Goal: Transaction & Acquisition: Purchase product/service

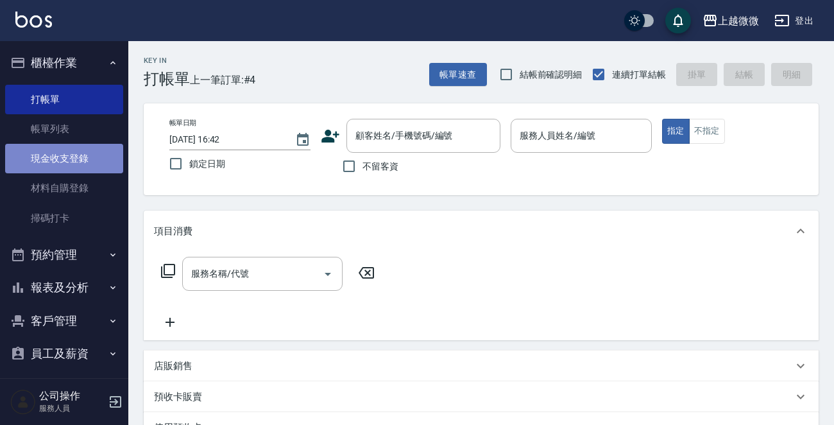
click at [95, 157] on link "現金收支登錄" at bounding box center [64, 159] width 118 height 30
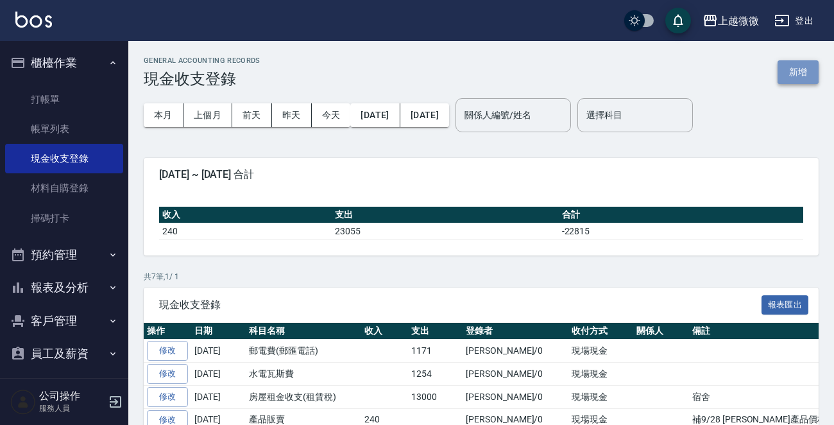
click at [796, 70] on button "新增" at bounding box center [798, 72] width 41 height 24
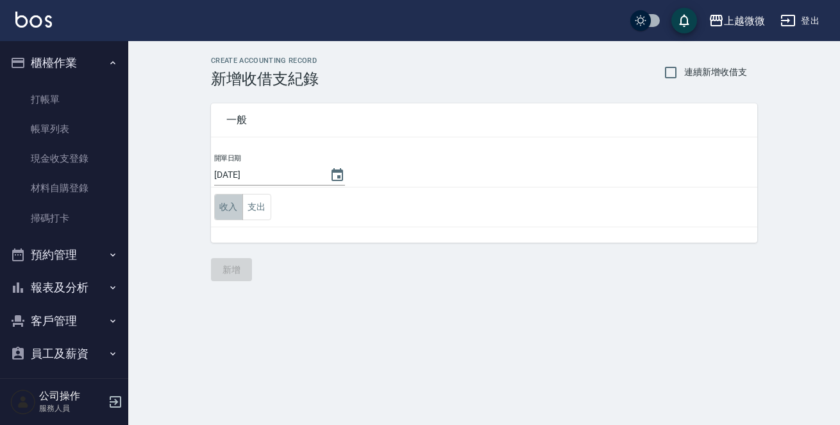
click at [217, 207] on button "收入" at bounding box center [228, 207] width 29 height 26
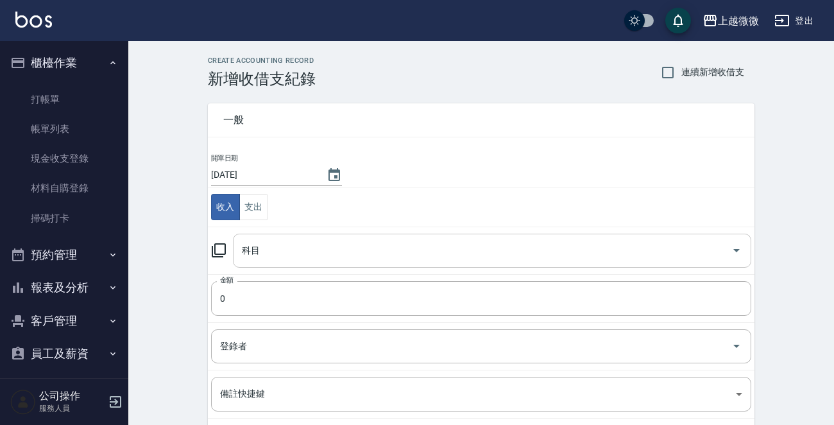
click at [740, 246] on icon "Open" at bounding box center [736, 250] width 15 height 15
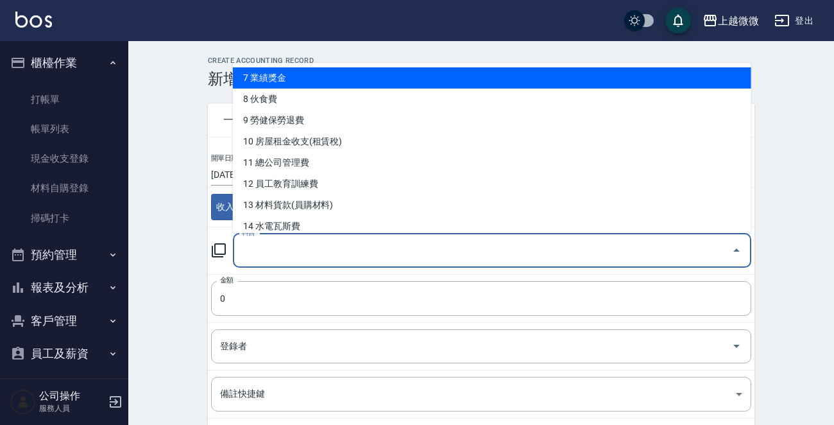
scroll to position [257, 0]
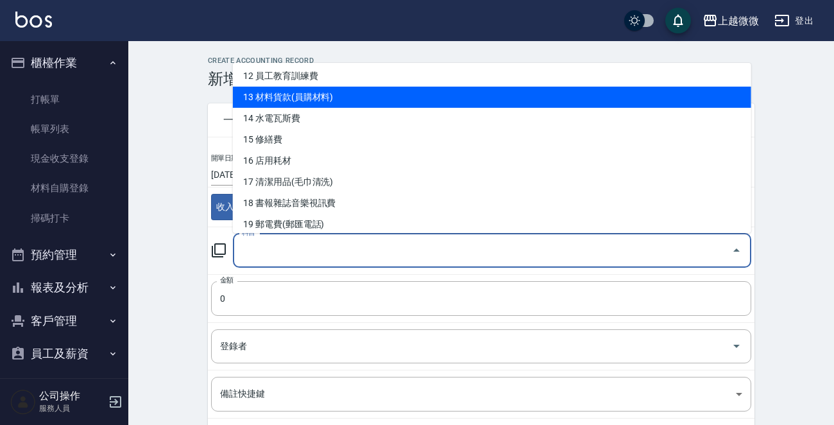
click at [337, 94] on li "13 材料貨款(員購材料)" at bounding box center [492, 97] width 518 height 21
type input "13 材料貨款(員購材料)"
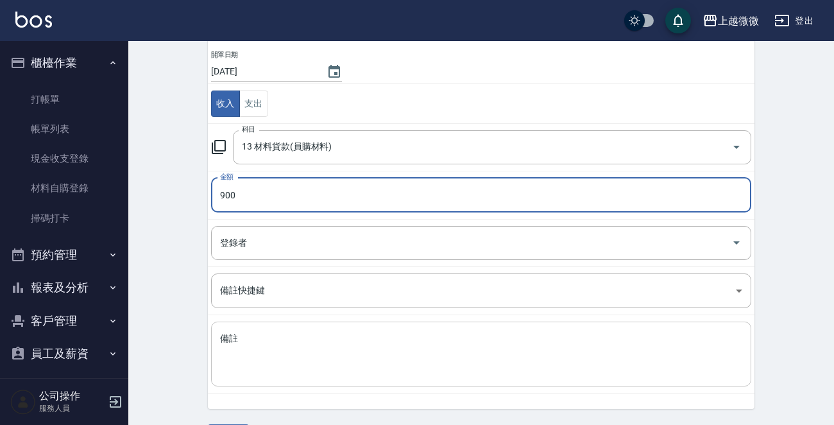
scroll to position [128, 0]
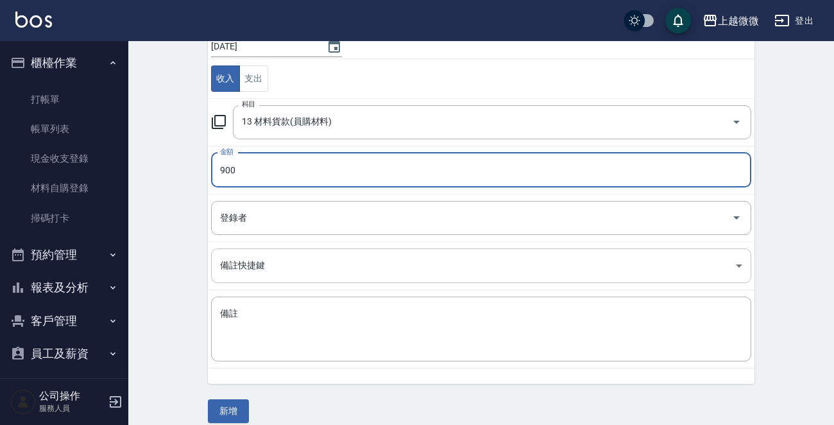
type input "900"
click at [740, 261] on body "上越微微 登出 櫃檯作業 打帳單 帳單列表 現金收支登錄 材料自購登錄 掃碼打卡 預約管理 預約管理 單日預約紀錄 單週預約紀錄 報表及分析 報表目錄 店家日…" at bounding box center [417, 155] width 834 height 567
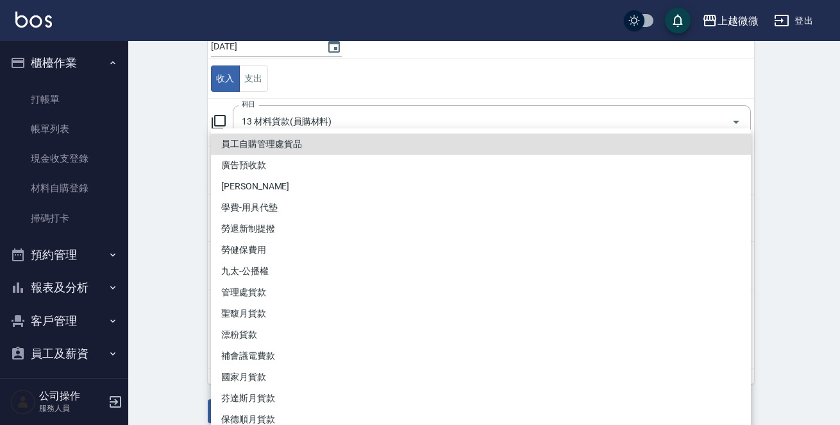
click at [796, 212] on div at bounding box center [420, 212] width 840 height 425
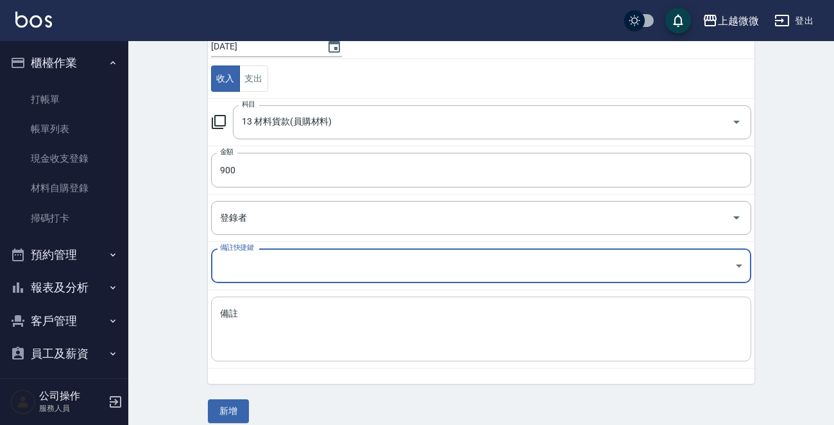
click at [237, 321] on textarea "備註" at bounding box center [481, 329] width 522 height 44
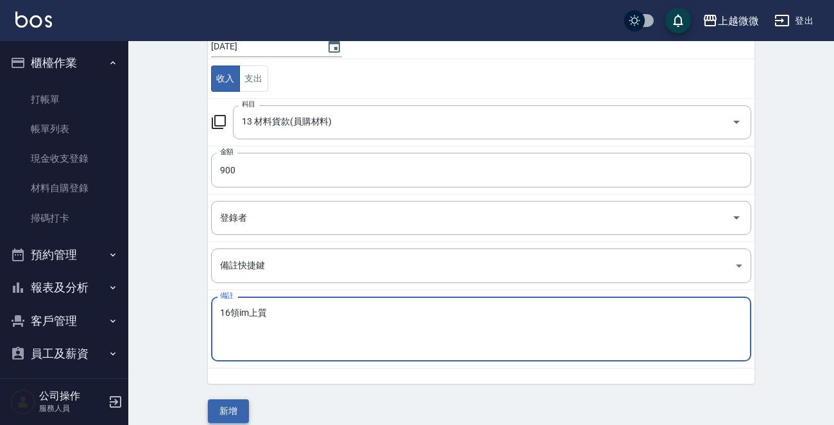
type textarea "16領im上質"
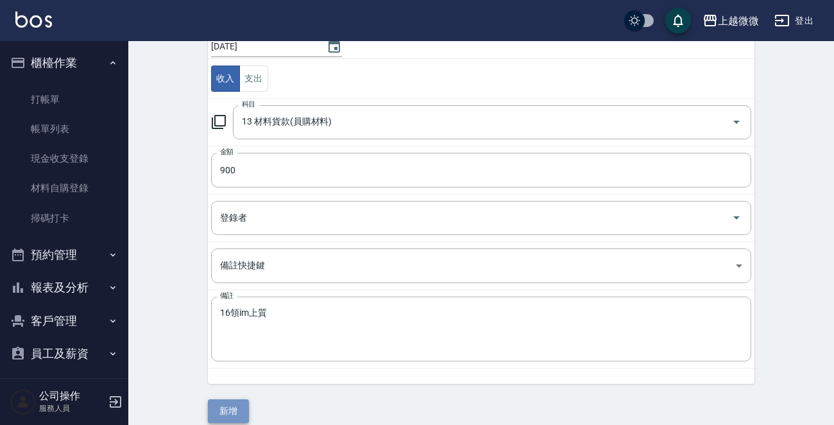
click at [227, 407] on button "新增" at bounding box center [228, 411] width 41 height 24
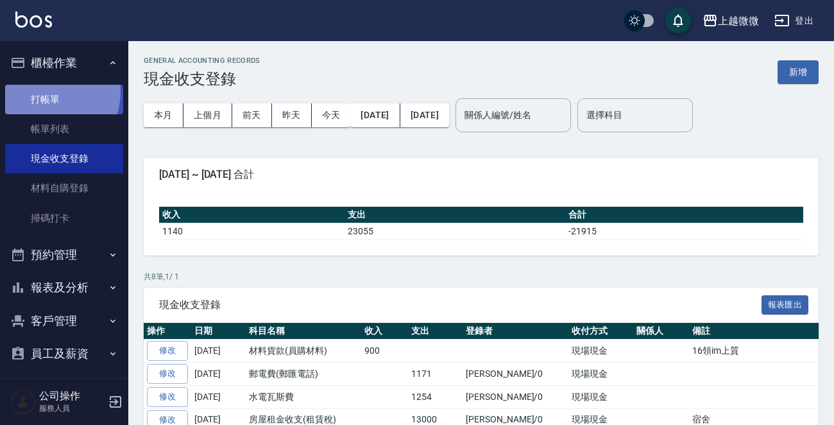
click at [39, 90] on link "打帳單" at bounding box center [64, 100] width 118 height 30
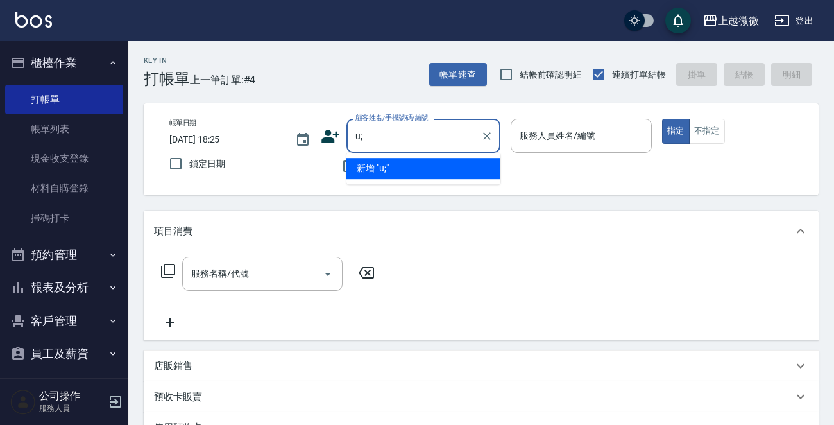
type input "u"
click at [395, 136] on input "[PERSON_NAME]" at bounding box center [413, 135] width 123 height 22
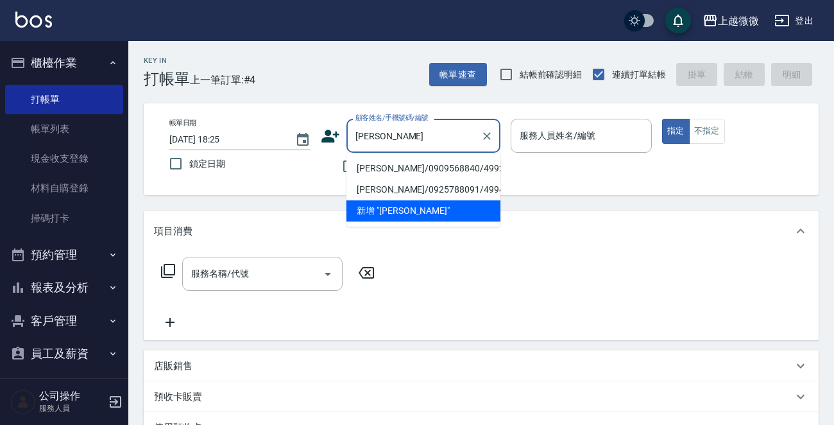
click at [403, 167] on li "[PERSON_NAME]/0909568840/4992" at bounding box center [423, 168] width 154 height 21
type input "[PERSON_NAME]/0909568840/4992"
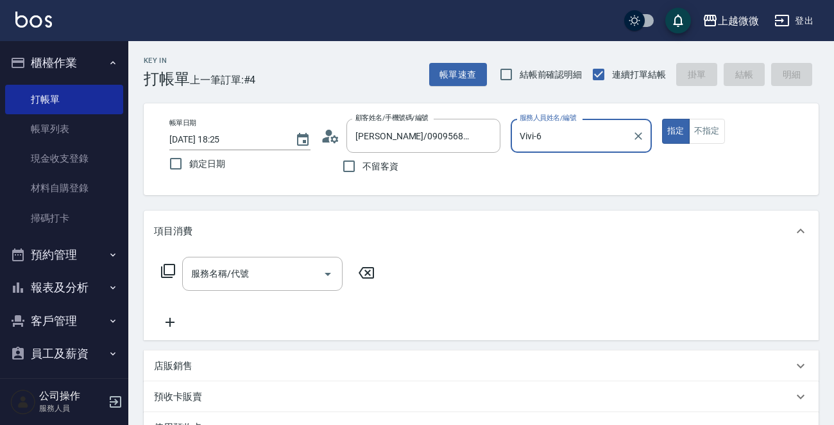
type input "Vivi-6"
click at [327, 277] on icon "Open" at bounding box center [327, 273] width 15 height 15
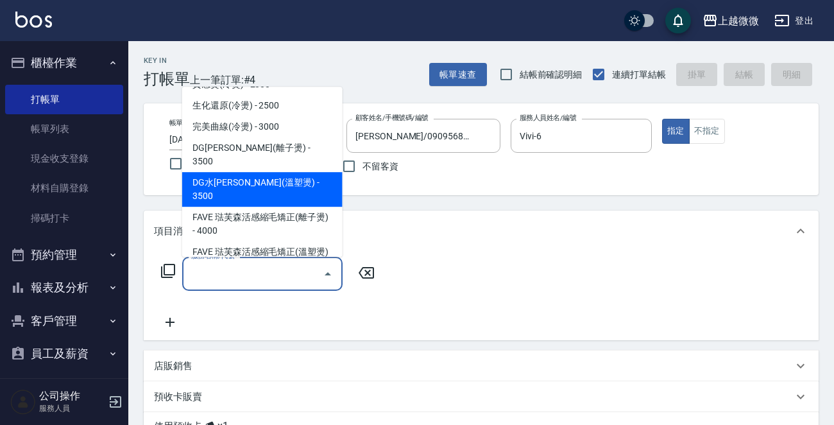
scroll to position [192, 0]
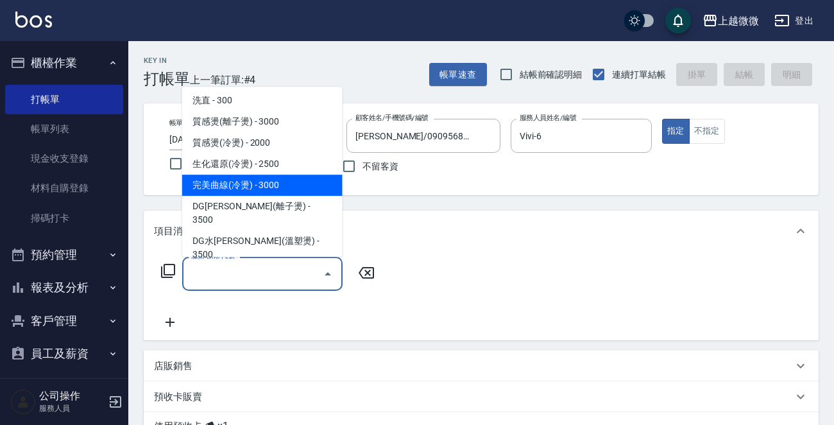
click at [288, 184] on span "完美曲線(冷燙) - 3000" at bounding box center [262, 185] width 160 height 21
type input "完美曲線(冷燙)(C06)"
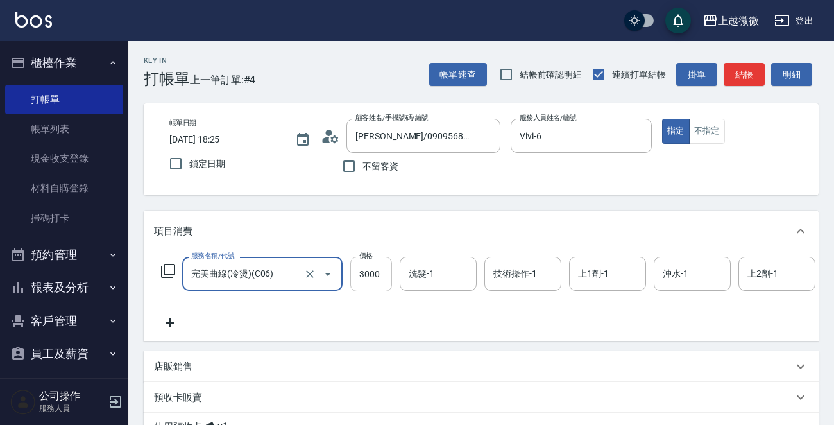
click at [369, 265] on input "3000" at bounding box center [371, 274] width 42 height 35
type input "2625"
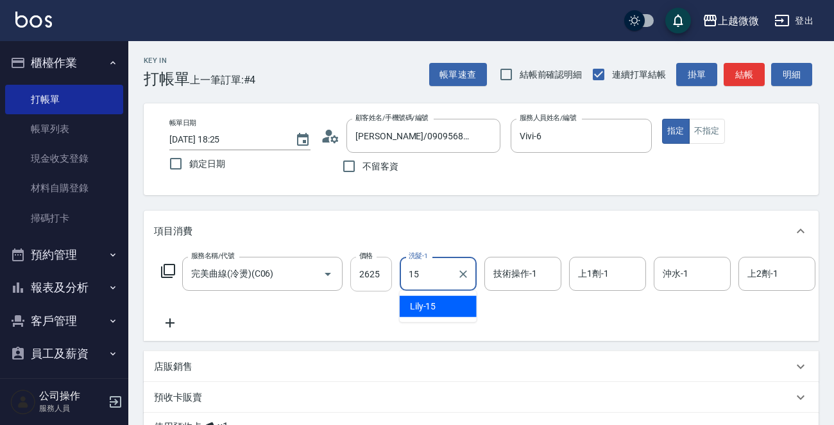
type input "Lily-15"
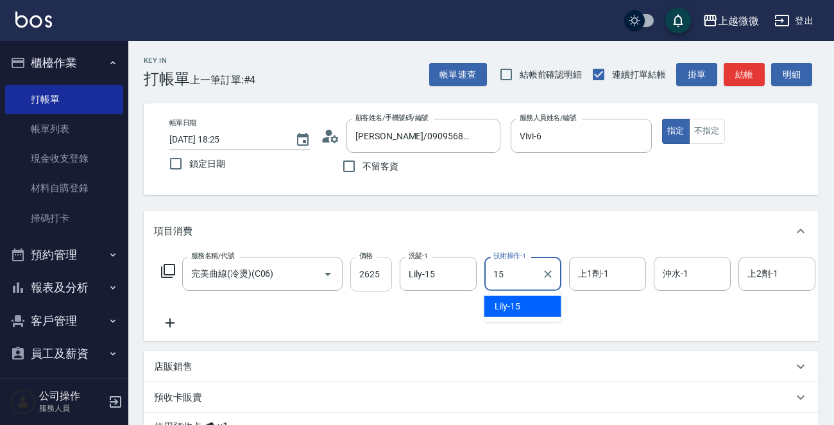
type input "Lily-15"
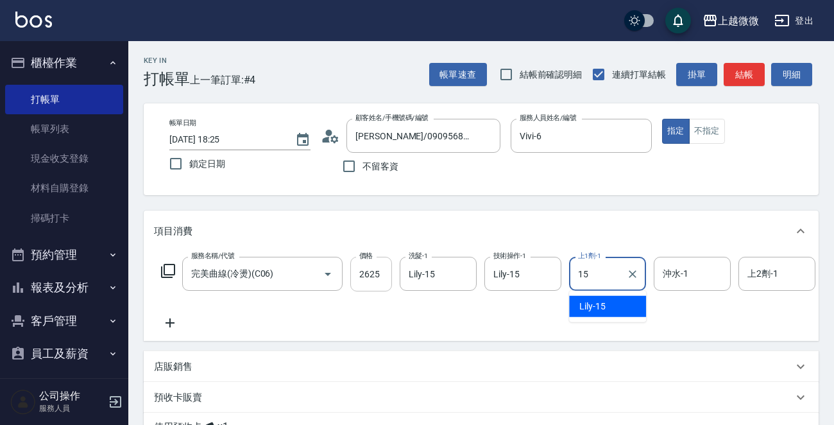
type input "Lily-15"
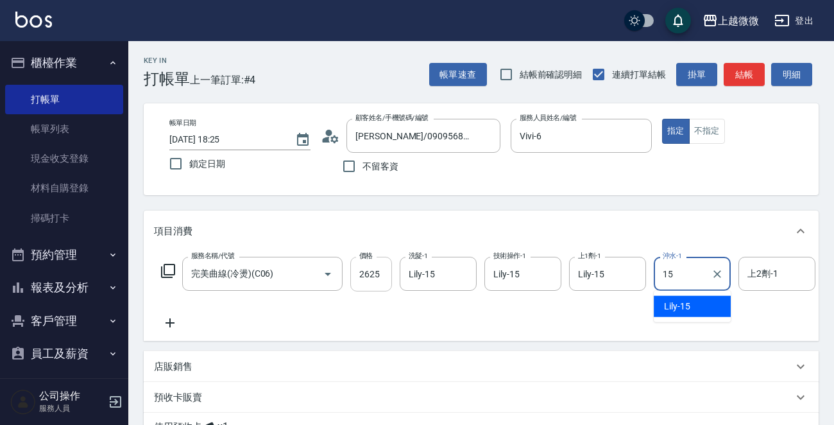
type input "Lily-15"
click at [170, 323] on icon at bounding box center [170, 322] width 9 height 9
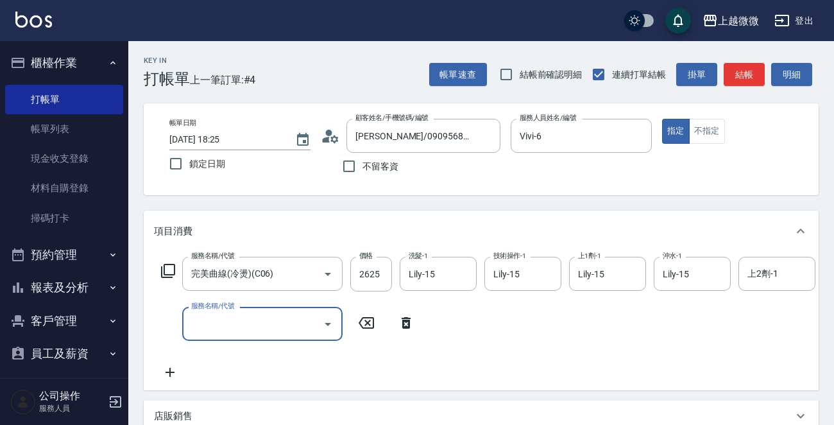
click at [325, 321] on icon "Open" at bounding box center [327, 323] width 15 height 15
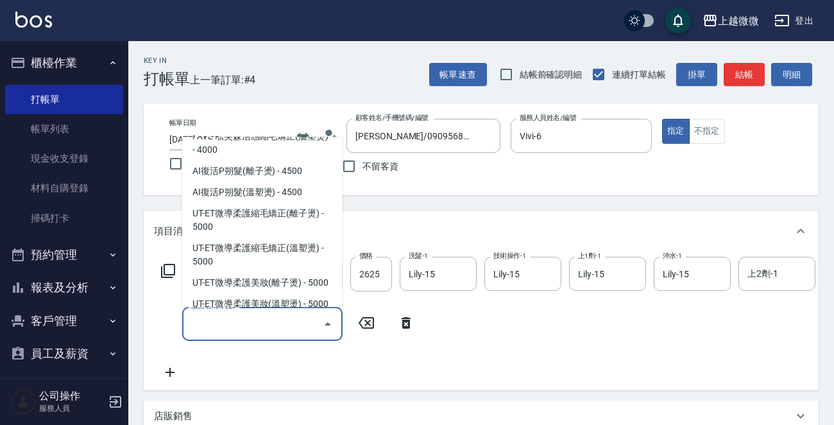
scroll to position [577, 0]
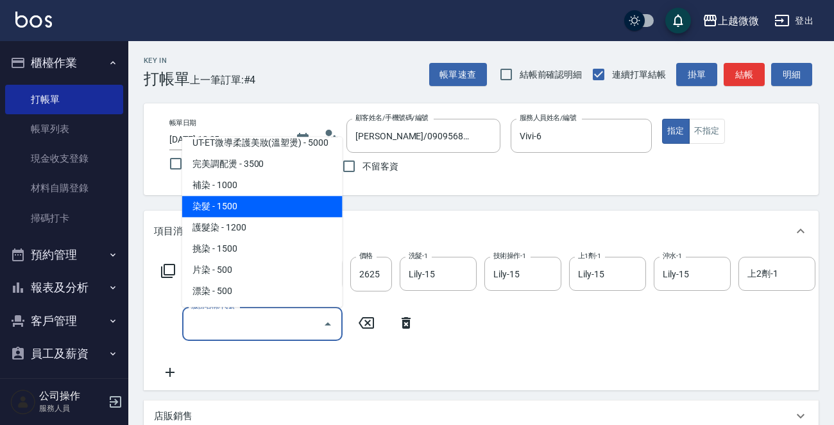
click at [273, 196] on span "染髮 - 1500" at bounding box center [262, 206] width 160 height 21
type input "染髮(D02)"
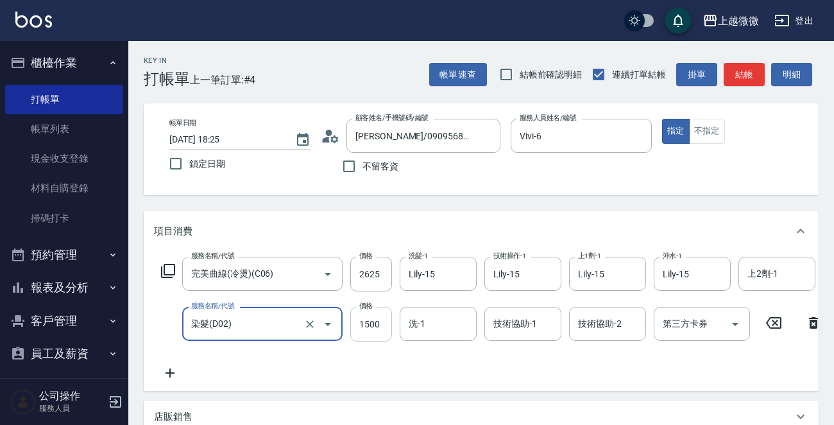
click at [381, 323] on input "1500" at bounding box center [371, 324] width 42 height 35
type input "1725"
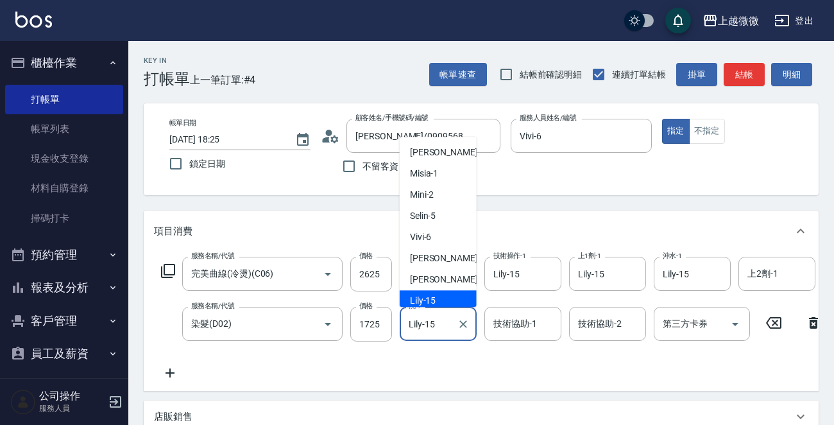
click at [441, 326] on input "Lily-15" at bounding box center [428, 323] width 46 height 22
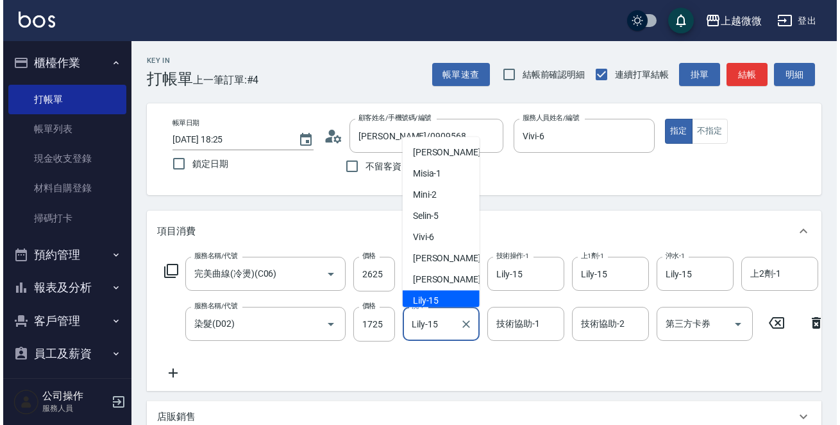
scroll to position [4, 0]
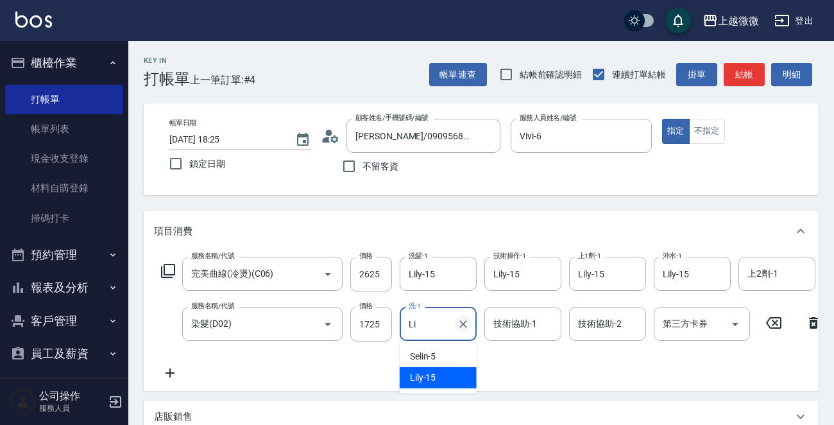
type input "L"
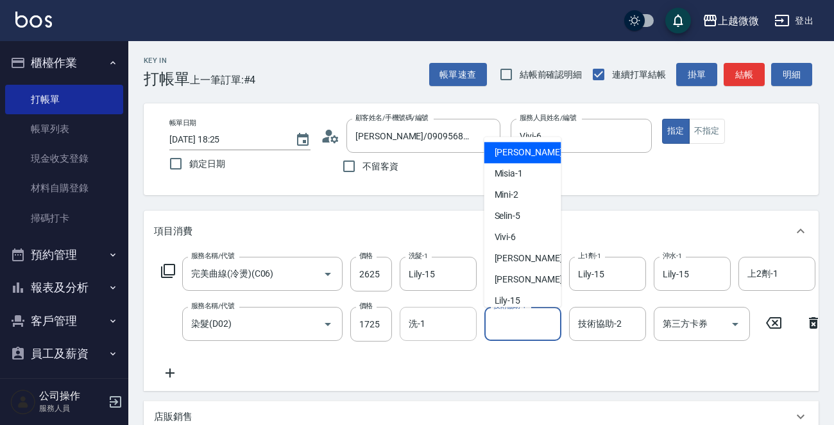
click at [493, 327] on input "技術協助-1" at bounding box center [522, 323] width 65 height 22
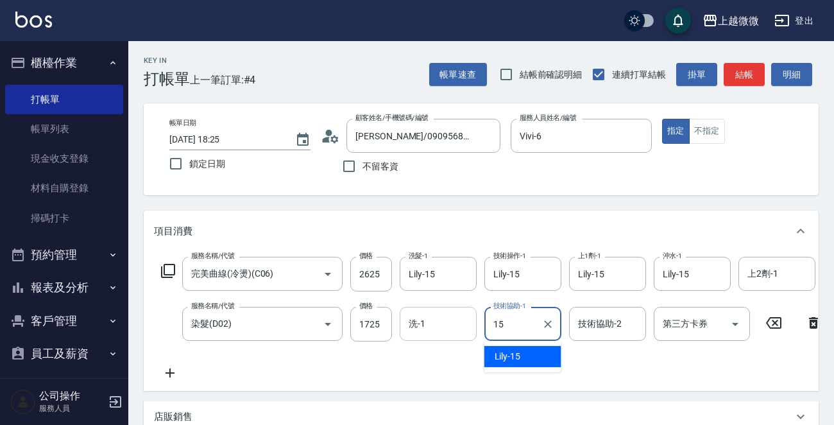
type input "Lily-15"
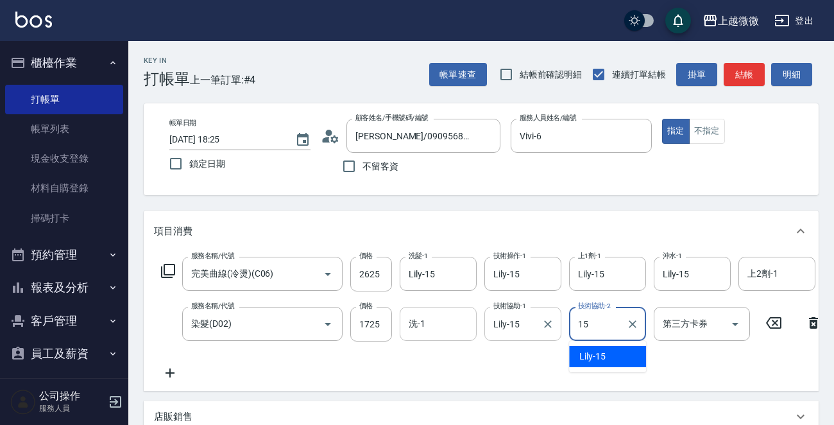
type input "Lily-15"
click at [173, 370] on icon at bounding box center [170, 372] width 32 height 15
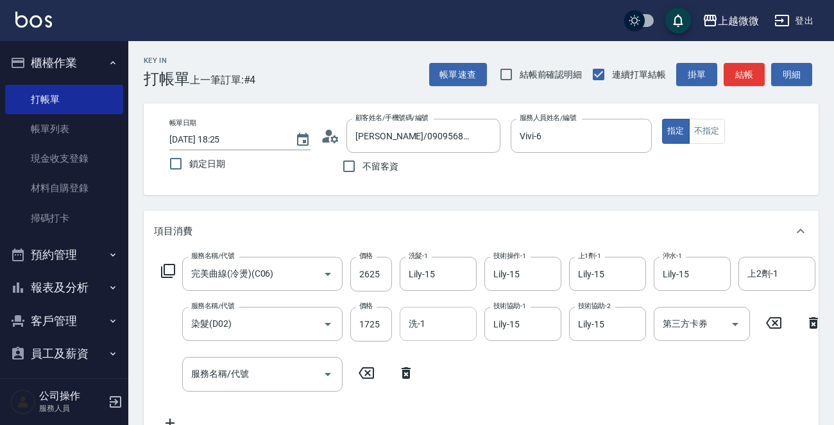
click at [166, 264] on icon at bounding box center [168, 271] width 14 height 14
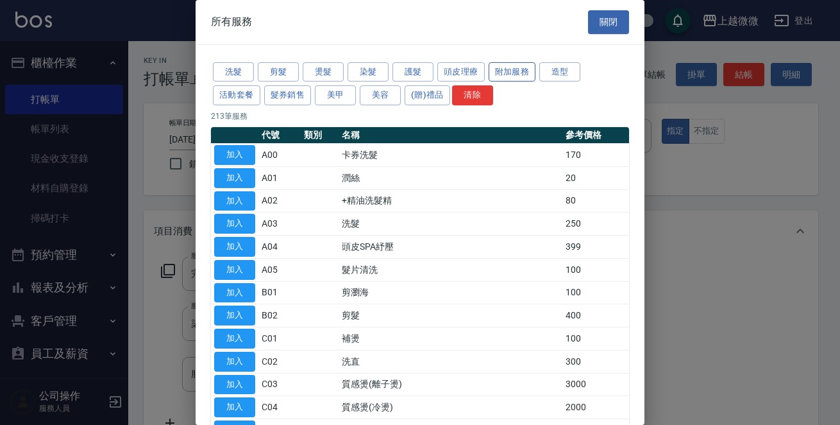
click at [500, 73] on button "附加服務" at bounding box center [512, 72] width 47 height 20
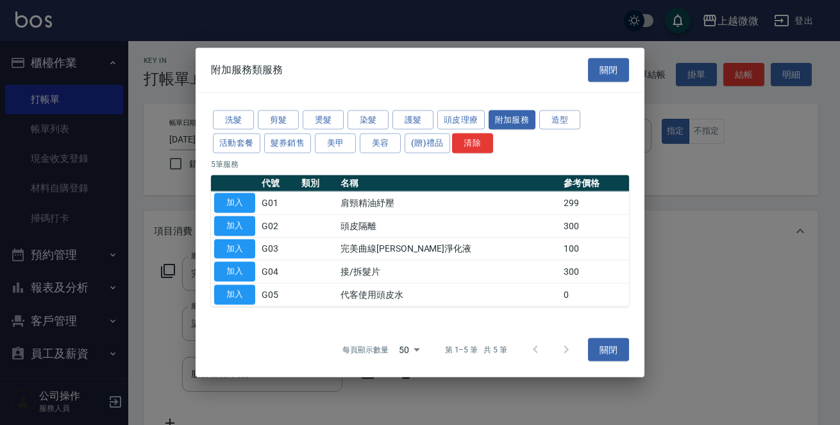
click at [234, 221] on button "加入" at bounding box center [234, 226] width 41 height 20
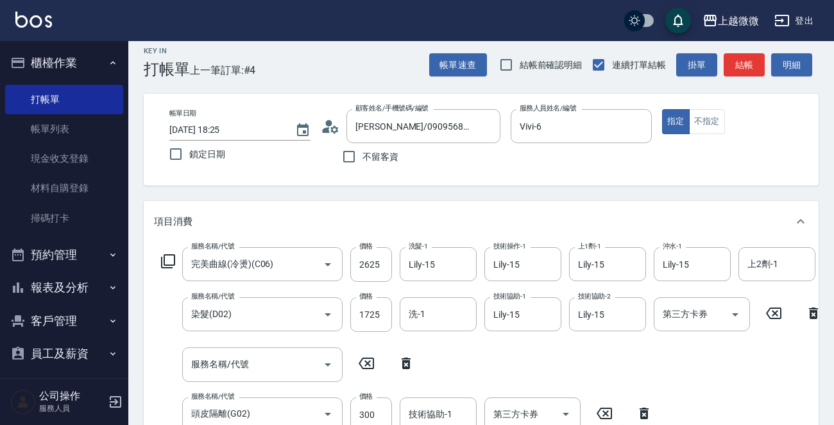
scroll to position [202, 0]
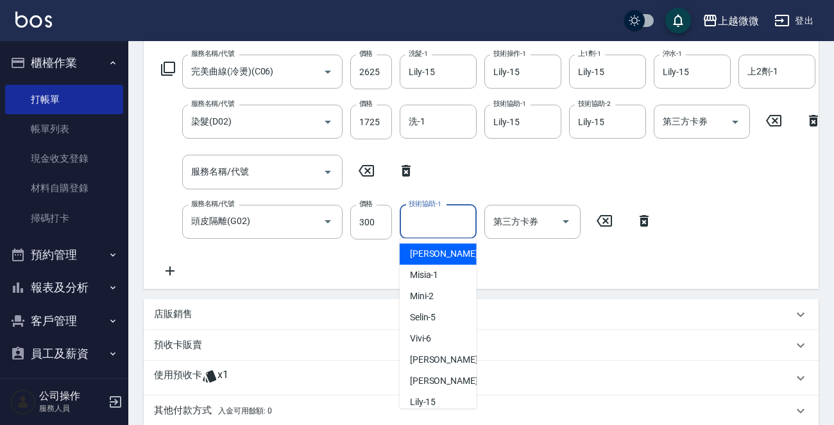
click at [435, 221] on div "技術協助-1 技術協助-1" at bounding box center [438, 222] width 77 height 34
type input "Lily-15"
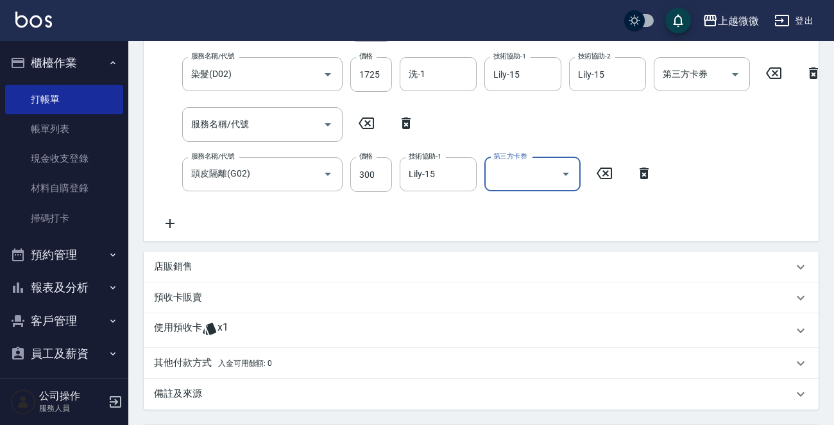
scroll to position [386, 0]
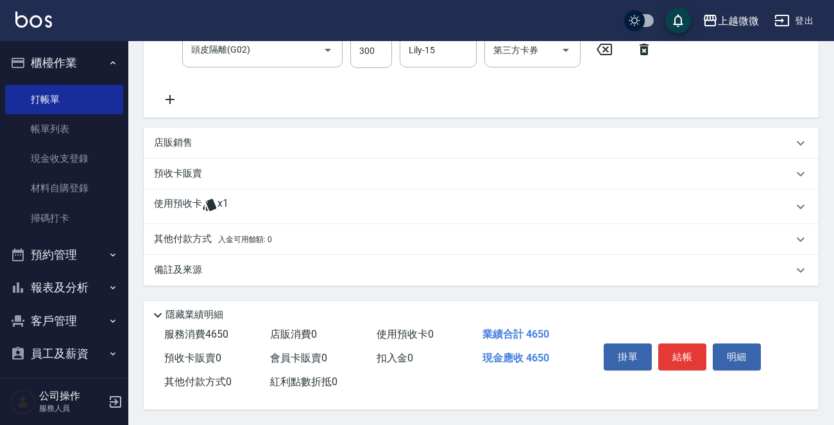
click at [171, 140] on p "店販銷售" at bounding box center [173, 142] width 38 height 13
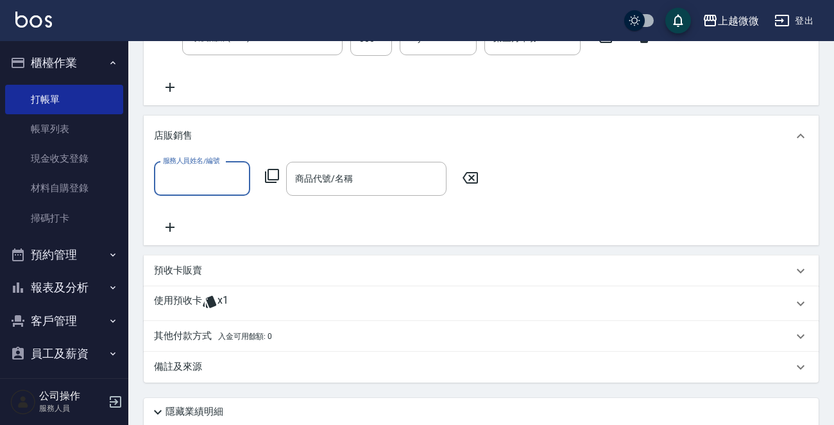
scroll to position [0, 0]
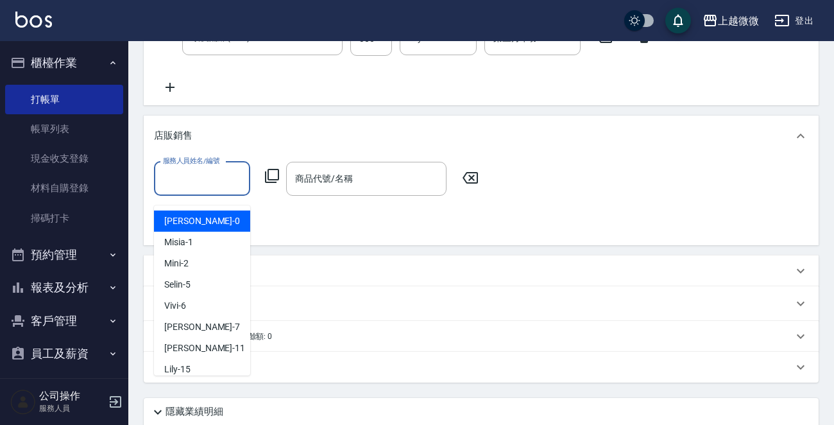
click at [226, 178] on input "服務人員姓名/編號" at bounding box center [202, 178] width 85 height 22
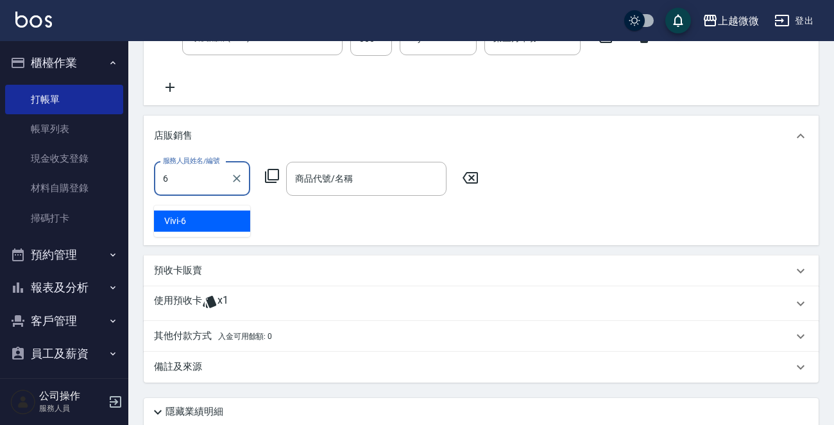
type input "Vivi-6"
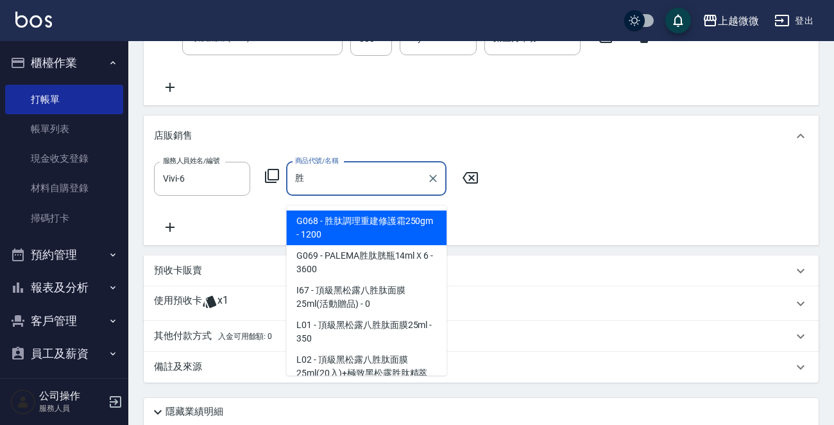
type input "RR3復原修護精華液120ml"
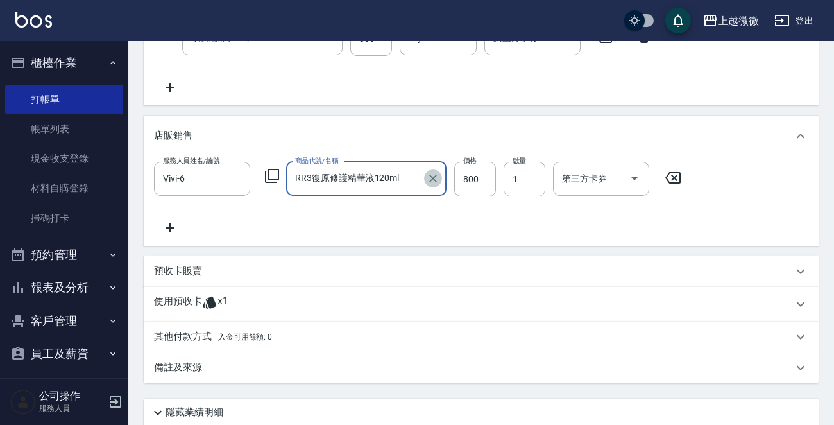
click at [431, 185] on icon "Clear" at bounding box center [433, 178] width 13 height 13
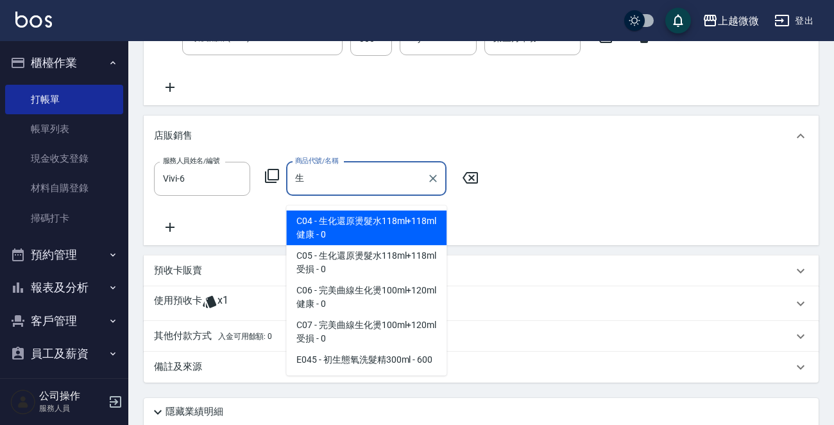
type input "胜"
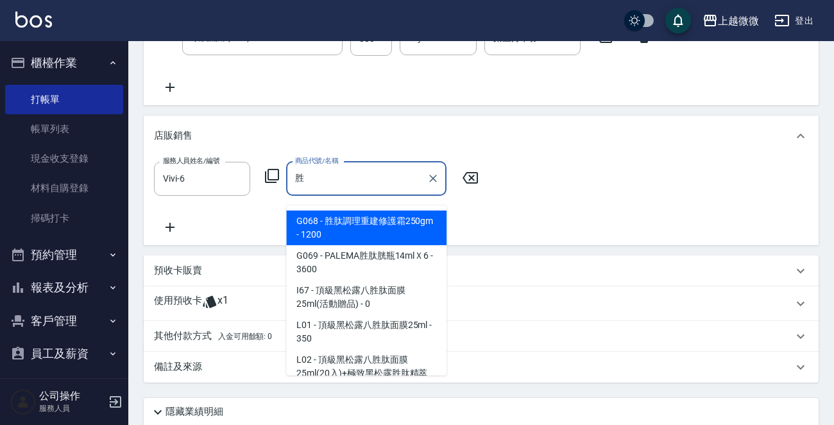
click at [316, 180] on input "胜" at bounding box center [357, 178] width 130 height 22
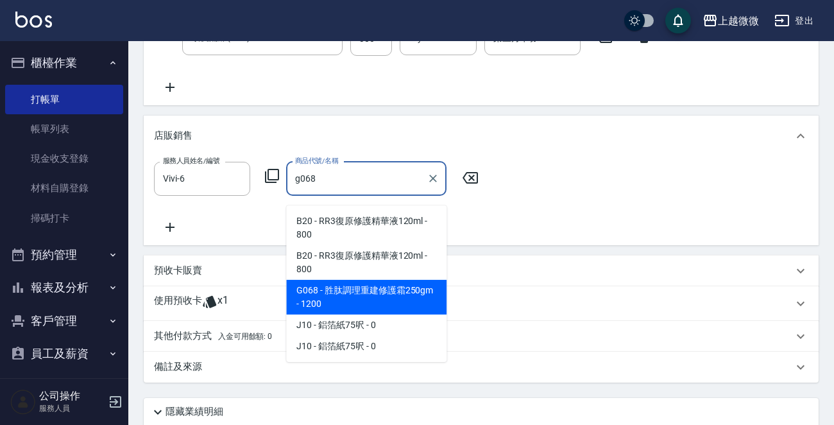
click at [373, 286] on span "G068 - 胜肽調理重建修護霜250gm - 1200" at bounding box center [366, 297] width 160 height 35
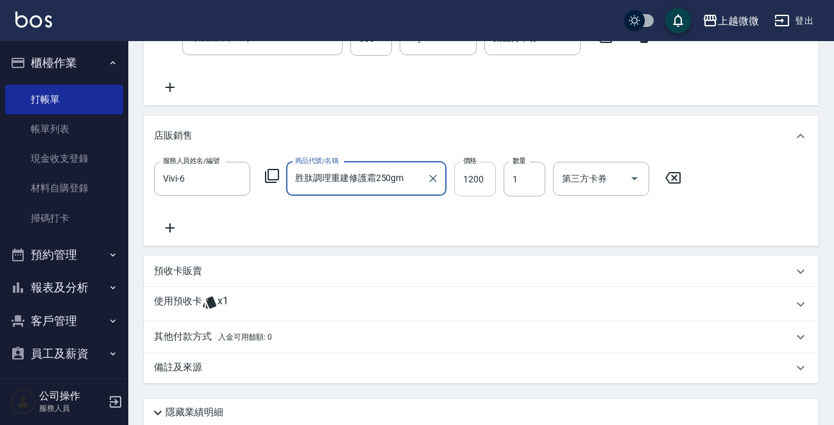
type input "胜肽調理重建修護霜250gm"
click at [484, 188] on input "1200" at bounding box center [475, 179] width 42 height 35
type input "960"
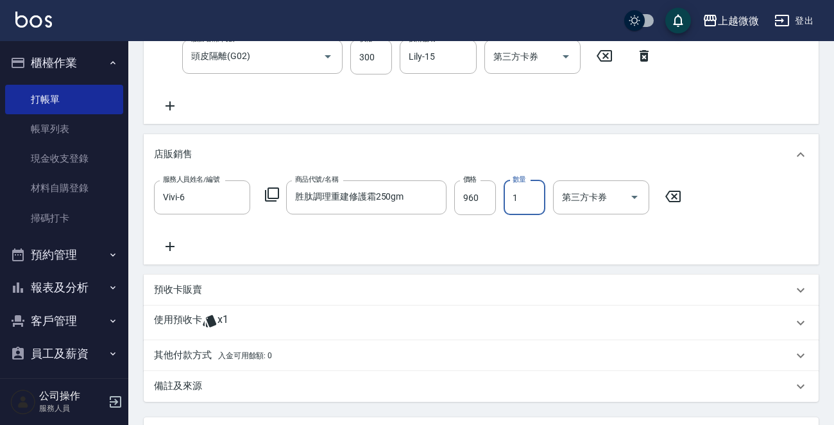
scroll to position [175, 0]
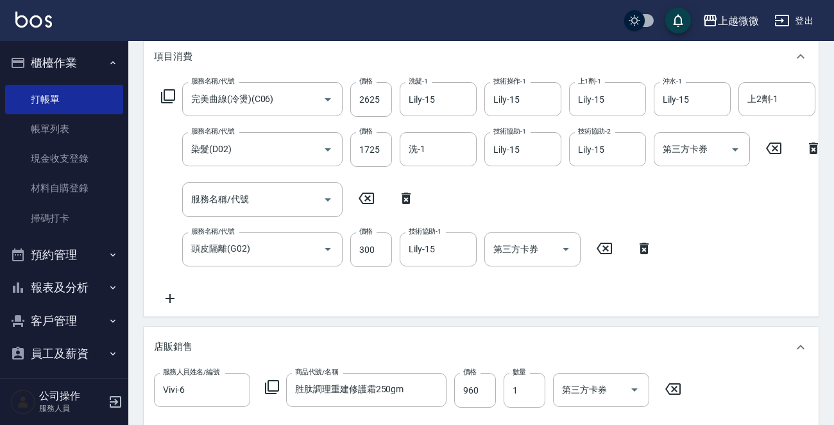
click at [169, 293] on icon at bounding box center [170, 298] width 32 height 15
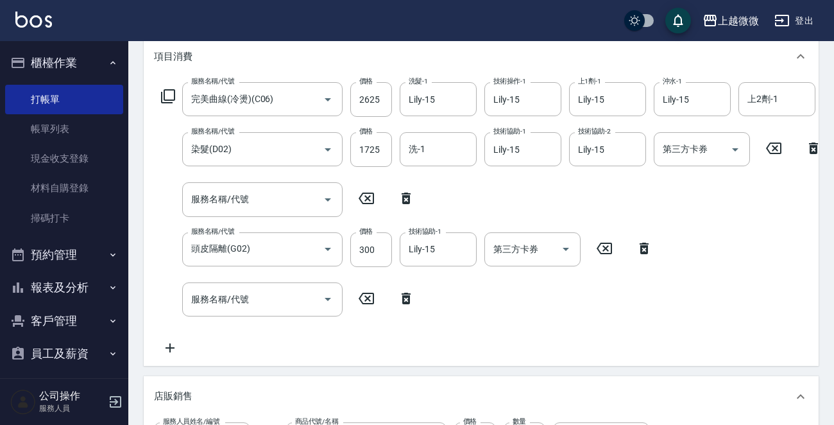
click at [160, 89] on icon at bounding box center [167, 96] width 15 height 15
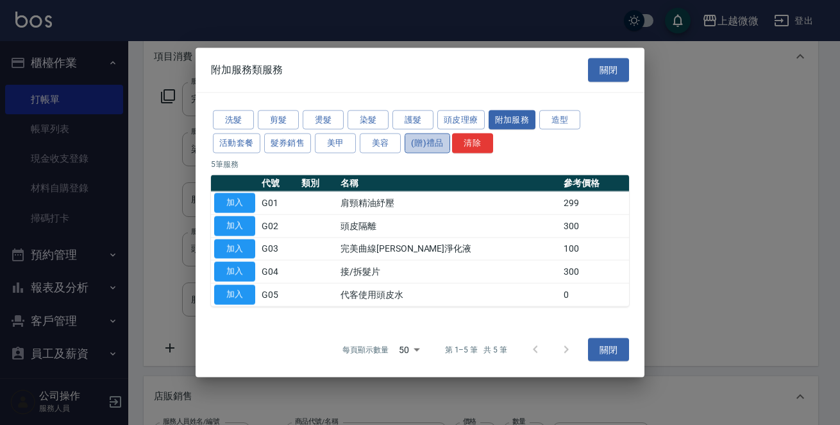
click at [425, 135] on button "(贈)禮品" at bounding box center [428, 143] width 46 height 20
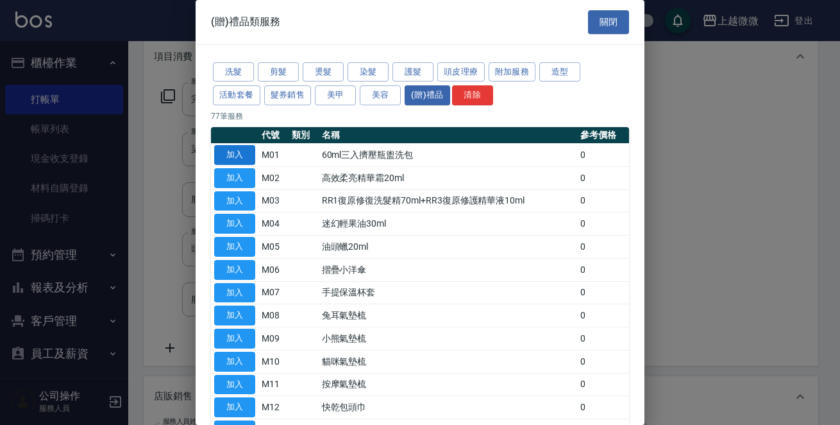
click at [249, 153] on button "加入" at bounding box center [234, 155] width 41 height 20
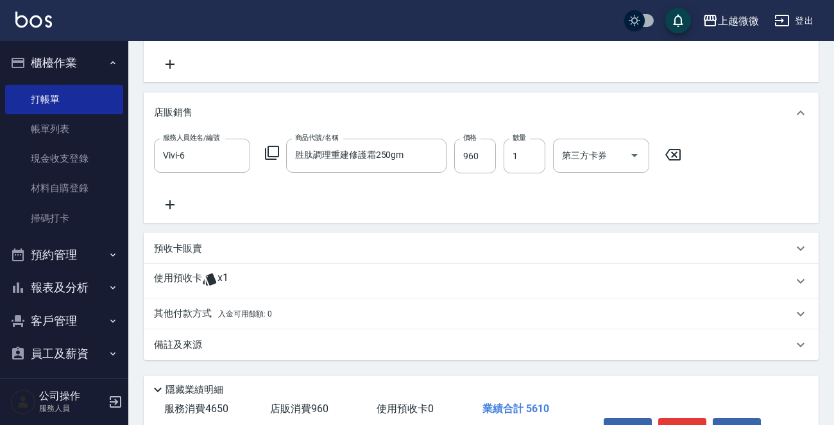
scroll to position [595, 0]
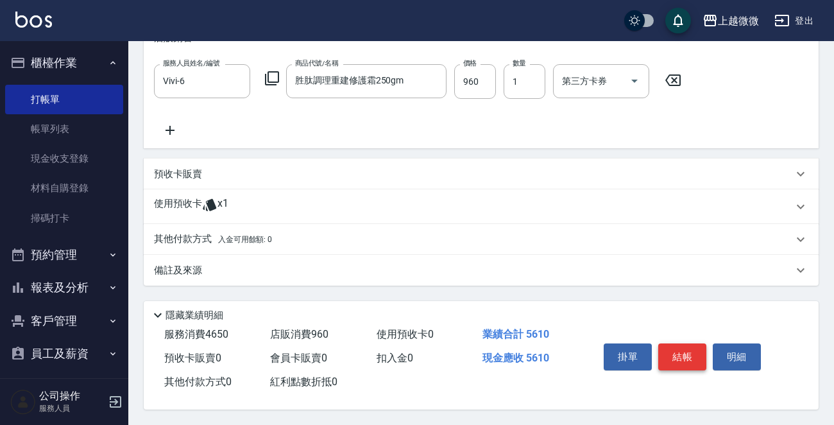
click at [687, 352] on button "結帳" at bounding box center [682, 356] width 48 height 27
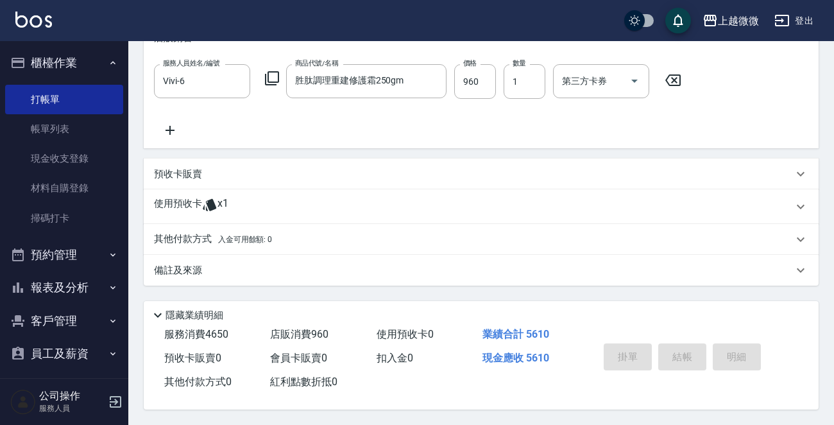
type input "[DATE] 18:28"
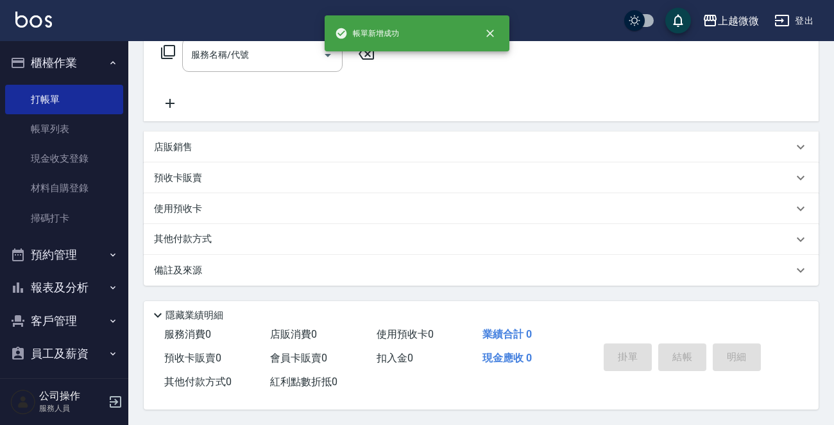
scroll to position [0, 0]
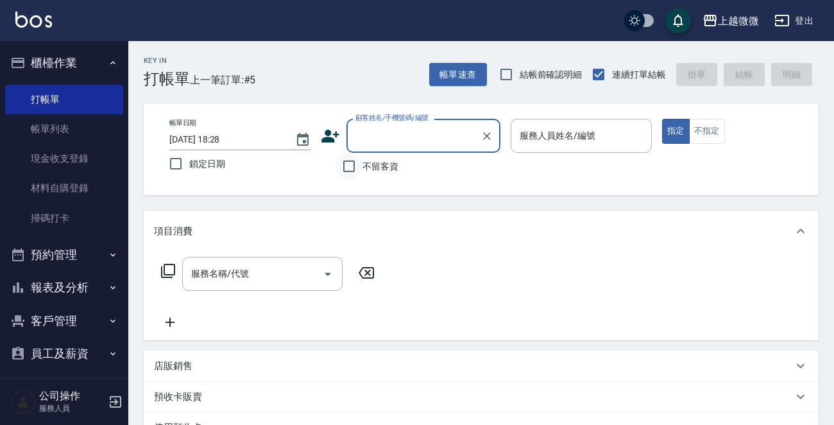
click at [345, 162] on input "不留客資" at bounding box center [349, 166] width 27 height 27
checkbox input "true"
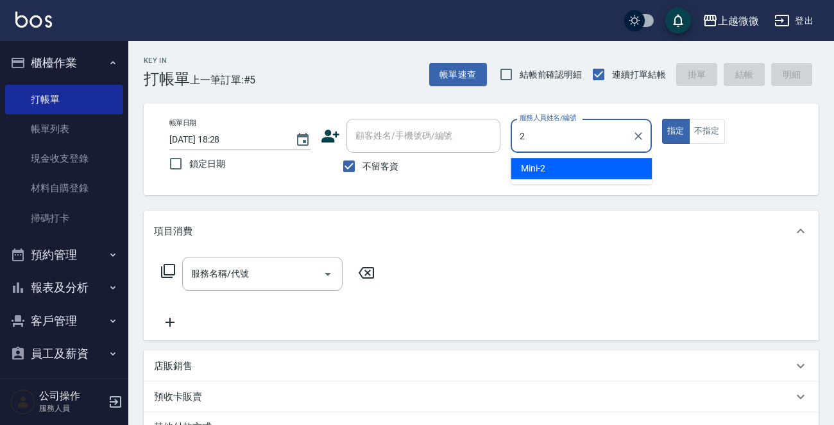
type input "Mini-2"
type button "true"
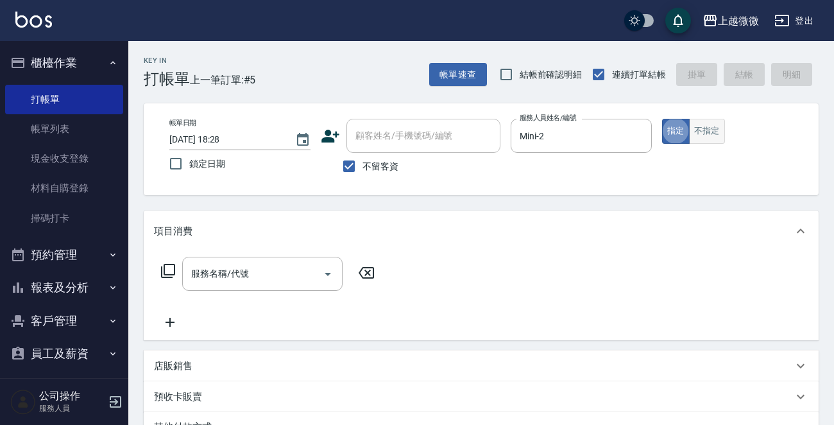
click at [699, 126] on button "不指定" at bounding box center [707, 131] width 36 height 25
click at [327, 278] on icon "Open" at bounding box center [327, 273] width 15 height 15
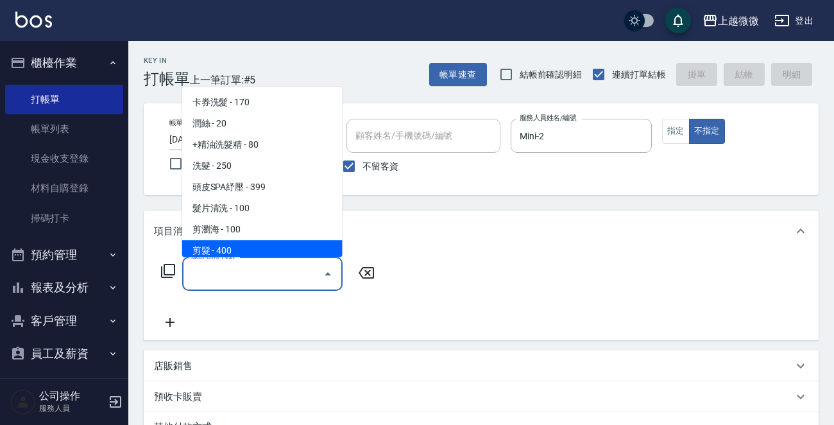
click at [253, 253] on span "剪髮 - 400" at bounding box center [262, 250] width 160 height 21
type input "剪髮(B02)"
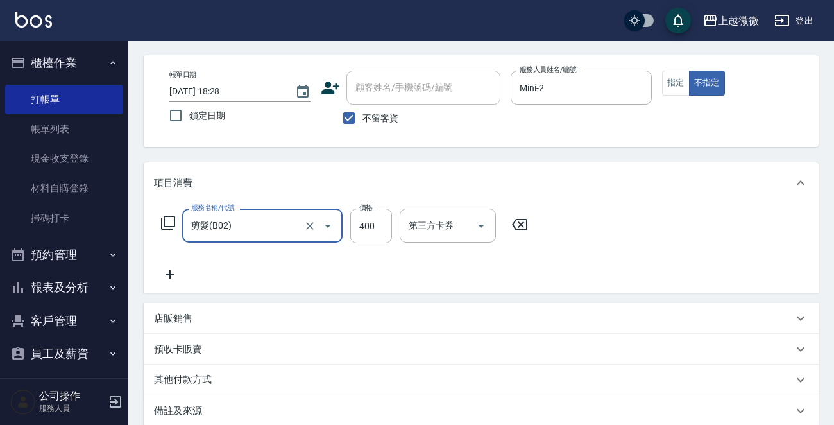
scroll to position [192, 0]
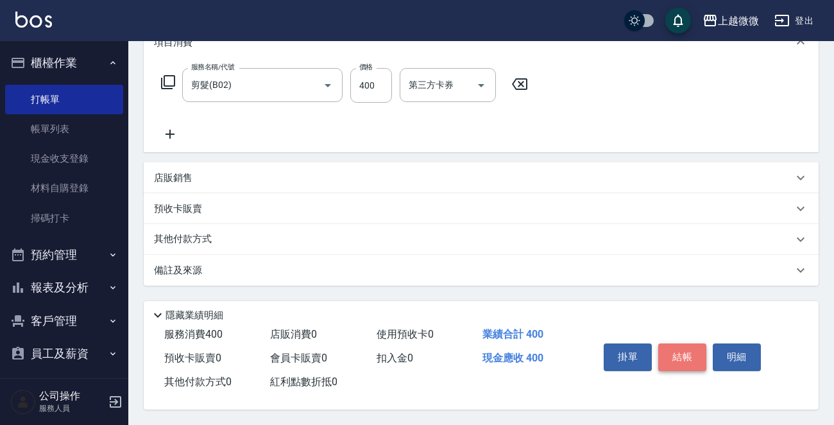
click at [690, 349] on button "結帳" at bounding box center [682, 356] width 48 height 27
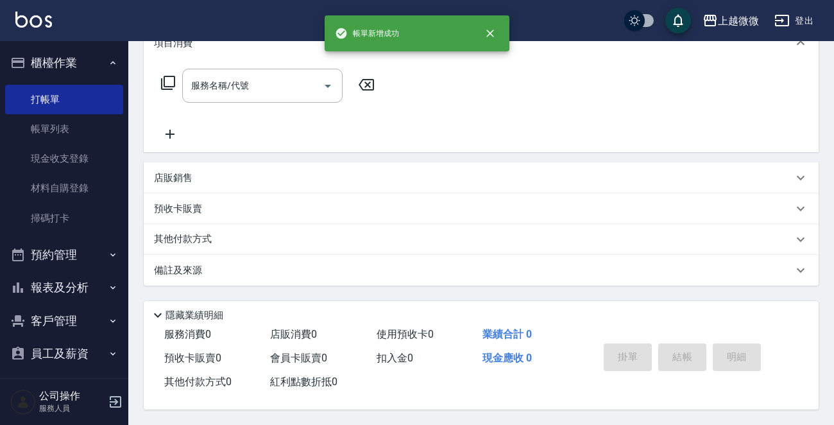
scroll to position [0, 0]
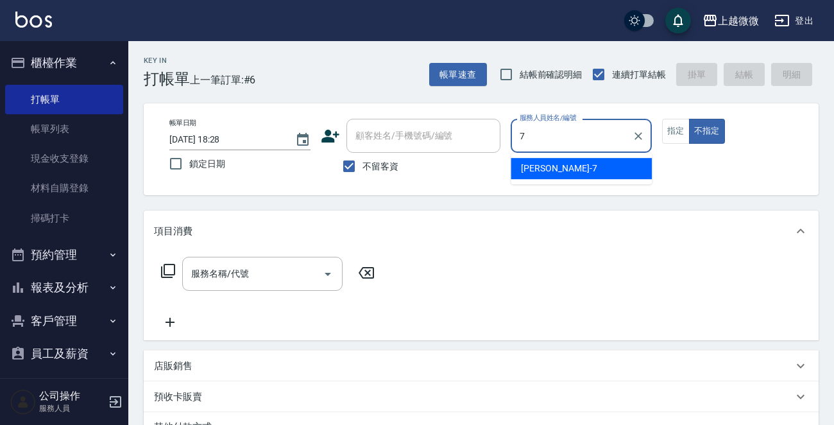
type input "[PERSON_NAME]-7"
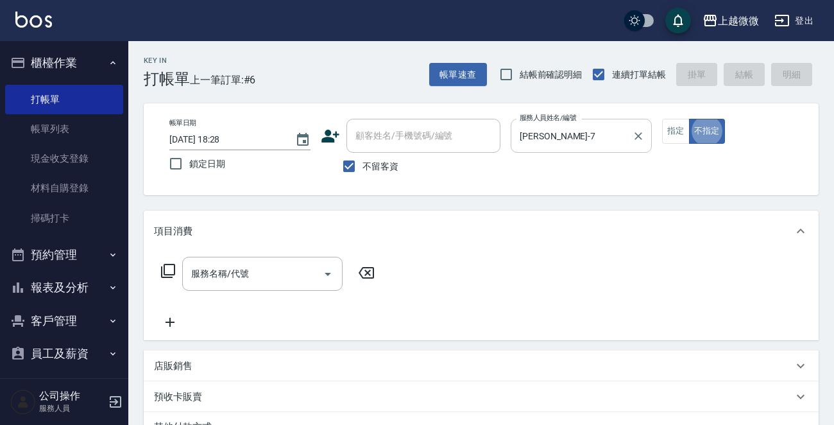
type button "false"
click at [329, 269] on icon "Open" at bounding box center [327, 273] width 15 height 15
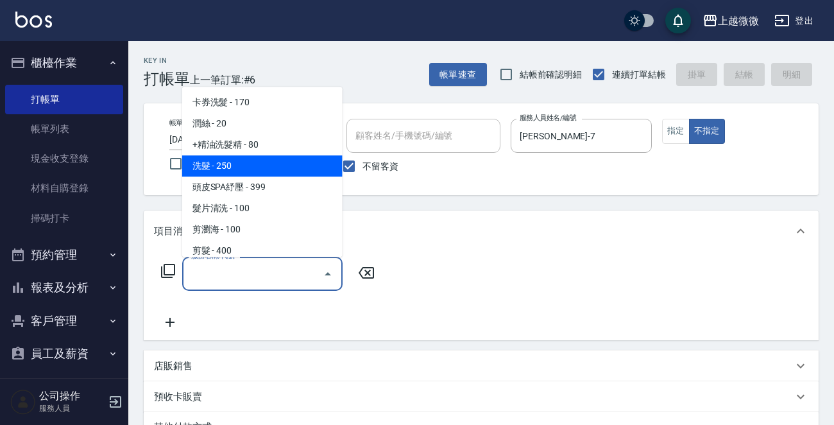
click at [281, 164] on span "洗髮 - 250" at bounding box center [262, 165] width 160 height 21
type input "洗髮(A03)"
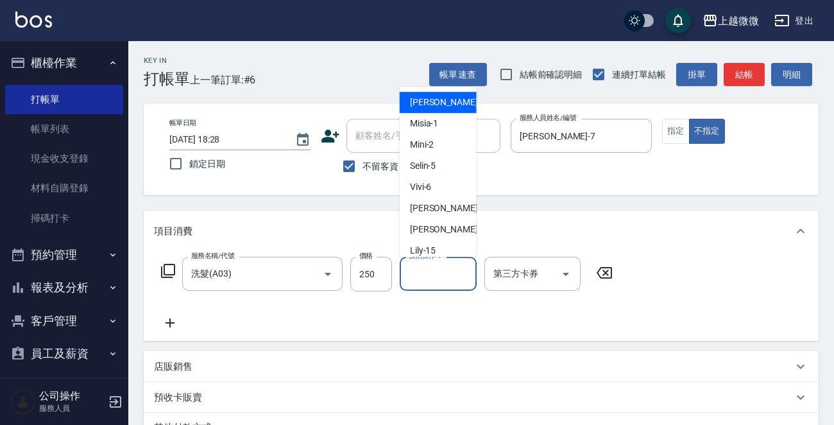
click at [427, 264] on div "技術操作-1 技術操作-1" at bounding box center [438, 274] width 77 height 34
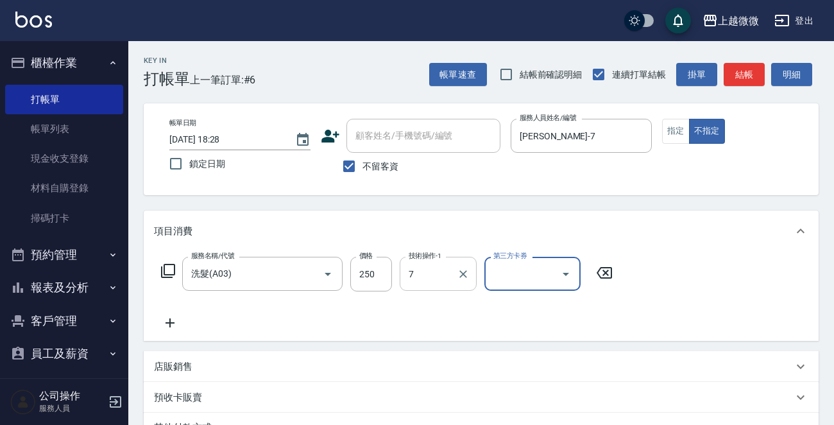
type input "[PERSON_NAME]-7"
click at [169, 325] on icon at bounding box center [170, 322] width 32 height 15
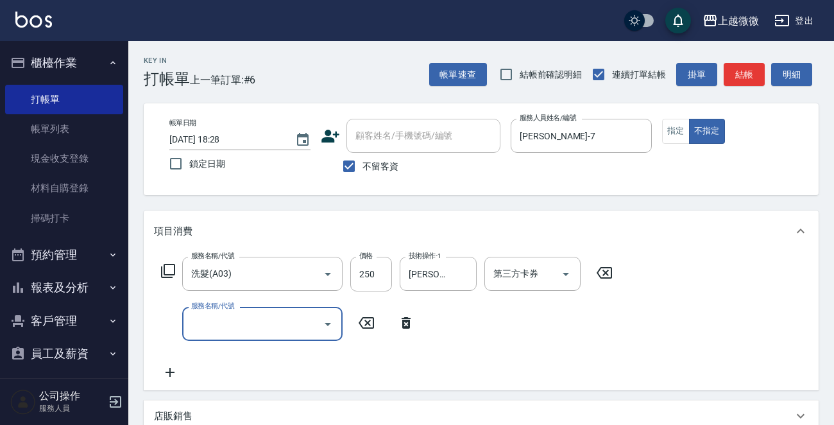
click at [327, 323] on icon "Open" at bounding box center [328, 324] width 6 height 3
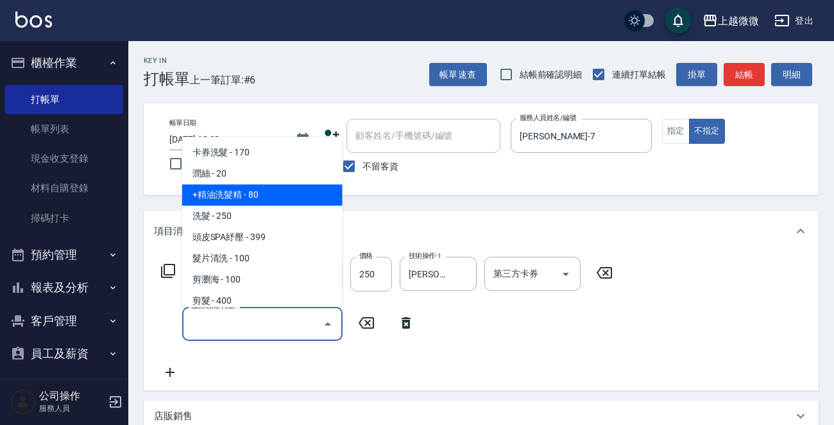
click at [301, 198] on span "+精油洗髮精 - 80" at bounding box center [262, 195] width 160 height 21
type input "+精油洗髮精(A02)"
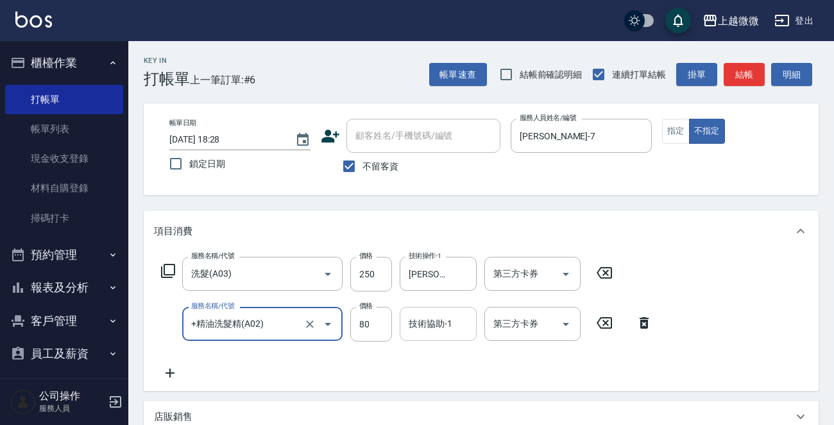
click at [416, 318] on div "技術協助-1 技術協助-1" at bounding box center [438, 324] width 77 height 34
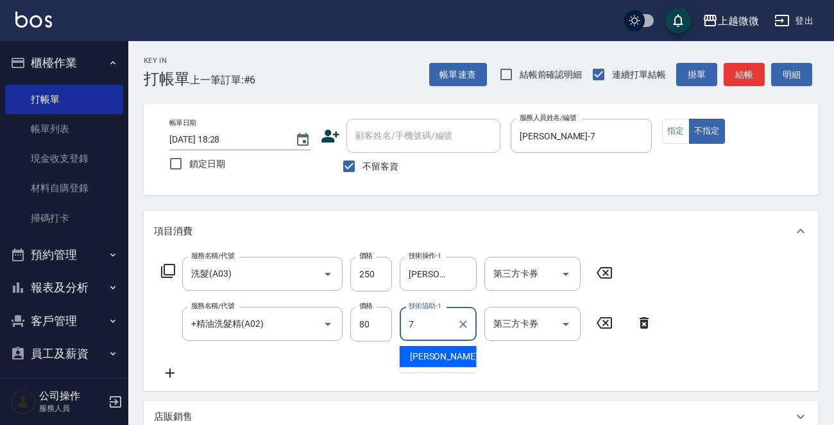
type input "[PERSON_NAME]-7"
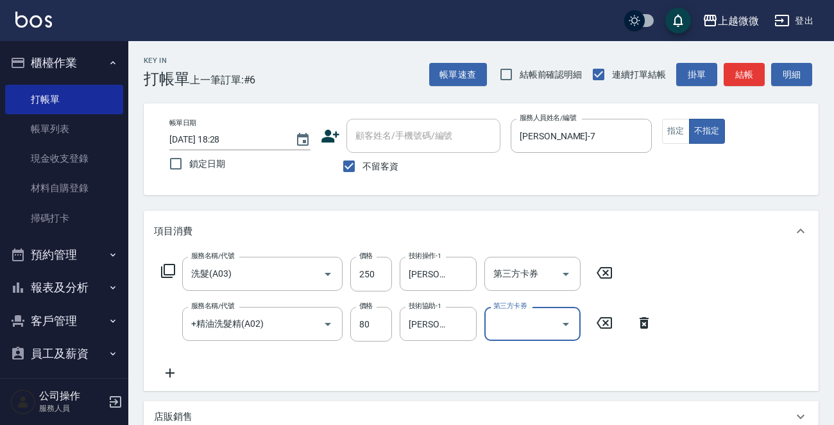
click at [171, 371] on icon at bounding box center [170, 372] width 32 height 15
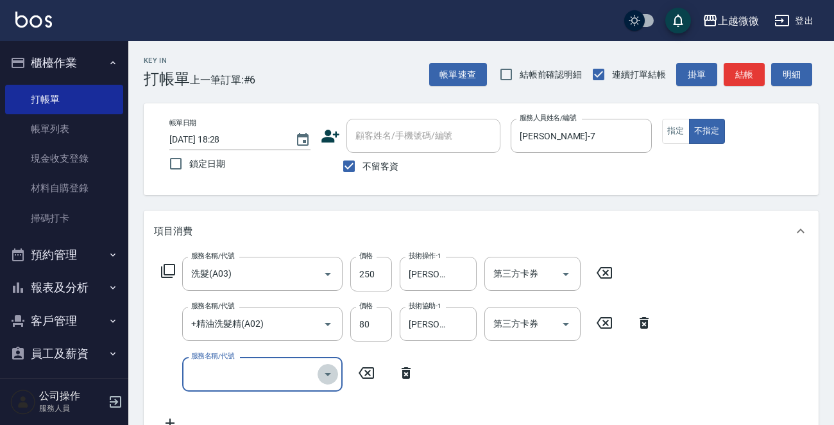
click at [329, 377] on icon "Open" at bounding box center [327, 373] width 15 height 15
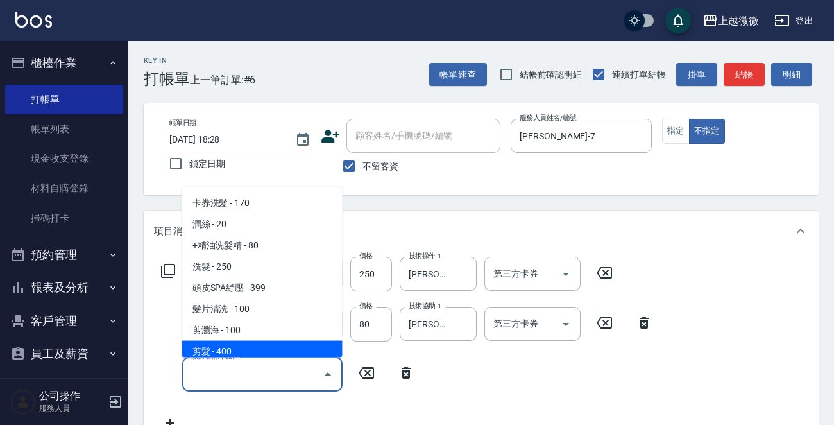
click at [305, 345] on span "剪髮 - 400" at bounding box center [262, 351] width 160 height 21
type input "剪髮(B02)"
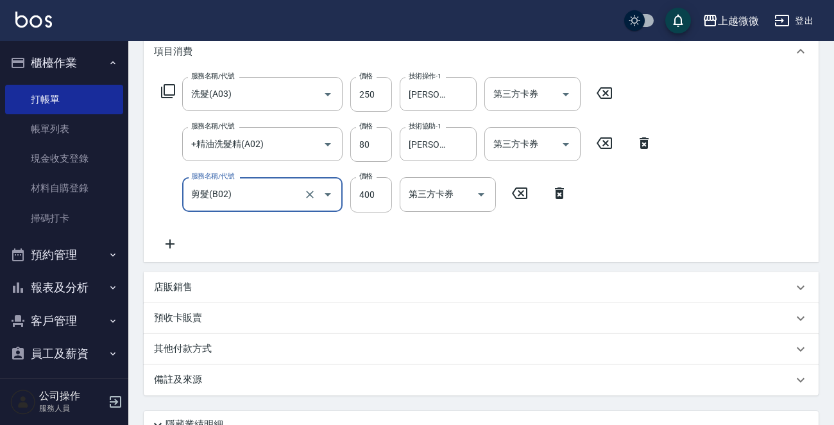
scroll to position [257, 0]
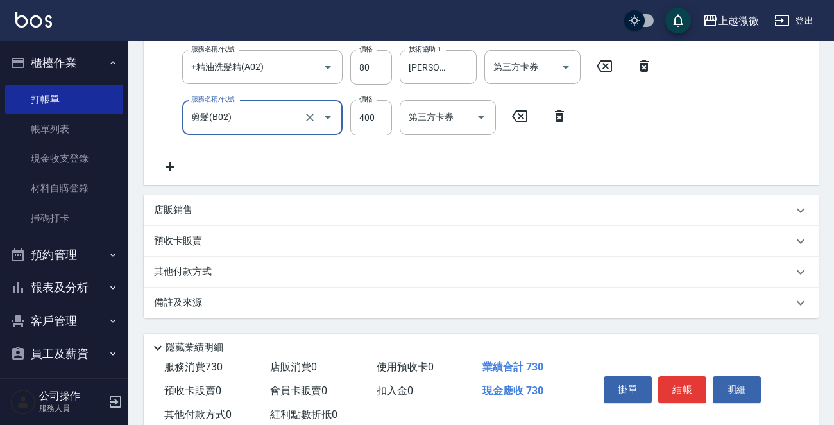
click at [171, 167] on icon at bounding box center [170, 166] width 32 height 15
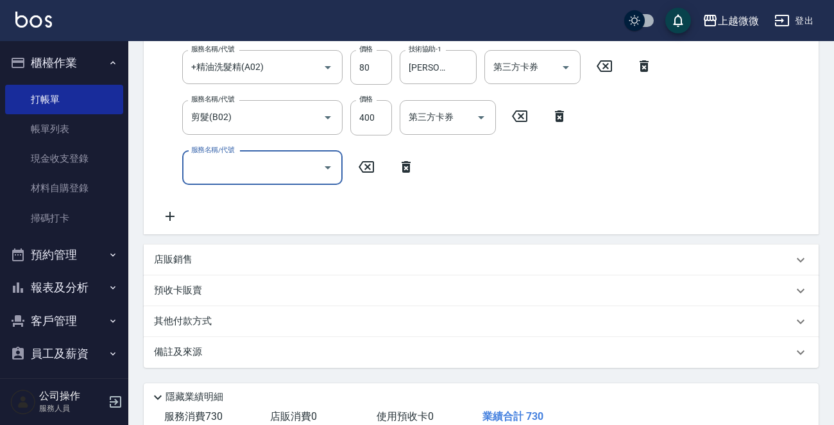
click at [335, 164] on icon "Open" at bounding box center [327, 167] width 15 height 15
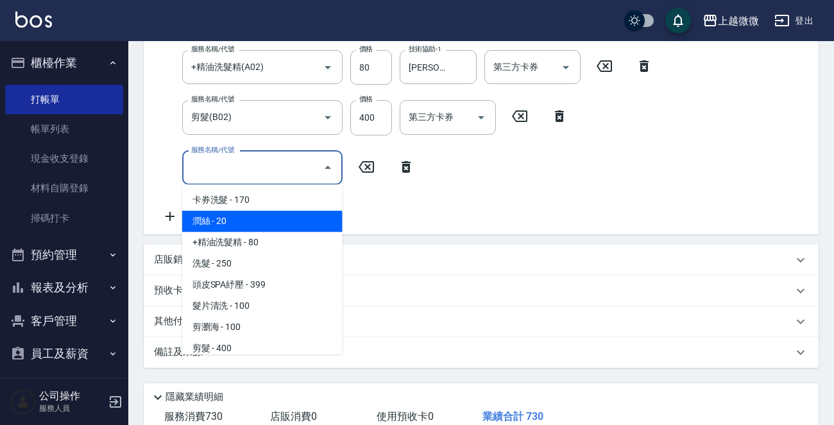
click at [269, 227] on span "潤絲 - 20" at bounding box center [262, 220] width 160 height 21
type input "潤絲(A01)"
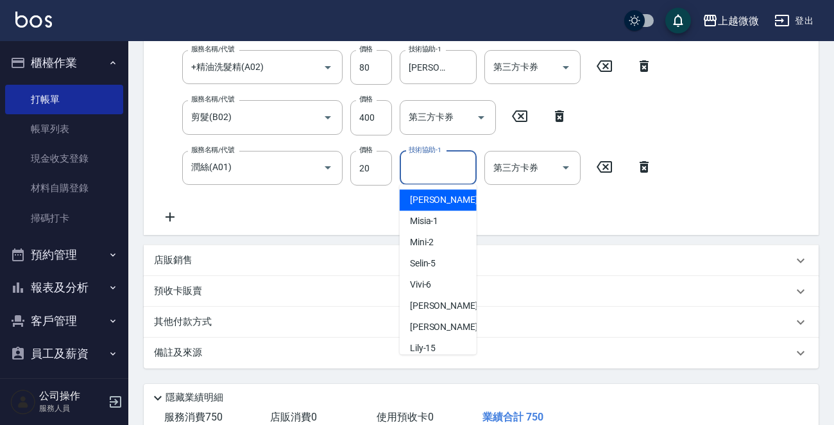
click at [416, 174] on input "技術協助-1" at bounding box center [437, 168] width 65 height 22
type input "[PERSON_NAME]-7"
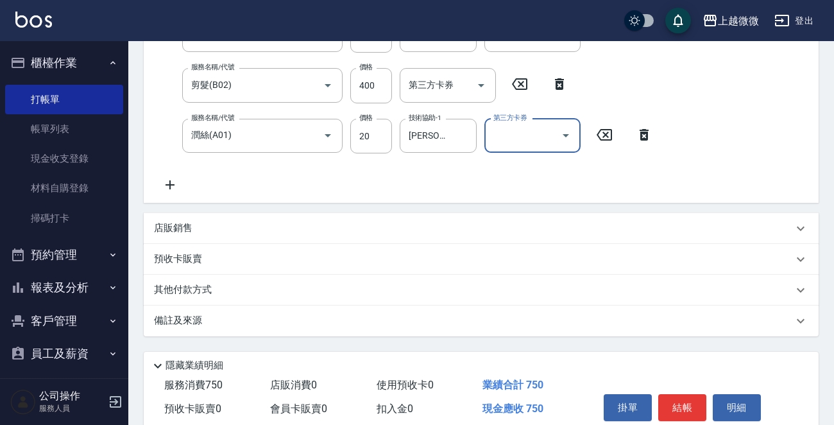
scroll to position [342, 0]
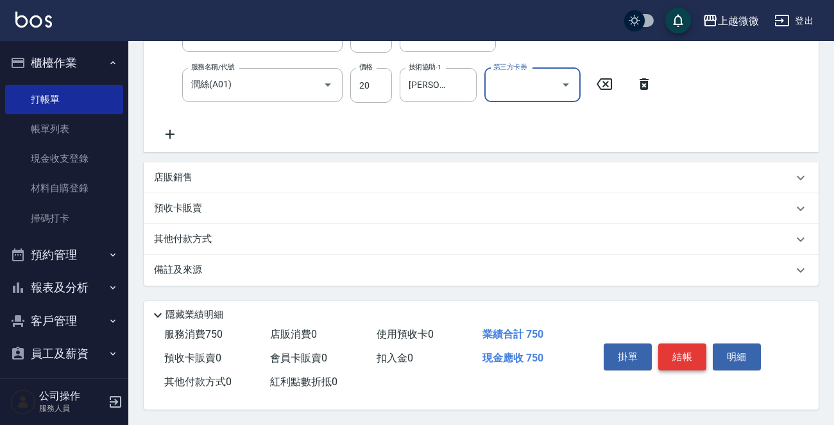
click at [679, 356] on button "結帳" at bounding box center [682, 356] width 48 height 27
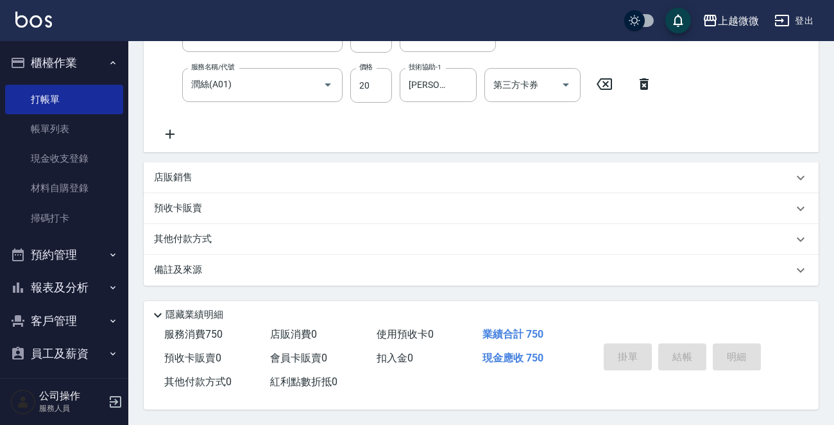
type input "[DATE] 18:29"
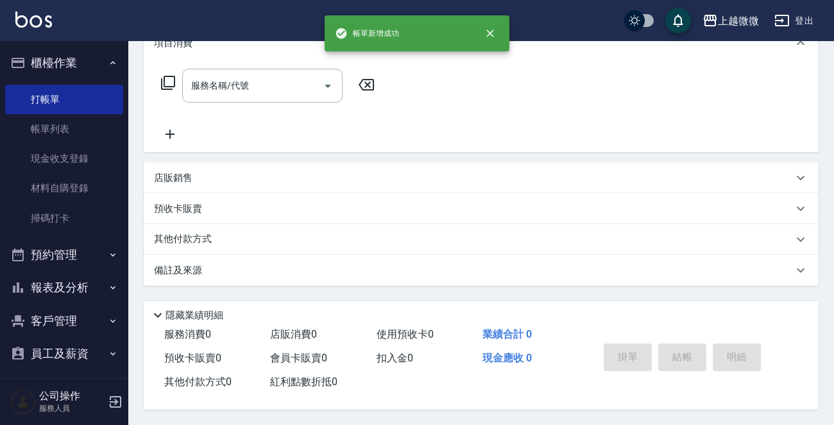
scroll to position [0, 0]
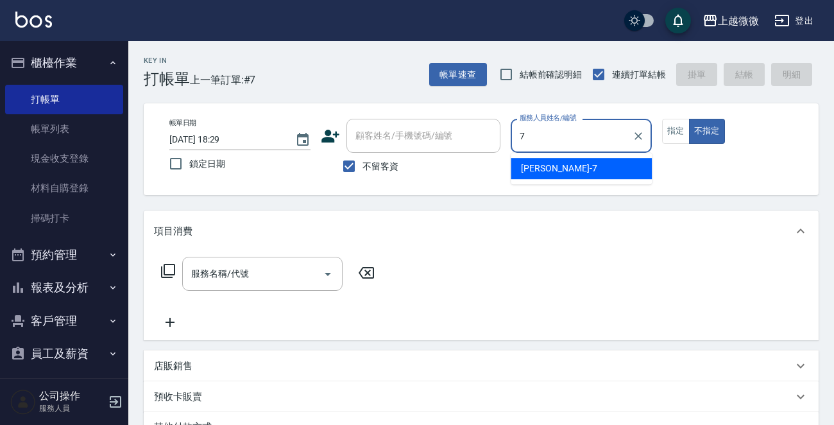
type input "[PERSON_NAME]-7"
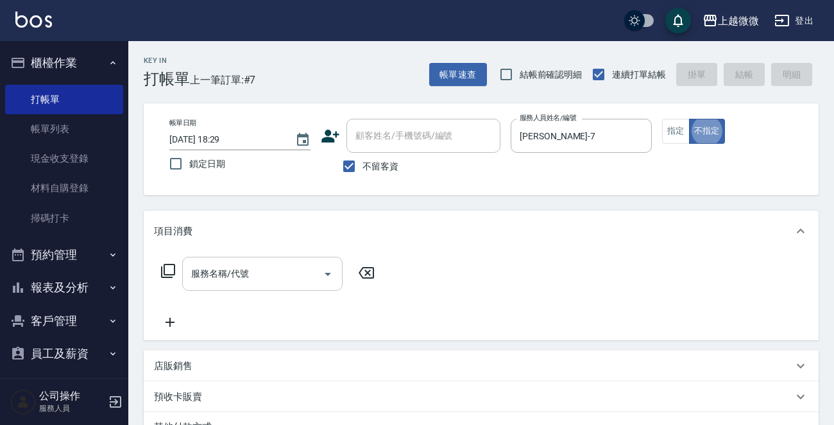
click at [324, 266] on icon "Open" at bounding box center [327, 273] width 15 height 15
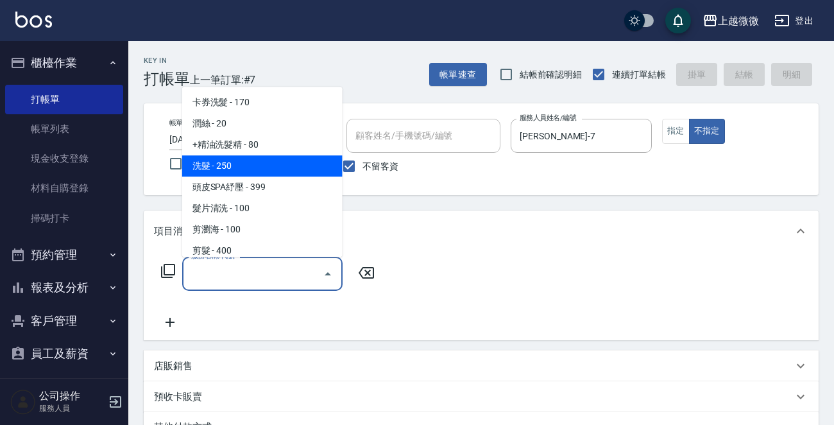
click at [256, 169] on span "洗髮 - 250" at bounding box center [262, 165] width 160 height 21
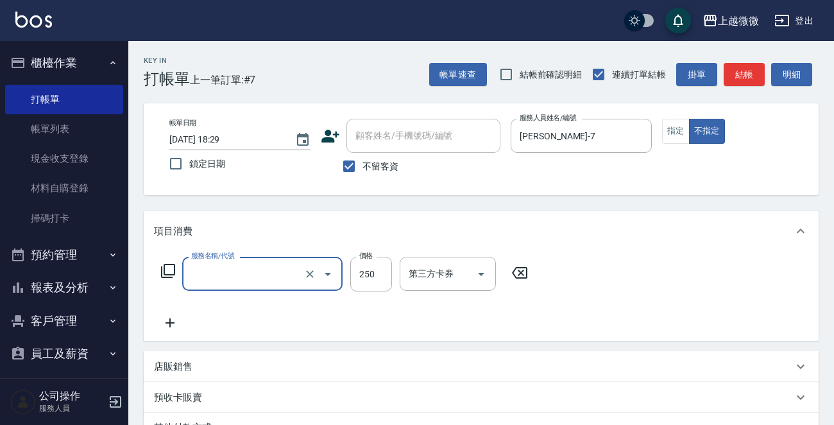
type input "洗髮(A03)"
click at [406, 270] on input "技術操作-1" at bounding box center [437, 273] width 65 height 22
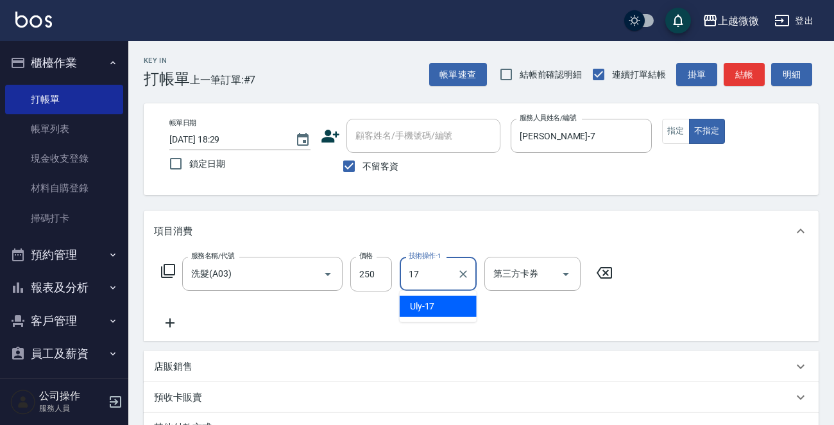
type input "Uly-17"
click at [167, 323] on icon at bounding box center [170, 322] width 32 height 15
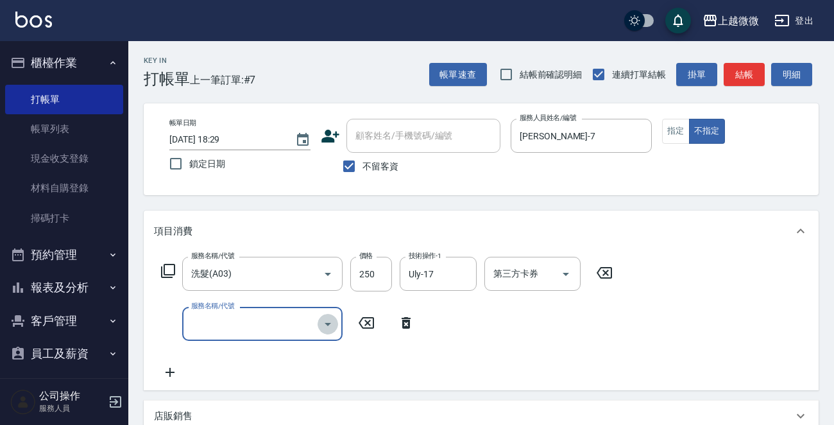
click at [322, 321] on icon "Open" at bounding box center [327, 323] width 15 height 15
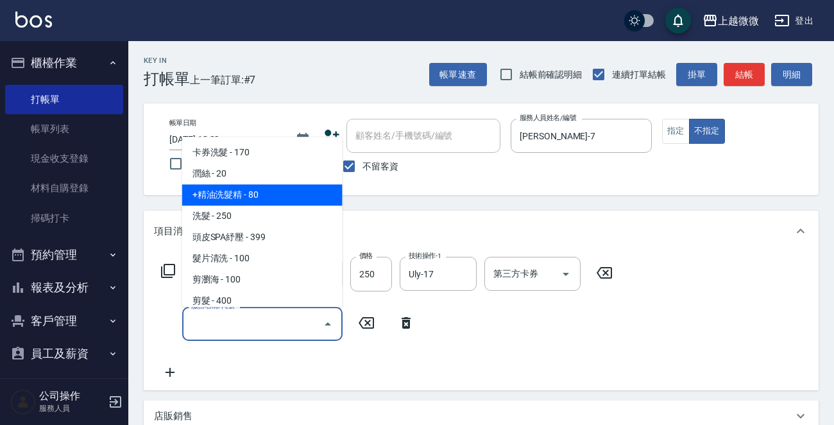
click at [246, 198] on span "+精油洗髮精 - 80" at bounding box center [262, 195] width 160 height 21
type input "+精油洗髮精(A02)"
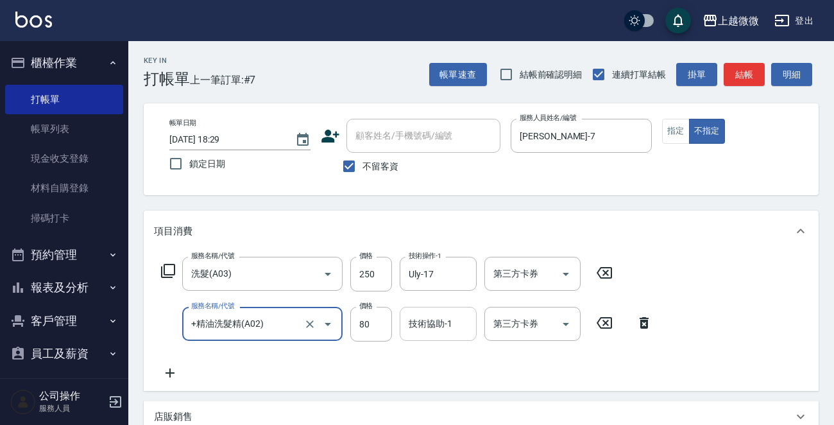
click at [410, 322] on div "技術協助-1 技術協助-1" at bounding box center [438, 324] width 77 height 34
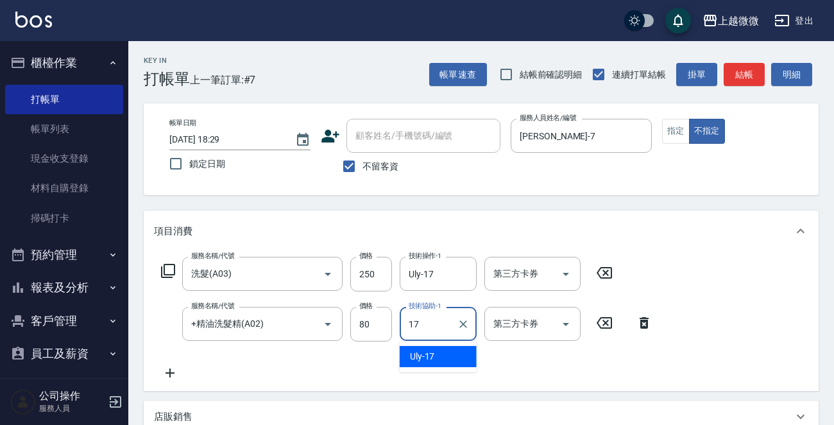
type input "Uly-17"
click at [167, 370] on icon at bounding box center [170, 372] width 32 height 15
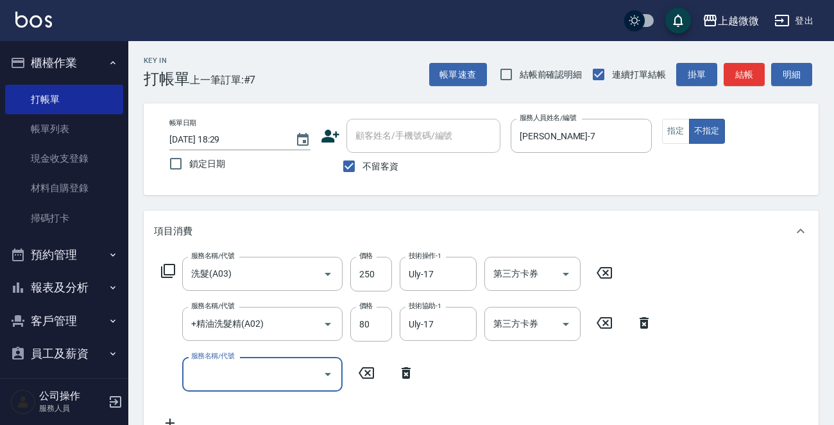
click at [332, 367] on icon "Open" at bounding box center [327, 373] width 15 height 15
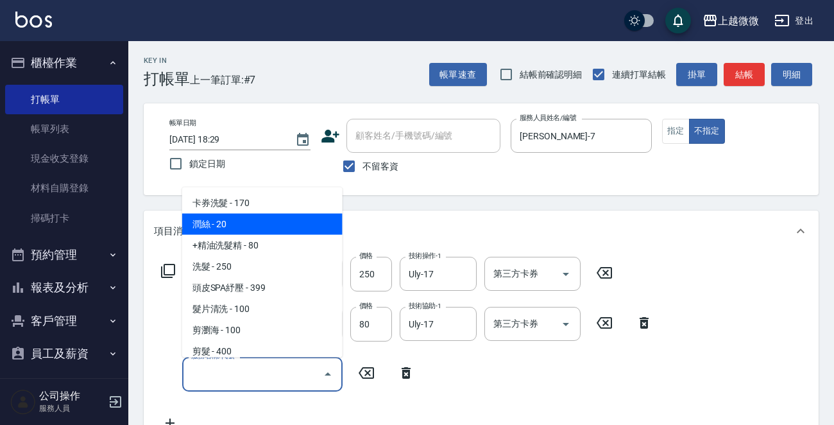
click at [294, 223] on span "潤絲 - 20" at bounding box center [262, 224] width 160 height 21
type input "潤絲(A01)"
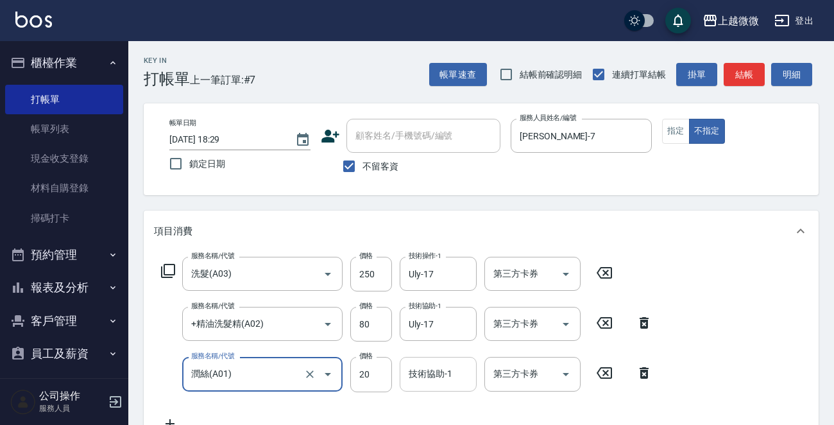
click at [427, 366] on div "技術協助-1 技術協助-1" at bounding box center [438, 374] width 77 height 34
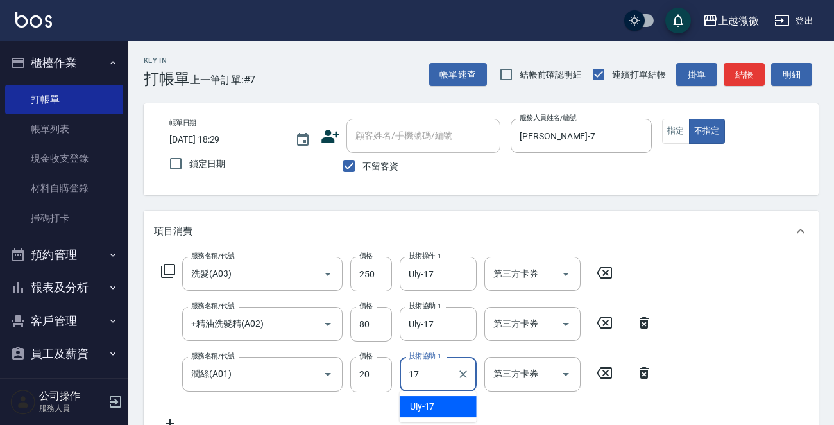
type input "Uly-17"
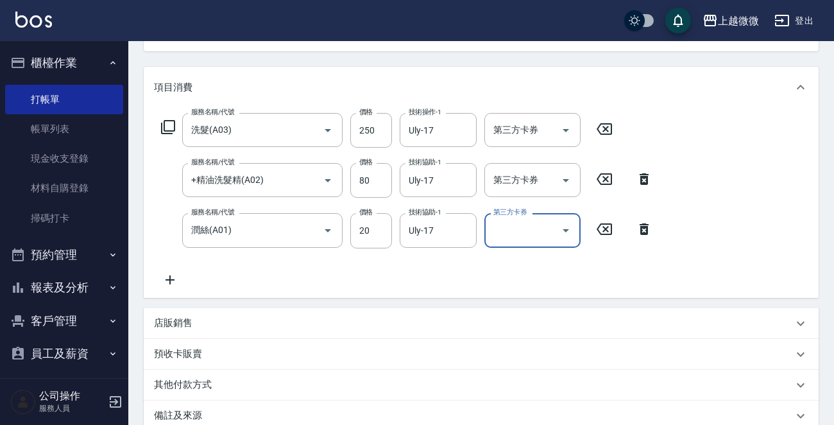
scroll to position [257, 0]
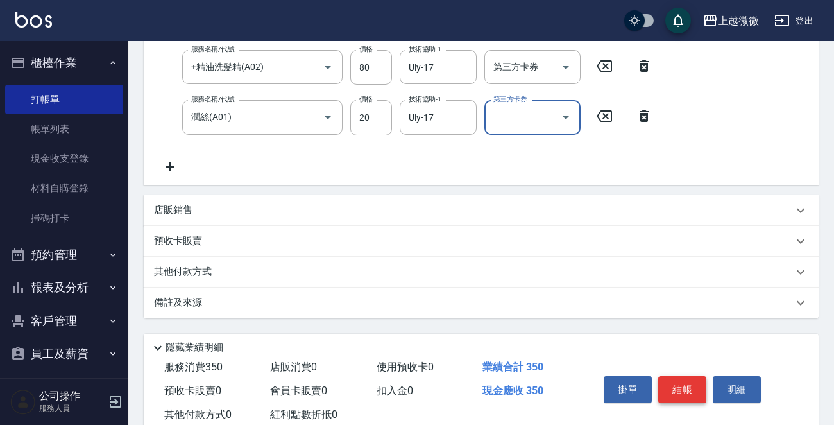
click at [677, 381] on button "結帳" at bounding box center [682, 389] width 48 height 27
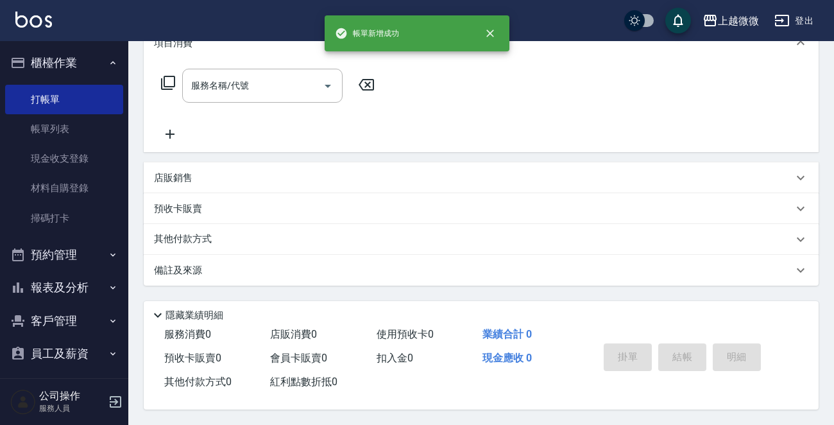
scroll to position [0, 0]
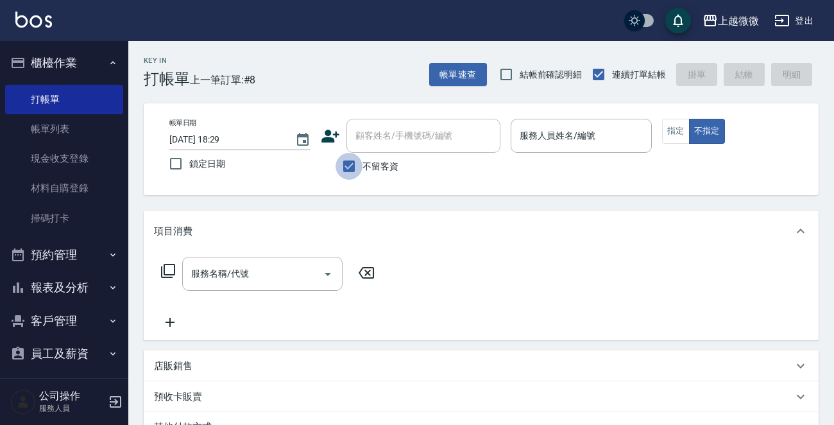
click at [351, 165] on input "不留客資" at bounding box center [349, 166] width 27 height 27
checkbox input "false"
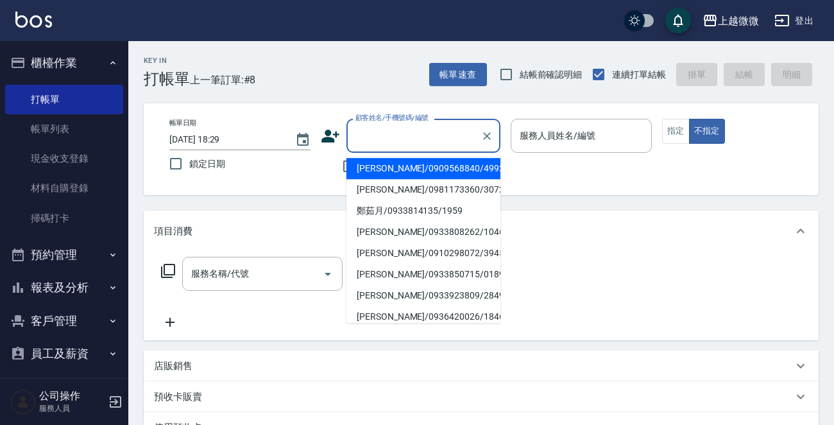
click at [371, 142] on input "顧客姓名/手機號碼/編號" at bounding box center [413, 135] width 123 height 22
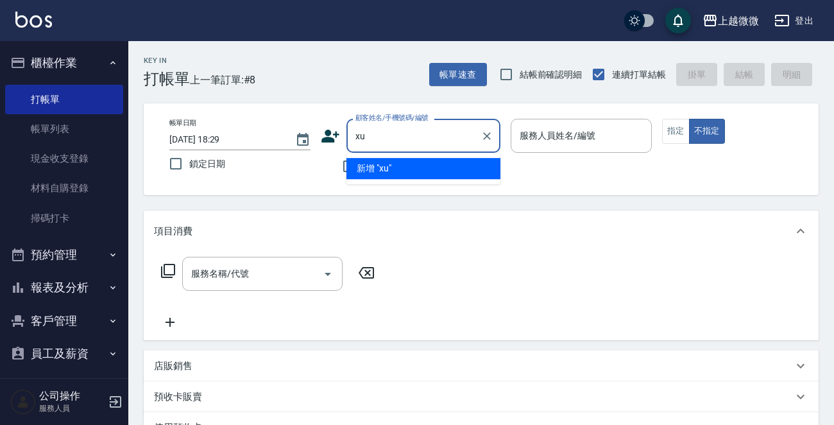
type input "x"
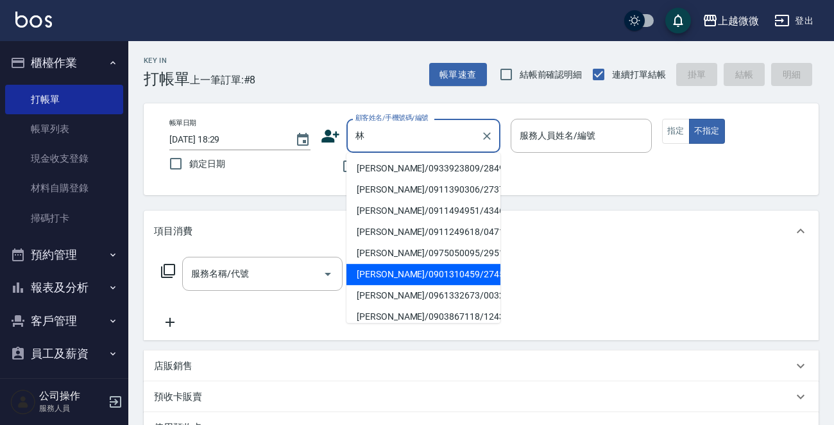
click at [425, 275] on li "[PERSON_NAME]/0901310459/2745" at bounding box center [423, 274] width 154 height 21
type input "[PERSON_NAME]/0901310459/2745"
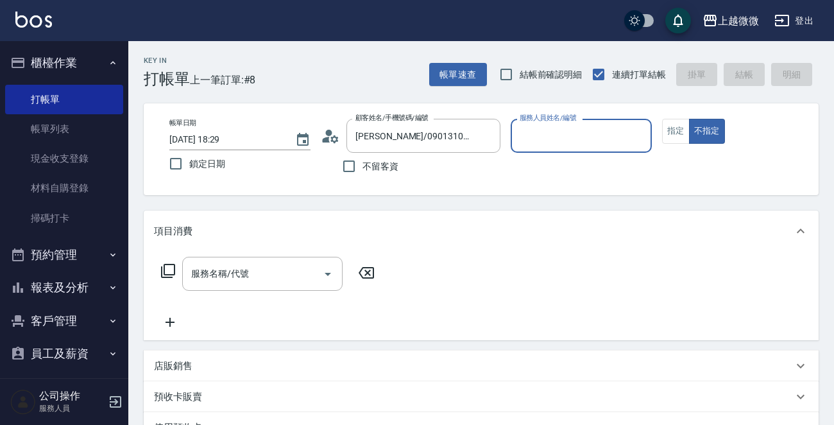
type input "[PERSON_NAME]-7"
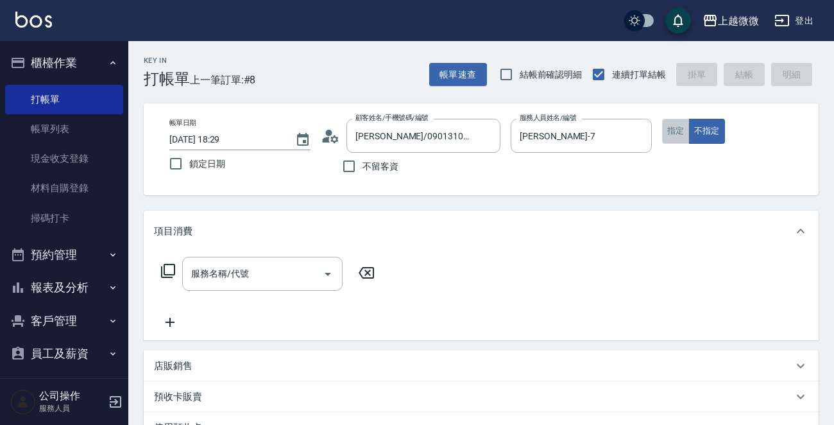
click at [678, 135] on button "指定" at bounding box center [676, 131] width 28 height 25
click at [332, 271] on icon "Open" at bounding box center [327, 273] width 15 height 15
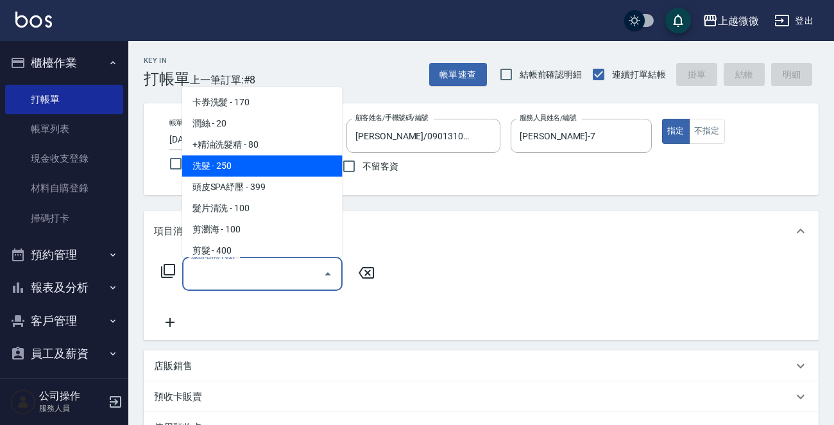
click at [257, 171] on span "洗髮 - 250" at bounding box center [262, 165] width 160 height 21
type input "洗髮(A03)"
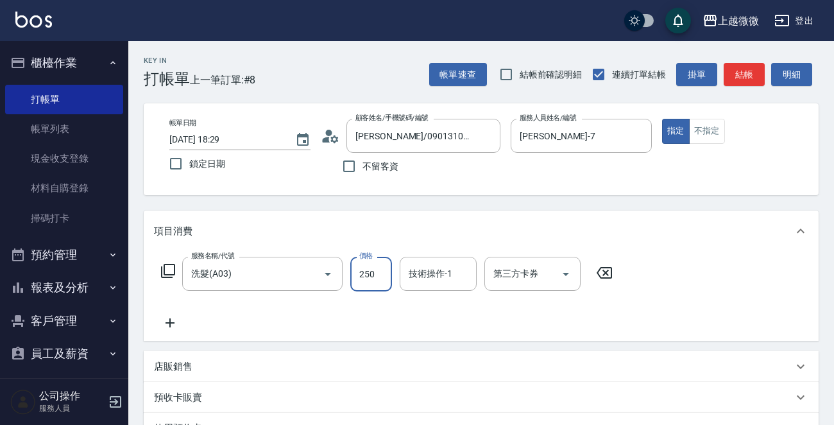
click at [364, 268] on input "250" at bounding box center [371, 274] width 42 height 35
type input "300"
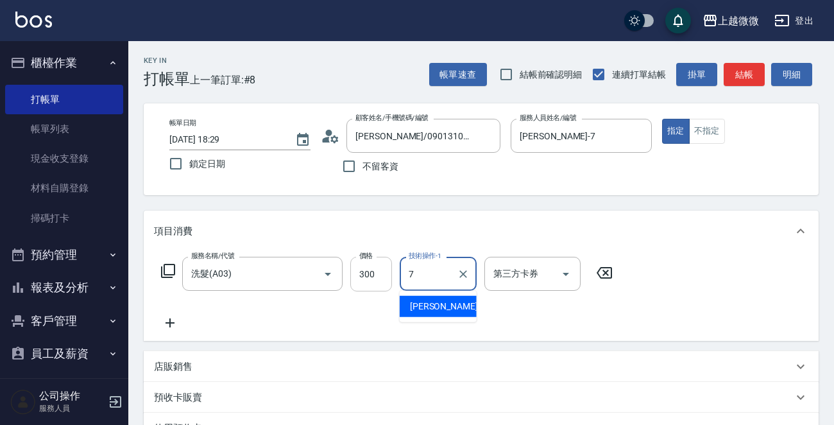
type input "[PERSON_NAME]-7"
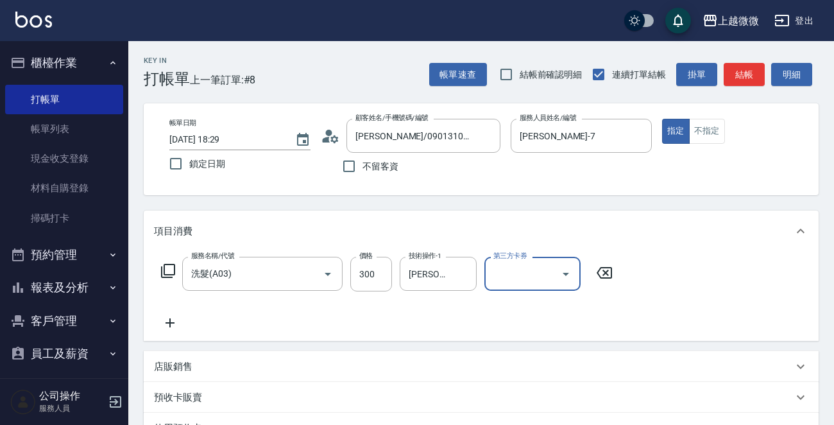
click at [165, 324] on icon at bounding box center [170, 322] width 32 height 15
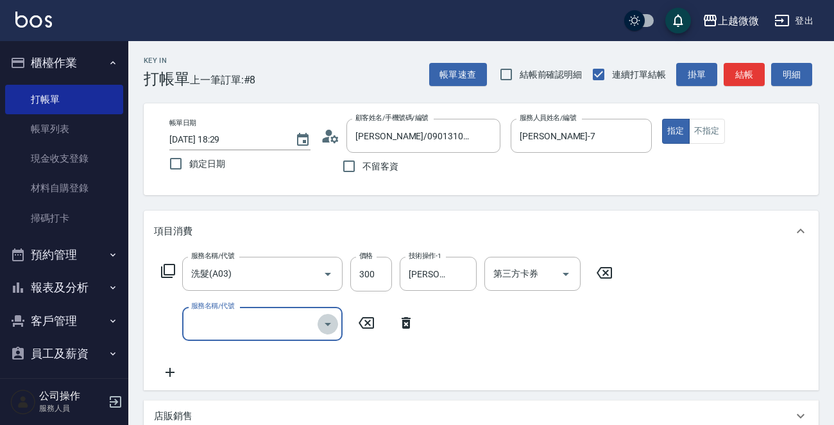
click at [329, 327] on icon "Open" at bounding box center [327, 323] width 15 height 15
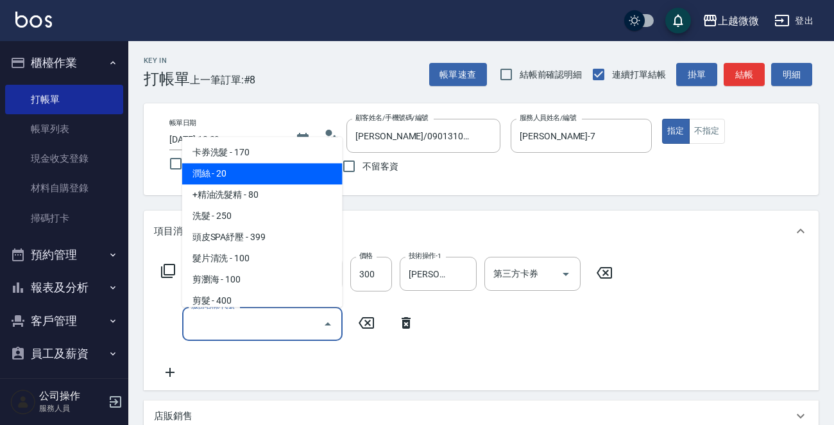
click at [244, 171] on span "潤絲 - 20" at bounding box center [262, 174] width 160 height 21
type input "潤絲(A01)"
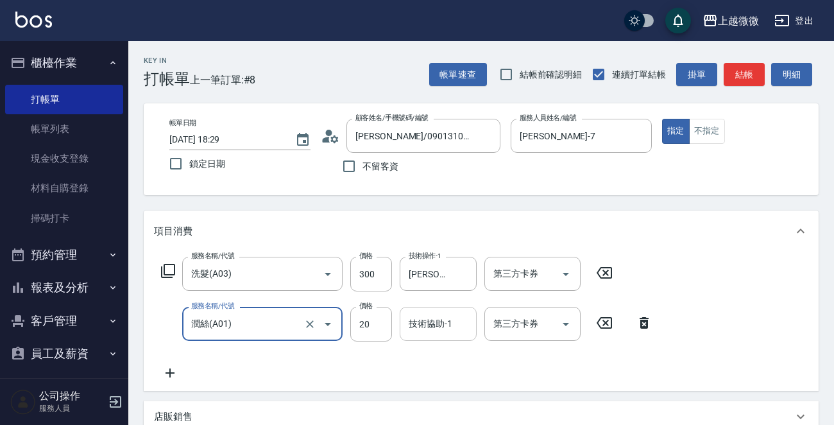
click at [411, 318] on div "技術協助-1 技術協助-1" at bounding box center [438, 324] width 77 height 34
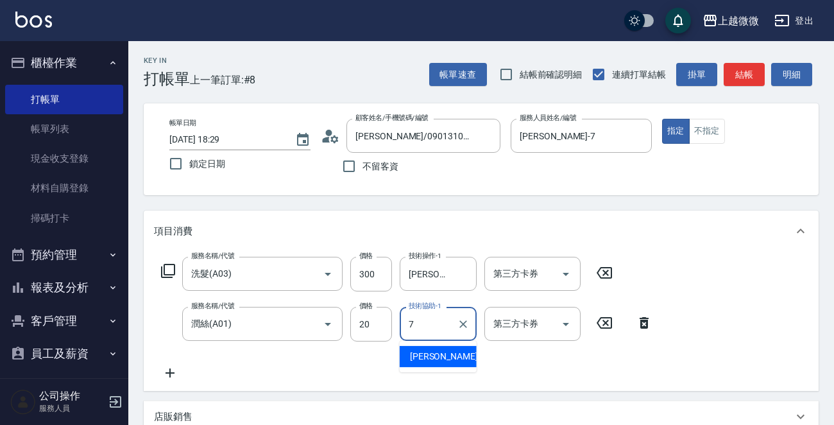
type input "[PERSON_NAME]-7"
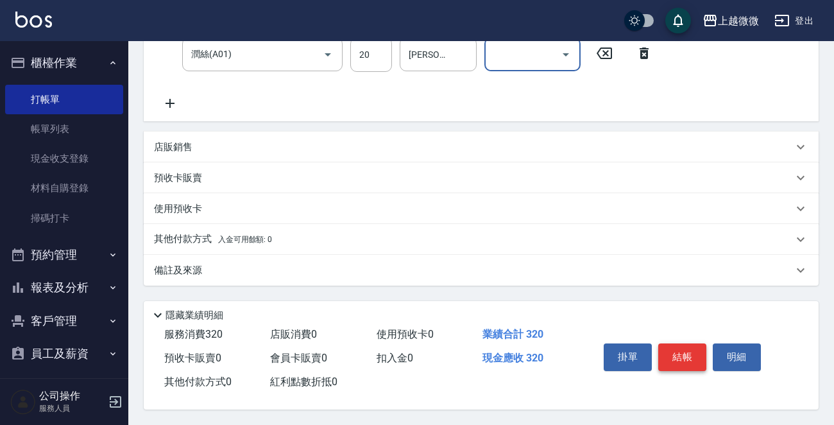
scroll to position [273, 0]
click at [687, 352] on button "結帳" at bounding box center [682, 356] width 48 height 27
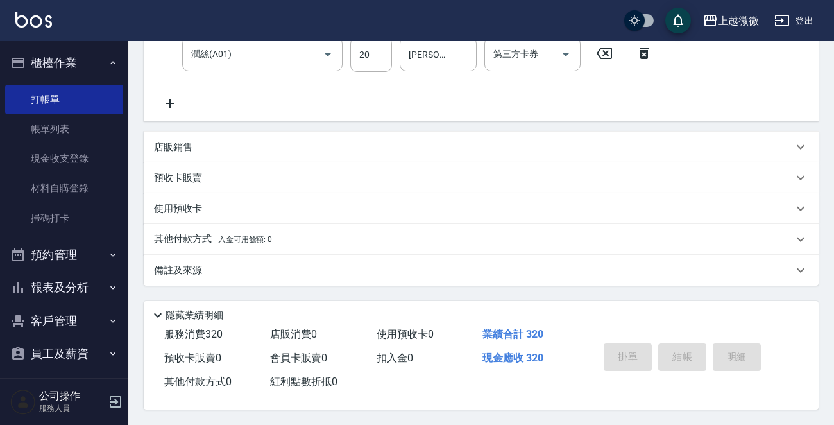
type input "[DATE] 18:30"
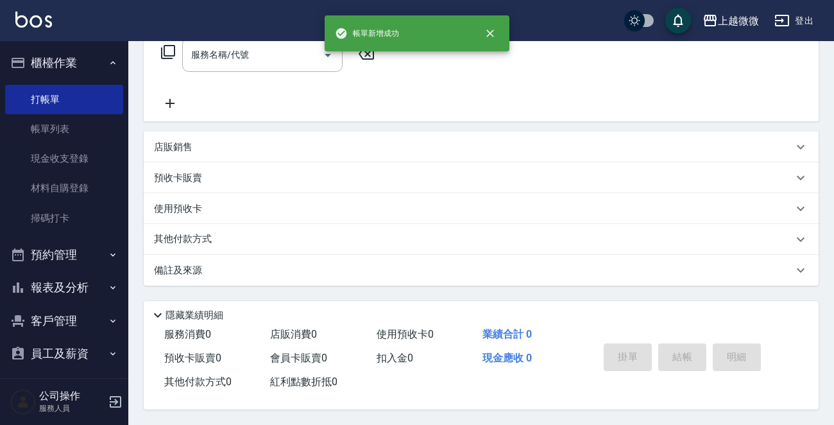
scroll to position [0, 0]
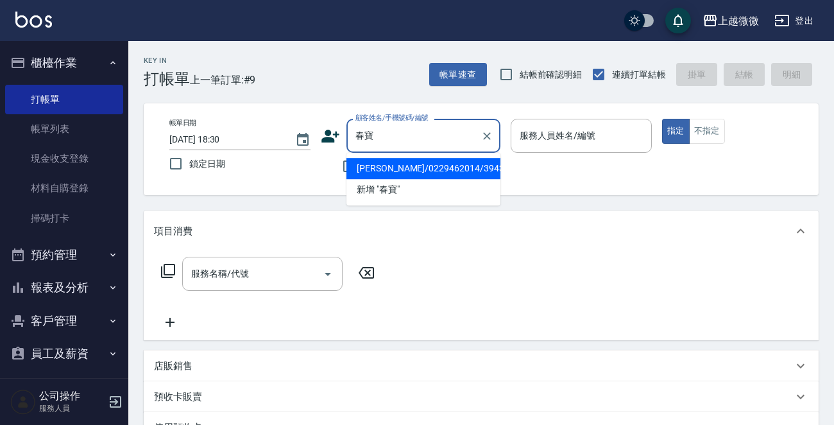
click at [367, 171] on li "[PERSON_NAME]/0229462014/3943" at bounding box center [423, 168] width 154 height 21
type input "[PERSON_NAME]/0229462014/3943"
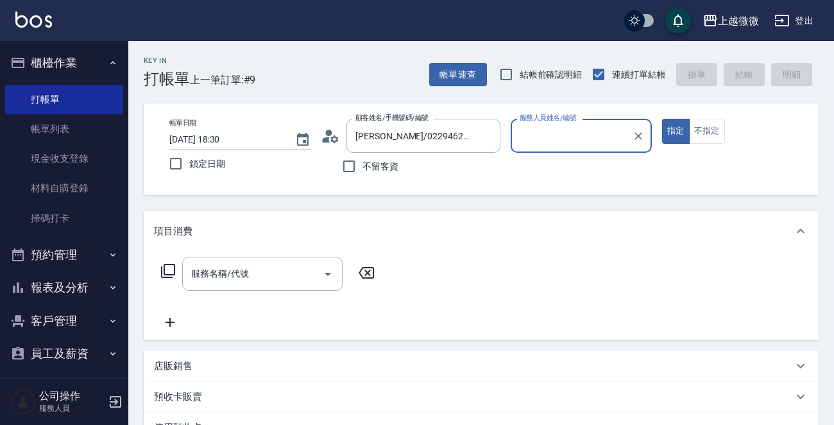
type input "Vivi-6"
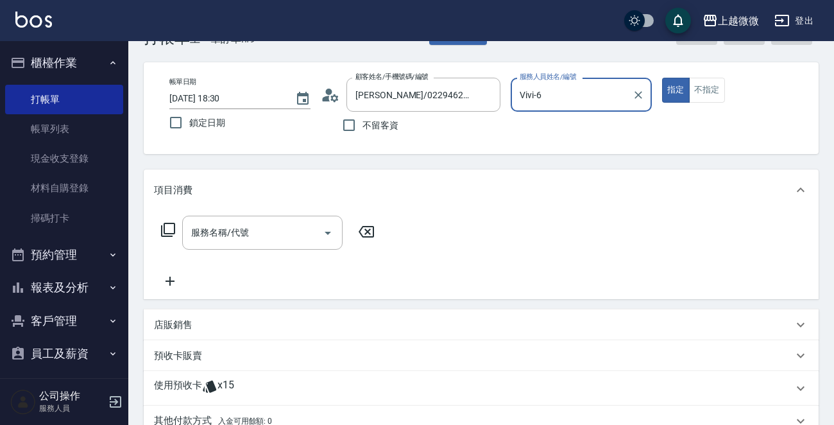
scroll to position [64, 0]
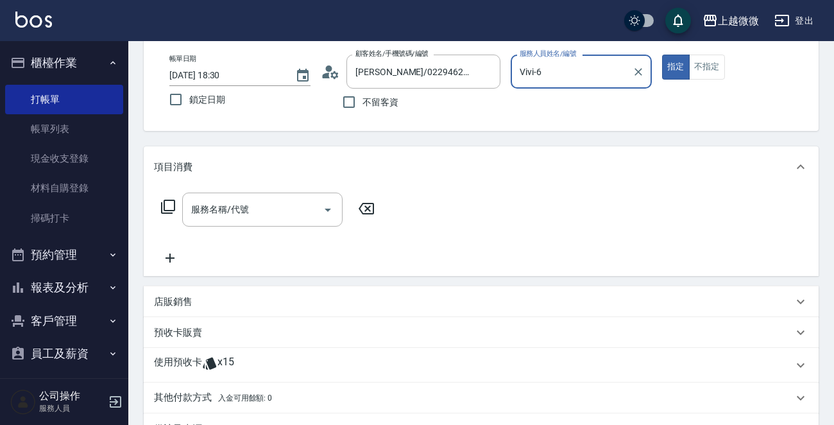
click at [225, 364] on span "x15" at bounding box center [226, 364] width 17 height 19
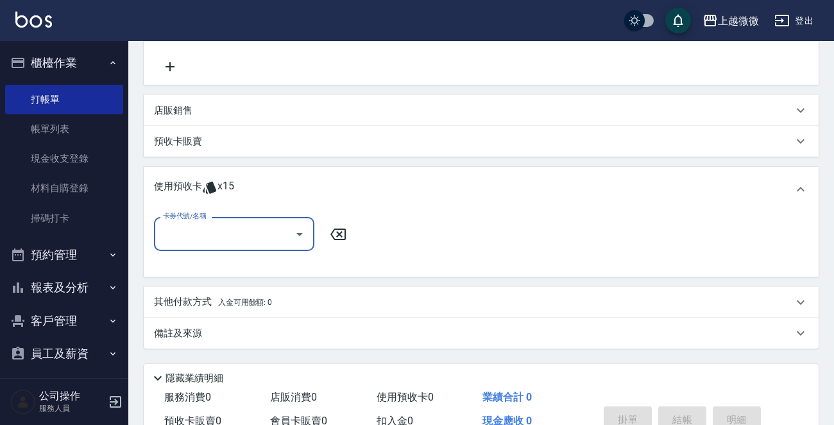
scroll to position [257, 0]
click at [296, 231] on icon "Open" at bounding box center [299, 232] width 15 height 15
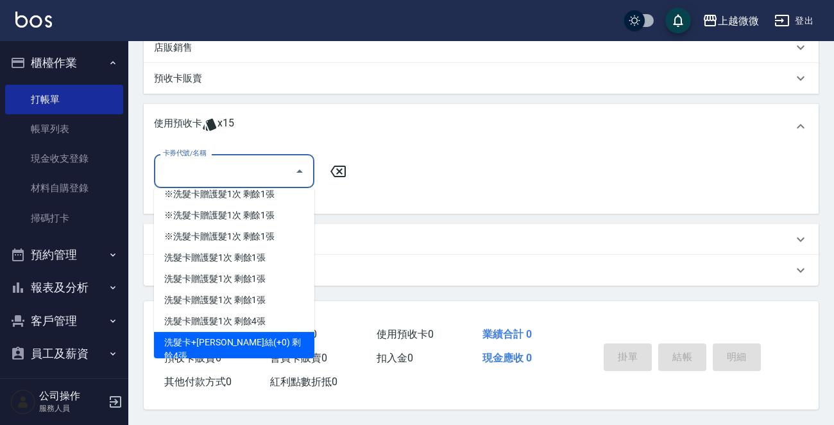
scroll to position [321, 0]
click at [289, 332] on div "洗髮卡+[PERSON_NAME]絲(+0) 剩餘4張" at bounding box center [234, 349] width 160 height 35
type input "洗髮卡+[PERSON_NAME]絲(+0)"
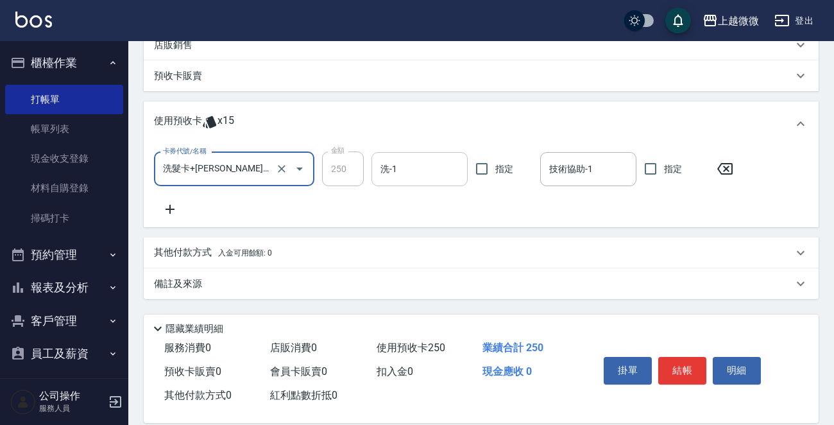
click at [423, 160] on input "洗-1" at bounding box center [419, 169] width 85 height 22
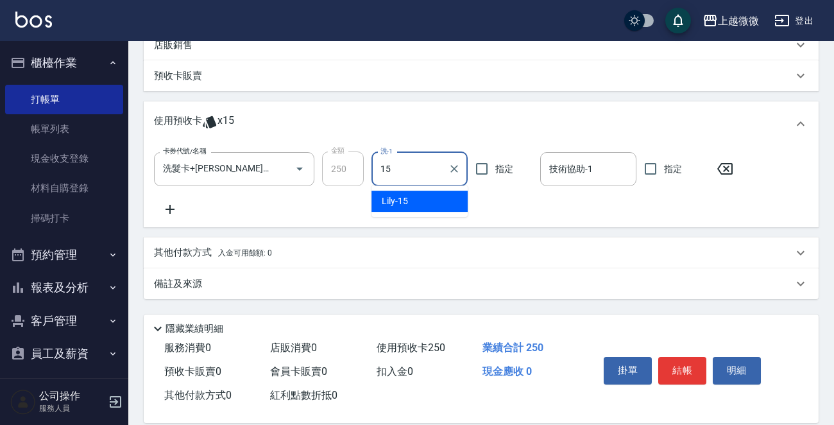
type input "Lily-15"
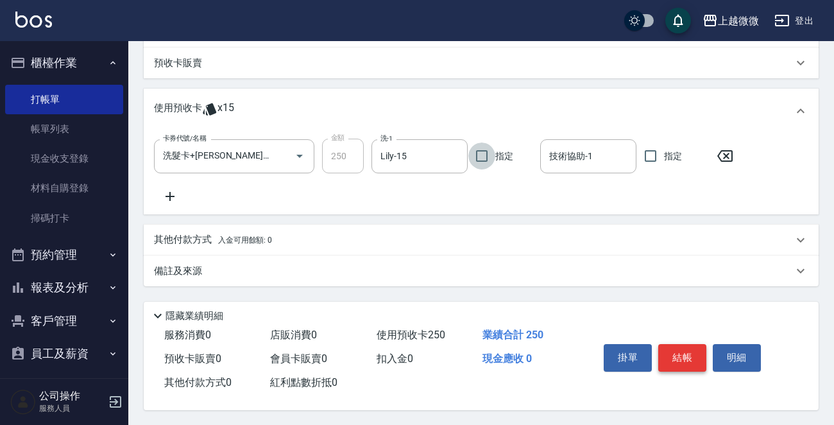
scroll to position [337, 0]
click at [687, 350] on button "結帳" at bounding box center [682, 356] width 48 height 27
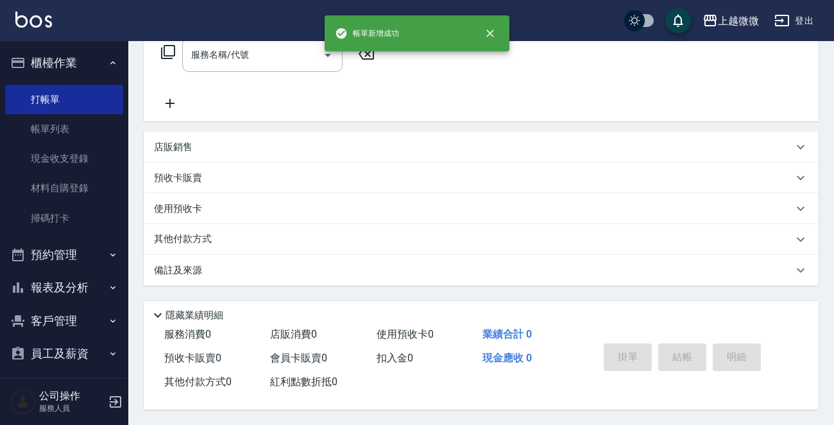
scroll to position [0, 0]
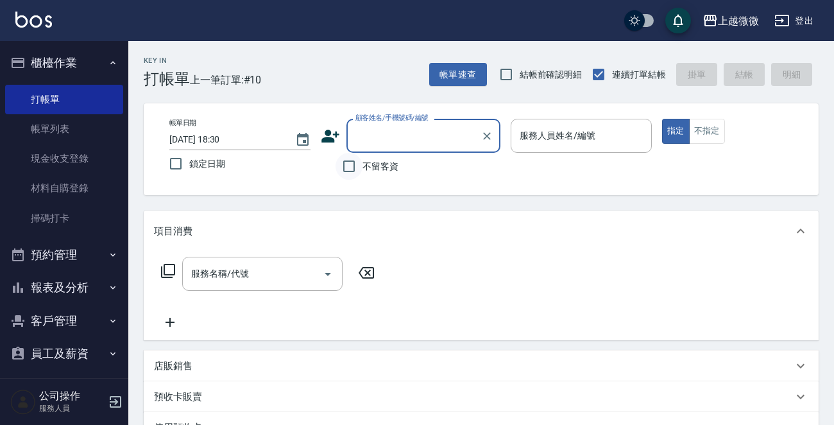
click at [349, 166] on input "不留客資" at bounding box center [349, 166] width 27 height 27
checkbox input "true"
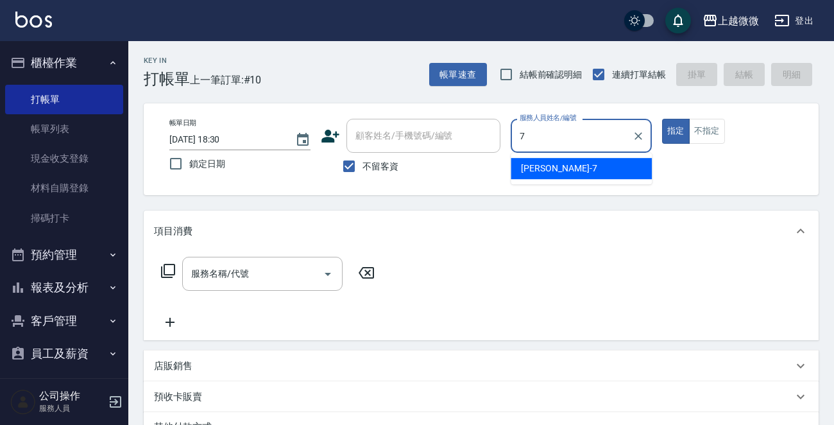
type input "[PERSON_NAME]-7"
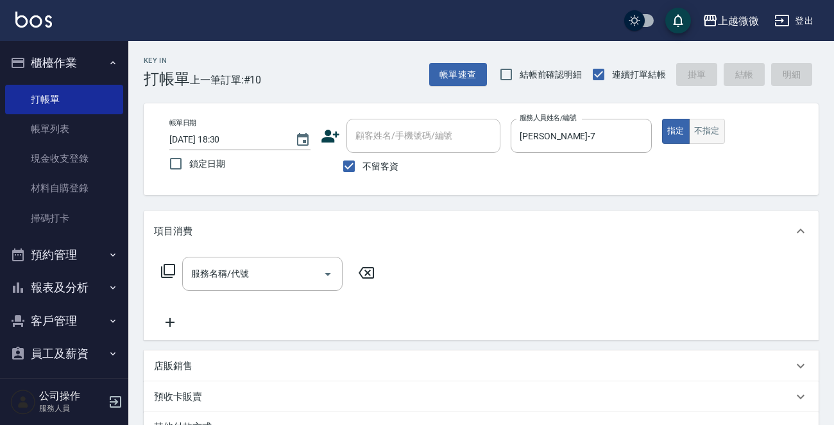
click at [703, 130] on button "不指定" at bounding box center [707, 131] width 36 height 25
click at [330, 277] on icon "Open" at bounding box center [327, 273] width 15 height 15
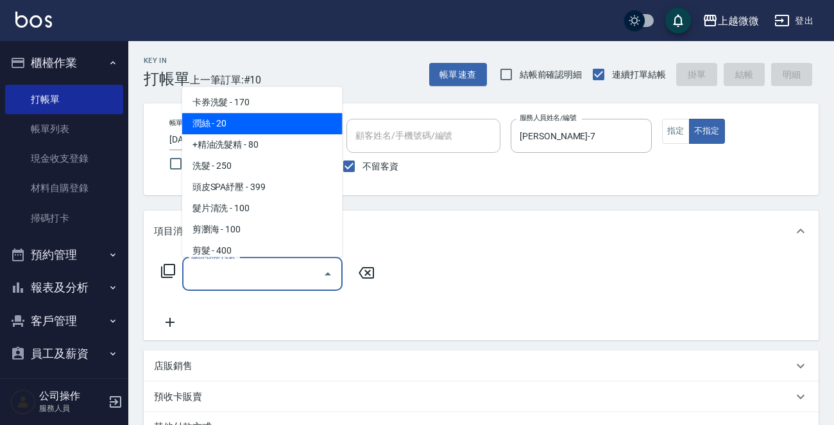
click at [227, 118] on span "潤絲 - 20" at bounding box center [262, 123] width 160 height 21
type input "潤絲(A01)"
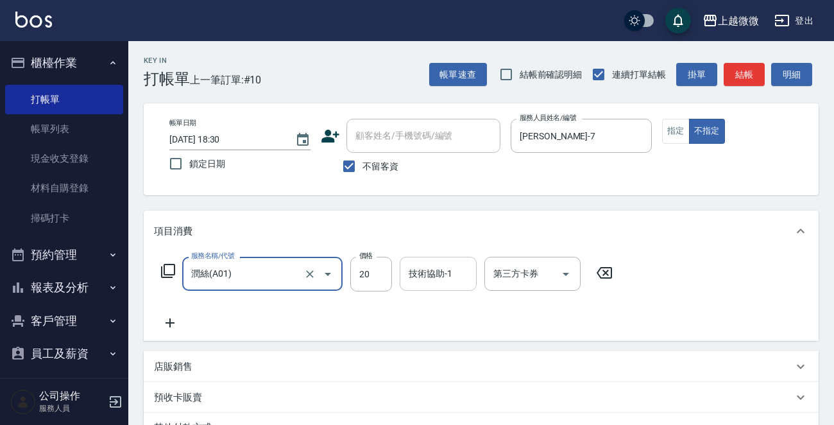
click at [454, 279] on input "技術協助-1" at bounding box center [437, 273] width 65 height 22
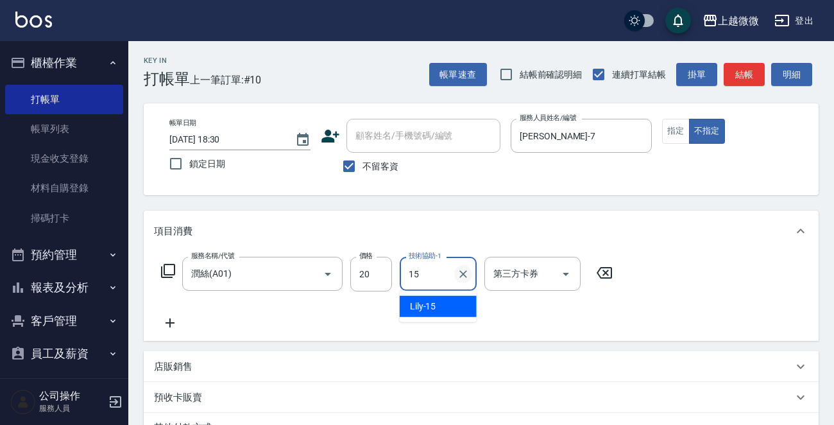
type input "Lily-15"
click at [169, 325] on icon at bounding box center [170, 322] width 9 height 9
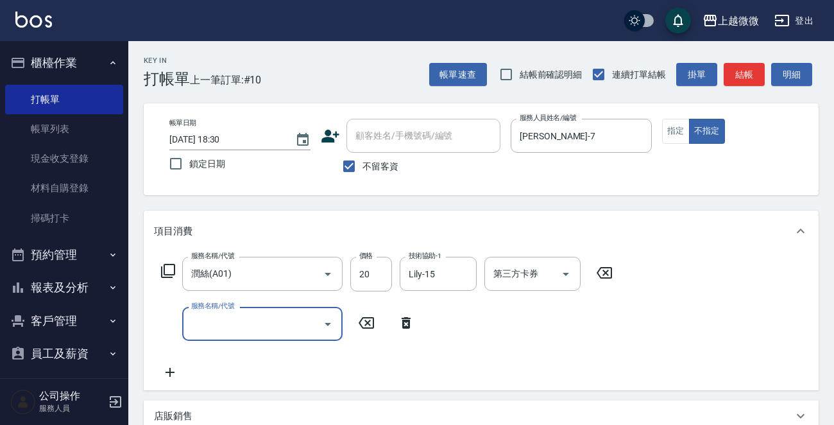
click at [168, 264] on icon at bounding box center [168, 271] width 14 height 14
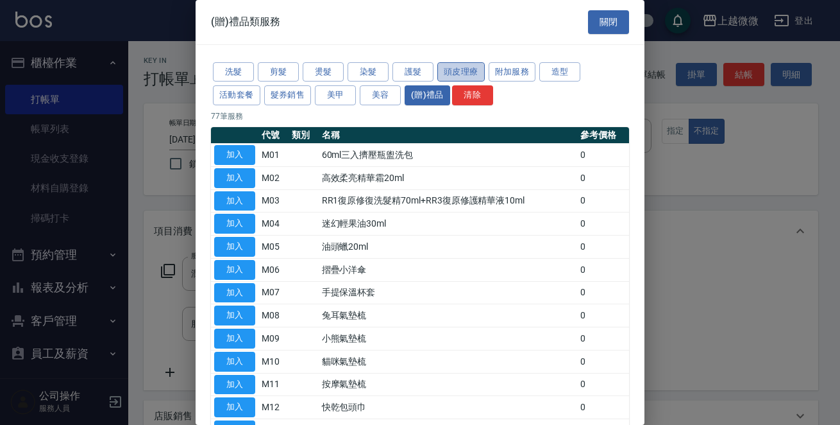
click at [468, 69] on button "頭皮理療" at bounding box center [461, 72] width 47 height 20
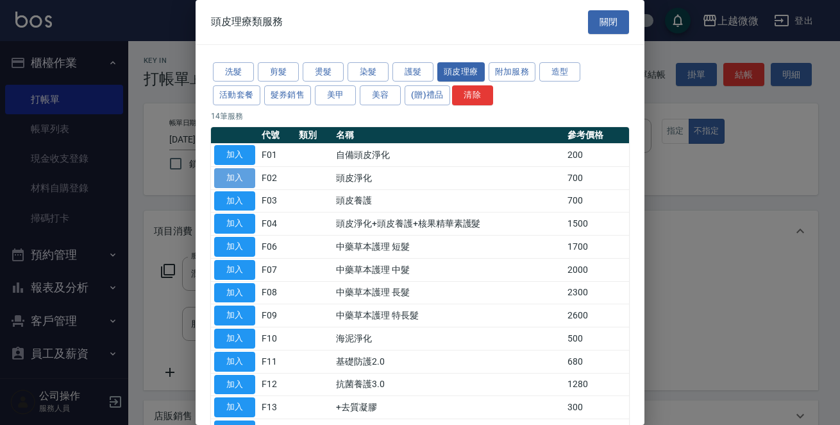
click at [248, 177] on button "加入" at bounding box center [234, 178] width 41 height 20
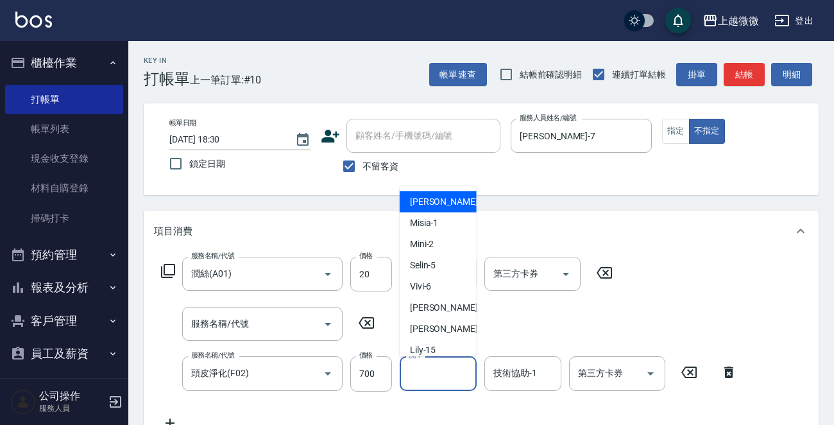
click at [427, 377] on input "洗-1" at bounding box center [437, 373] width 65 height 22
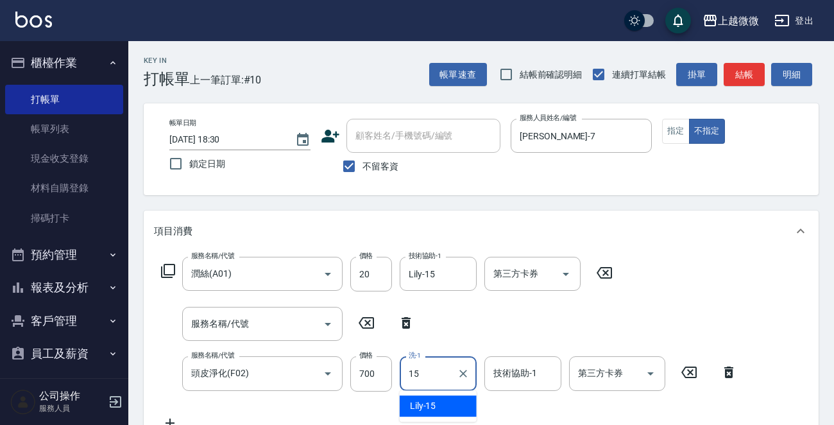
type input "Lily-15"
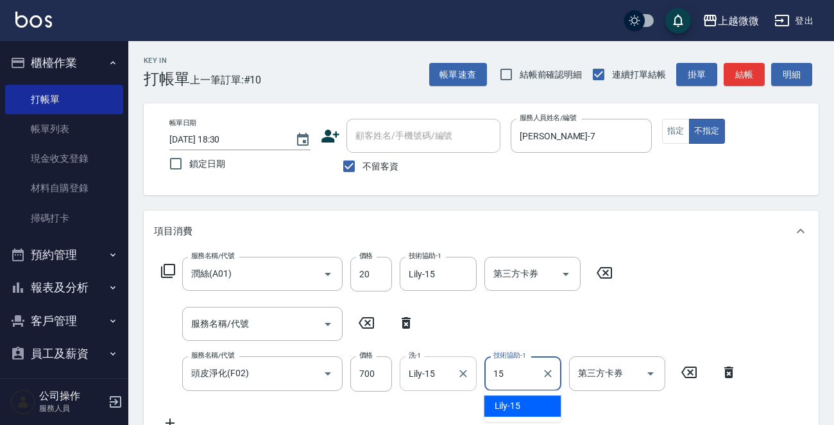
type input "Lily-15"
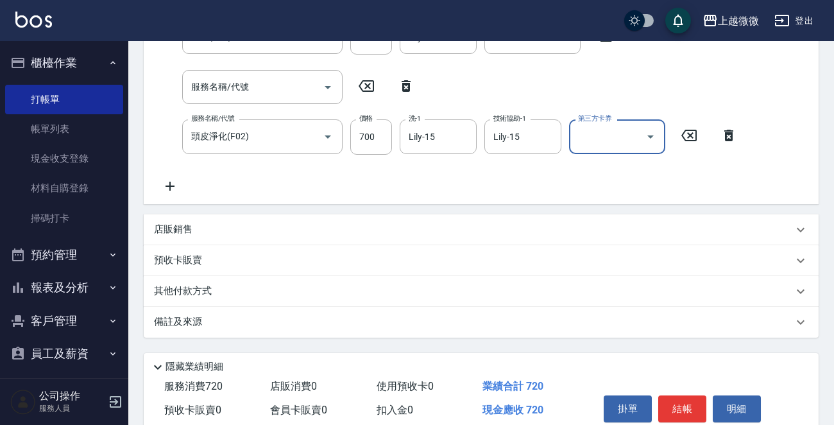
scroll to position [291, 0]
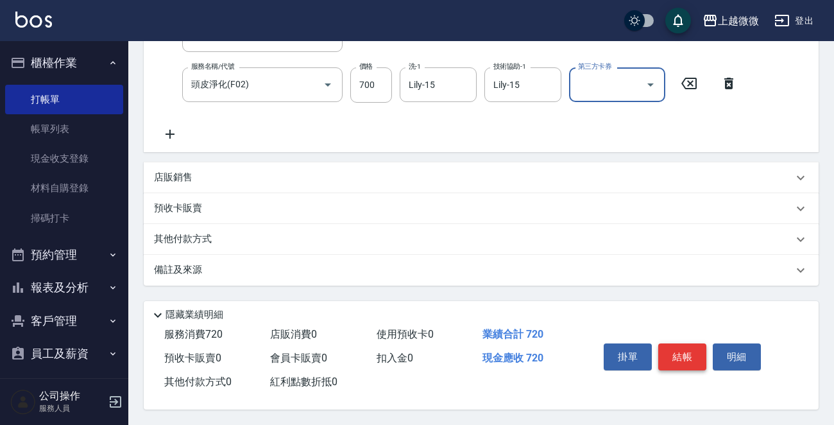
click at [670, 346] on button "結帳" at bounding box center [682, 356] width 48 height 27
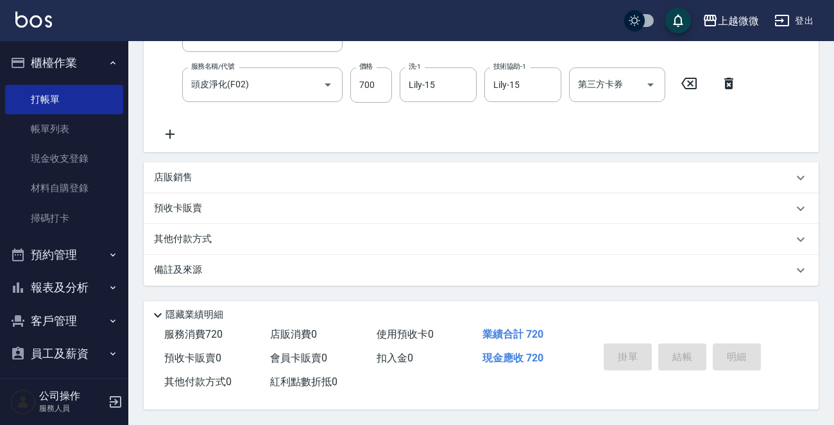
type input "[DATE] 18:31"
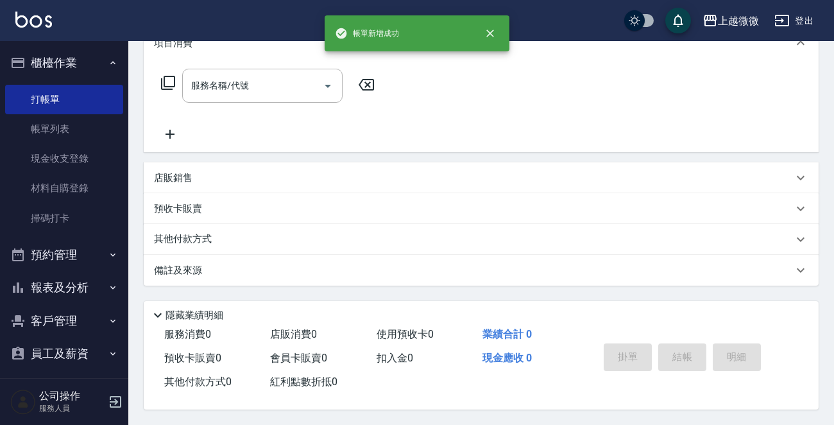
scroll to position [0, 0]
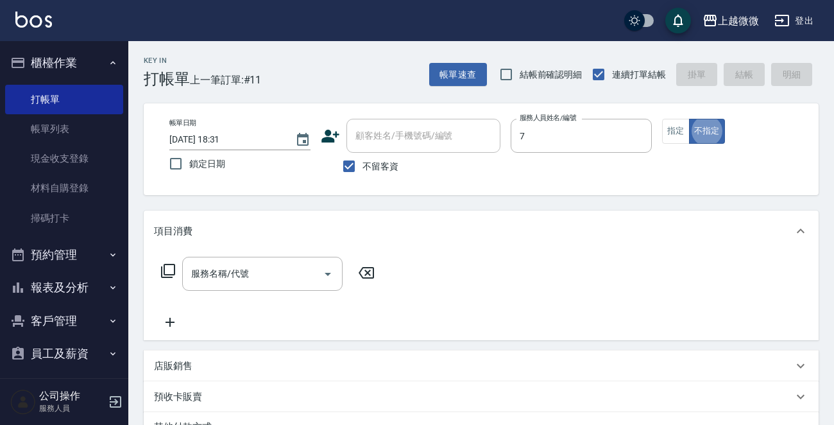
type input "[PERSON_NAME]-7"
click at [332, 275] on icon "Open" at bounding box center [327, 273] width 15 height 15
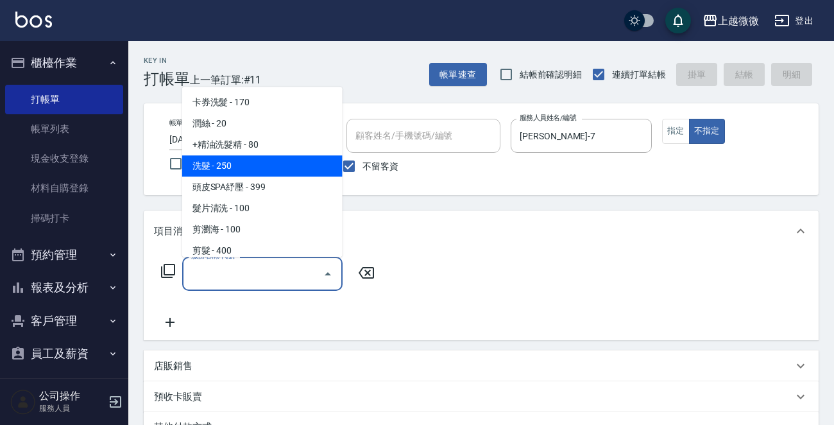
click at [273, 162] on span "洗髮 - 250" at bounding box center [262, 165] width 160 height 21
type input "洗髮(A03)"
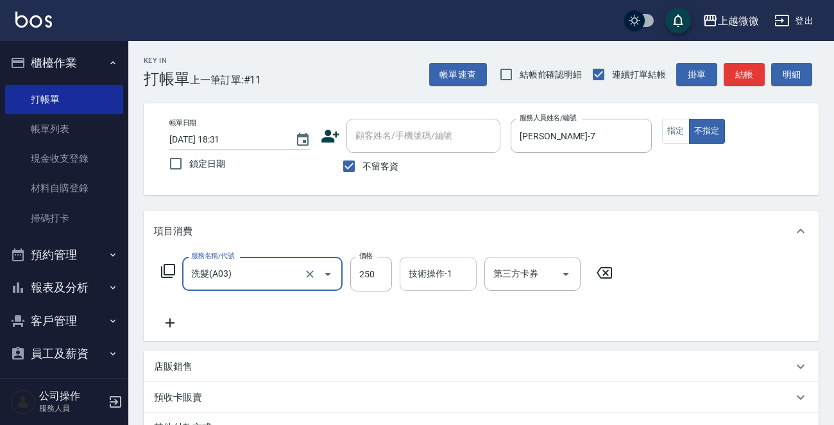
click at [443, 282] on input "技術操作-1" at bounding box center [437, 273] width 65 height 22
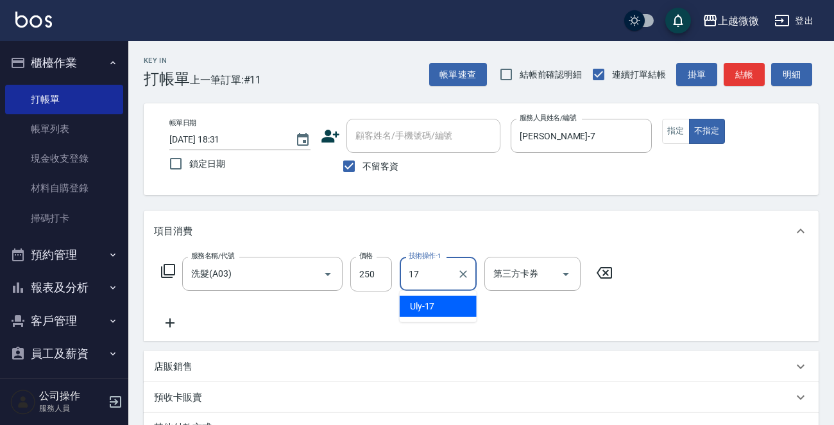
type input "Uly-17"
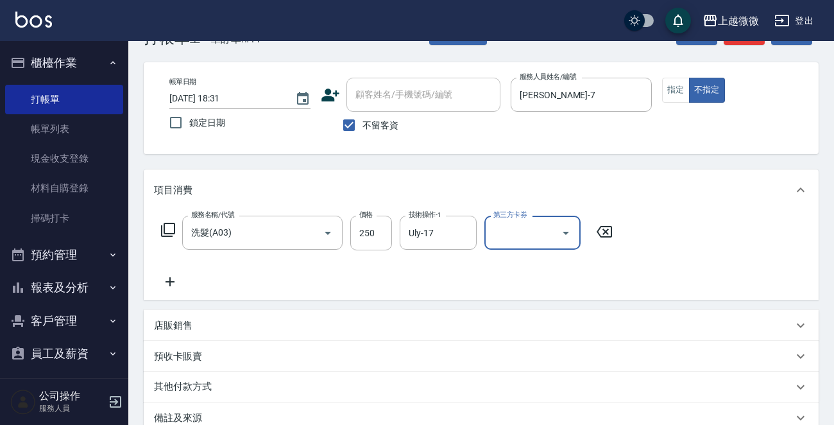
scroll to position [192, 0]
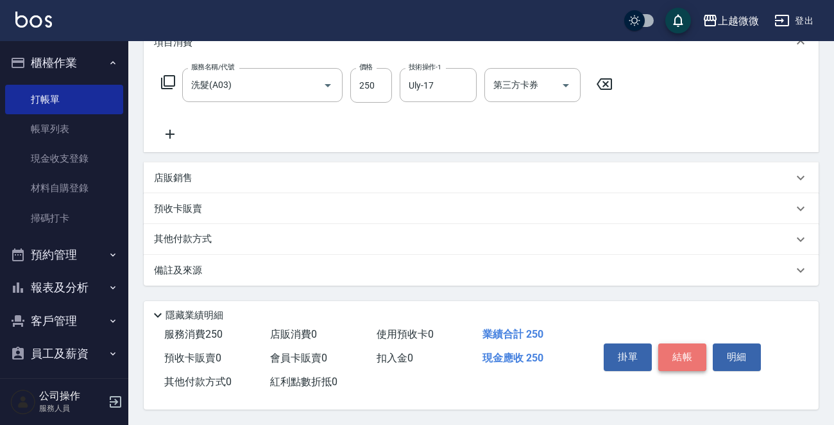
click at [672, 352] on button "結帳" at bounding box center [682, 356] width 48 height 27
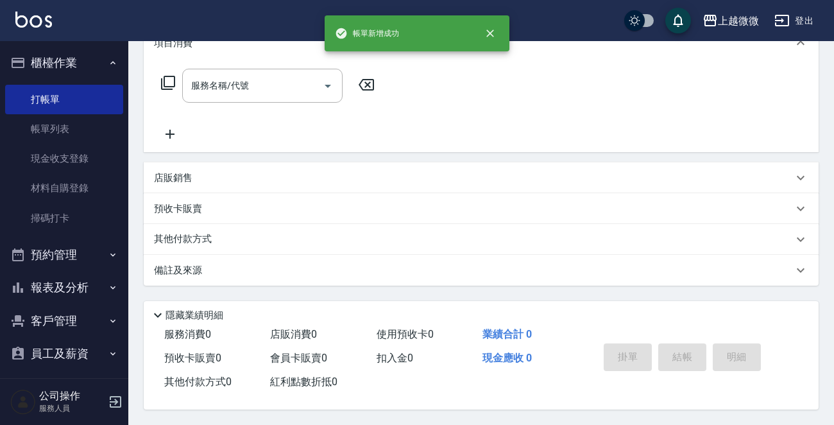
scroll to position [0, 0]
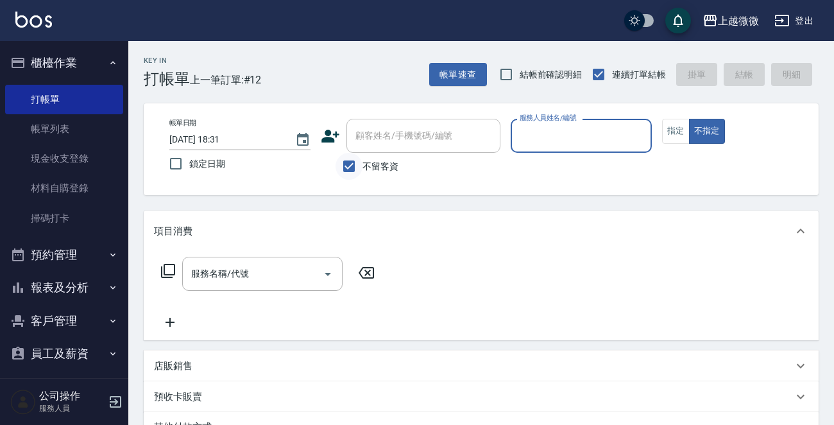
click at [346, 168] on input "不留客資" at bounding box center [349, 166] width 27 height 27
checkbox input "false"
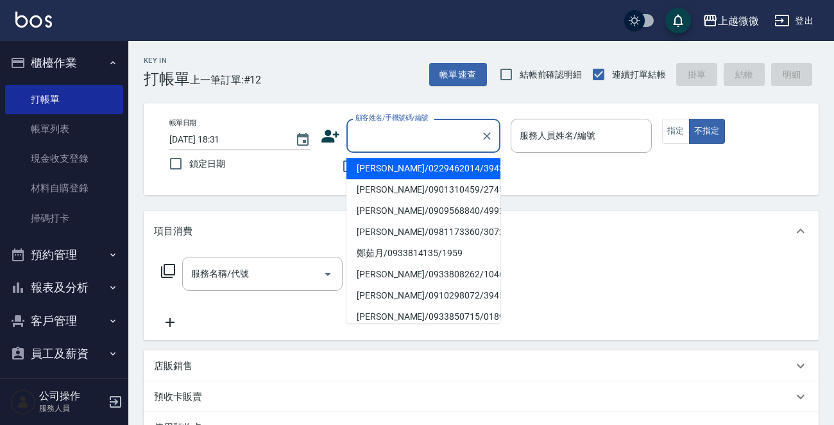
click at [374, 133] on div "顧客姓名/手機號碼/編號 顧客姓名/手機號碼/編號" at bounding box center [423, 136] width 154 height 34
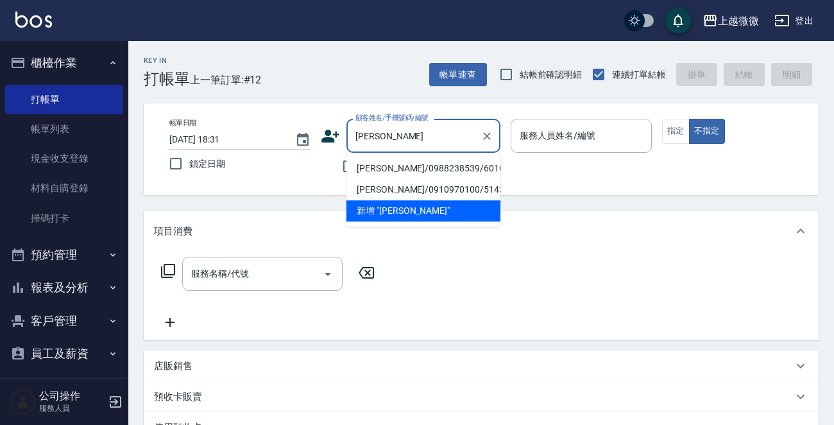
click at [395, 163] on li "[PERSON_NAME]/0988238539/6010" at bounding box center [423, 168] width 154 height 21
type input "[PERSON_NAME]/0988238539/6010"
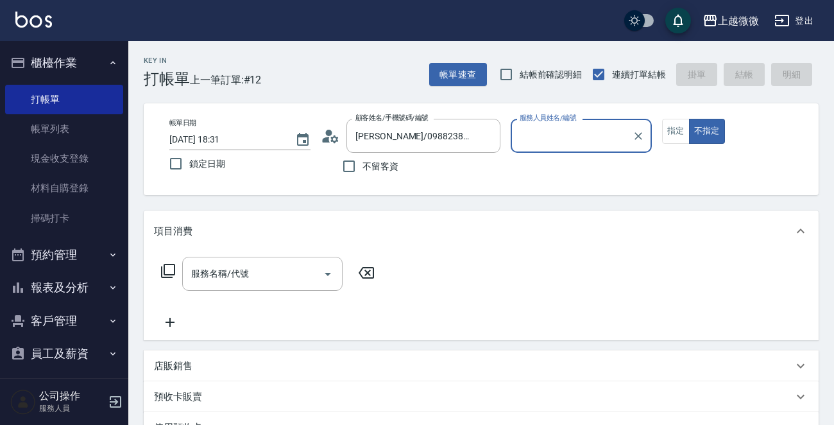
type input "[PERSON_NAME]-7"
click at [670, 133] on button "指定" at bounding box center [676, 131] width 28 height 25
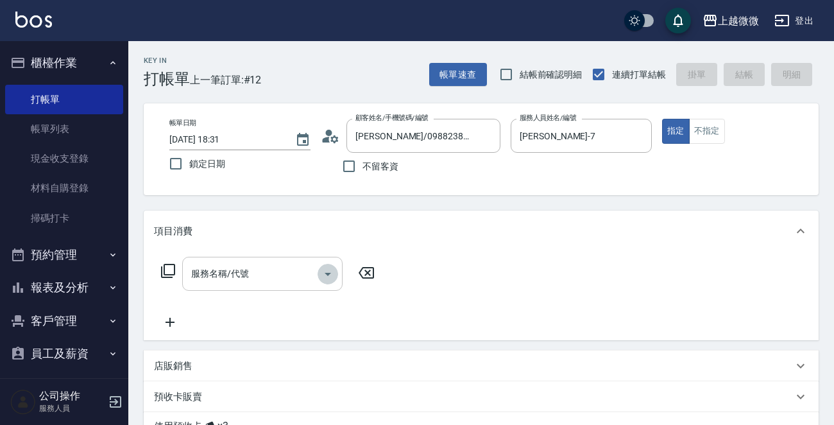
click at [327, 272] on icon "Open" at bounding box center [327, 273] width 15 height 15
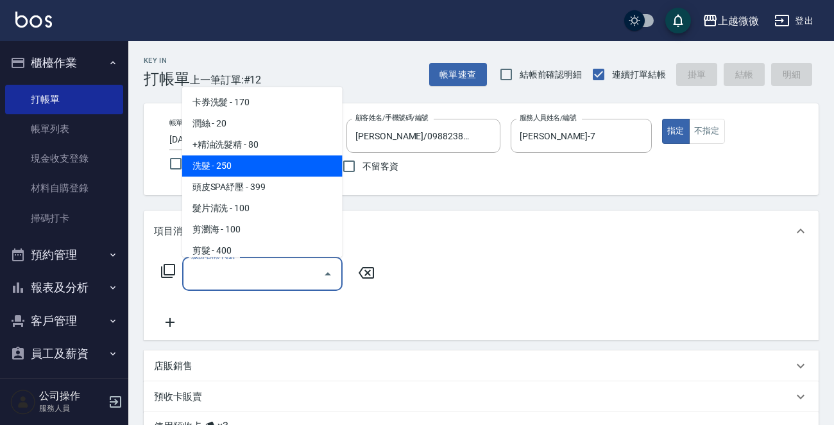
click at [277, 162] on span "洗髮 - 250" at bounding box center [262, 165] width 160 height 21
type input "洗髮(A03)"
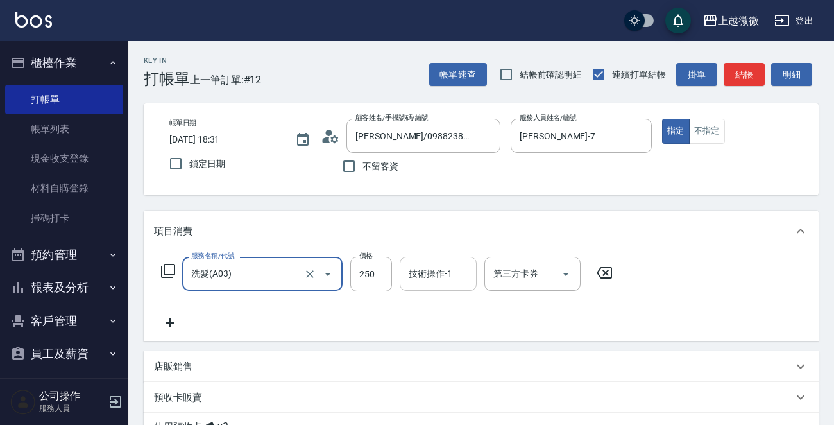
click at [418, 271] on div "技術操作-1 技術操作-1" at bounding box center [438, 274] width 77 height 34
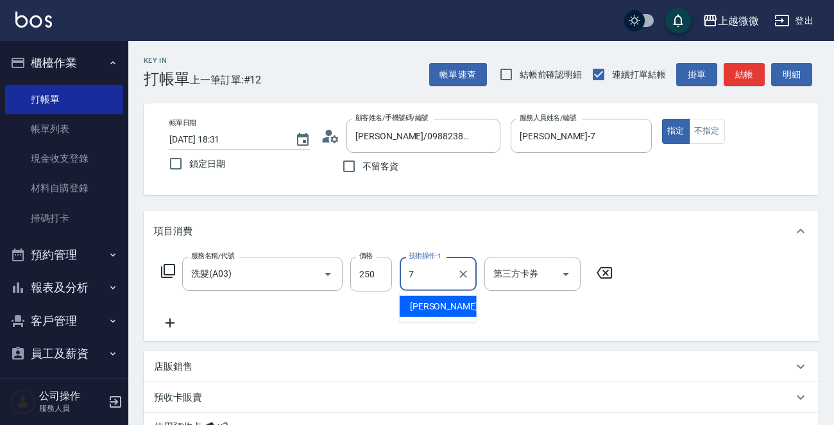
type input "[PERSON_NAME]-7"
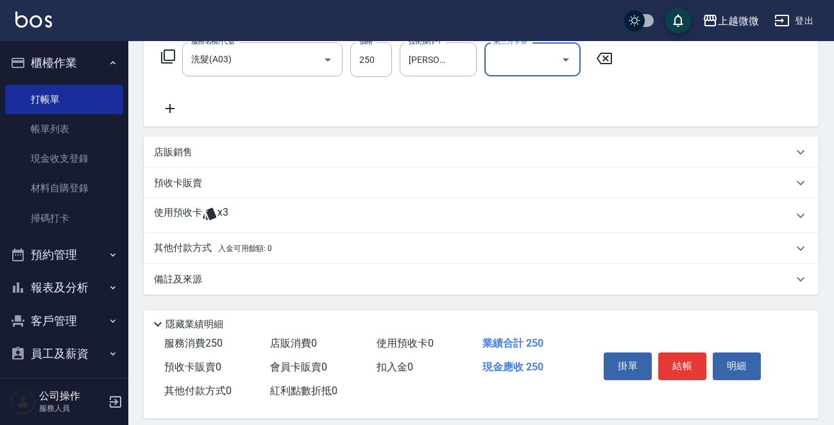
scroll to position [226, 0]
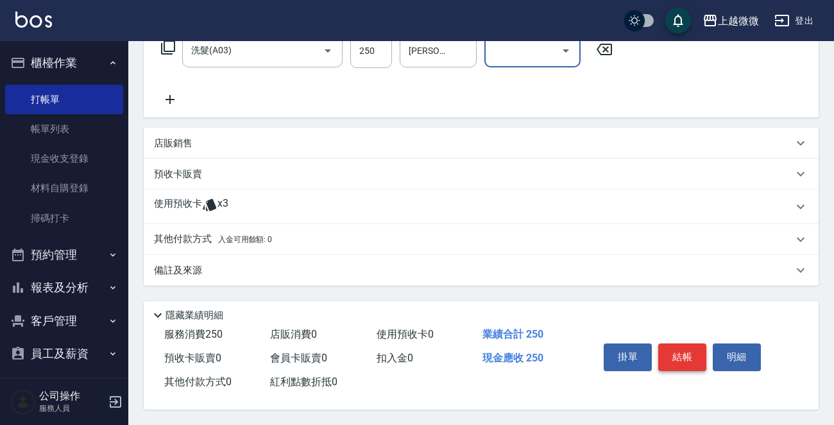
click at [682, 352] on button "結帳" at bounding box center [682, 356] width 48 height 27
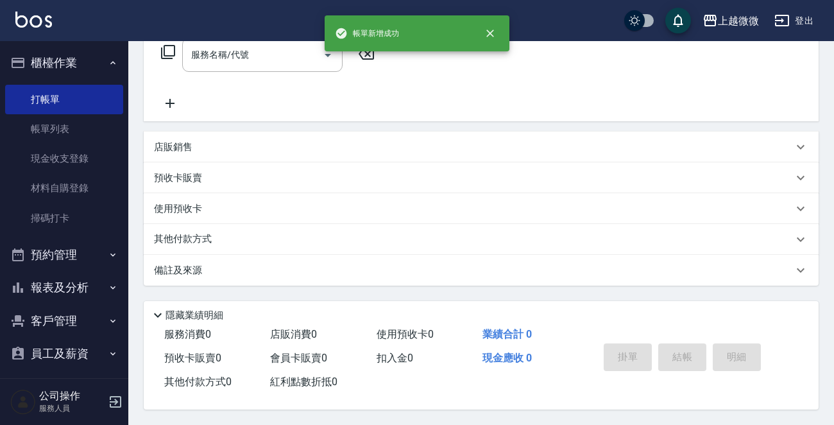
scroll to position [0, 0]
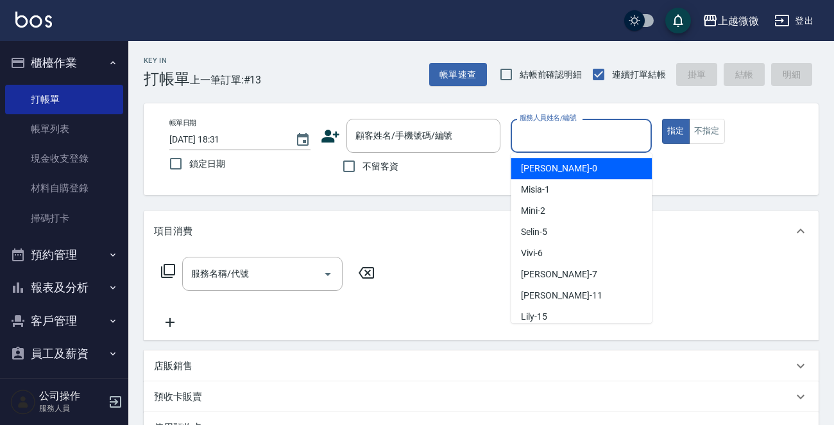
click at [524, 132] on input "服務人員姓名/編號" at bounding box center [581, 135] width 130 height 22
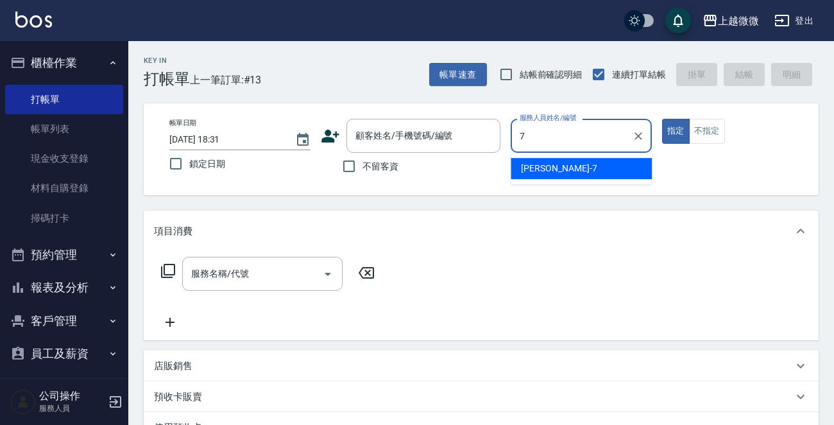
type input "[PERSON_NAME]-7"
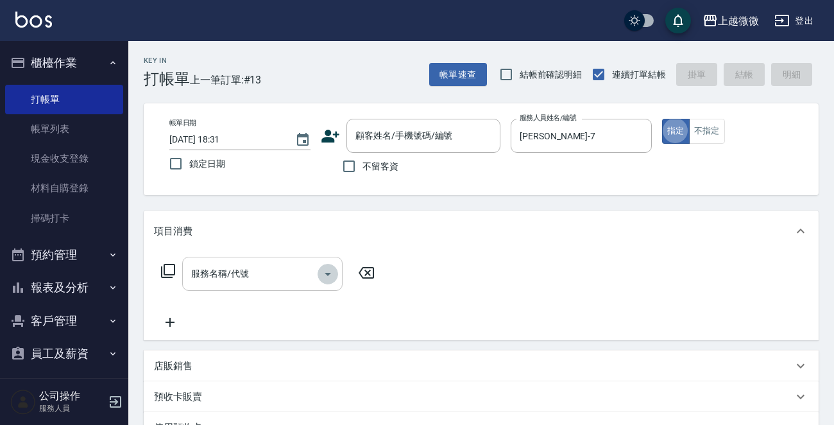
click at [330, 272] on icon "Open" at bounding box center [327, 273] width 15 height 15
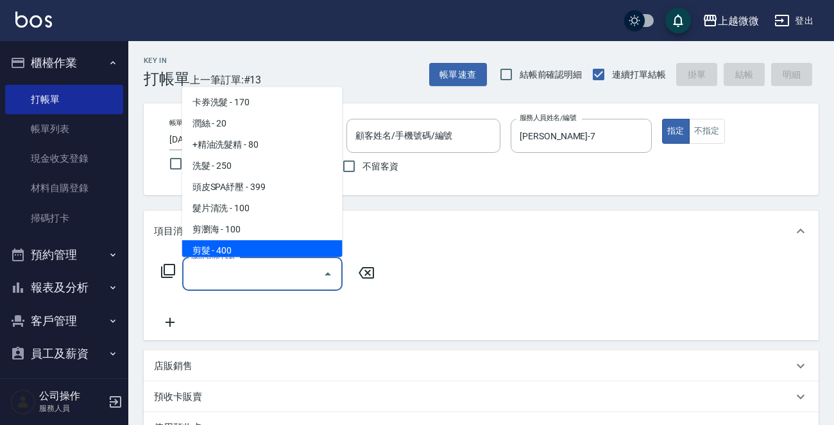
click at [250, 241] on span "剪髮 - 400" at bounding box center [262, 250] width 160 height 21
type input "剪髮(B02)"
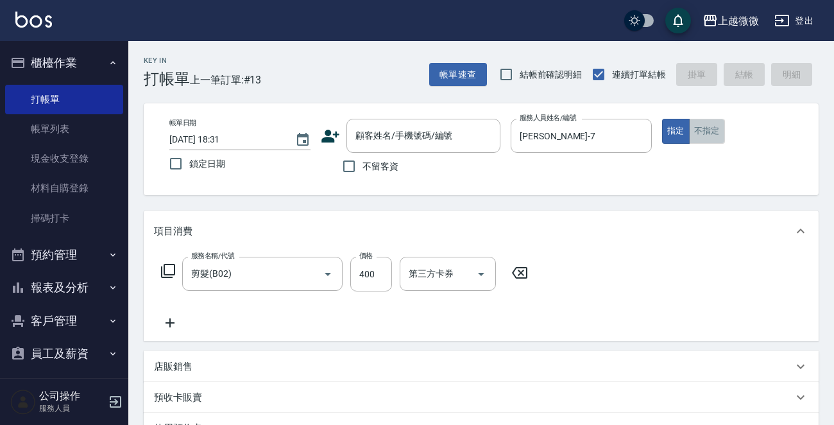
click at [700, 124] on button "不指定" at bounding box center [707, 131] width 36 height 25
click at [352, 159] on input "不留客資" at bounding box center [349, 166] width 27 height 27
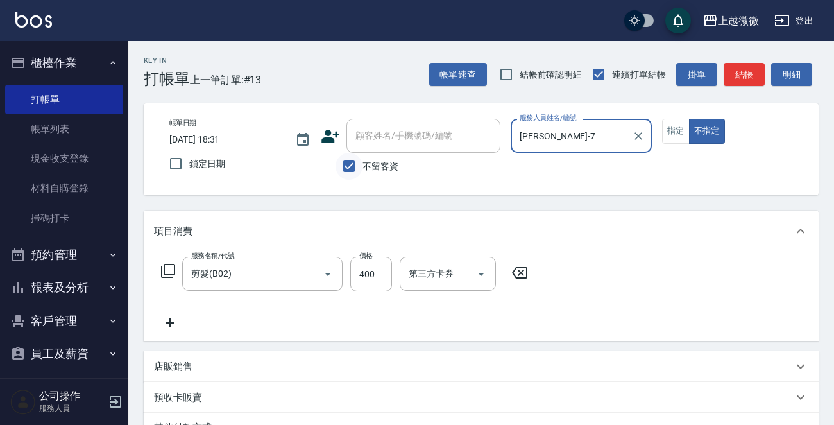
click at [345, 168] on input "不留客資" at bounding box center [349, 166] width 27 height 27
checkbox input "false"
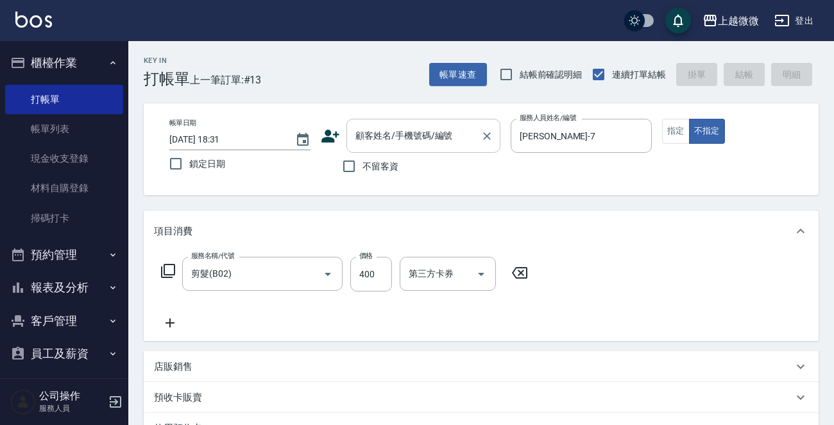
click at [373, 142] on input "顧客姓名/手機號碼/編號" at bounding box center [413, 135] width 123 height 22
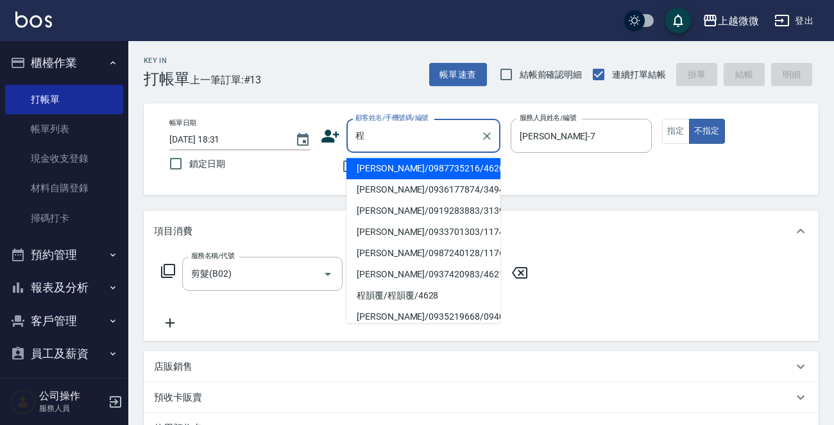
click at [380, 173] on li "[PERSON_NAME]/0987735216/4620" at bounding box center [423, 168] width 154 height 21
type input "[PERSON_NAME]/0987735216/4620"
type input "Vivi-6"
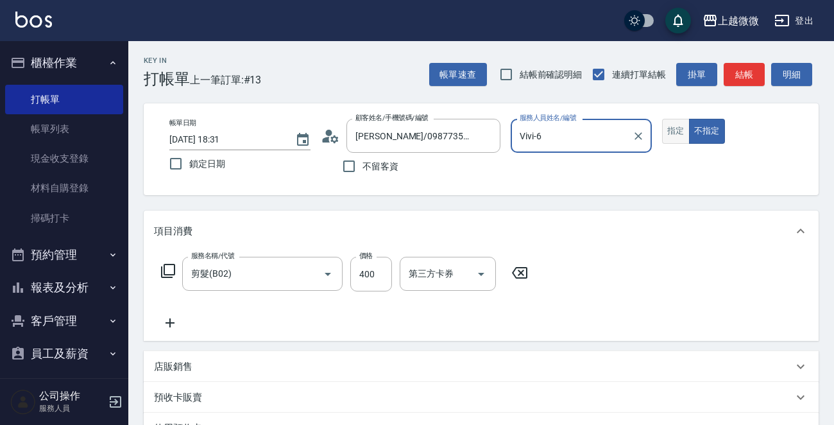
click at [670, 135] on button "指定" at bounding box center [676, 131] width 28 height 25
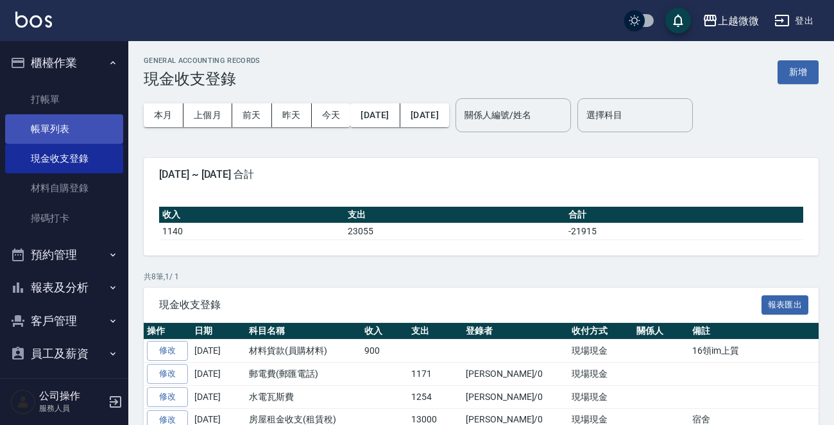
click at [74, 118] on link "帳單列表" at bounding box center [64, 129] width 118 height 30
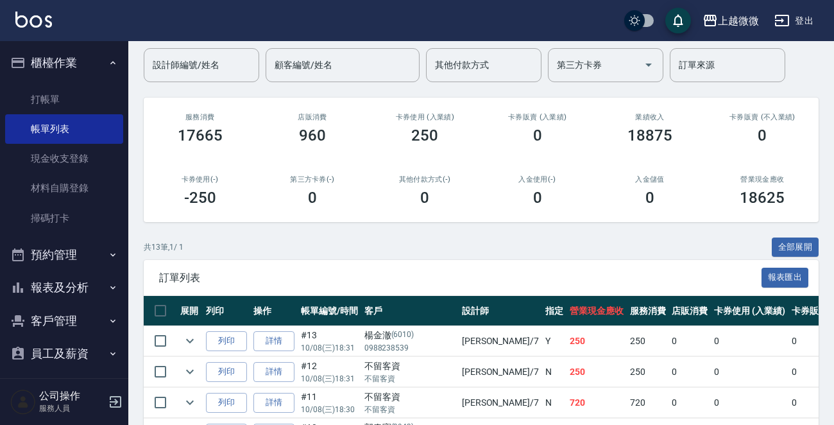
scroll to position [192, 0]
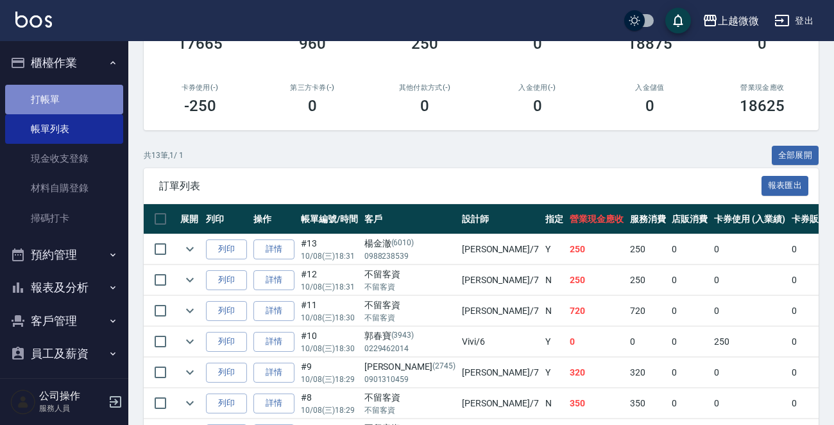
click at [67, 96] on link "打帳單" at bounding box center [64, 100] width 118 height 30
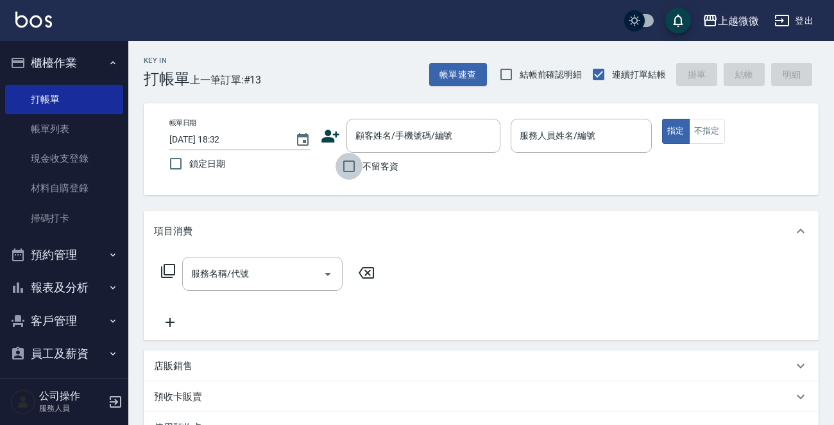
click at [354, 167] on input "不留客資" at bounding box center [349, 166] width 27 height 27
checkbox input "true"
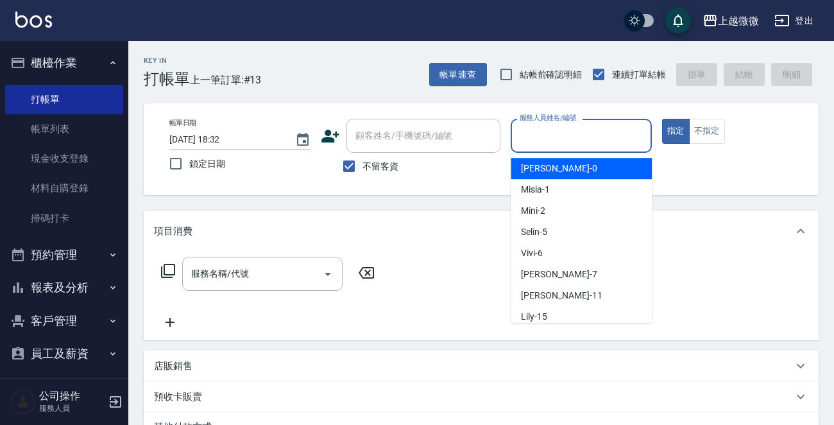
click at [549, 133] on input "服務人員姓名/編號" at bounding box center [581, 135] width 130 height 22
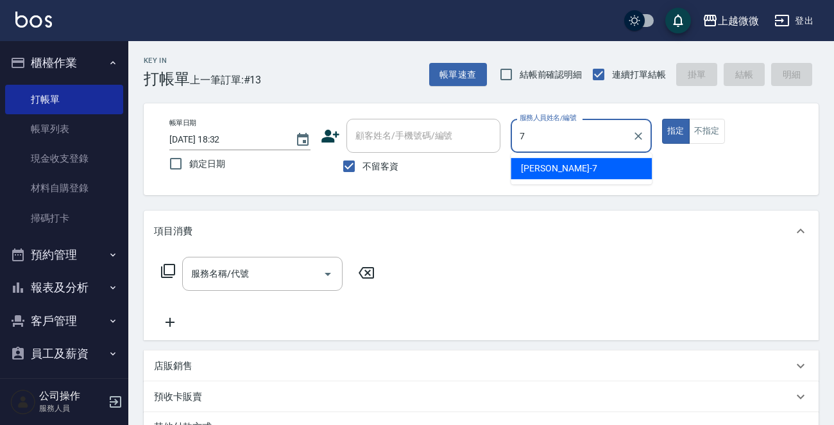
type input "[PERSON_NAME]-7"
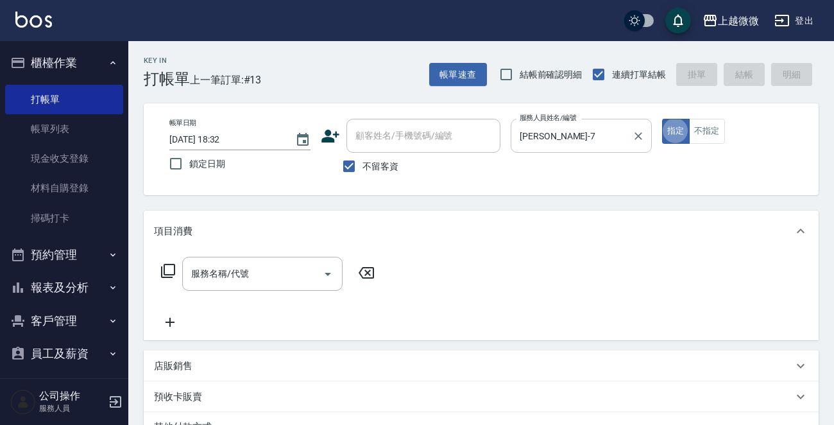
type button "true"
click at [697, 139] on button "不指定" at bounding box center [707, 131] width 36 height 25
click at [327, 275] on icon "Open" at bounding box center [327, 273] width 15 height 15
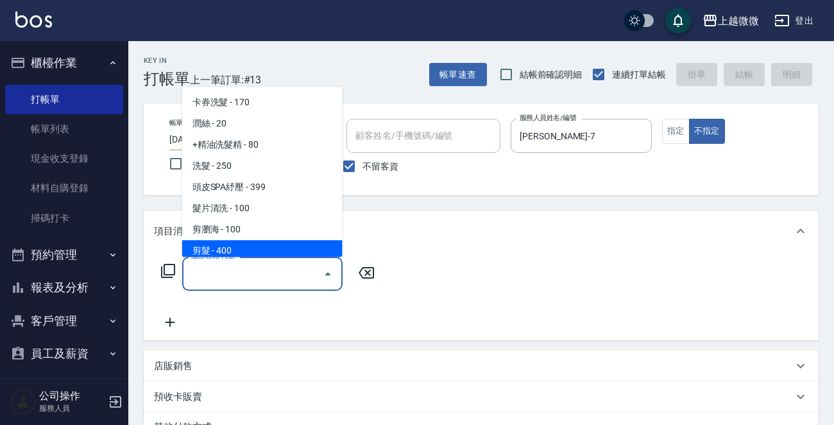
click at [255, 256] on span "剪髮 - 400" at bounding box center [262, 250] width 160 height 21
type input "剪髮(B02)"
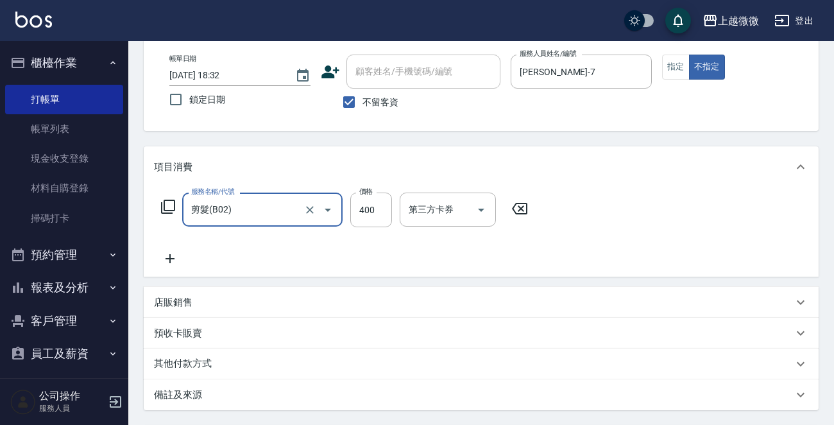
scroll to position [192, 0]
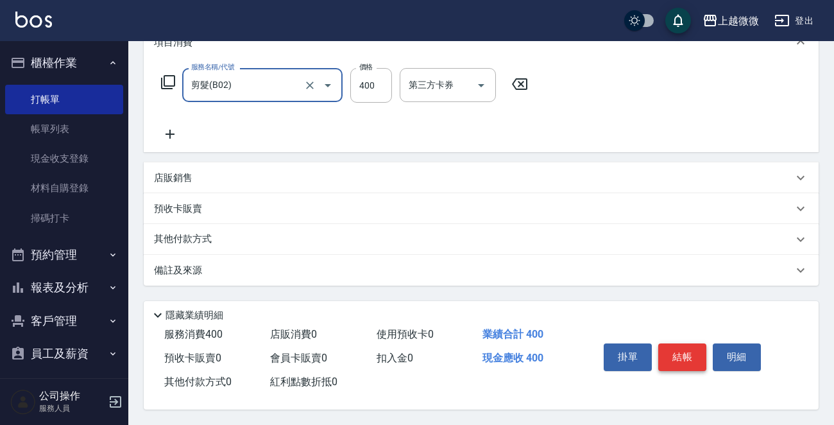
click at [687, 349] on button "結帳" at bounding box center [682, 356] width 48 height 27
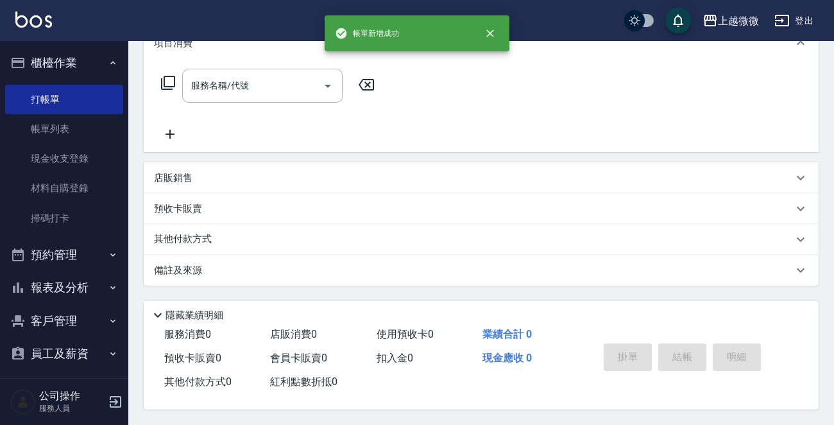
scroll to position [0, 0]
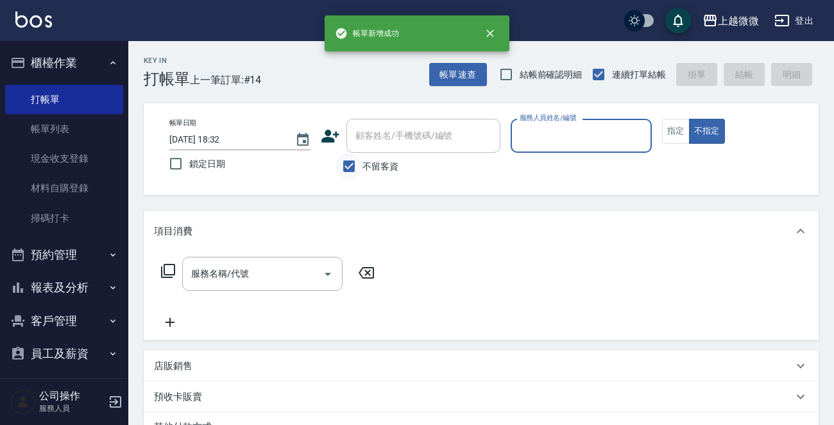
click at [345, 161] on input "不留客資" at bounding box center [349, 166] width 27 height 27
checkbox input "false"
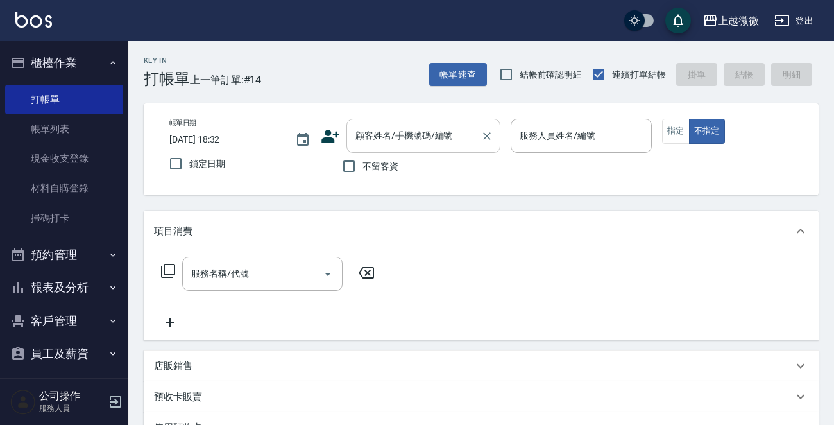
click at [372, 145] on input "顧客姓名/手機號碼/編號" at bounding box center [413, 135] width 123 height 22
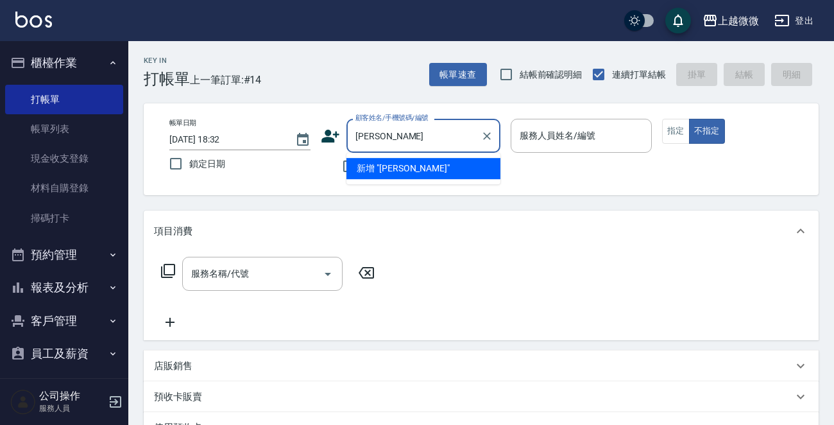
click at [397, 169] on li "新增 "[PERSON_NAME]"" at bounding box center [423, 168] width 154 height 21
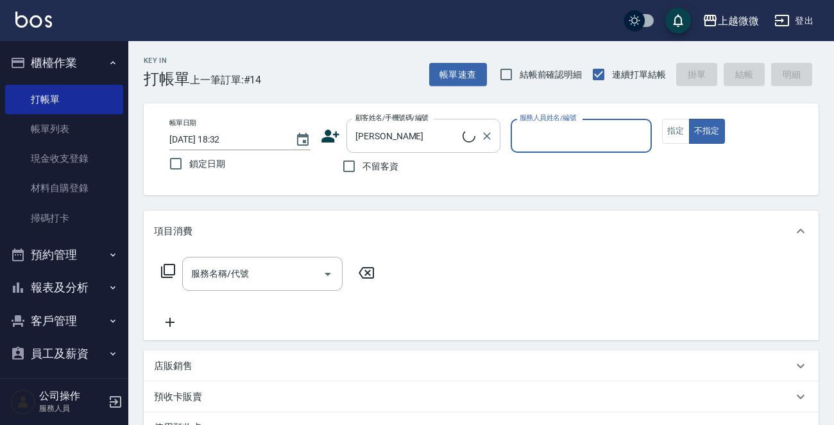
click at [397, 128] on input "[PERSON_NAME]" at bounding box center [407, 135] width 110 height 22
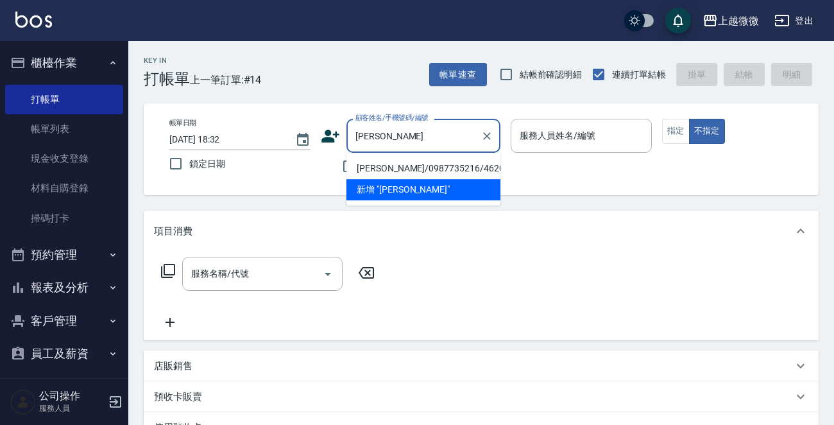
click at [423, 166] on li "[PERSON_NAME]/0987735216/4620" at bounding box center [423, 168] width 154 height 21
type input "[PERSON_NAME]/0987735216/4620"
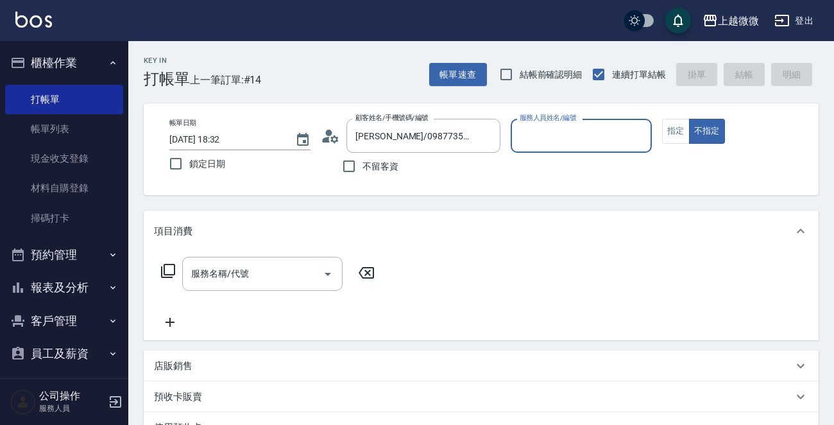
type input "Vivi-6"
click at [670, 130] on button "指定" at bounding box center [676, 131] width 28 height 25
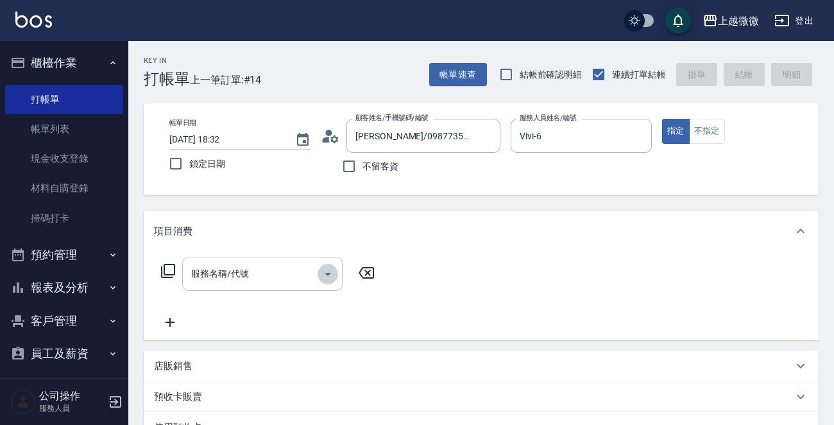
click at [327, 274] on icon "Open" at bounding box center [328, 274] width 6 height 3
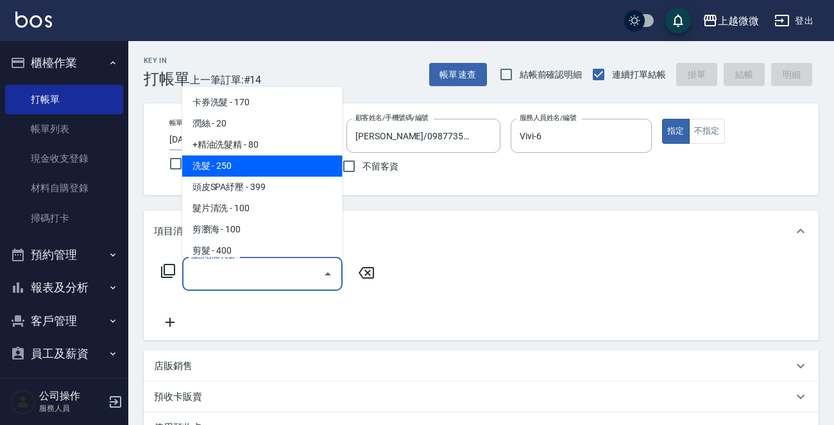
click at [277, 173] on span "洗髮 - 250" at bounding box center [262, 165] width 160 height 21
type input "洗髮(A03)"
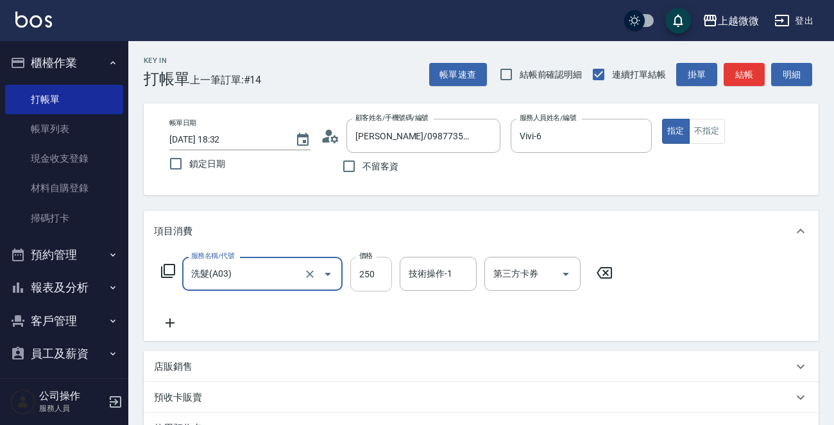
click at [382, 269] on input "250" at bounding box center [371, 274] width 42 height 35
type input "260"
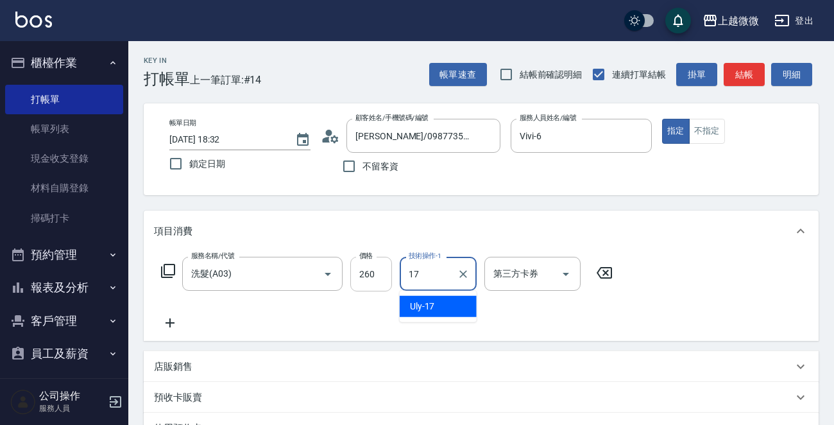
type input "Uly-17"
click at [172, 322] on icon at bounding box center [170, 322] width 9 height 9
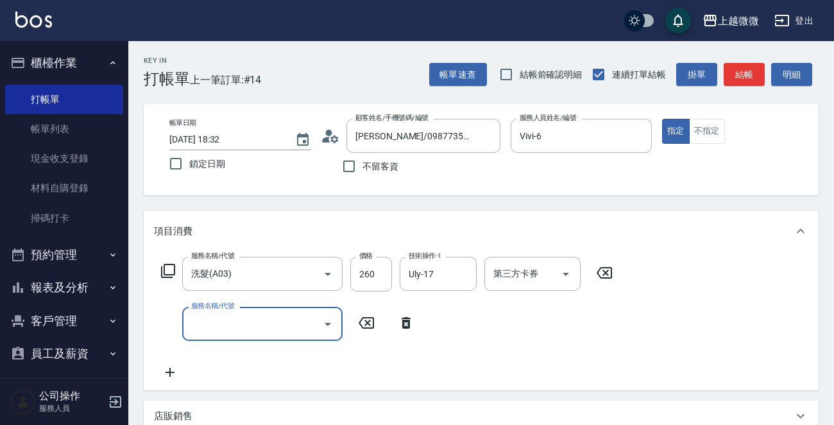
click at [331, 325] on icon "Open" at bounding box center [327, 323] width 15 height 15
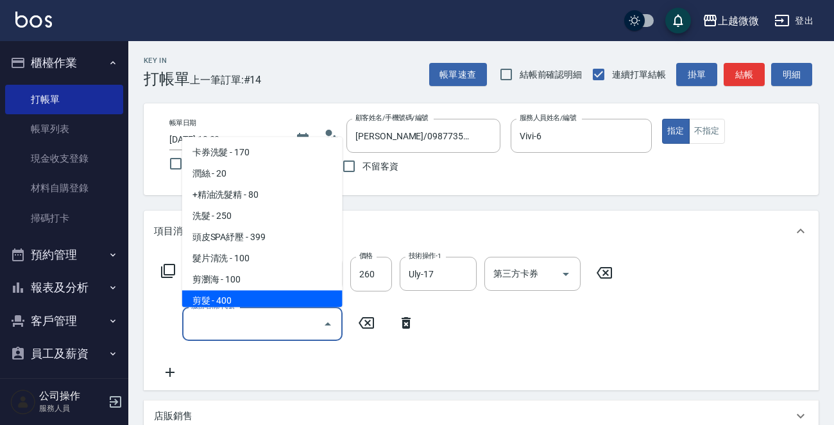
click at [284, 298] on span "剪髮 - 400" at bounding box center [262, 301] width 160 height 21
type input "剪髮(B02)"
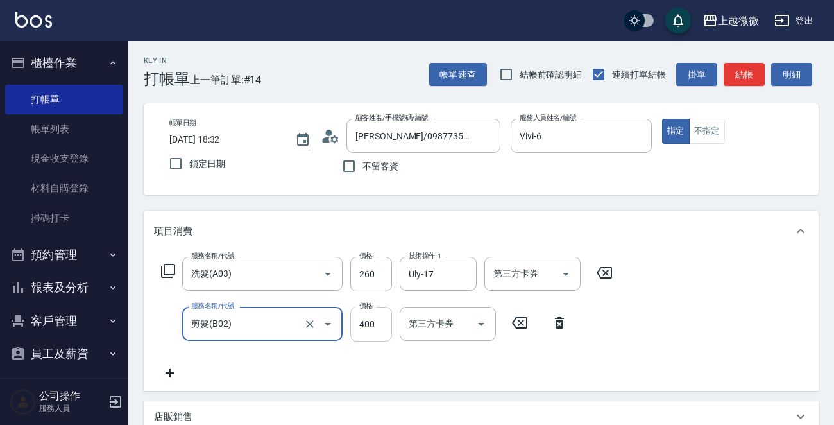
click at [379, 321] on input "400" at bounding box center [371, 324] width 42 height 35
type input "550"
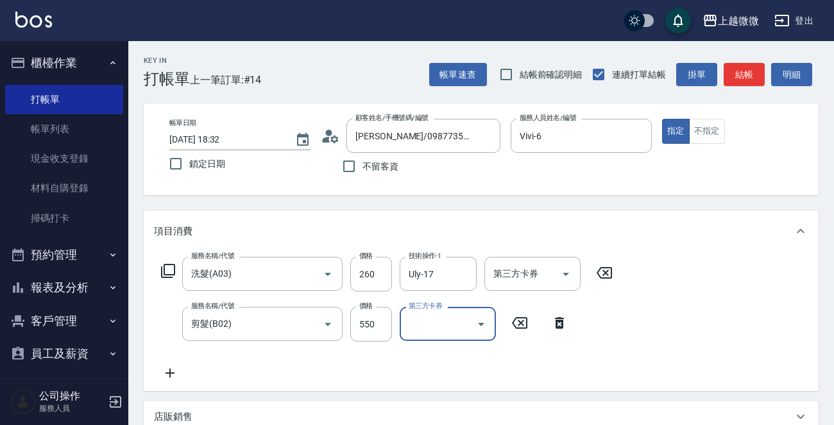
click at [163, 374] on icon at bounding box center [170, 372] width 32 height 15
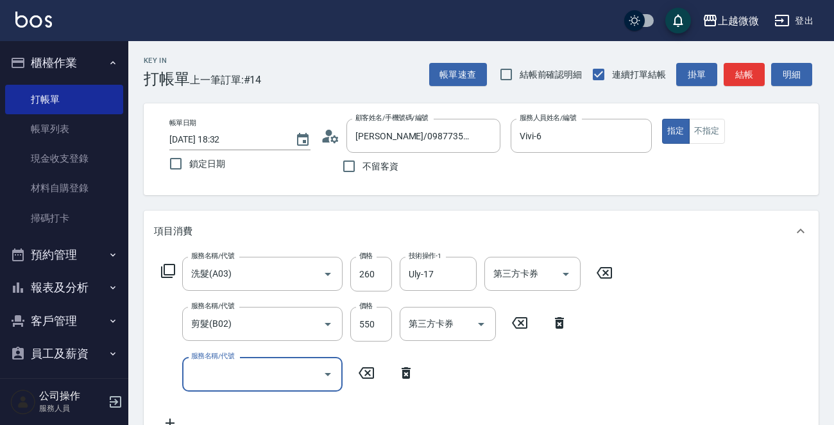
click at [328, 374] on icon "Open" at bounding box center [328, 374] width 6 height 3
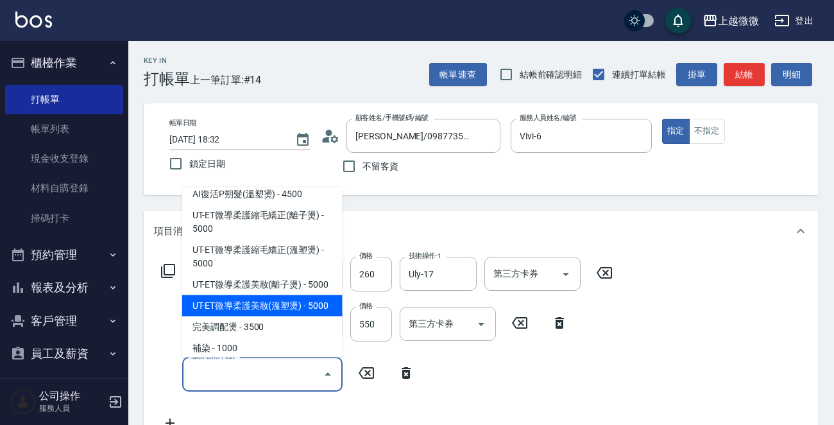
scroll to position [577, 0]
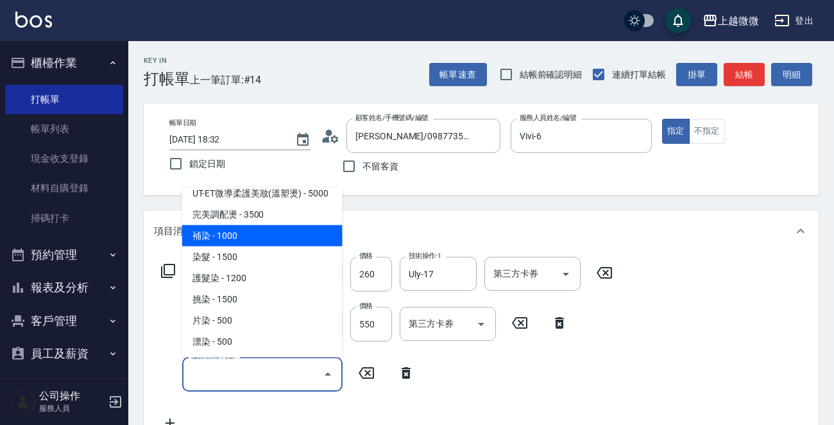
click at [275, 225] on span "補染 - 1000" at bounding box center [262, 235] width 160 height 21
type input "補染(D01)"
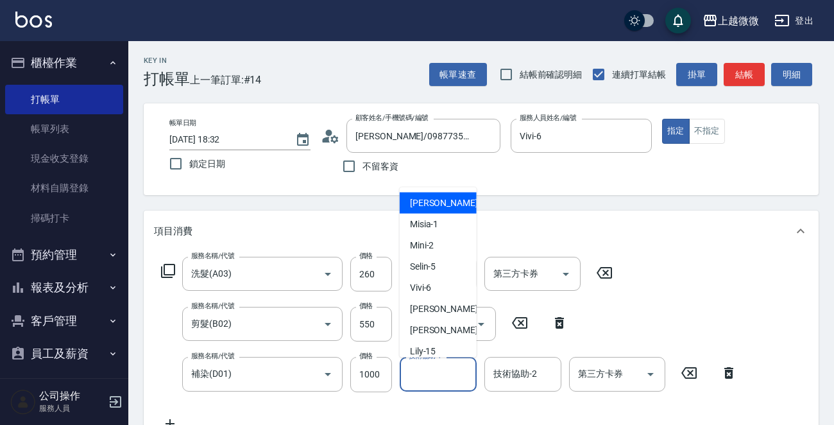
click at [434, 380] on input "技術協助-1" at bounding box center [437, 374] width 65 height 22
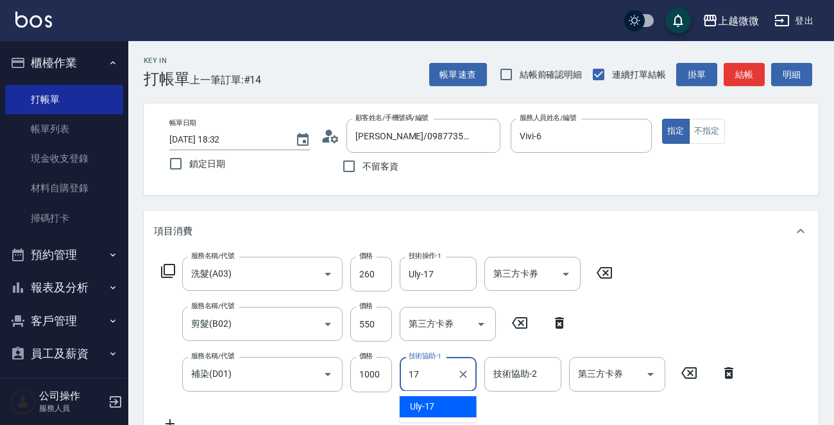
type input "Uly-17"
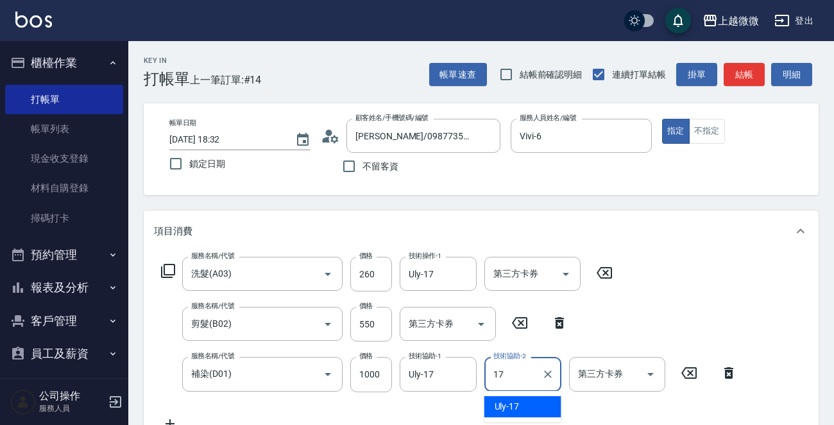
type input "Uly-17"
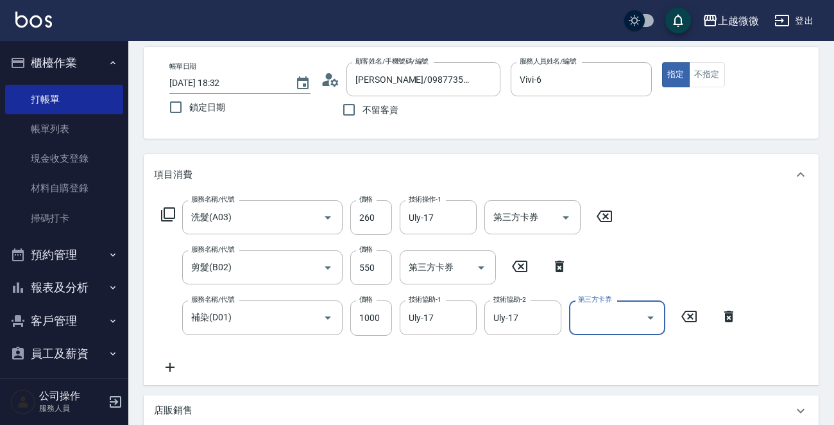
scroll to position [128, 0]
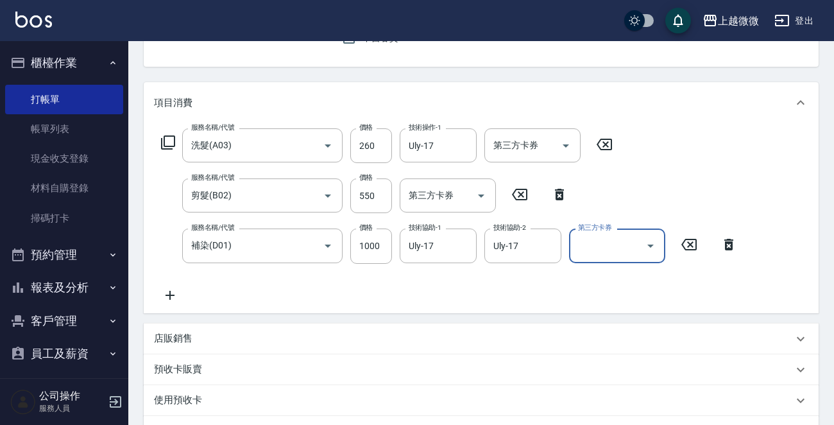
click at [163, 294] on icon at bounding box center [170, 294] width 32 height 15
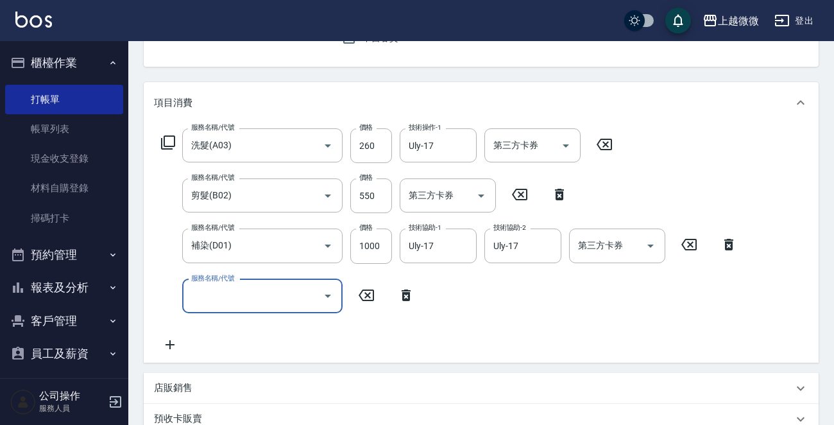
click at [324, 293] on icon "Open" at bounding box center [327, 295] width 15 height 15
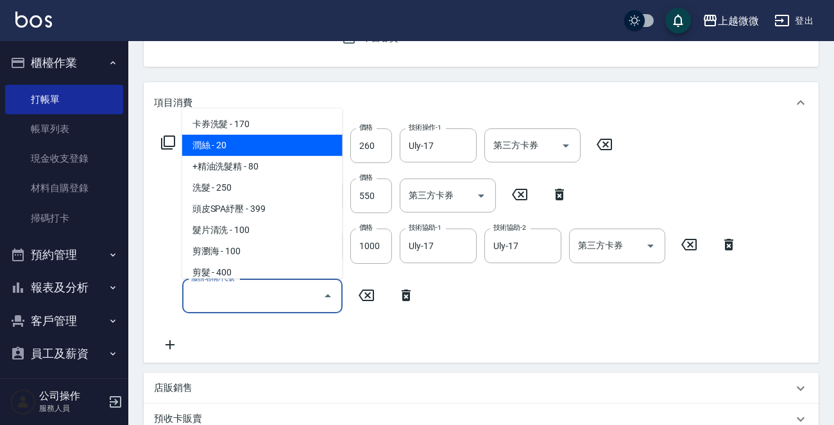
click at [224, 149] on span "潤絲 - 20" at bounding box center [262, 145] width 160 height 21
type input "潤絲(A01)"
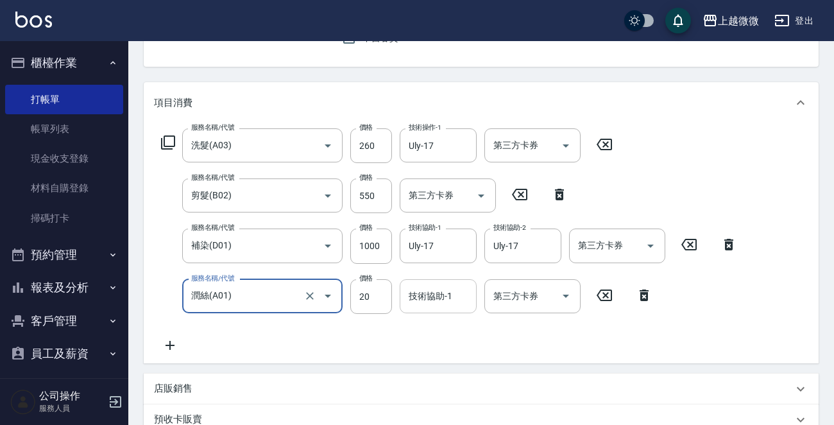
click at [430, 303] on input "技術協助-1" at bounding box center [437, 296] width 65 height 22
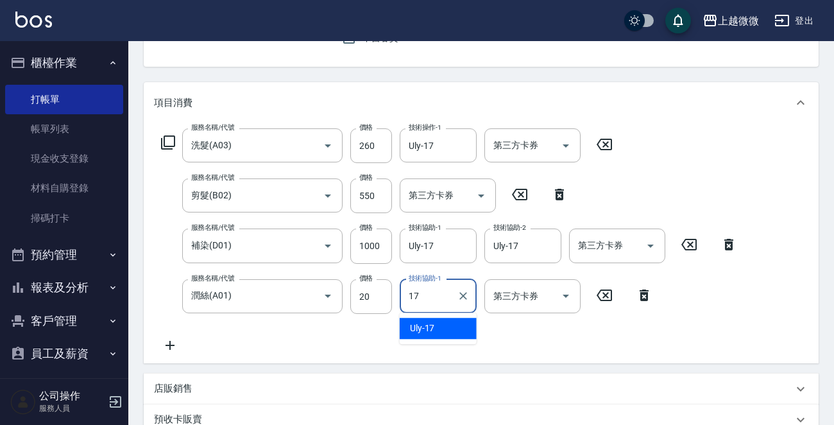
type input "Uly-17"
click at [169, 344] on icon at bounding box center [170, 344] width 32 height 15
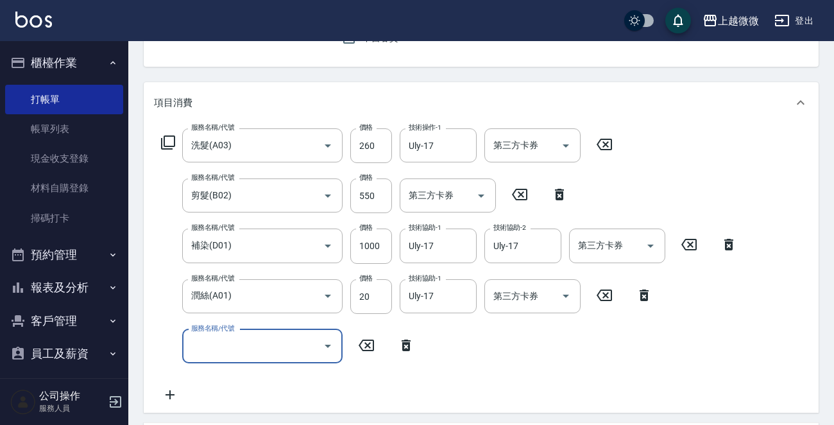
click at [160, 142] on icon at bounding box center [167, 142] width 15 height 15
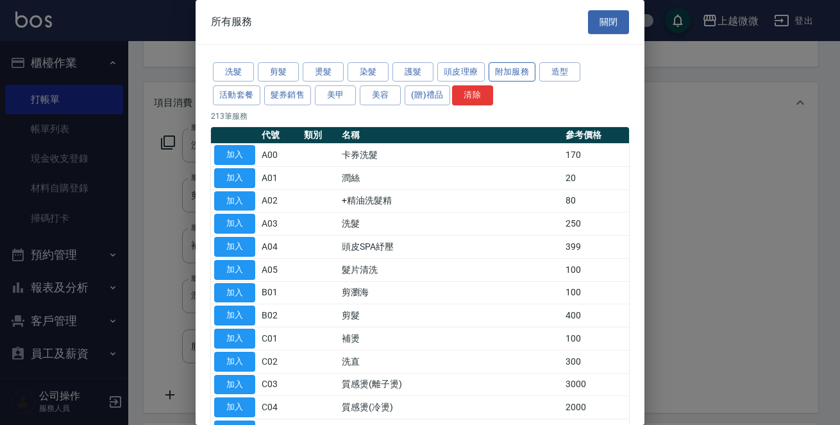
click at [520, 71] on button "附加服務" at bounding box center [512, 72] width 47 height 20
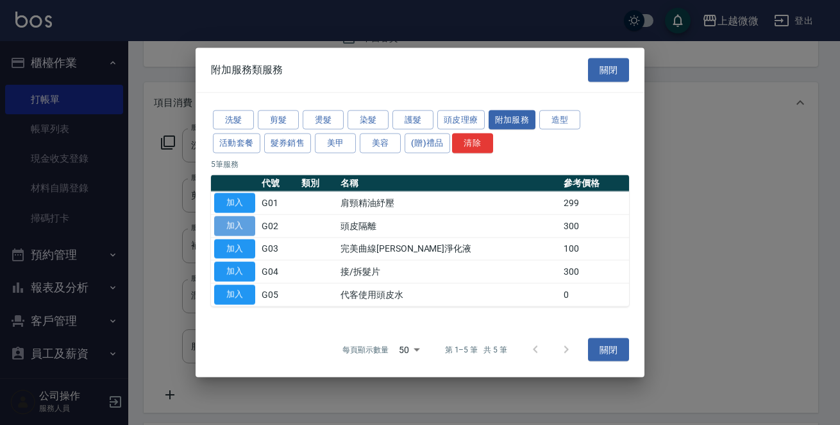
click at [237, 223] on button "加入" at bounding box center [234, 226] width 41 height 20
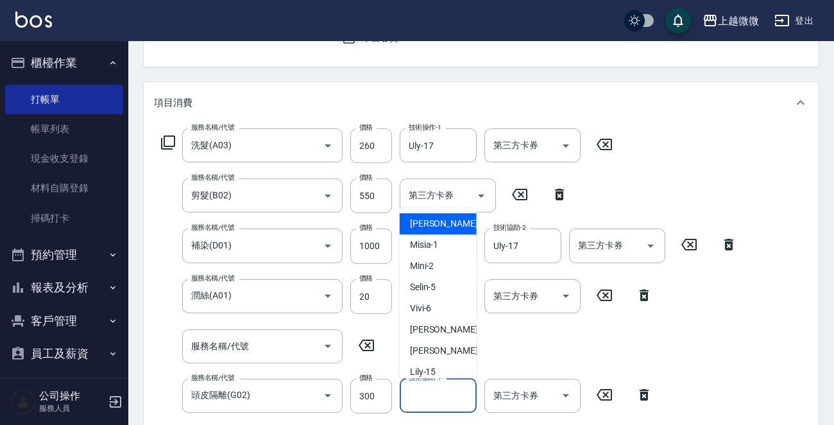
click at [445, 397] on input "技術協助-1" at bounding box center [437, 395] width 65 height 22
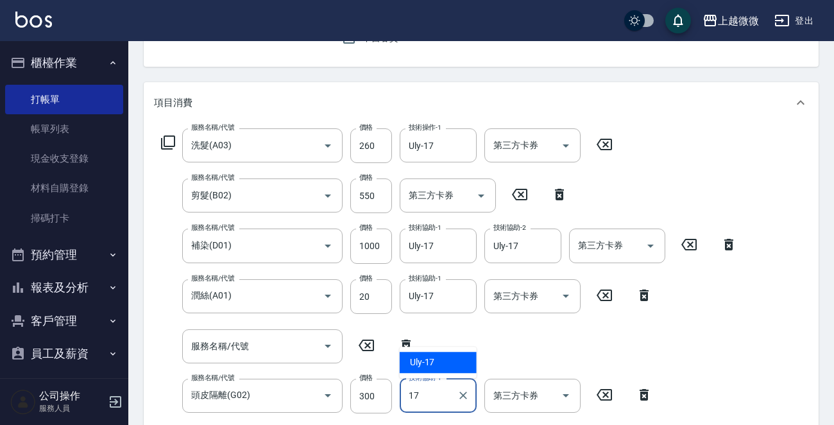
type input "Uly-17"
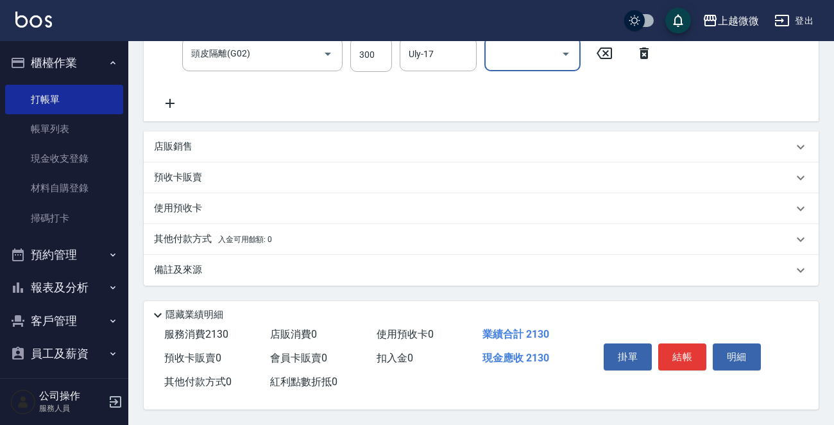
scroll to position [472, 0]
click at [164, 98] on icon at bounding box center [170, 103] width 32 height 15
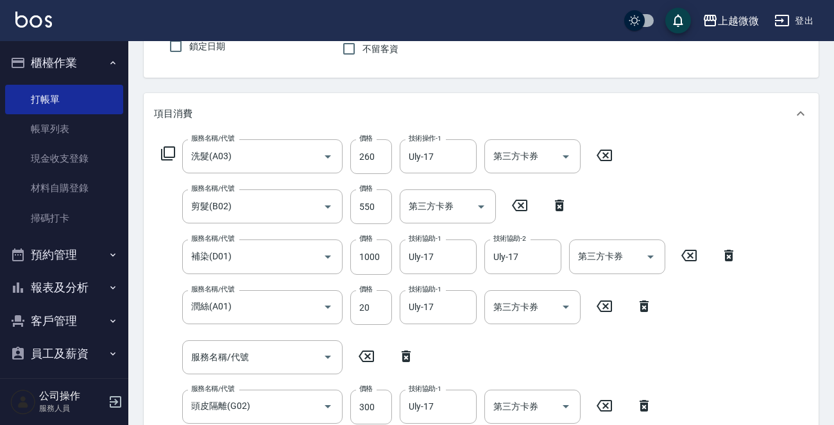
scroll to position [23, 0]
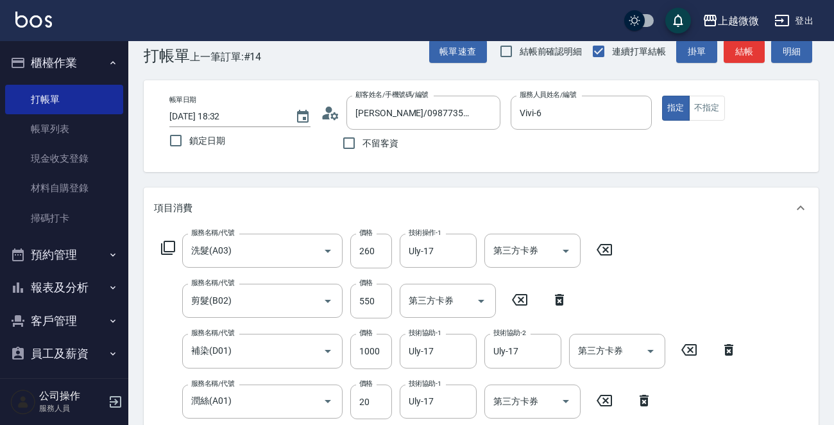
click at [168, 253] on icon at bounding box center [167, 247] width 15 height 15
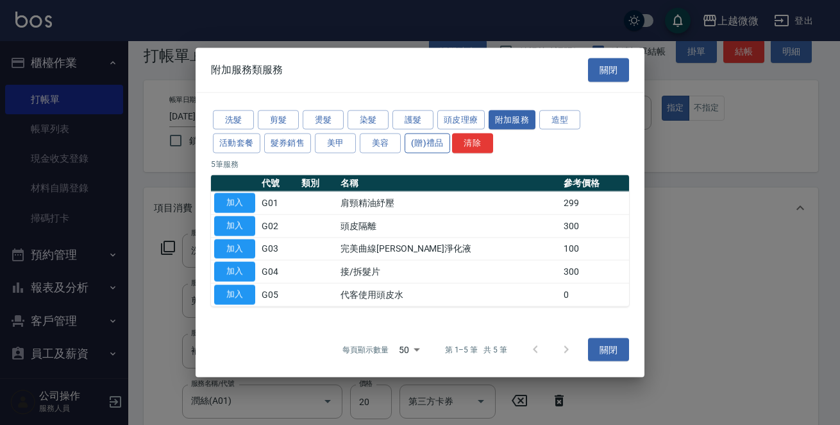
click at [434, 141] on button "(贈)禮品" at bounding box center [428, 143] width 46 height 20
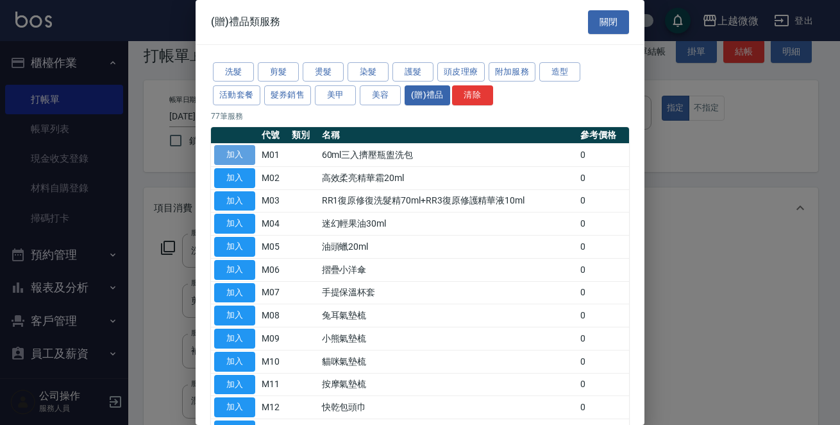
click at [231, 157] on button "加入" at bounding box center [234, 155] width 41 height 20
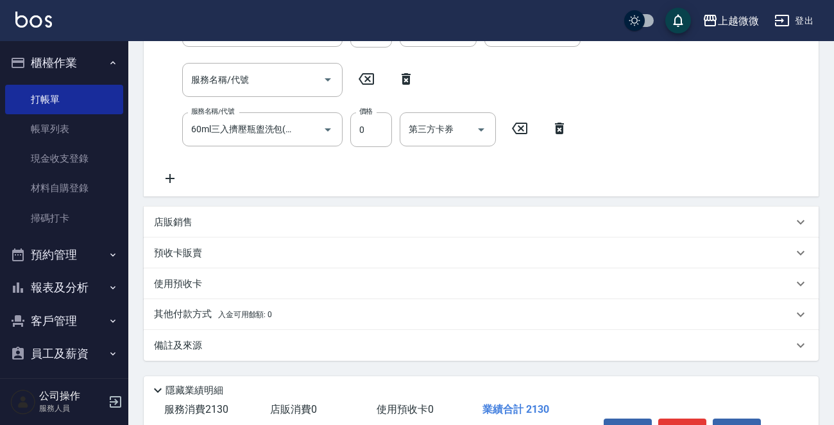
scroll to position [536, 0]
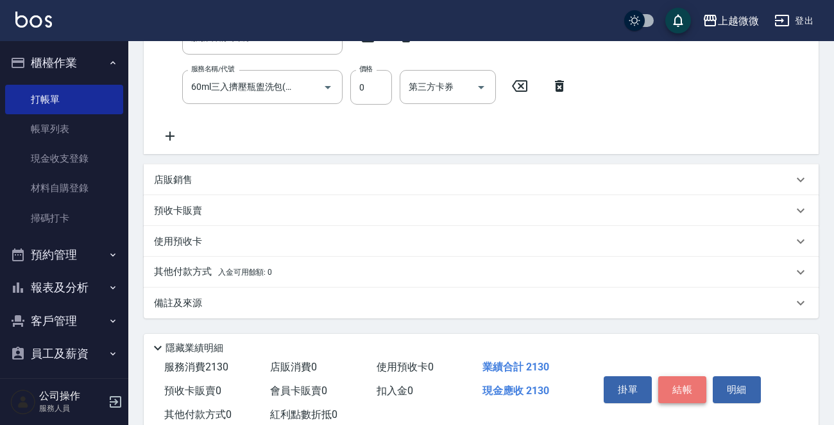
click at [680, 398] on button "結帳" at bounding box center [682, 389] width 48 height 27
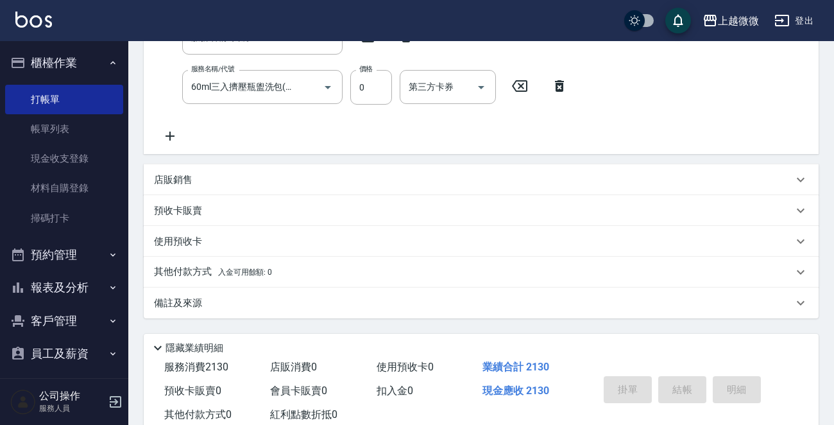
type input "[DATE] 18:34"
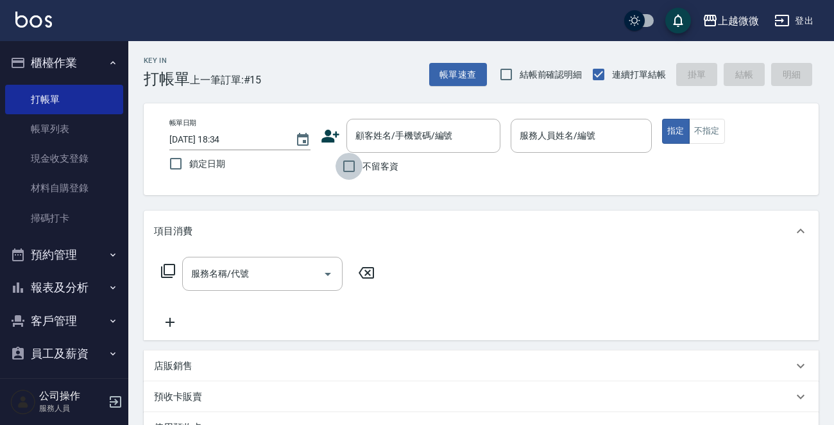
click at [354, 163] on input "不留客資" at bounding box center [349, 166] width 27 height 27
checkbox input "true"
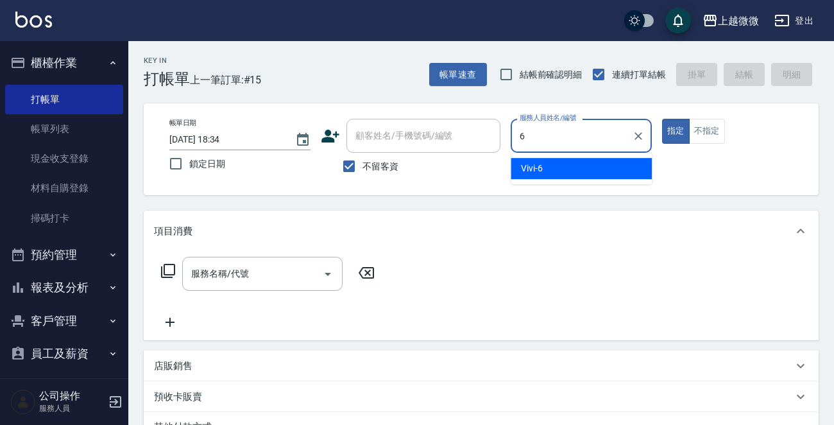
type input "Vivi-6"
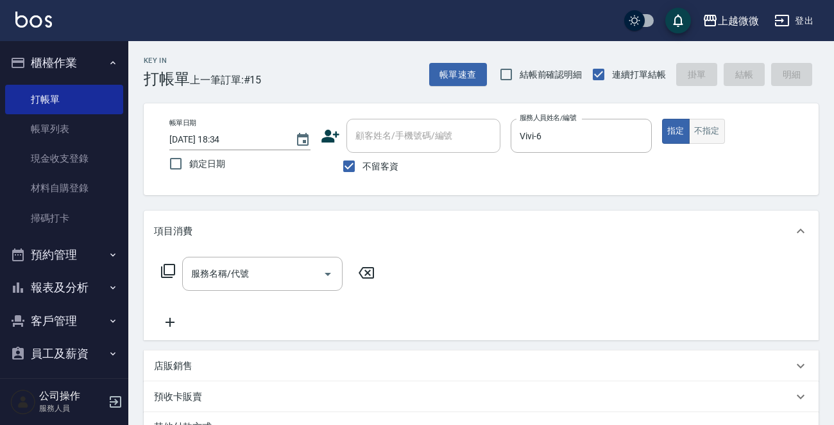
click at [713, 130] on button "不指定" at bounding box center [707, 131] width 36 height 25
click at [327, 271] on icon "Open" at bounding box center [327, 273] width 15 height 15
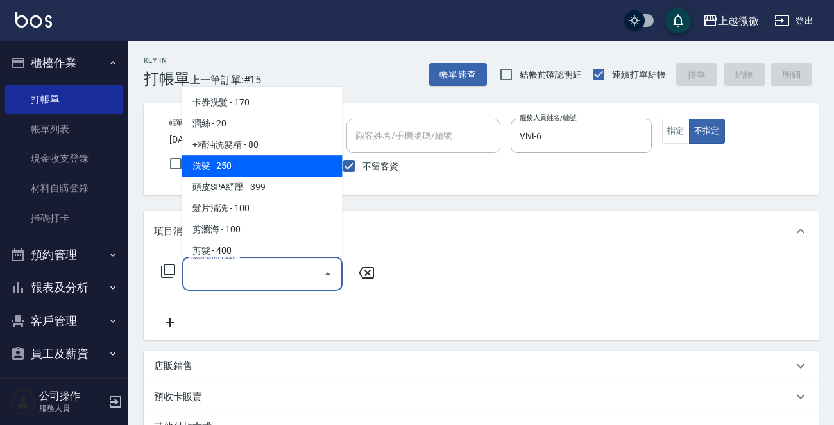
click at [246, 166] on span "洗髮 - 250" at bounding box center [262, 165] width 160 height 21
type input "洗髮(A03)"
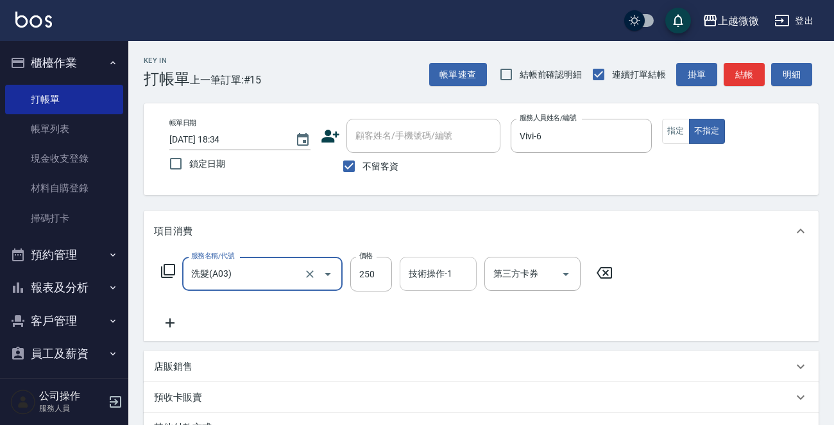
click at [411, 275] on div "技術操作-1 技術操作-1" at bounding box center [438, 274] width 77 height 34
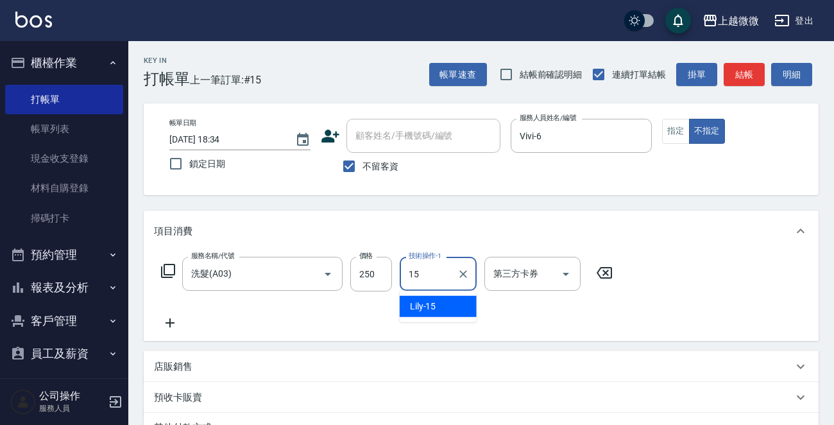
type input "Lily-15"
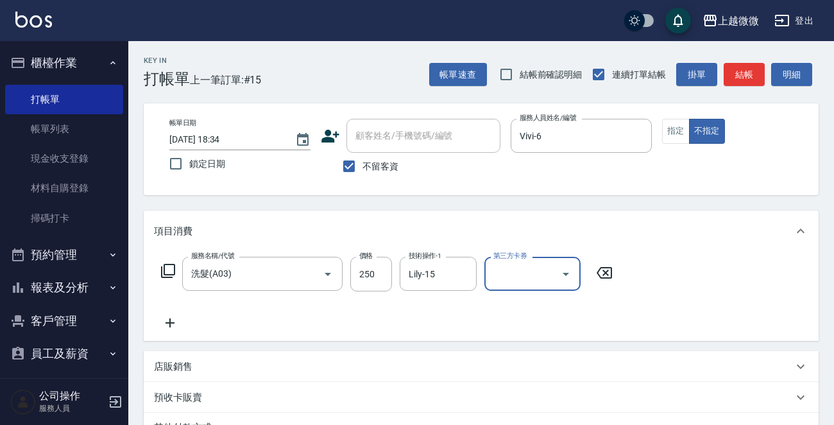
click at [164, 320] on icon at bounding box center [170, 322] width 32 height 15
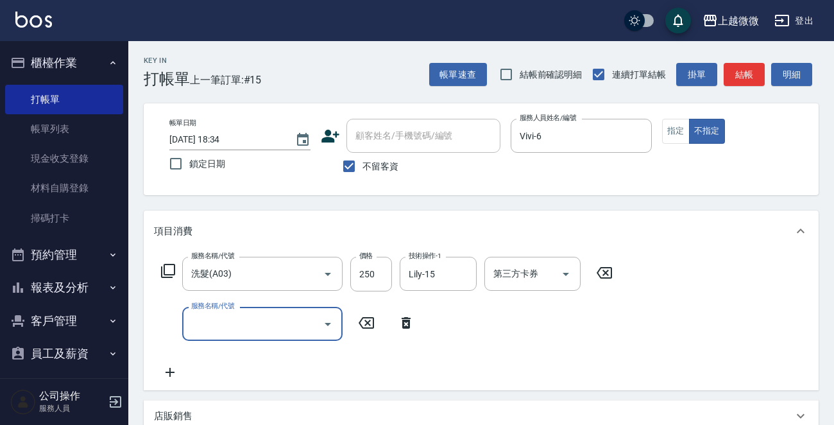
click at [327, 325] on icon "Open" at bounding box center [328, 324] width 6 height 3
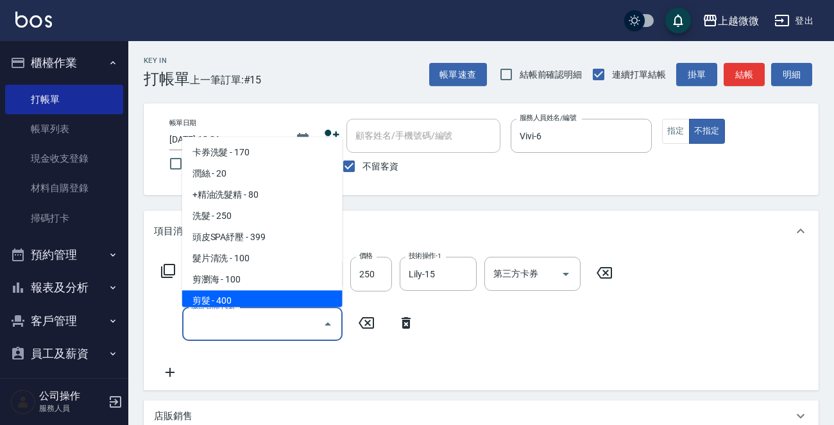
click at [273, 306] on span "剪髮 - 400" at bounding box center [262, 301] width 160 height 21
type input "剪髮(B02)"
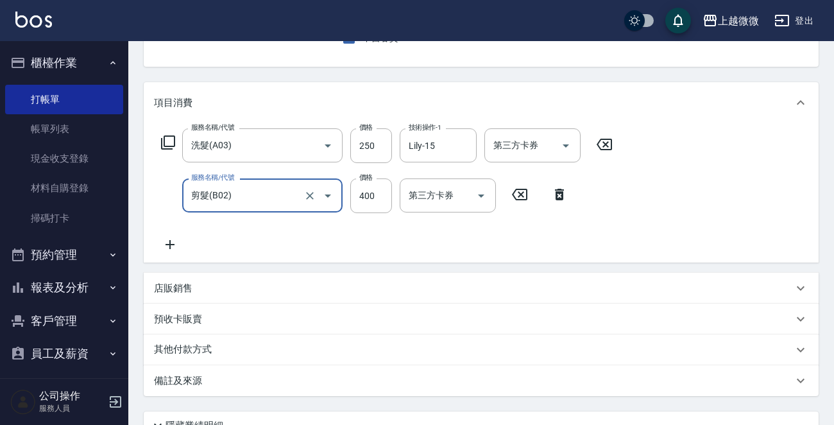
scroll to position [242, 0]
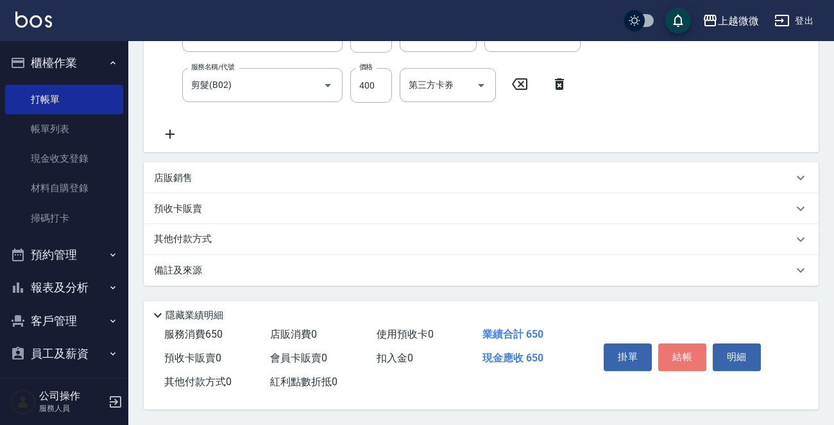
drag, startPoint x: 689, startPoint y: 353, endPoint x: 681, endPoint y: 352, distance: 8.4
click at [687, 353] on button "結帳" at bounding box center [682, 356] width 48 height 27
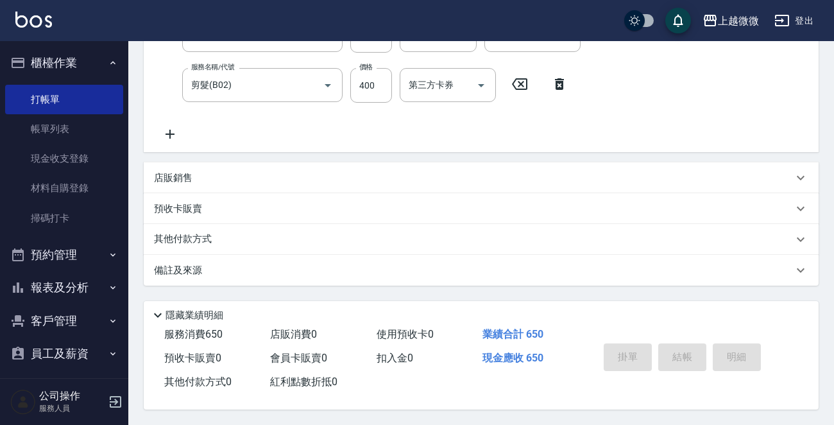
type input "[DATE] 18:35"
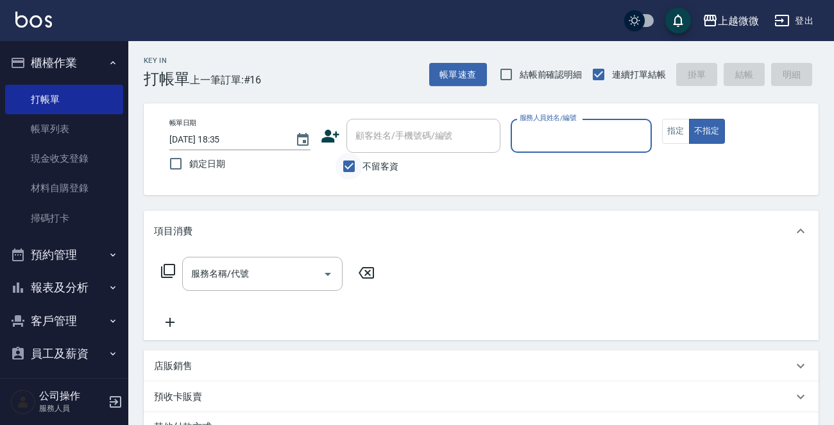
click at [352, 169] on input "不留客資" at bounding box center [349, 166] width 27 height 27
checkbox input "false"
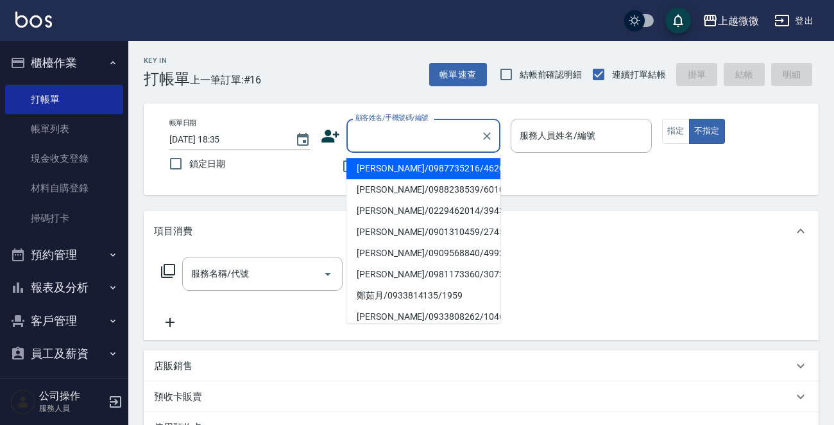
click at [368, 141] on input "顧客姓名/手機號碼/編號" at bounding box center [413, 135] width 123 height 22
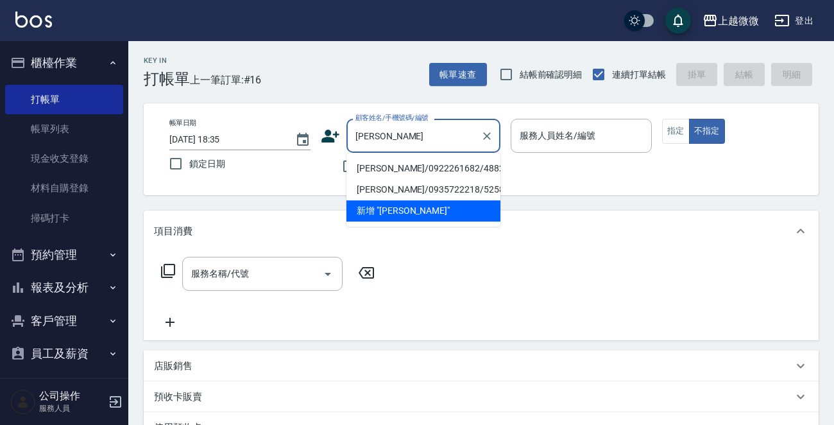
click at [400, 171] on li "[PERSON_NAME]/0922261682/4882" at bounding box center [423, 168] width 154 height 21
type input "[PERSON_NAME]/0922261682/4882"
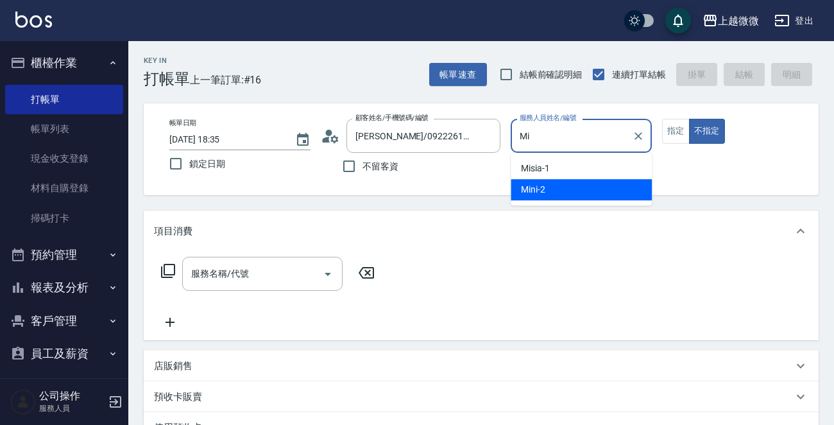
type input "M"
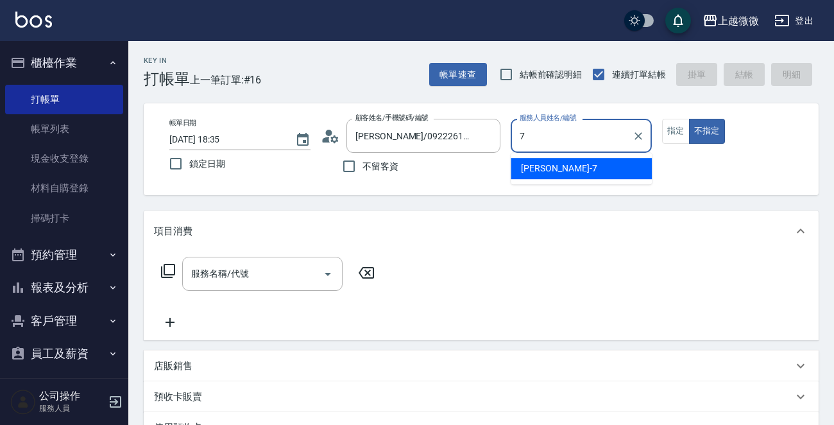
type input "[PERSON_NAME]-7"
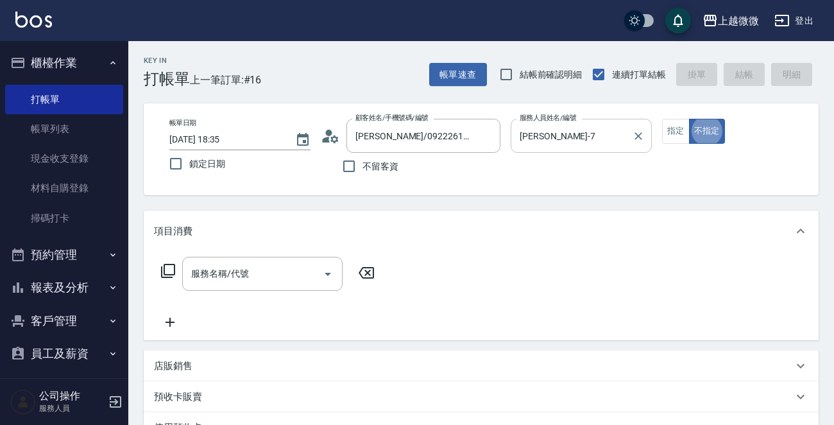
type button "false"
click at [326, 270] on icon "Open" at bounding box center [327, 273] width 15 height 15
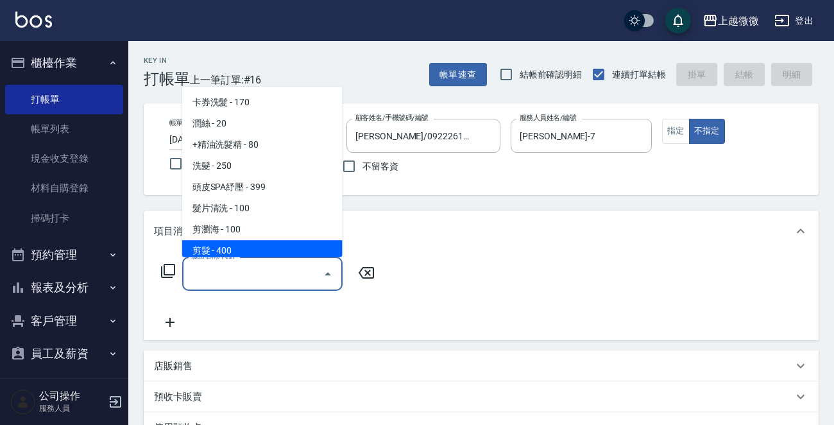
click at [252, 253] on span "剪髮 - 400" at bounding box center [262, 250] width 160 height 21
type input "剪髮(B02)"
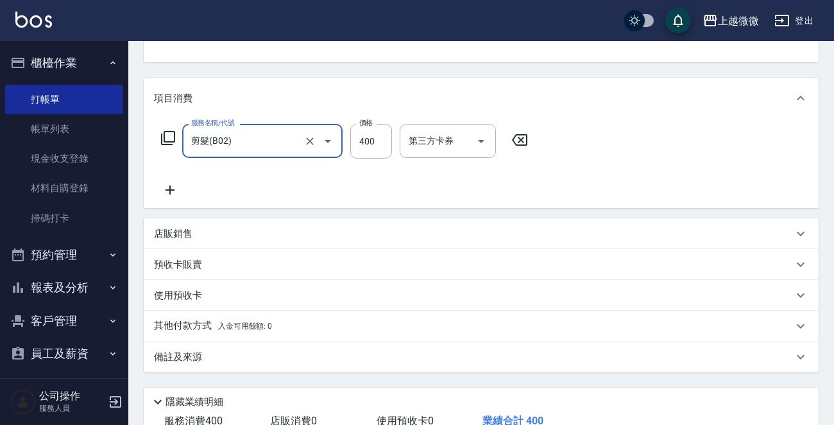
scroll to position [223, 0]
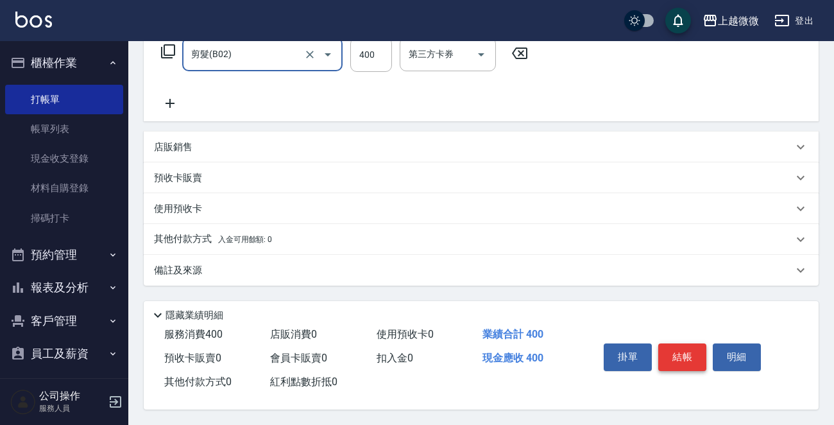
click at [687, 352] on button "結帳" at bounding box center [682, 356] width 48 height 27
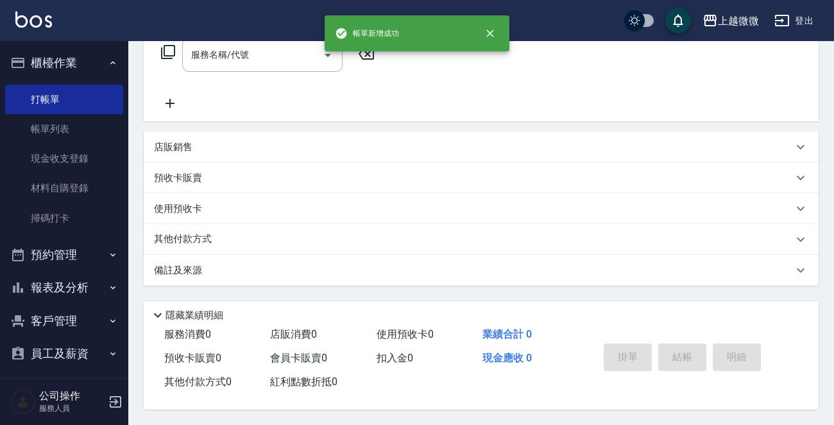
scroll to position [0, 0]
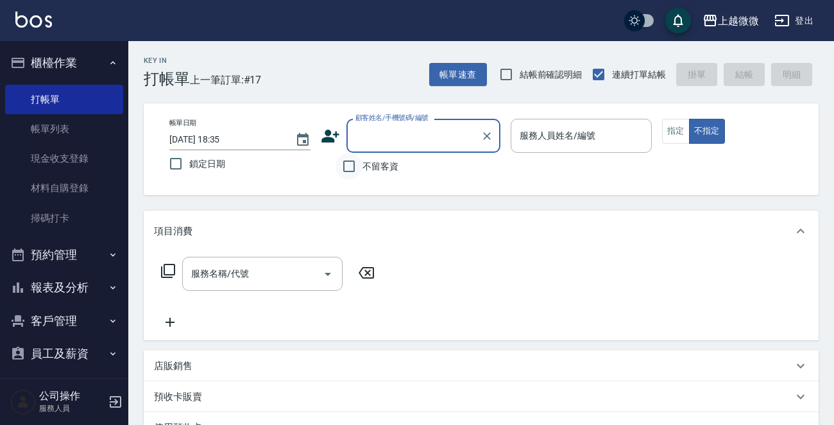
click at [353, 171] on input "不留客資" at bounding box center [349, 166] width 27 height 27
checkbox input "true"
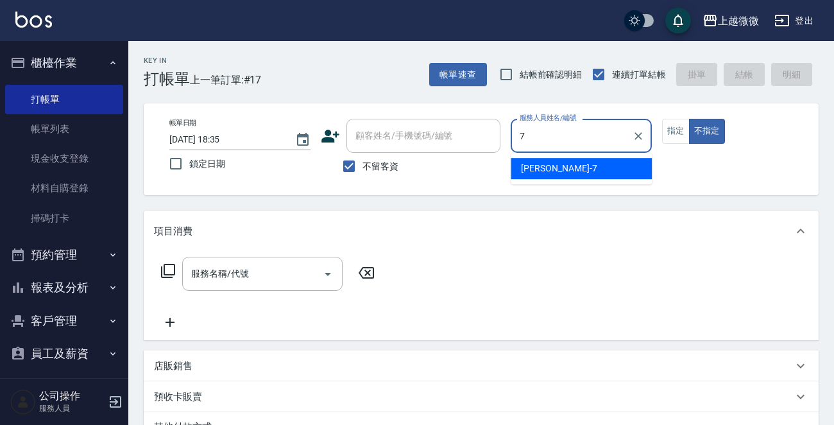
type input "[PERSON_NAME]-7"
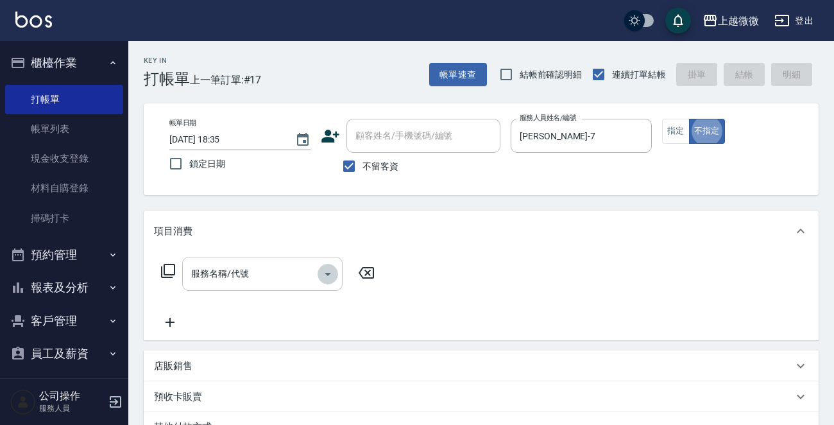
click at [332, 269] on icon "Open" at bounding box center [327, 273] width 15 height 15
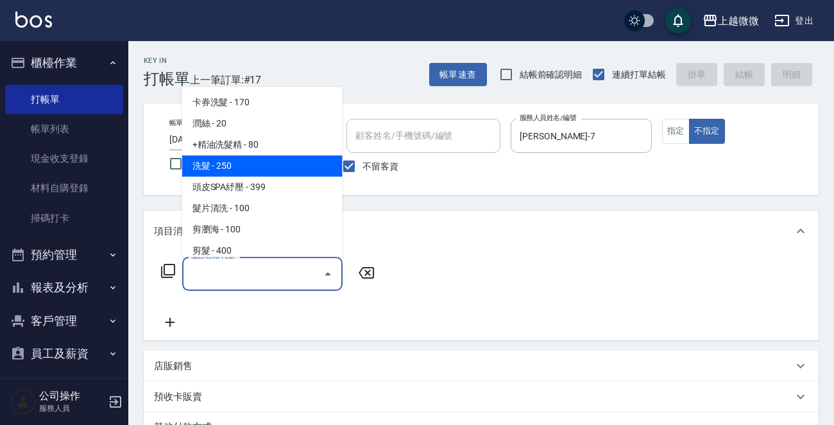
drag, startPoint x: 297, startPoint y: 156, endPoint x: 305, endPoint y: 164, distance: 11.4
click at [296, 156] on span "洗髮 - 250" at bounding box center [262, 165] width 160 height 21
type input "洗髮(A03)"
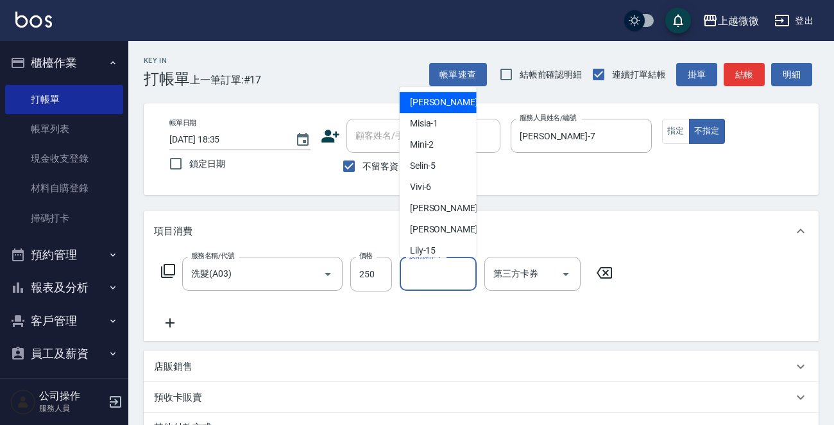
click at [407, 273] on input "技術操作-1" at bounding box center [437, 273] width 65 height 22
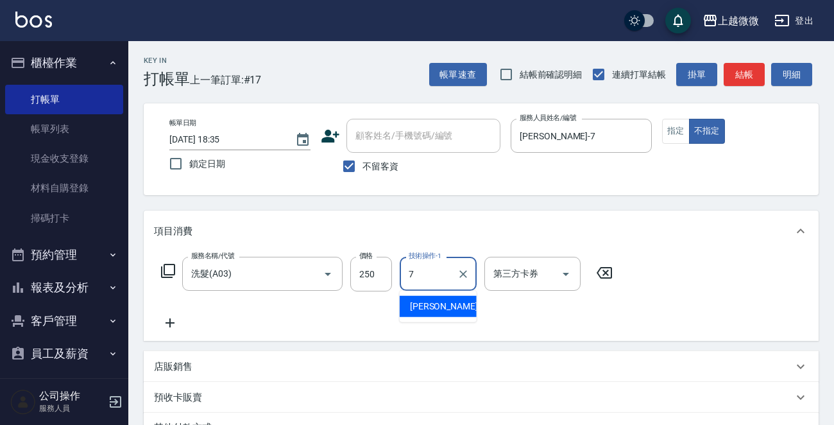
type input "[PERSON_NAME]-7"
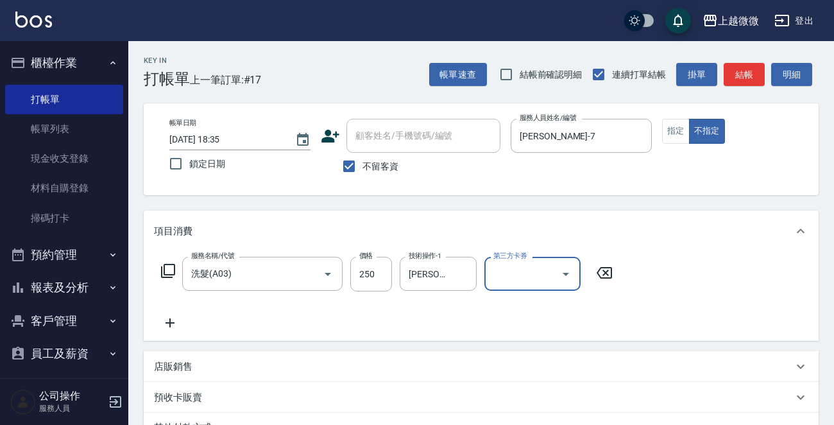
click at [175, 316] on icon at bounding box center [170, 322] width 32 height 15
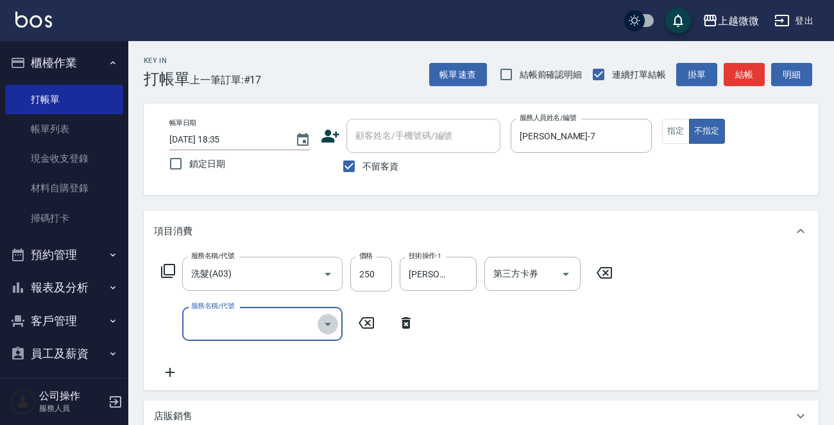
click at [328, 323] on icon "Open" at bounding box center [328, 324] width 6 height 3
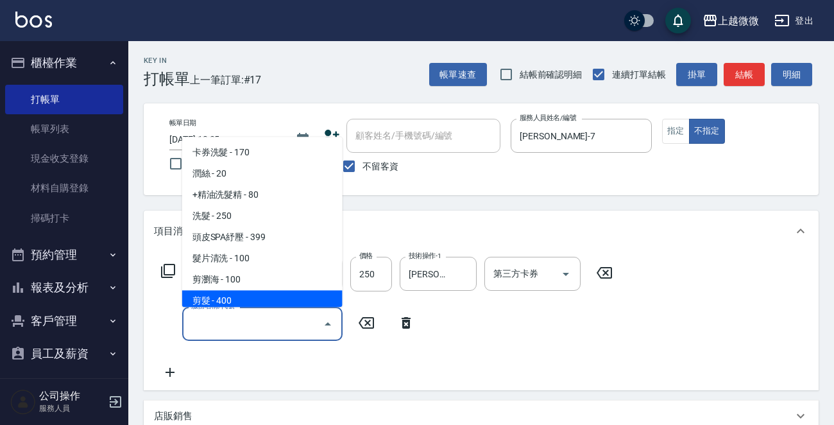
click at [307, 298] on span "剪髮 - 400" at bounding box center [262, 301] width 160 height 21
type input "剪髮(B02)"
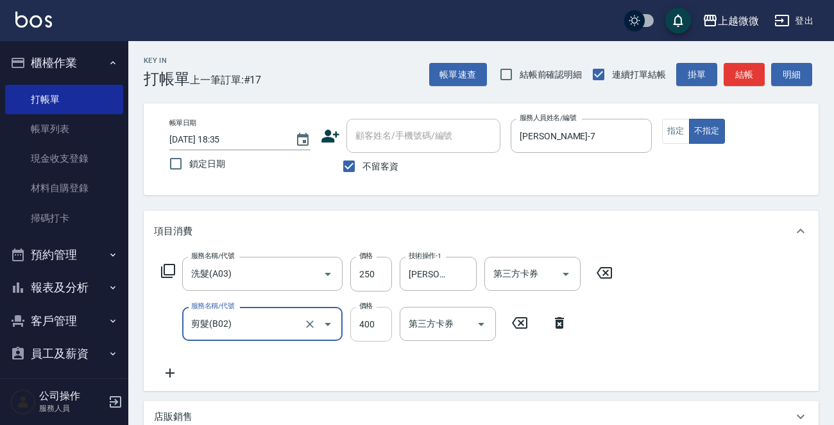
click at [371, 321] on input "400" at bounding box center [371, 324] width 42 height 35
type input "350"
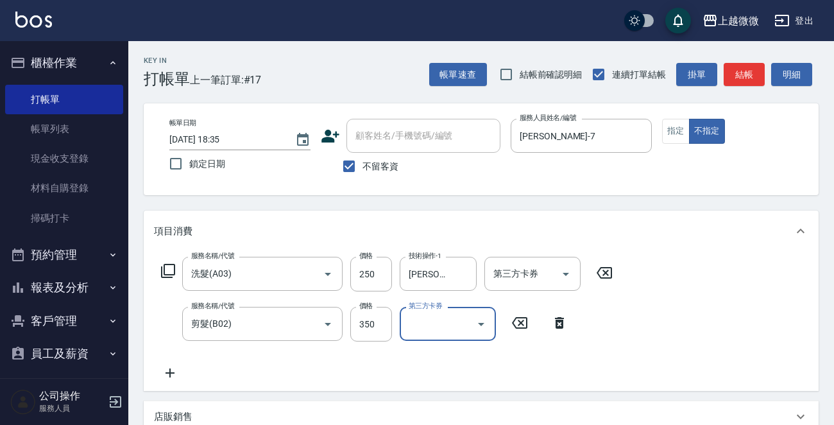
click at [167, 371] on icon at bounding box center [170, 372] width 32 height 15
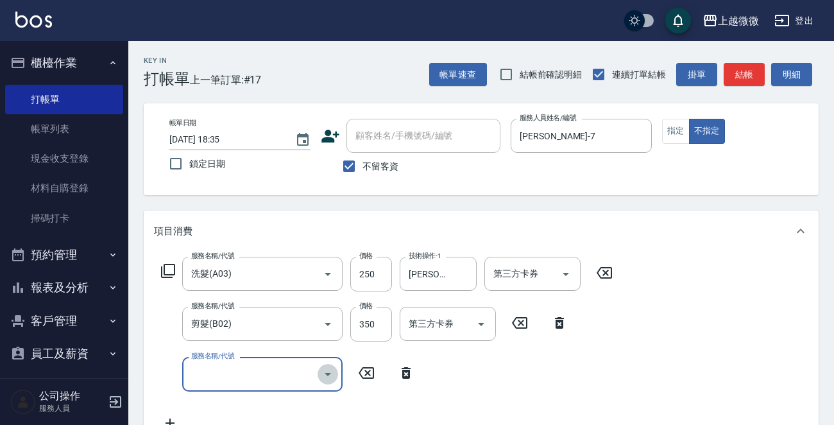
click at [328, 379] on button "Open" at bounding box center [328, 374] width 21 height 21
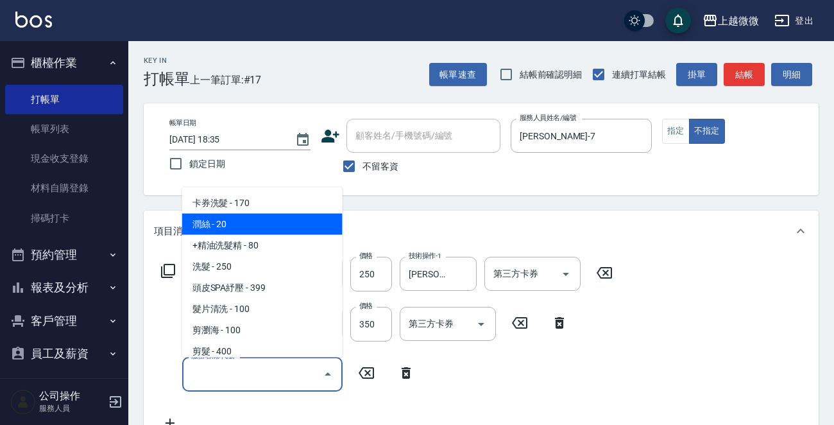
click at [261, 230] on span "潤絲 - 20" at bounding box center [262, 224] width 160 height 21
type input "潤絲(A01)"
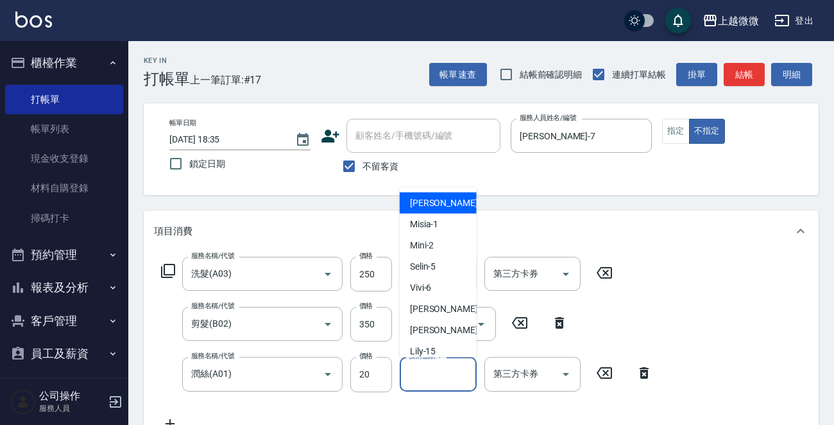
click at [414, 378] on input "技術協助-1" at bounding box center [437, 374] width 65 height 22
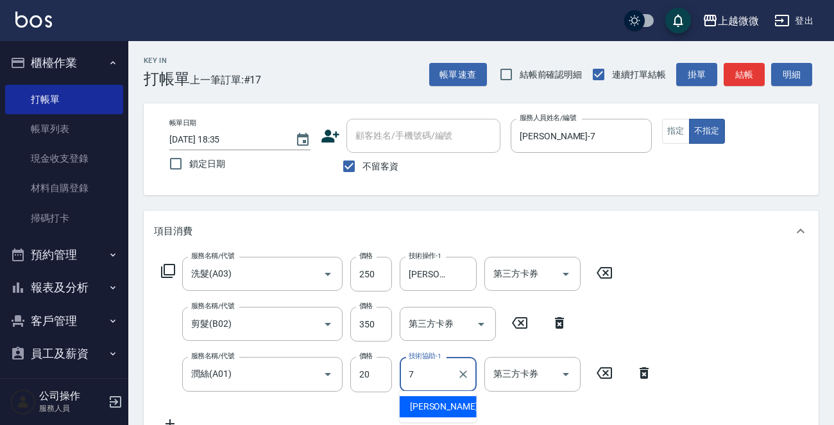
type input "[PERSON_NAME]-7"
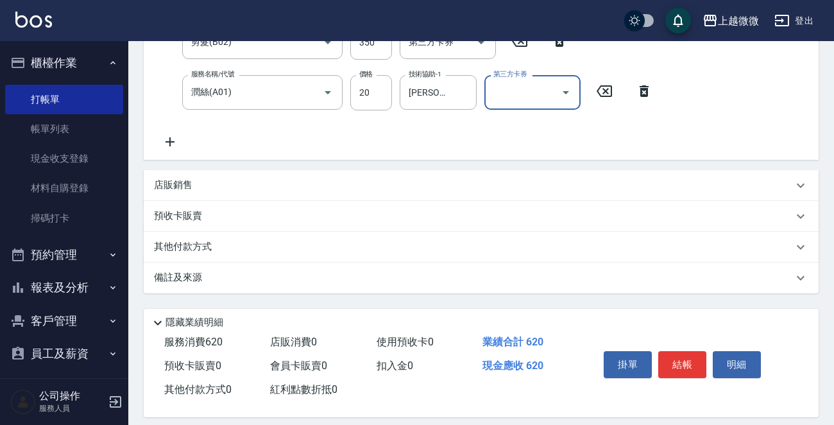
scroll to position [292, 0]
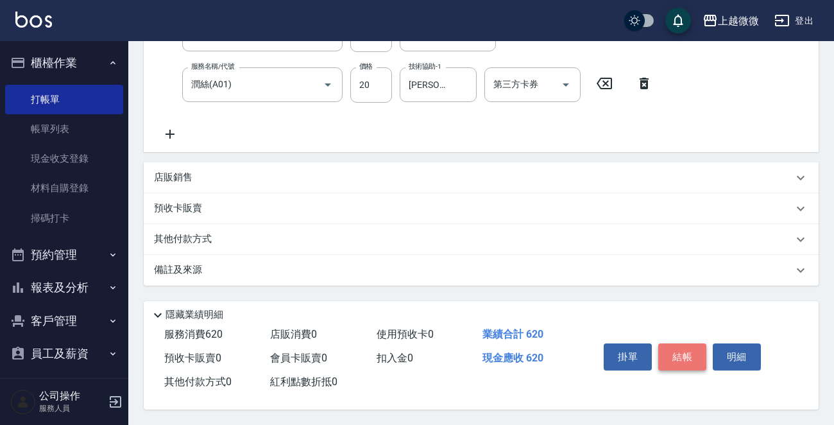
click at [694, 364] on button "結帳" at bounding box center [682, 356] width 48 height 27
type input "[DATE] 18:36"
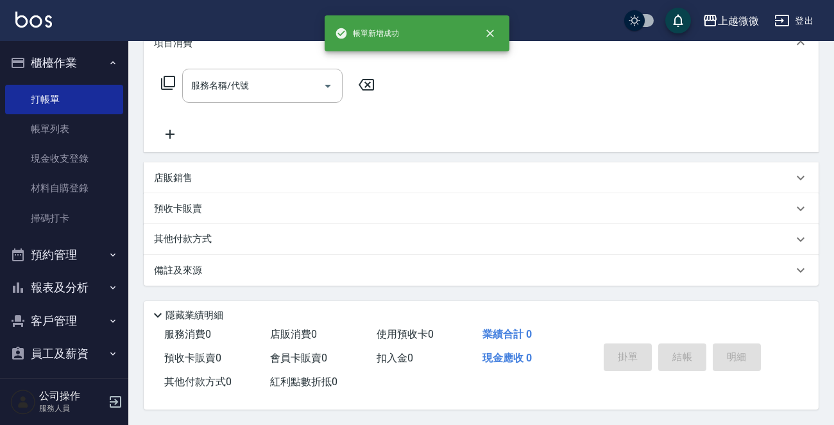
scroll to position [0, 0]
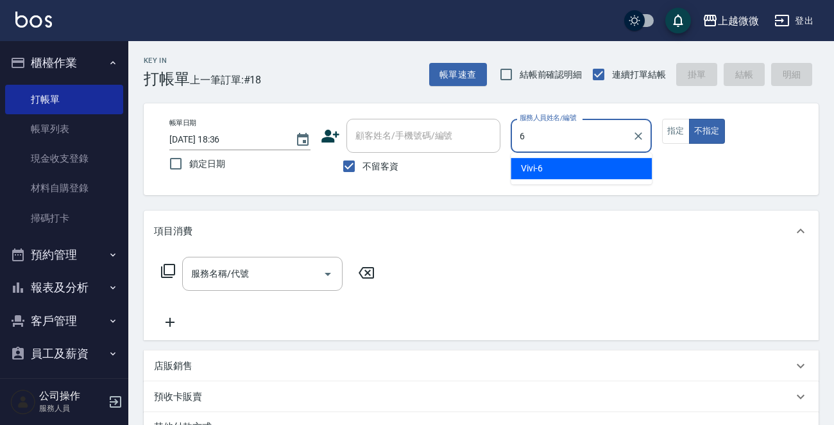
type input "Vivi-6"
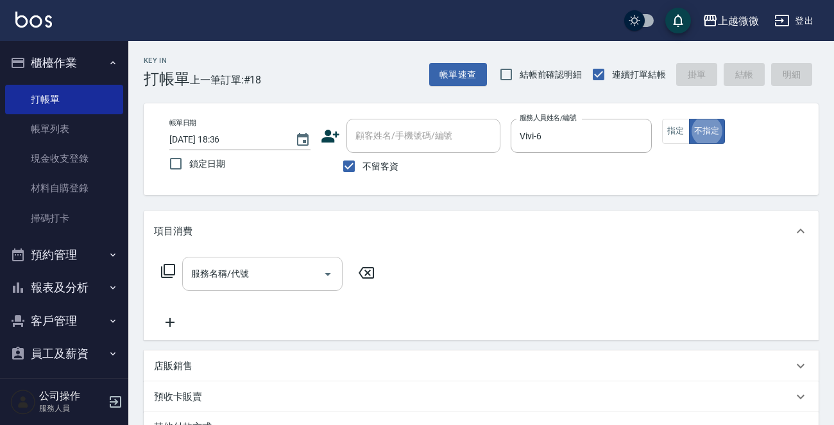
click at [325, 276] on icon "Open" at bounding box center [327, 273] width 15 height 15
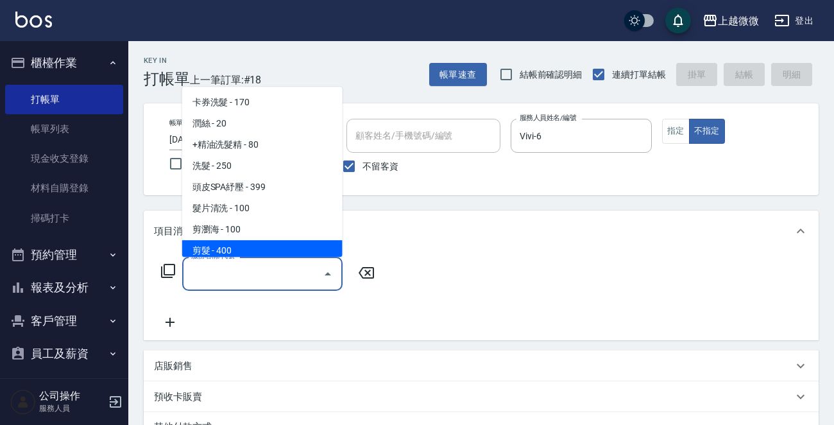
click at [255, 252] on span "剪髮 - 400" at bounding box center [262, 250] width 160 height 21
type input "剪髮(B02)"
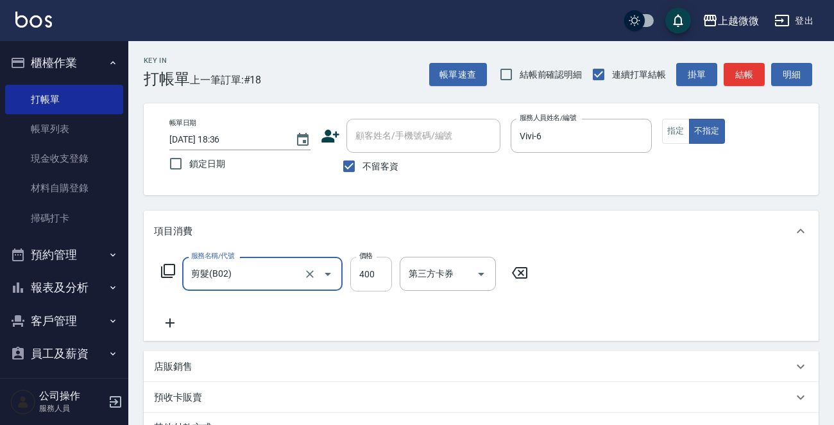
click at [375, 275] on input "400" at bounding box center [371, 274] width 42 height 35
type input "350"
click at [535, 363] on div "店販銷售" at bounding box center [473, 366] width 639 height 13
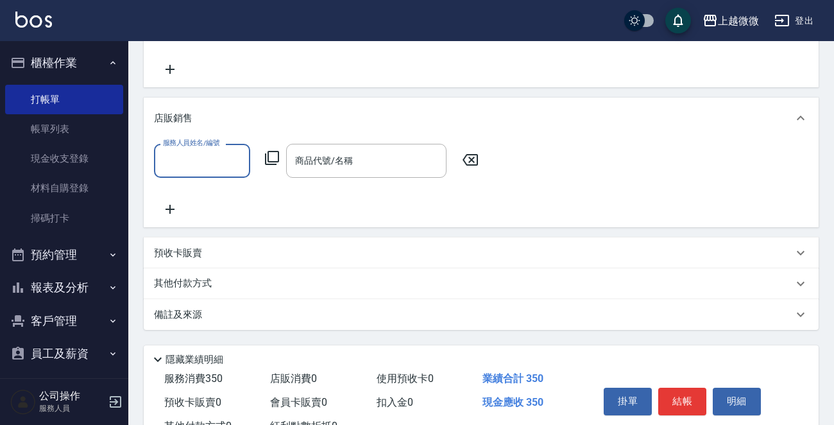
scroll to position [301, 0]
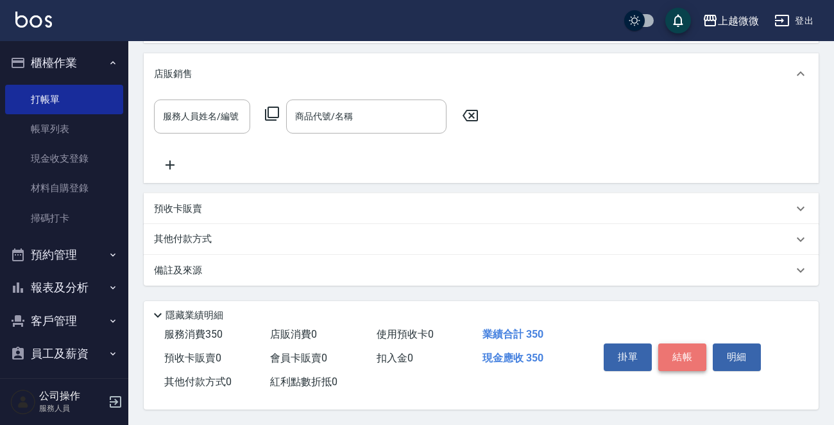
click at [678, 350] on button "結帳" at bounding box center [682, 356] width 48 height 27
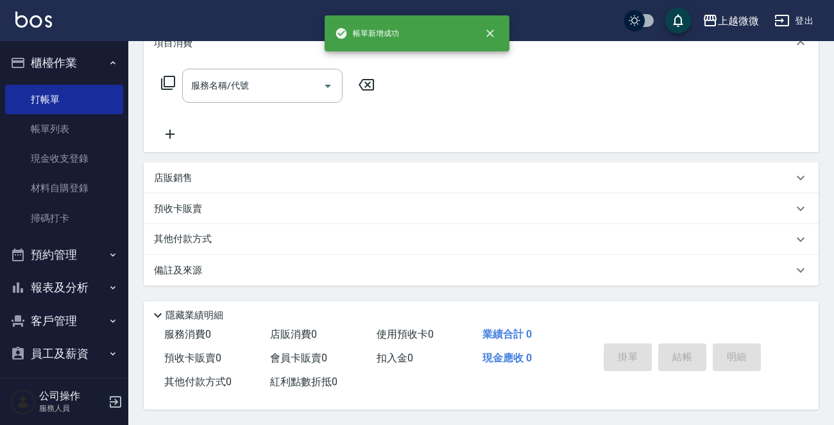
scroll to position [0, 0]
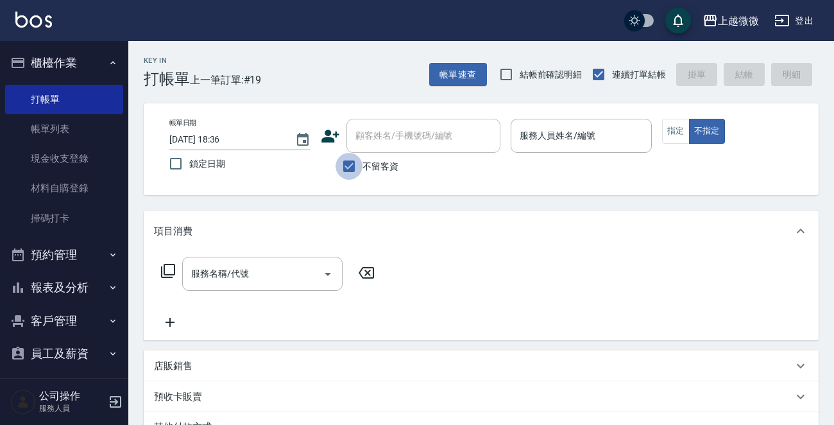
click at [345, 164] on input "不留客資" at bounding box center [349, 166] width 27 height 27
checkbox input "false"
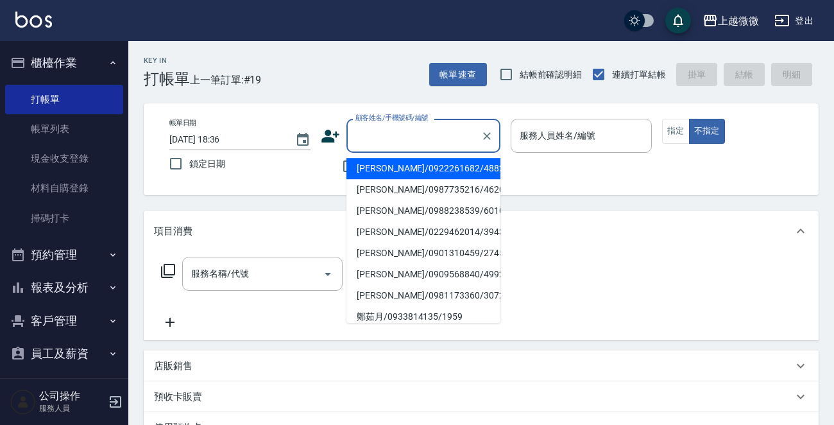
click at [357, 130] on input "顧客姓名/手機號碼/編號" at bounding box center [413, 135] width 123 height 22
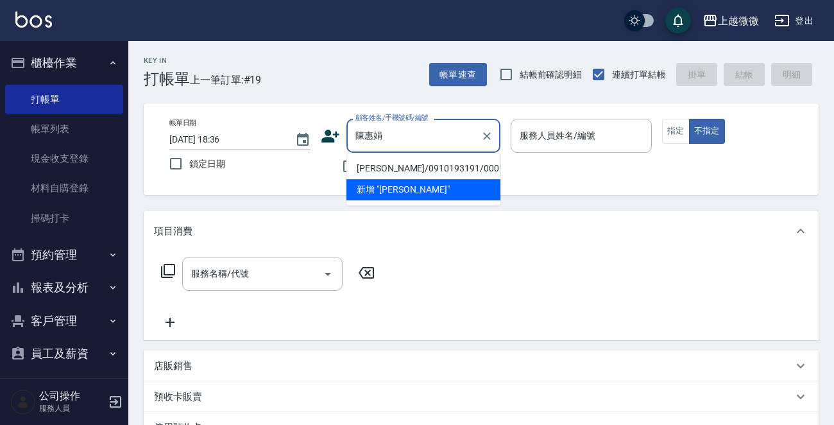
click at [384, 173] on li "[PERSON_NAME]/0910193191/0001" at bounding box center [423, 168] width 154 height 21
type input "[PERSON_NAME]/0910193191/0001"
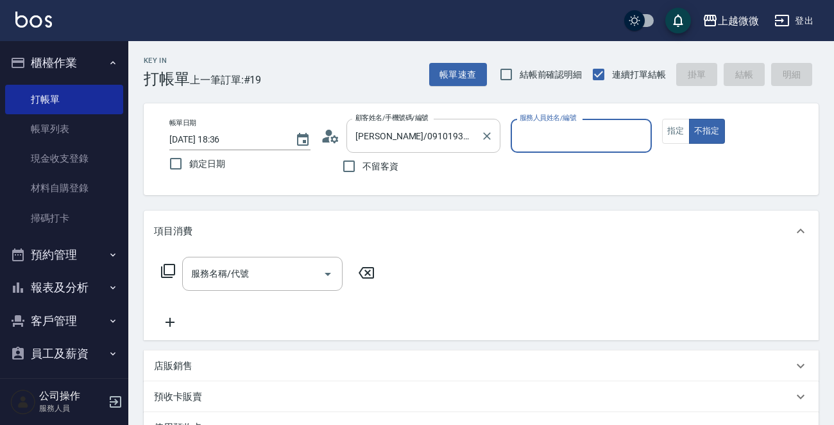
type input "Vivi-6"
click at [658, 135] on div "帳單日期 [DATE] 18:36 鎖定日期 顧客姓名/手機號碼/編號 [PERSON_NAME]/0910193191/0001 顧客姓名/手機號碼/編號 …" at bounding box center [481, 149] width 644 height 61
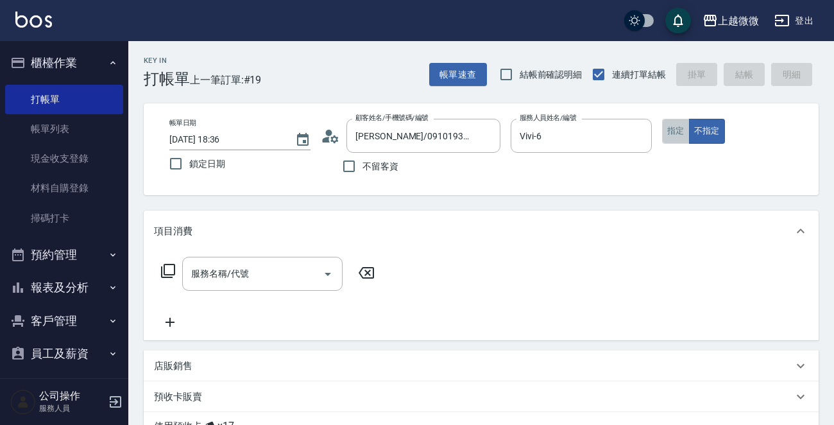
click at [666, 137] on button "指定" at bounding box center [676, 131] width 28 height 25
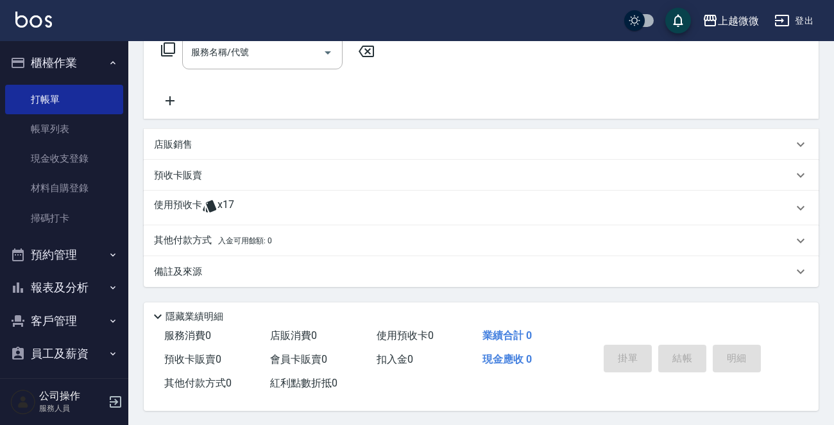
scroll to position [225, 0]
click at [188, 202] on p "使用預收卡" at bounding box center [178, 206] width 48 height 19
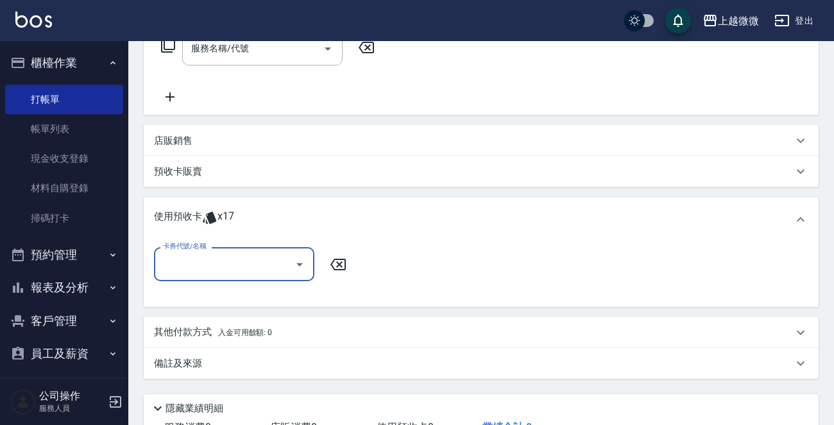
scroll to position [0, 0]
click at [300, 265] on icon "Open" at bounding box center [299, 264] width 15 height 15
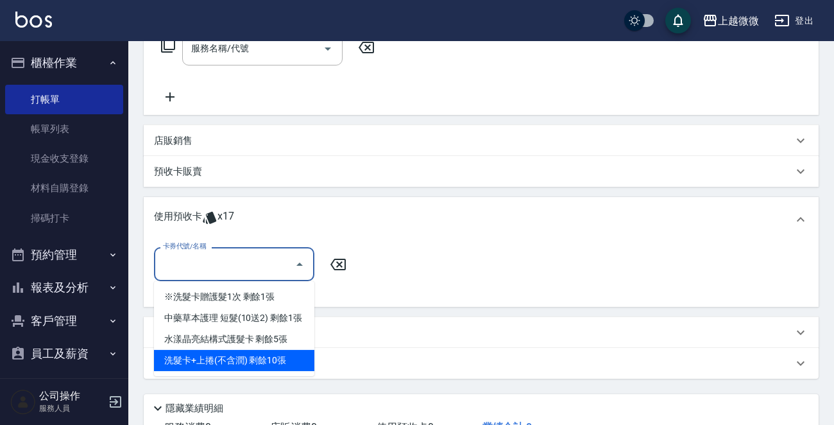
click at [294, 352] on div "洗髮卡+上捲(不含潤) 剩餘10張" at bounding box center [234, 360] width 160 height 21
type input "洗髮卡+上捲(不含潤)"
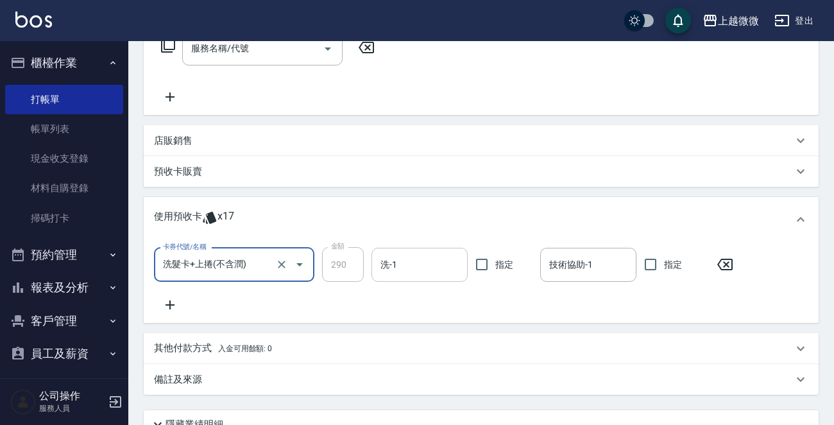
click at [391, 263] on input "洗-1" at bounding box center [419, 264] width 85 height 22
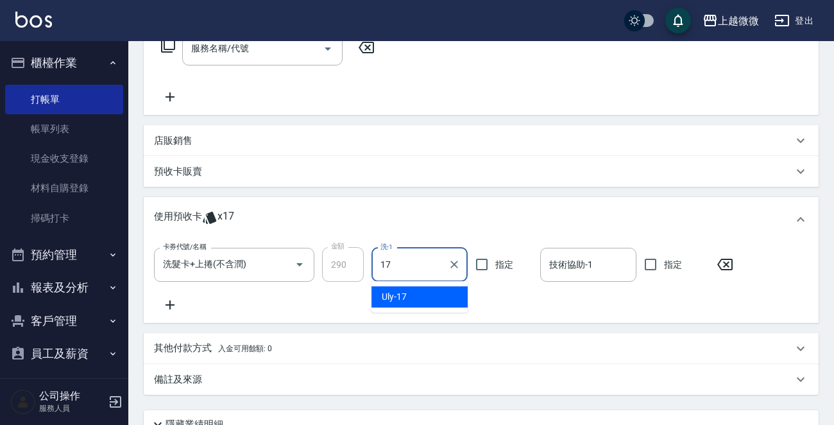
type input "Uly-17"
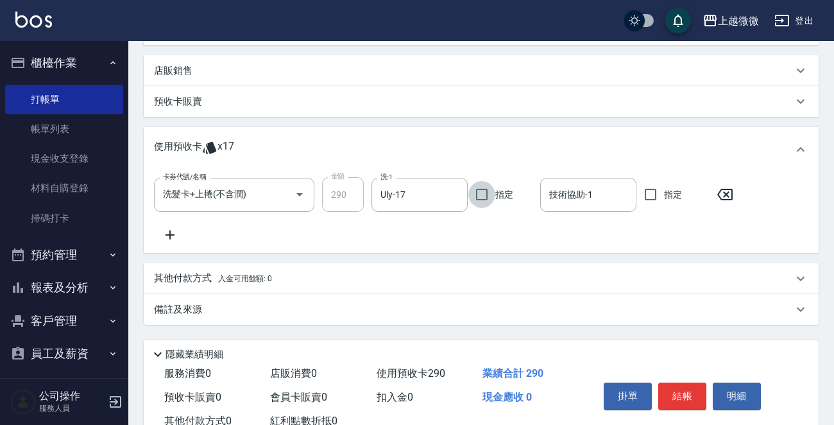
scroll to position [337, 0]
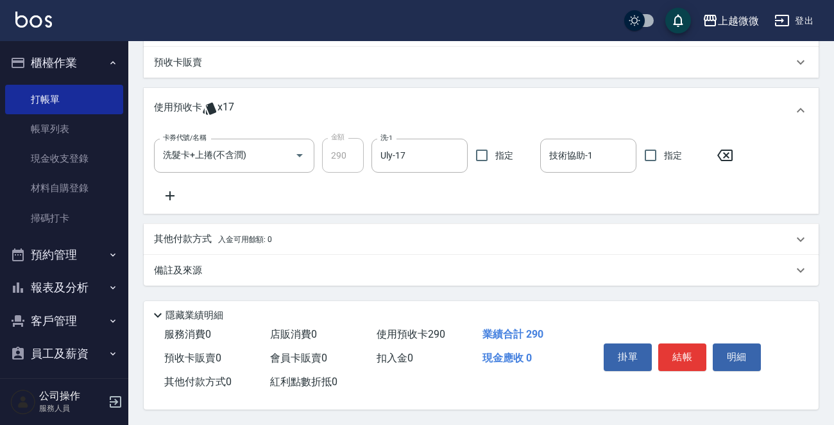
click at [167, 191] on icon at bounding box center [170, 195] width 32 height 15
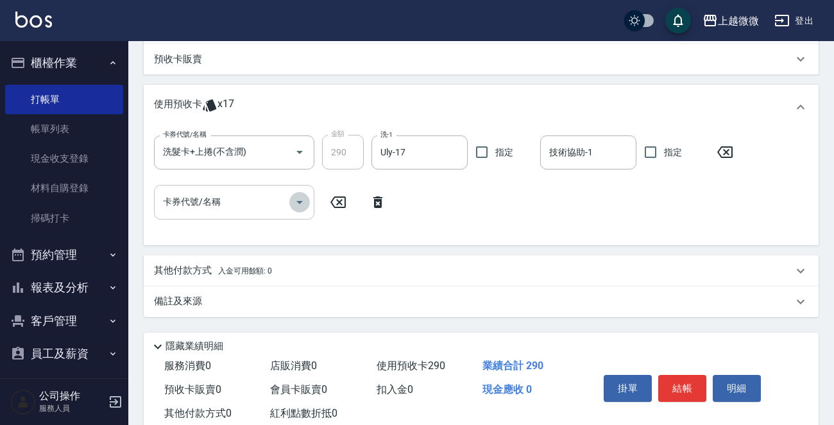
click at [299, 194] on icon "Open" at bounding box center [299, 201] width 15 height 15
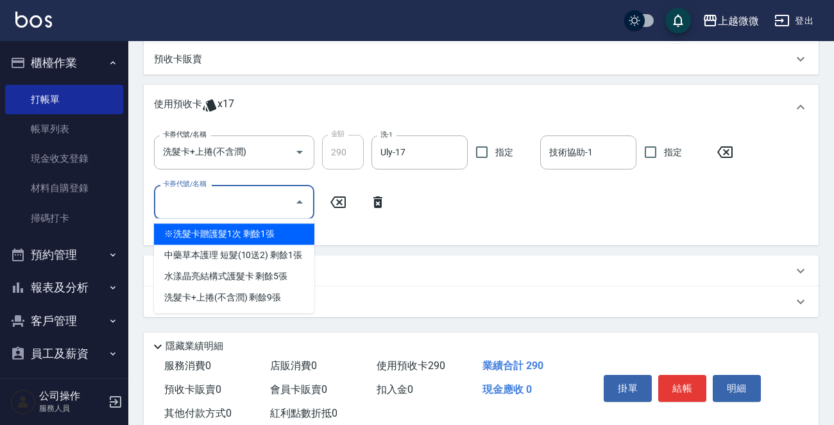
click at [271, 240] on div "※洗髮卡贈護髮1次 剩餘1張" at bounding box center [234, 233] width 160 height 21
type input "※洗髮卡贈護髮1次"
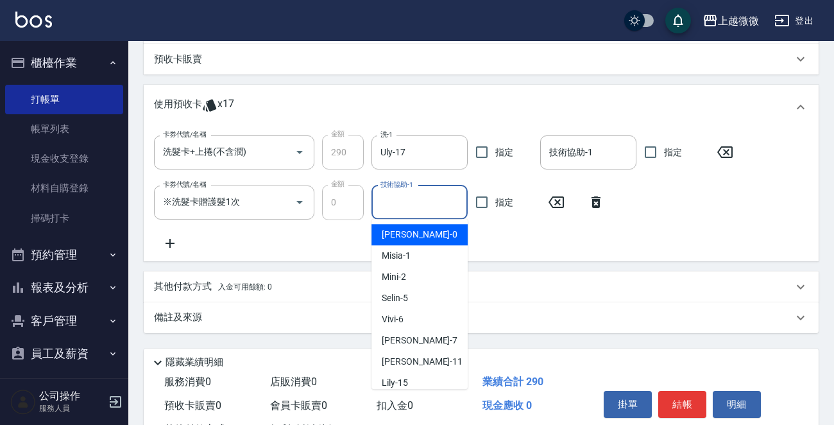
click at [391, 210] on input "技術協助-1" at bounding box center [419, 202] width 85 height 22
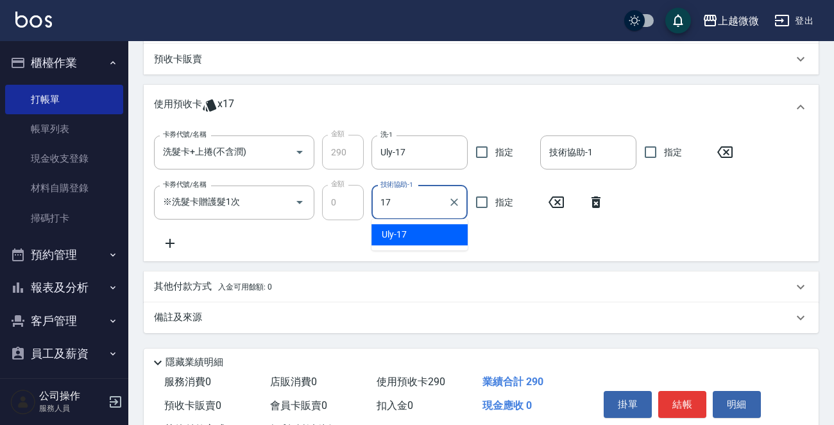
type input "Uly-17"
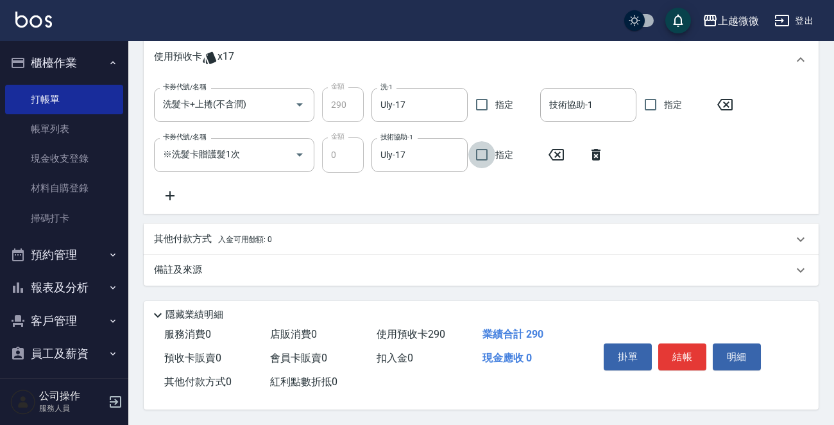
scroll to position [387, 0]
click at [684, 351] on button "結帳" at bounding box center [682, 356] width 48 height 27
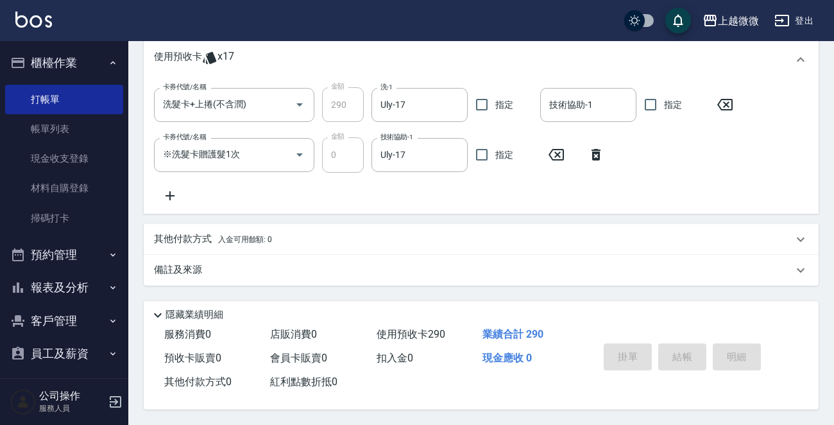
type input "[DATE] 18:37"
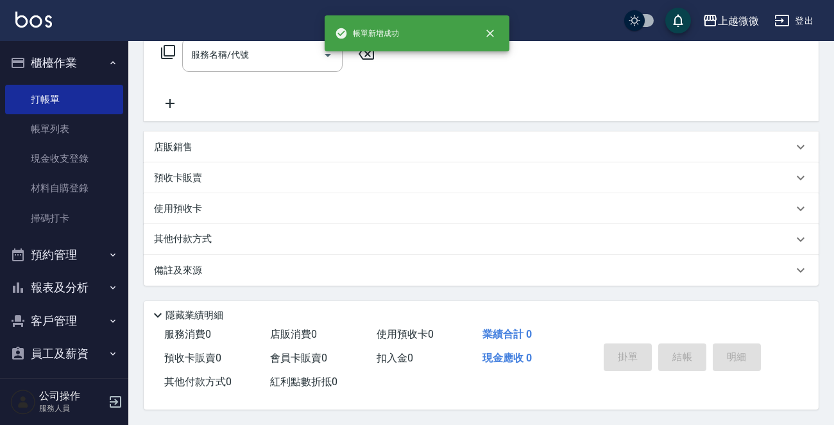
scroll to position [0, 0]
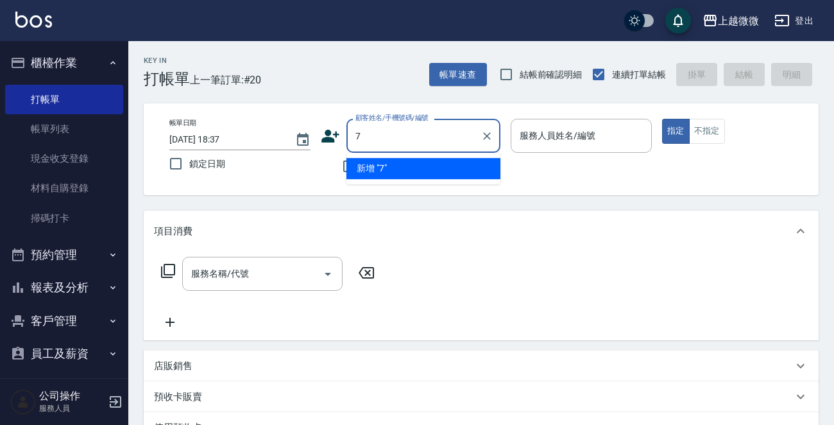
type input "7"
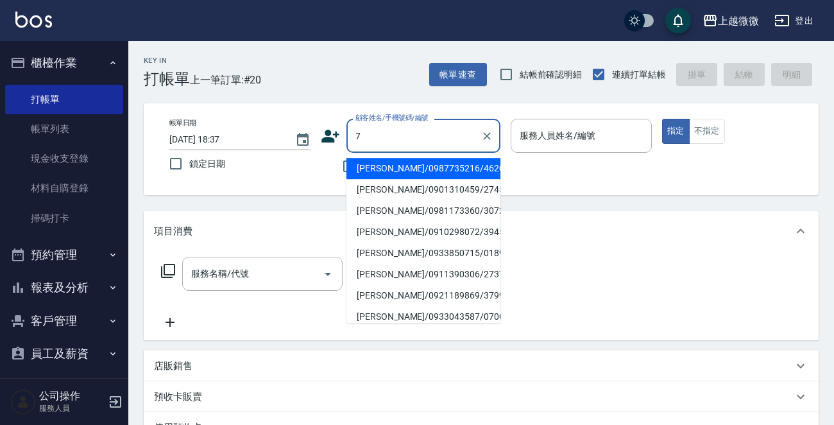
click at [369, 130] on input "7" at bounding box center [413, 135] width 123 height 22
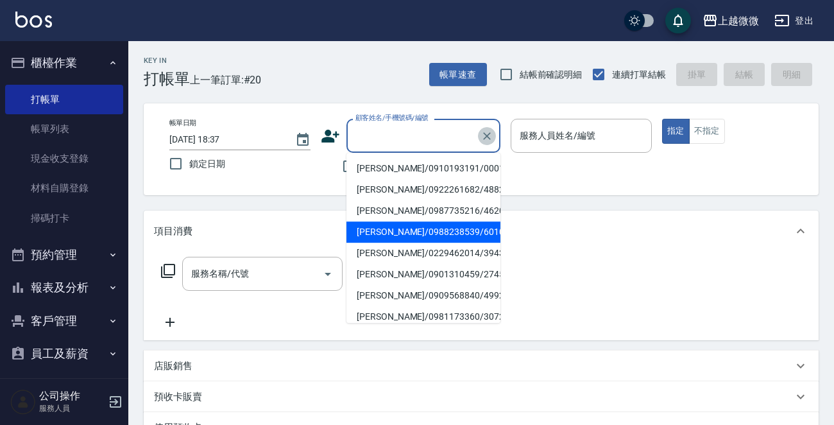
click at [489, 134] on icon "Clear" at bounding box center [487, 136] width 13 height 13
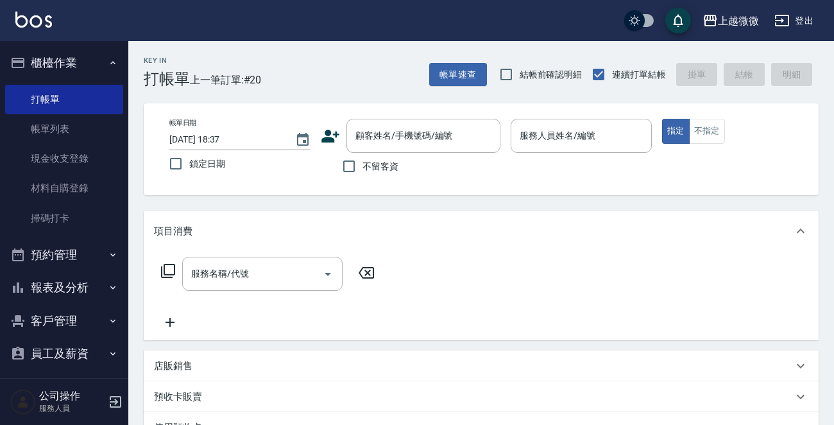
click at [533, 269] on div "服務名稱/代號 服務名稱/代號" at bounding box center [481, 296] width 675 height 89
click at [352, 163] on input "不留客資" at bounding box center [349, 166] width 27 height 27
checkbox input "true"
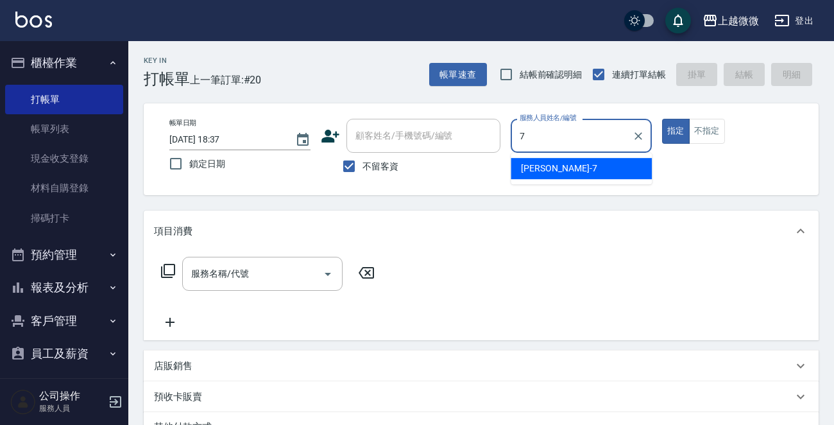
type input "[PERSON_NAME]-7"
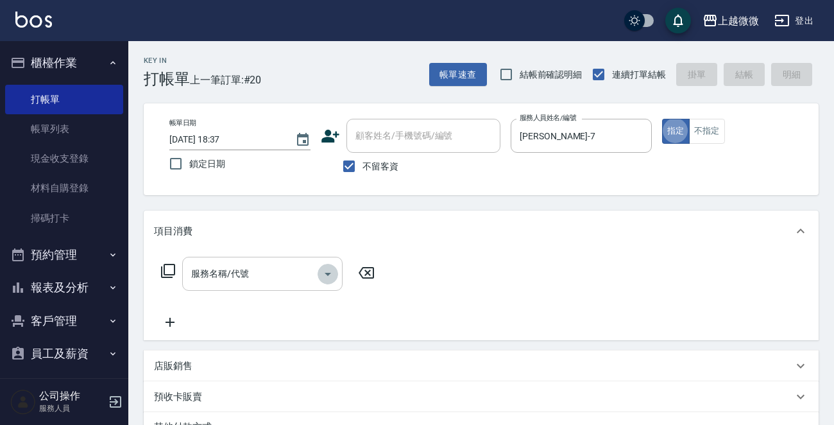
click at [327, 282] on button "Open" at bounding box center [328, 274] width 21 height 21
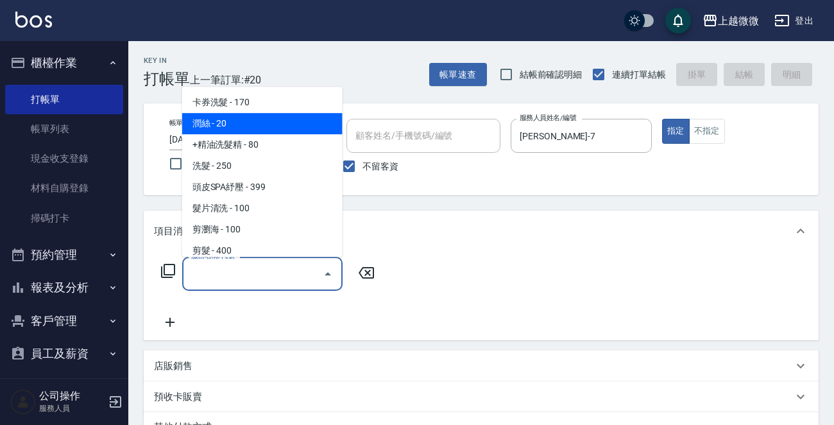
click at [216, 123] on span "潤絲 - 20" at bounding box center [262, 123] width 160 height 21
type input "潤絲(A01)"
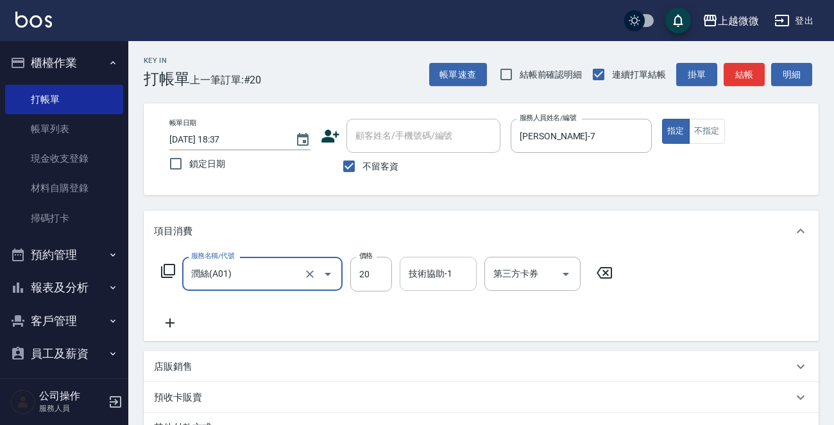
click at [443, 273] on input "技術協助-1" at bounding box center [437, 273] width 65 height 22
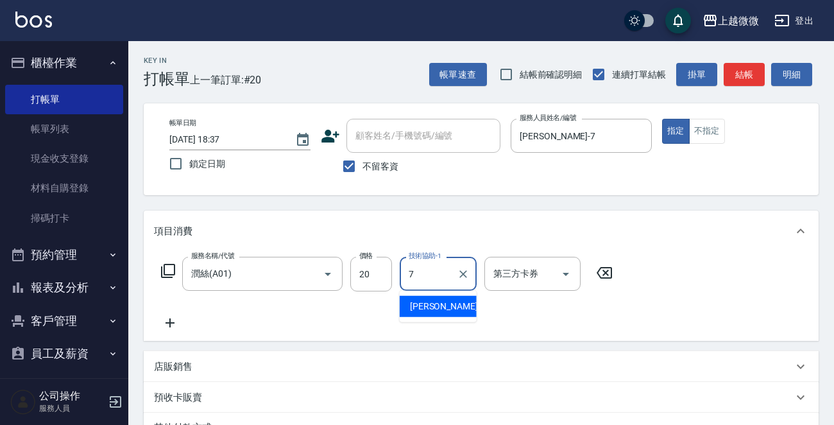
type input "[PERSON_NAME]-7"
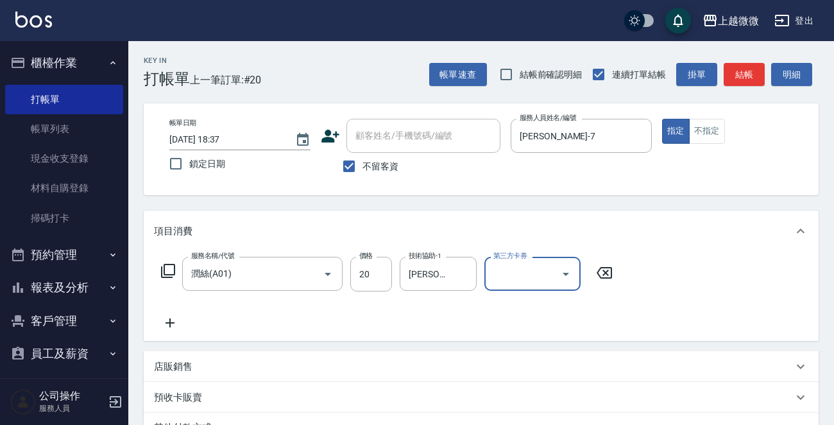
click at [176, 321] on icon at bounding box center [170, 322] width 32 height 15
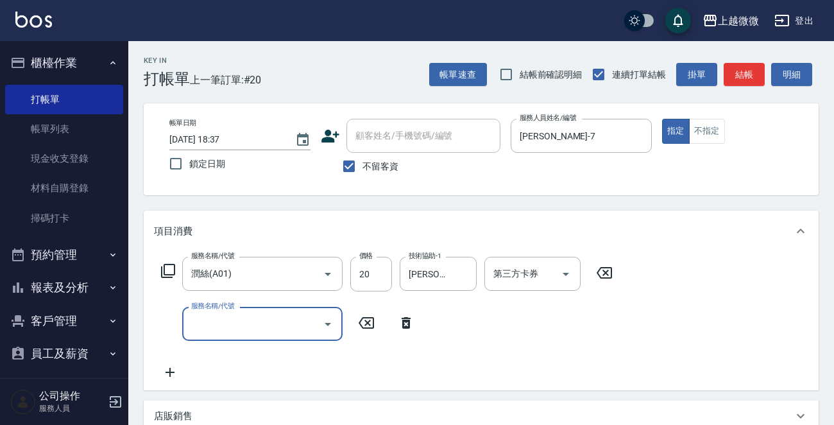
click at [325, 327] on icon "Open" at bounding box center [327, 323] width 15 height 15
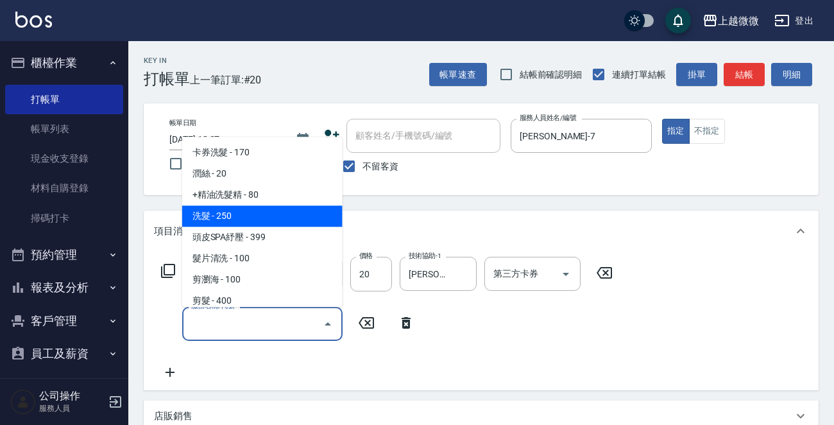
click at [256, 223] on span "洗髮 - 250" at bounding box center [262, 216] width 160 height 21
type input "洗髮(A03)"
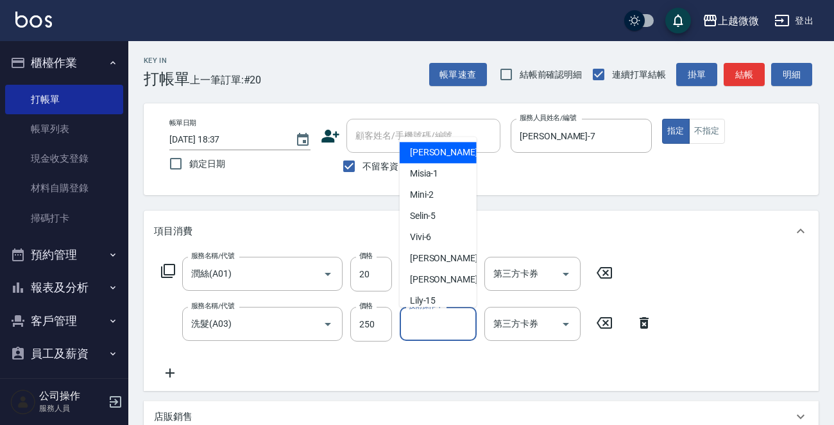
click at [428, 332] on input "技術操作-1" at bounding box center [437, 323] width 65 height 22
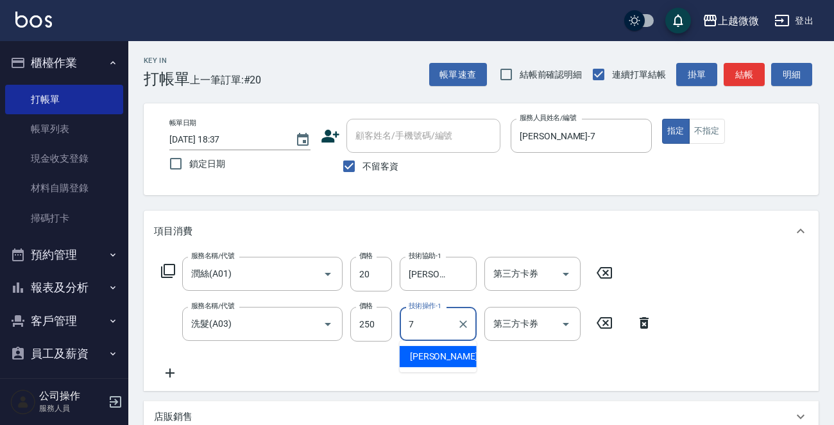
type input "[PERSON_NAME]-7"
click at [176, 375] on icon at bounding box center [170, 372] width 32 height 15
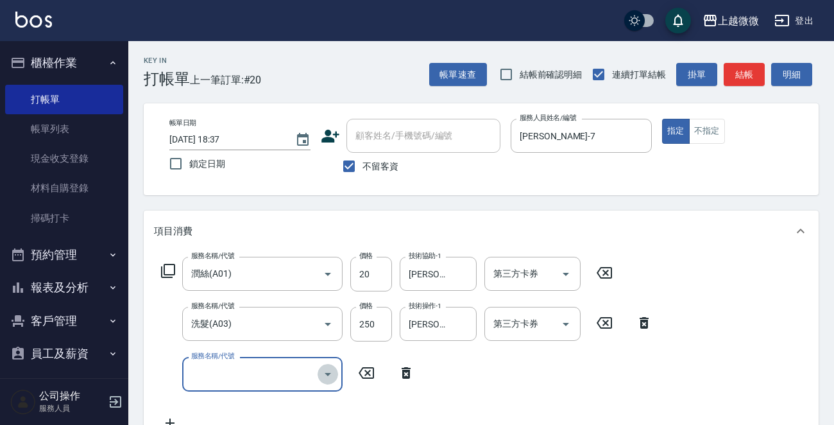
click at [329, 375] on icon "Open" at bounding box center [327, 373] width 15 height 15
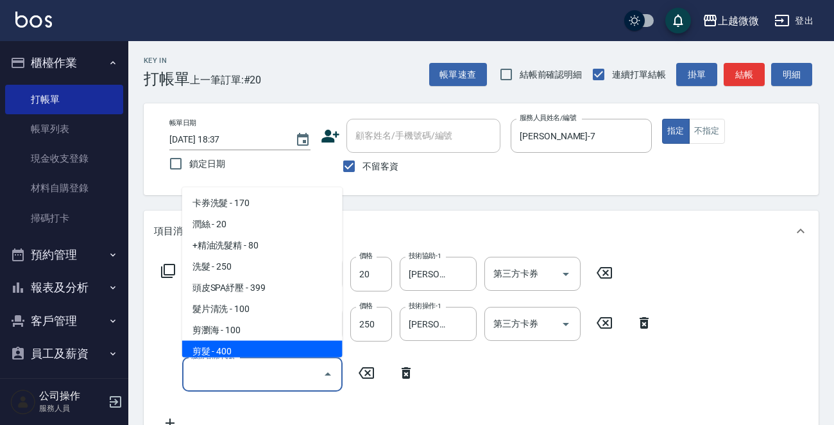
click at [290, 345] on span "剪髮 - 400" at bounding box center [262, 351] width 160 height 21
type input "剪髮(B02)"
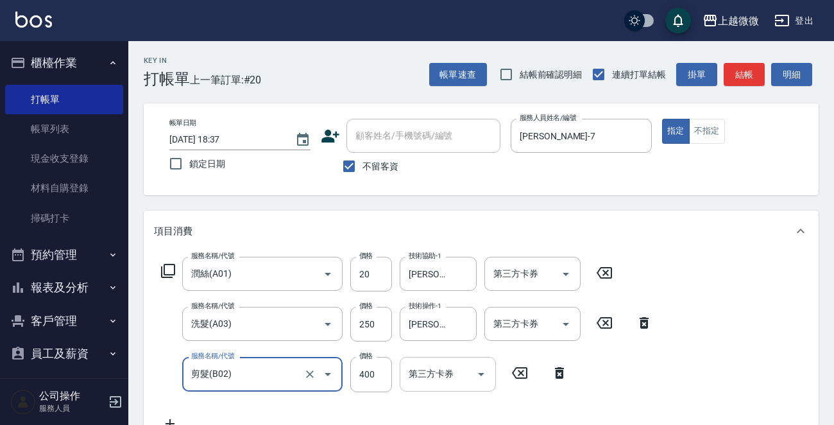
click at [429, 371] on div "第三方卡券 第三方卡券" at bounding box center [448, 374] width 96 height 34
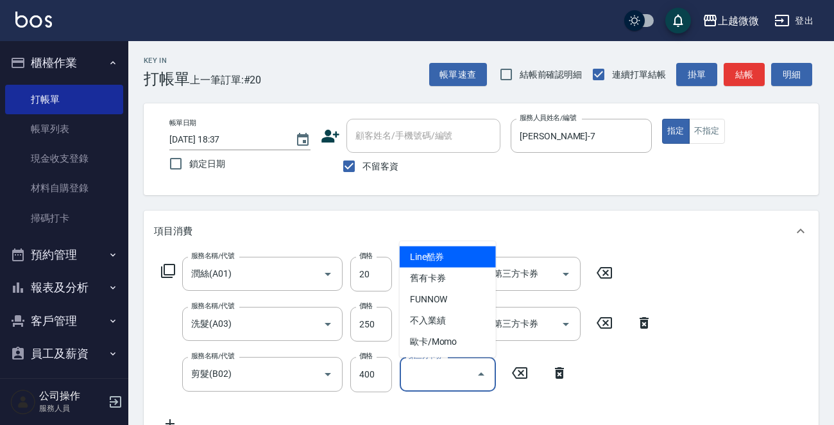
click at [609, 376] on div "服務名稱/代號 潤絲(A01) 服務名稱/代號 價格 20 價格 技術協助-1 [PERSON_NAME]-7 技術協助-1 第三方卡券 第三方卡券 服務名稱…" at bounding box center [407, 344] width 506 height 174
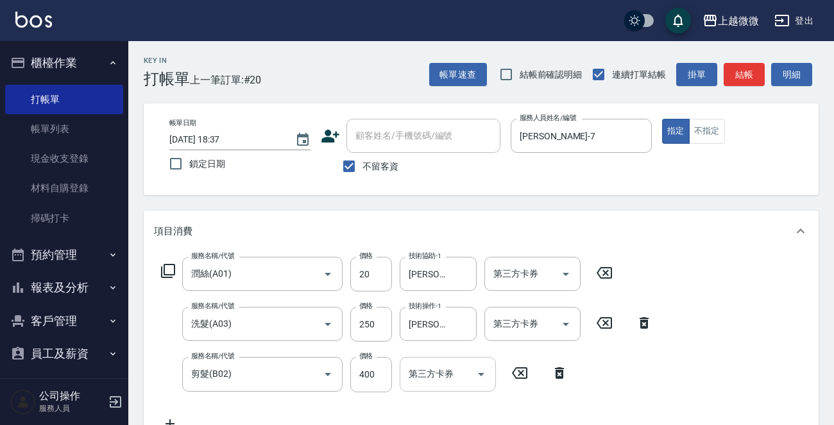
click at [476, 371] on icon "Open" at bounding box center [480, 373] width 15 height 15
click at [598, 370] on div "服務名稱/代號 潤絲(A01) 服務名稱/代號 價格 20 價格 技術協助-1 [PERSON_NAME]-7 技術協助-1 第三方卡券 第三方卡券 服務名稱…" at bounding box center [407, 344] width 506 height 174
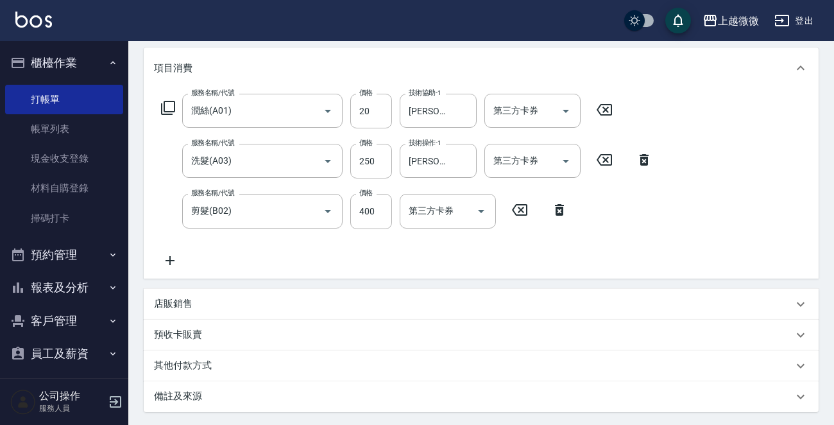
scroll to position [292, 0]
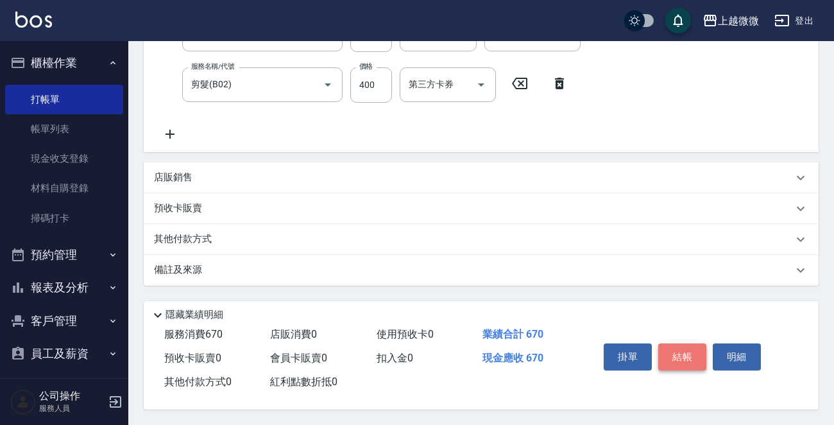
click at [692, 358] on button "結帳" at bounding box center [682, 356] width 48 height 27
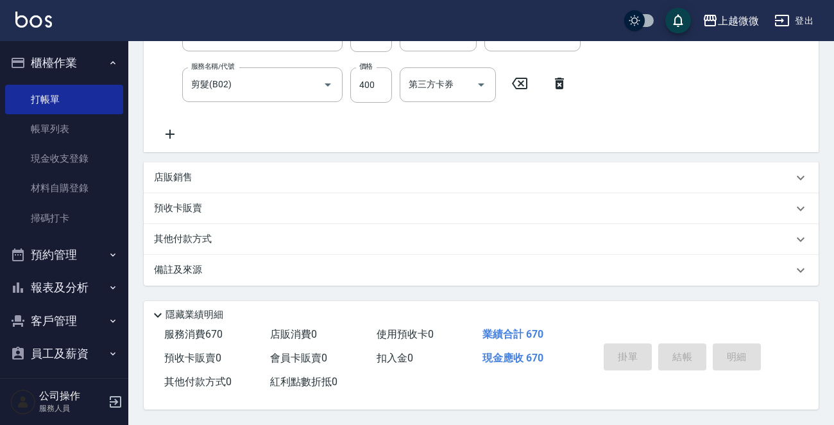
type input "[DATE] 18:38"
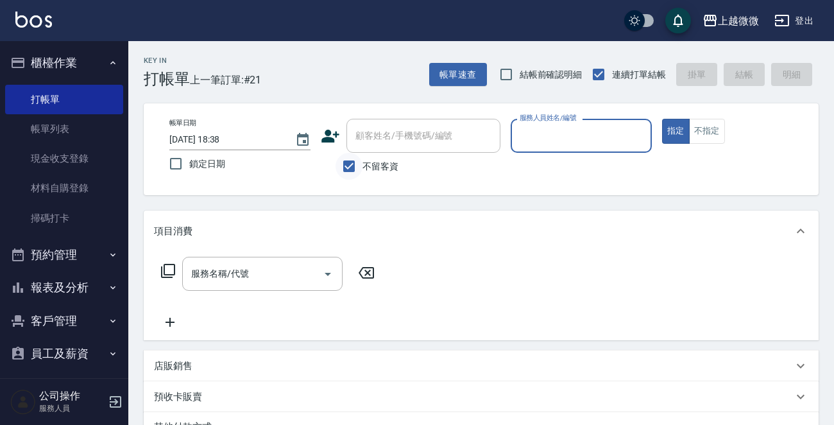
click at [348, 162] on input "不留客資" at bounding box center [349, 166] width 27 height 27
checkbox input "false"
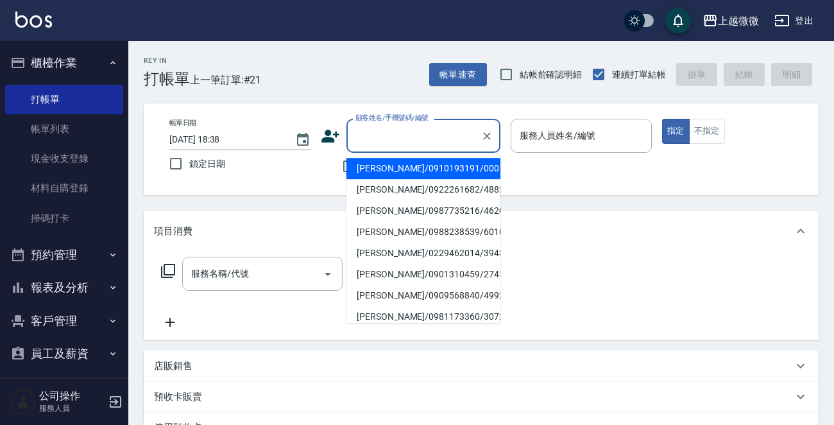
click at [373, 144] on input "顧客姓名/手機號碼/編號" at bounding box center [413, 135] width 123 height 22
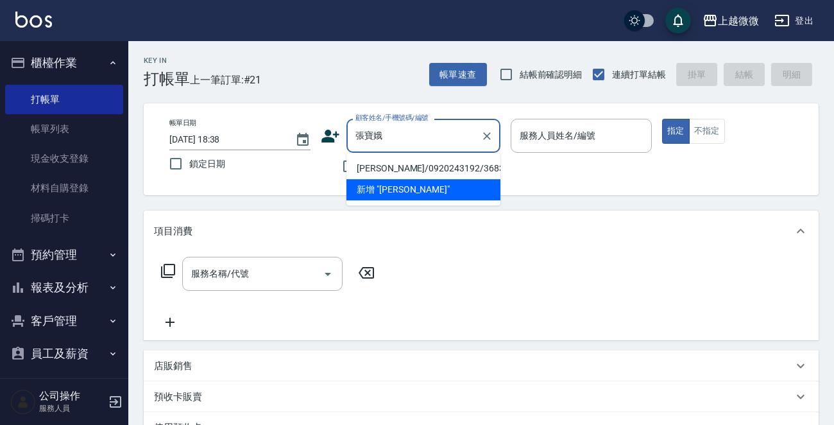
click at [443, 168] on li "[PERSON_NAME]/0920243192/3683" at bounding box center [423, 168] width 154 height 21
type input "[PERSON_NAME]/0920243192/3683"
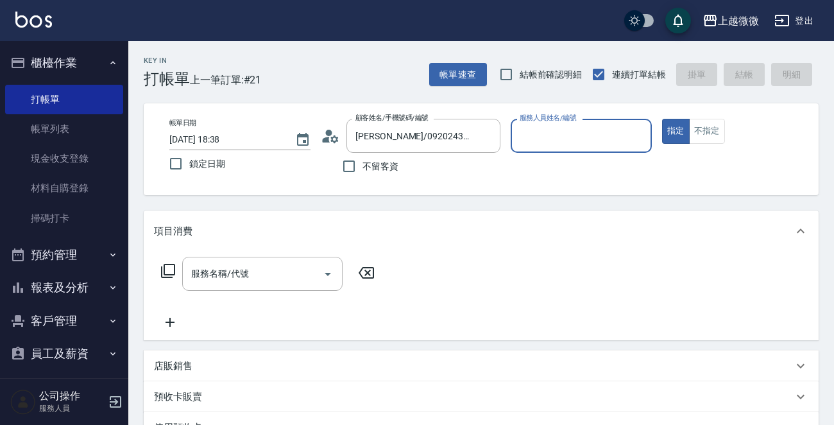
type input "Vivi-6"
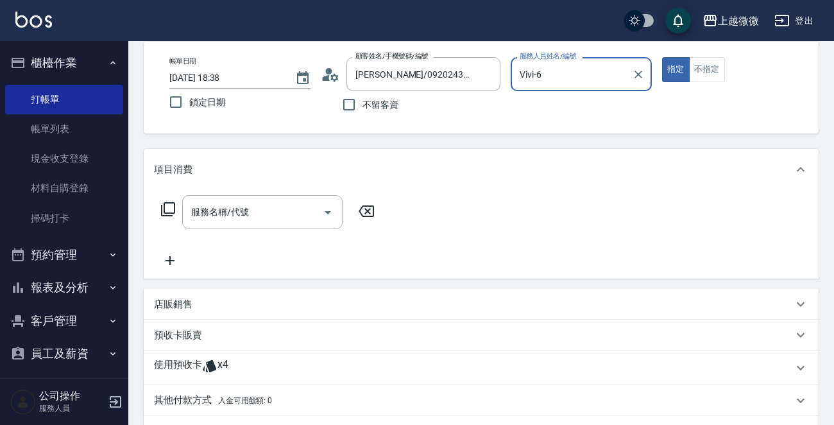
scroll to position [128, 0]
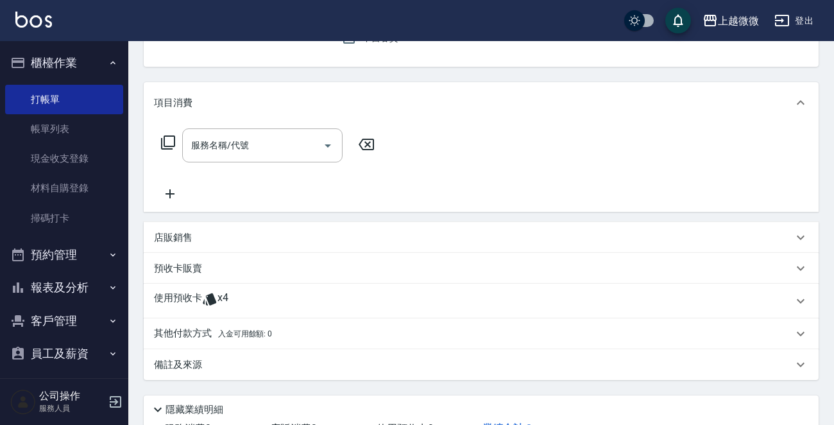
click at [206, 292] on icon at bounding box center [209, 298] width 15 height 15
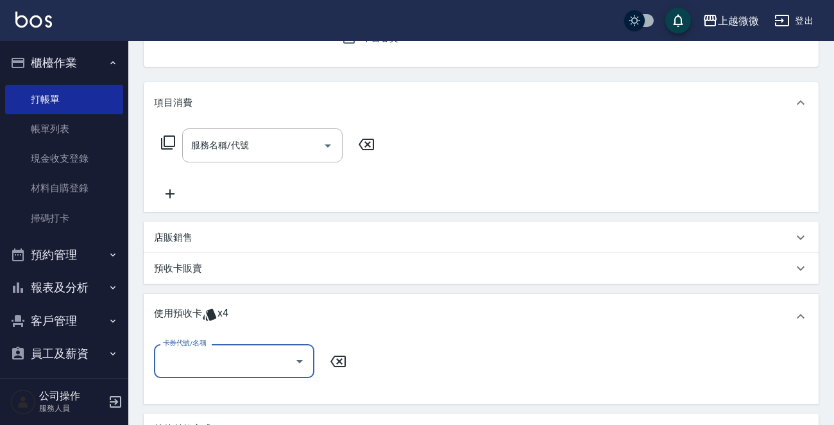
scroll to position [0, 0]
click at [300, 361] on icon "Open" at bounding box center [299, 361] width 6 height 3
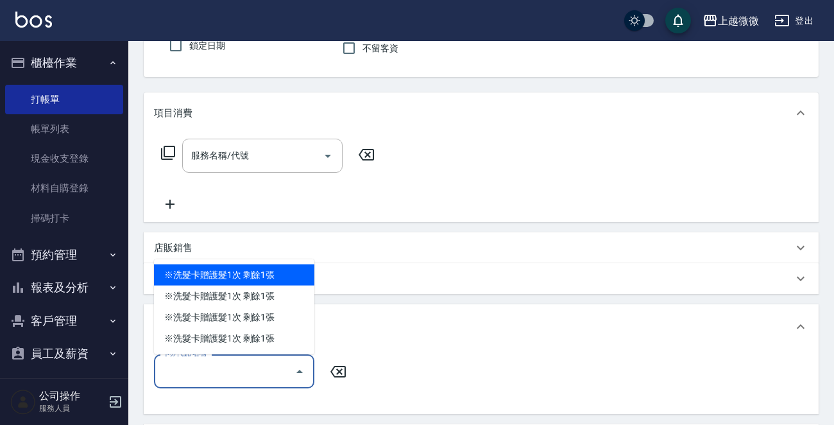
scroll to position [257, 0]
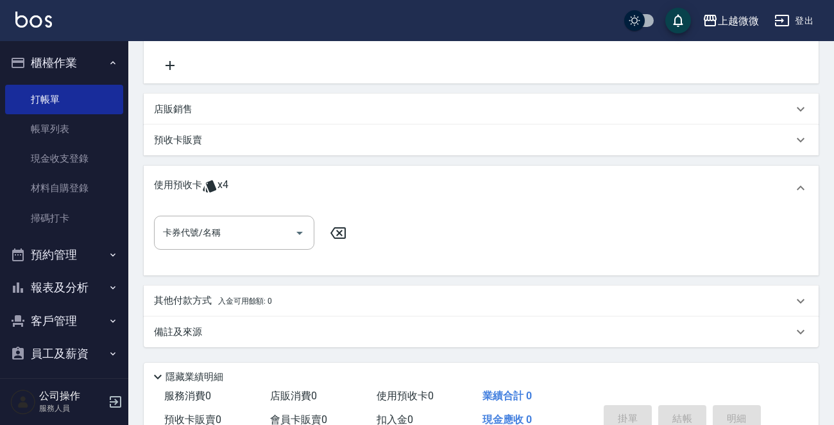
click at [180, 142] on p "預收卡販賣" at bounding box center [178, 139] width 48 height 13
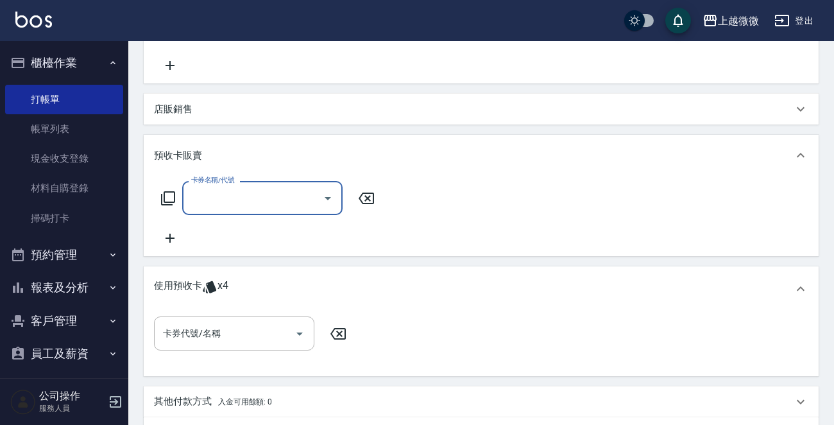
scroll to position [0, 0]
click at [171, 196] on icon at bounding box center [167, 198] width 15 height 15
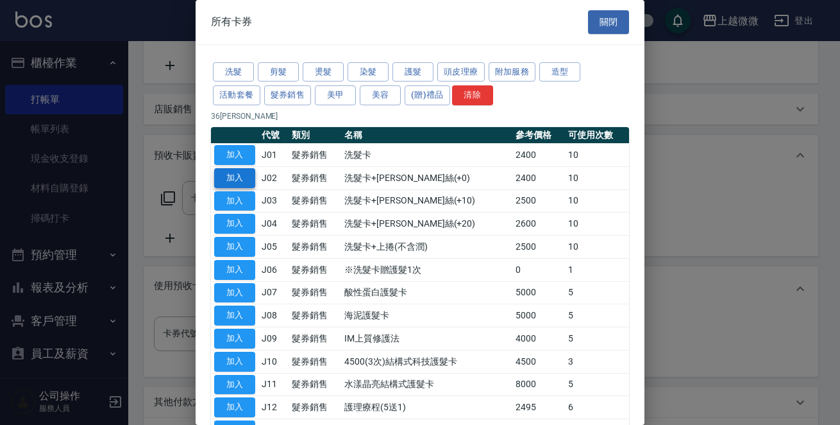
click at [235, 173] on button "加入" at bounding box center [234, 178] width 41 height 20
type input "洗髮卡+[PERSON_NAME][PERSON_NAME](+0)(J02)"
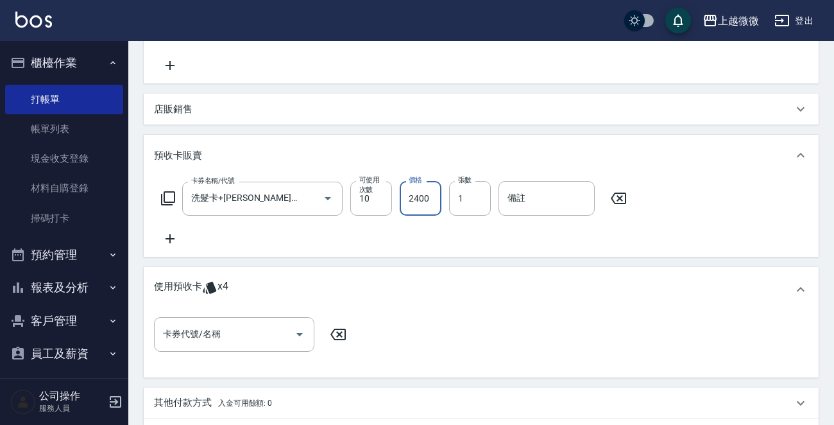
click at [431, 201] on input "2400" at bounding box center [421, 198] width 42 height 35
type input "2500"
click at [172, 235] on icon at bounding box center [170, 238] width 32 height 15
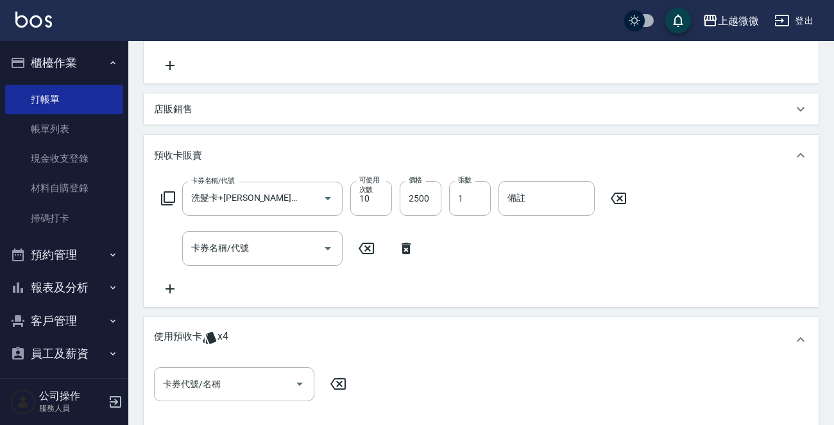
click at [165, 193] on icon at bounding box center [167, 198] width 15 height 15
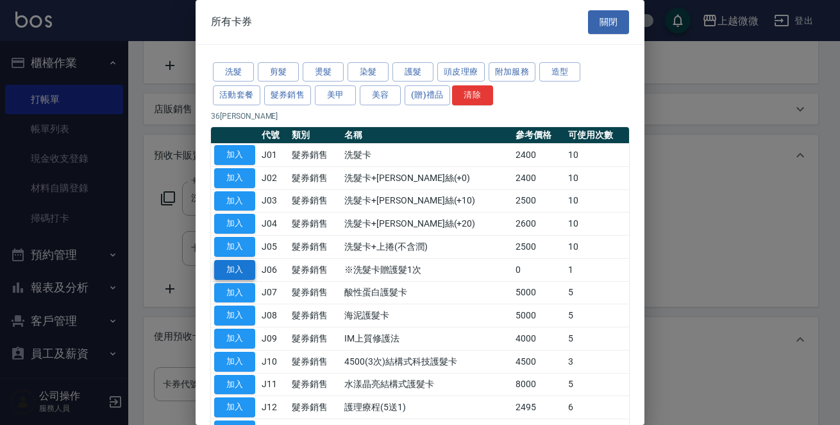
click at [238, 262] on button "加入" at bounding box center [234, 270] width 41 height 20
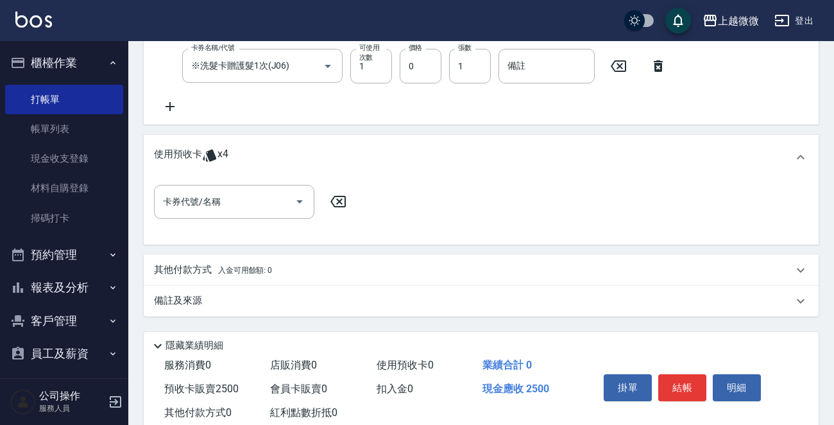
scroll to position [522, 0]
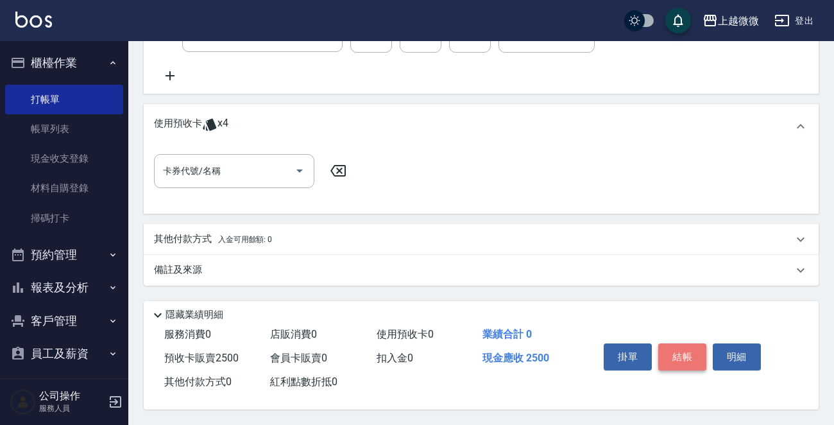
click at [678, 351] on button "結帳" at bounding box center [682, 356] width 48 height 27
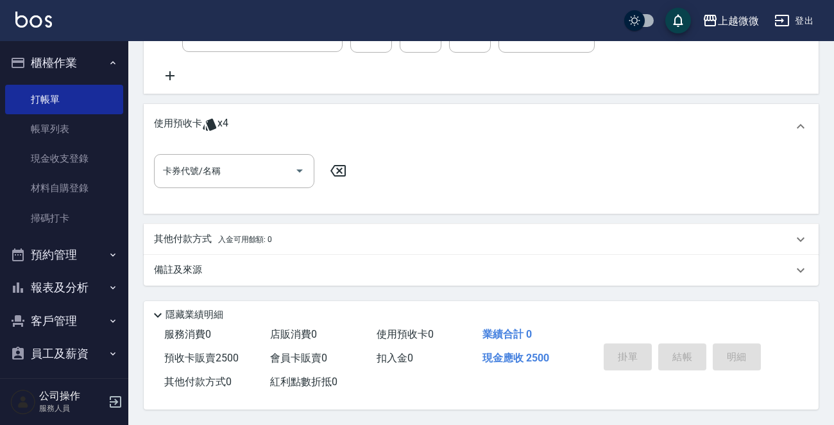
type input "[DATE] 18:39"
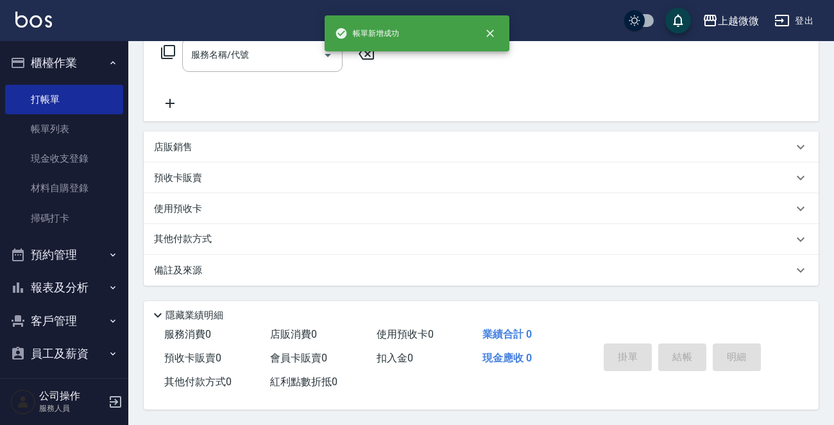
scroll to position [0, 0]
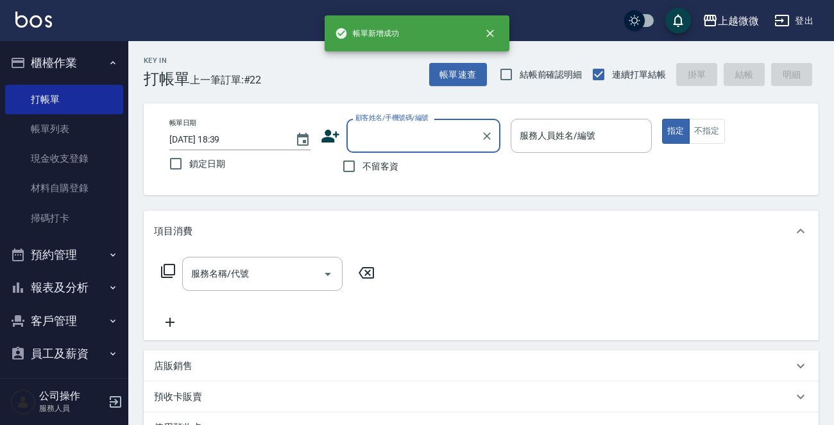
click at [395, 131] on input "顧客姓名/手機號碼/編號" at bounding box center [413, 135] width 123 height 22
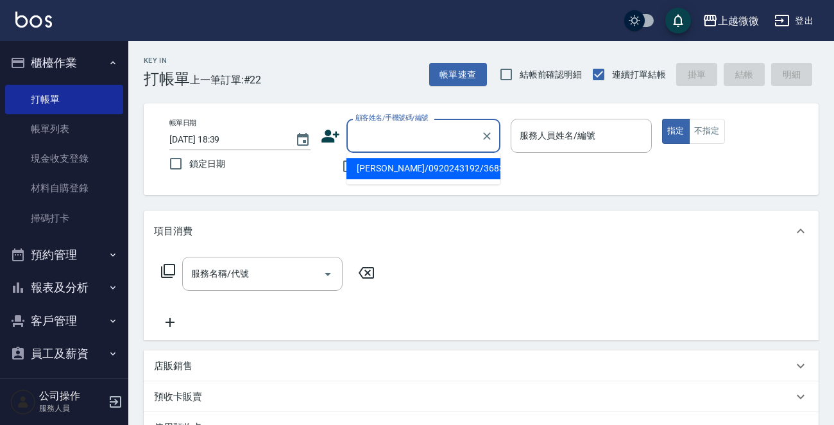
click at [388, 171] on li "[PERSON_NAME]/0920243192/3683" at bounding box center [423, 168] width 154 height 21
type input "[PERSON_NAME]/0920243192/3683"
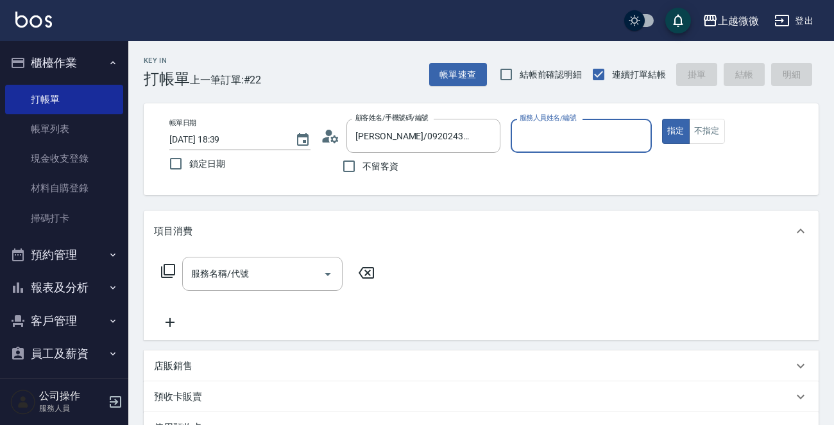
type input "Vivi-6"
click at [328, 272] on icon "Open" at bounding box center [327, 273] width 15 height 15
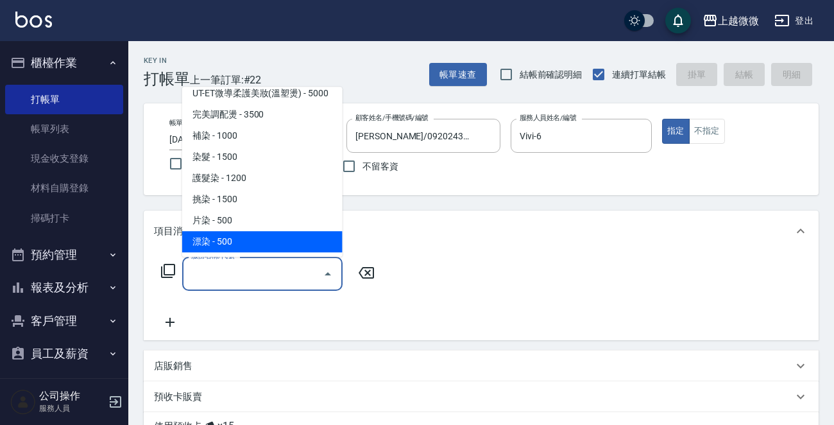
scroll to position [577, 0]
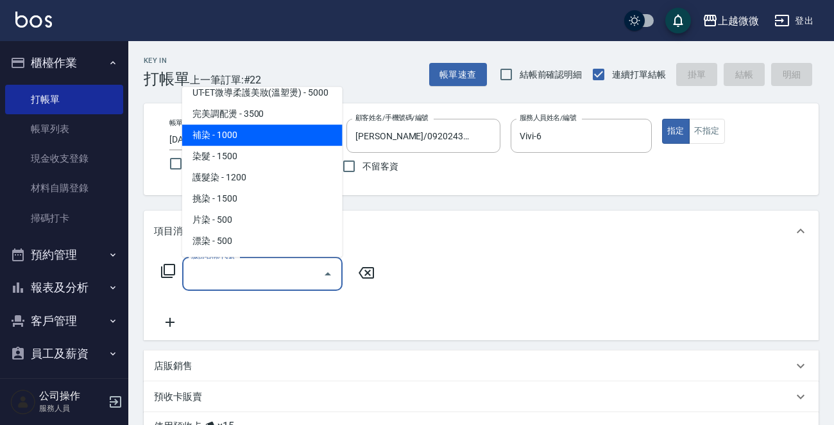
click at [259, 124] on span "補染 - 1000" at bounding box center [262, 134] width 160 height 21
type input "補染(D01)"
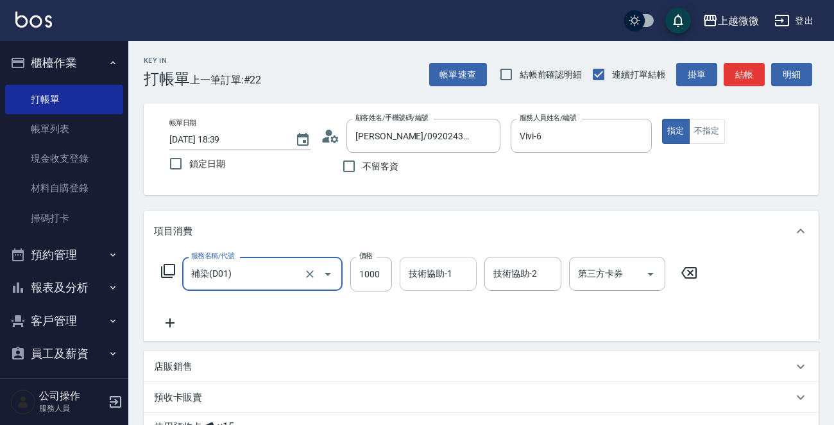
click at [440, 275] on div "技術協助-1 技術協助-1" at bounding box center [438, 274] width 77 height 34
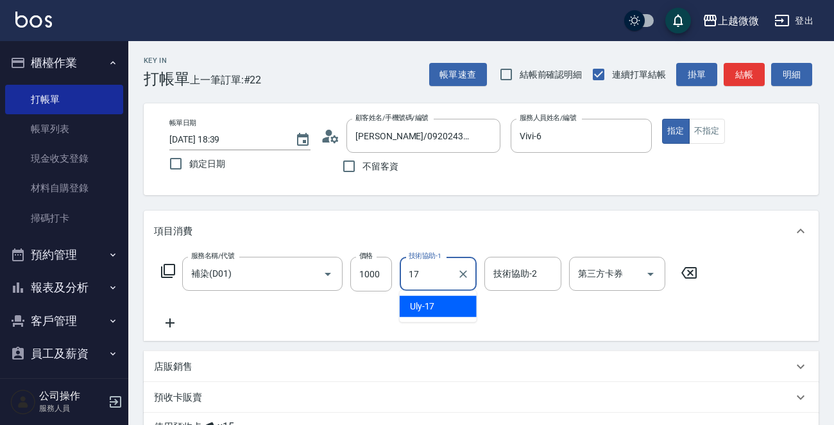
type input "Uly-17"
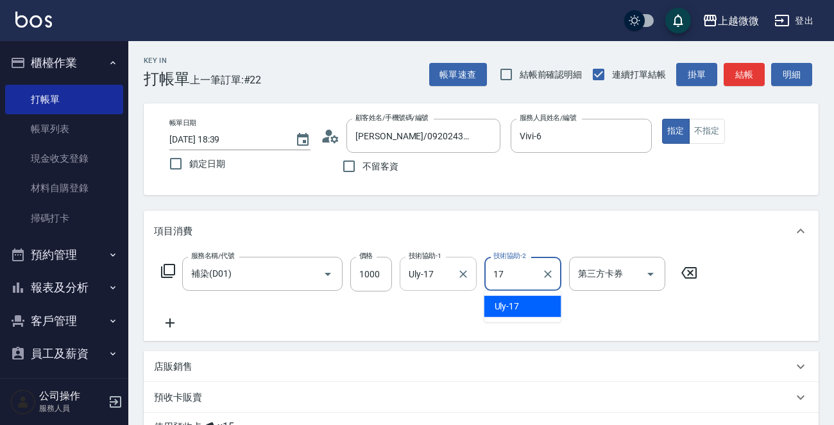
type input "Uly-17"
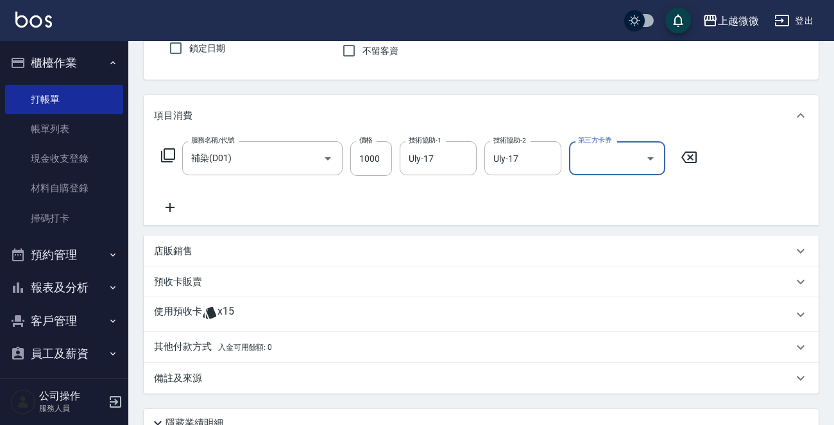
scroll to position [226, 0]
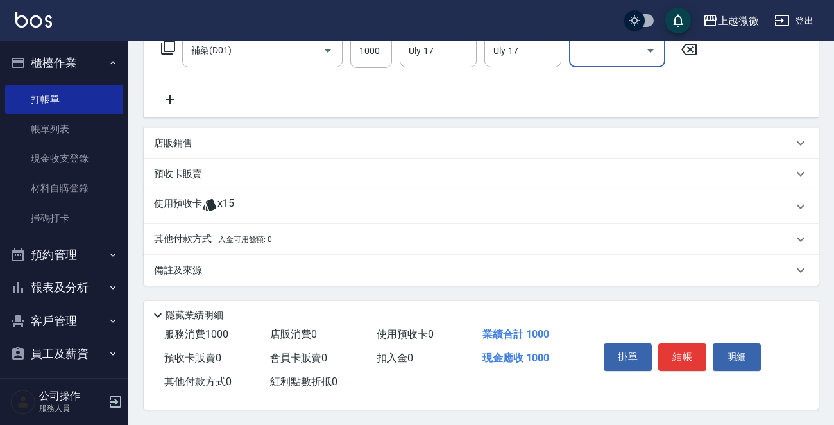
click at [203, 198] on icon at bounding box center [209, 204] width 15 height 15
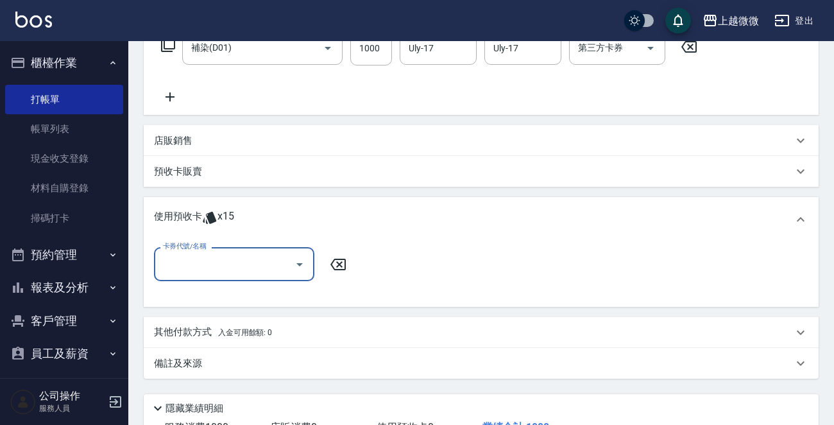
scroll to position [0, 0]
click at [300, 263] on icon "Open" at bounding box center [299, 264] width 6 height 3
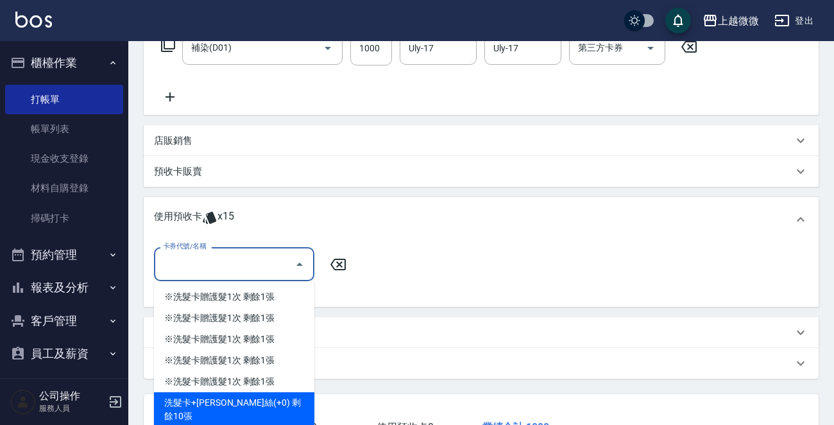
click at [273, 397] on div "洗髮卡+[PERSON_NAME]絲(+0) 剩餘10張" at bounding box center [234, 409] width 160 height 35
type input "洗髮卡+[PERSON_NAME]絲(+0)"
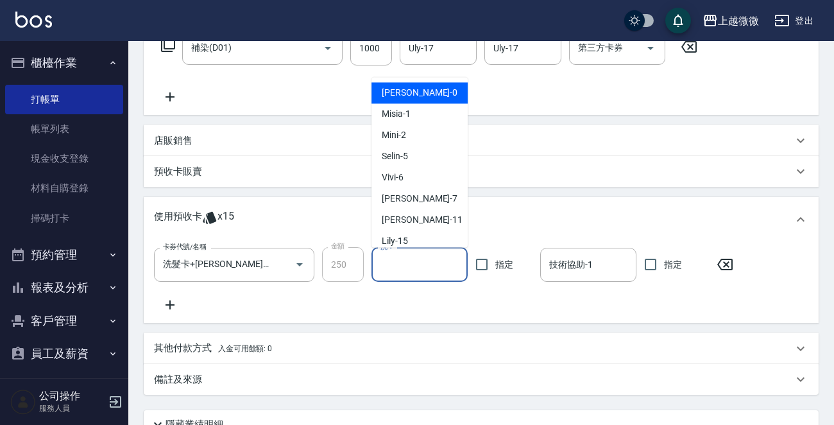
click at [397, 266] on input "洗-1" at bounding box center [419, 264] width 85 height 22
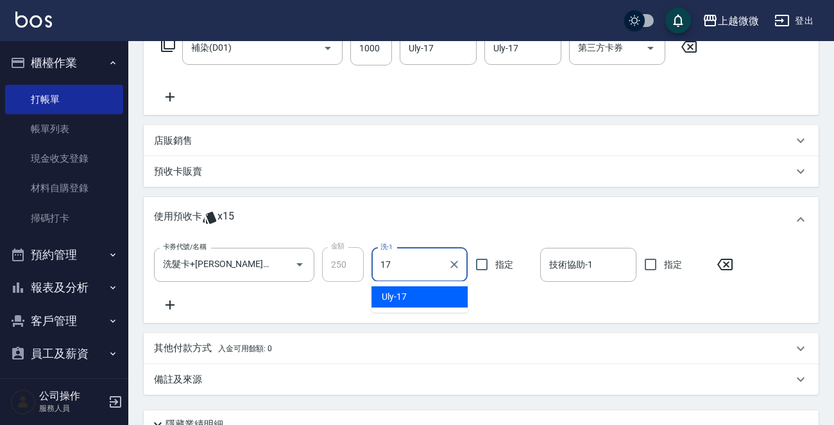
type input "Uly-17"
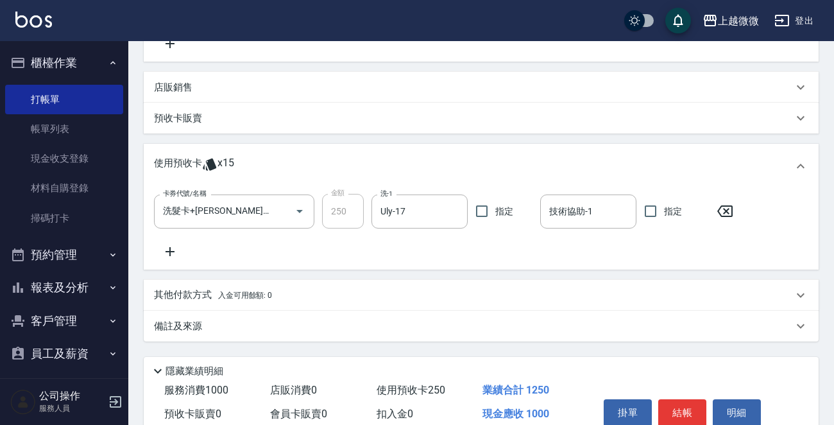
scroll to position [338, 0]
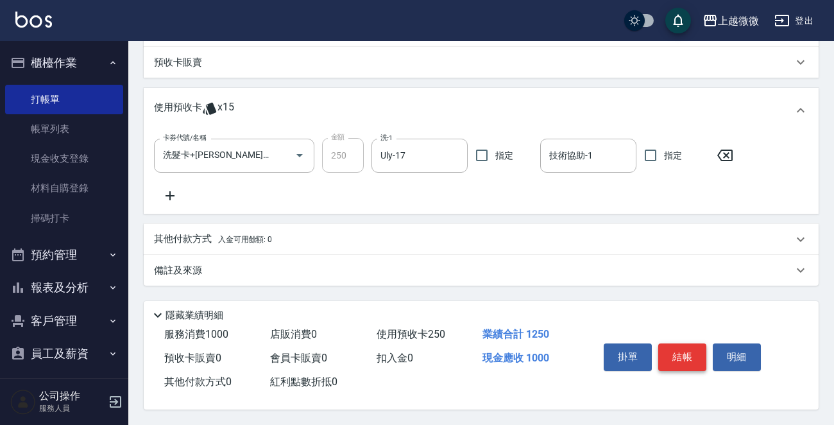
click at [681, 353] on button "結帳" at bounding box center [682, 356] width 48 height 27
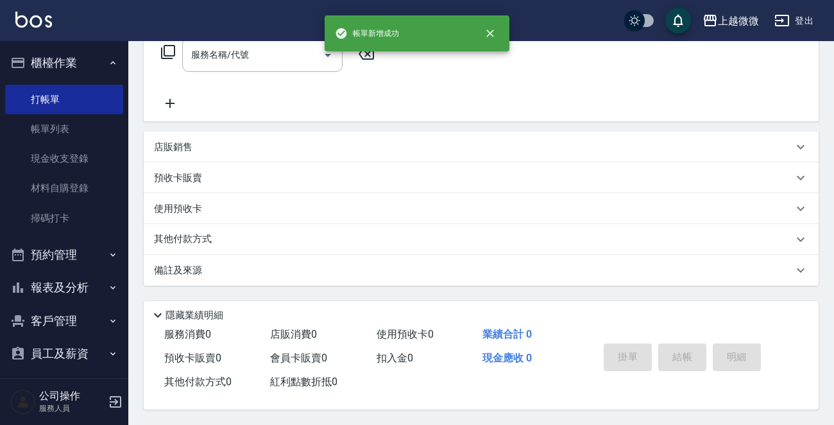
scroll to position [0, 0]
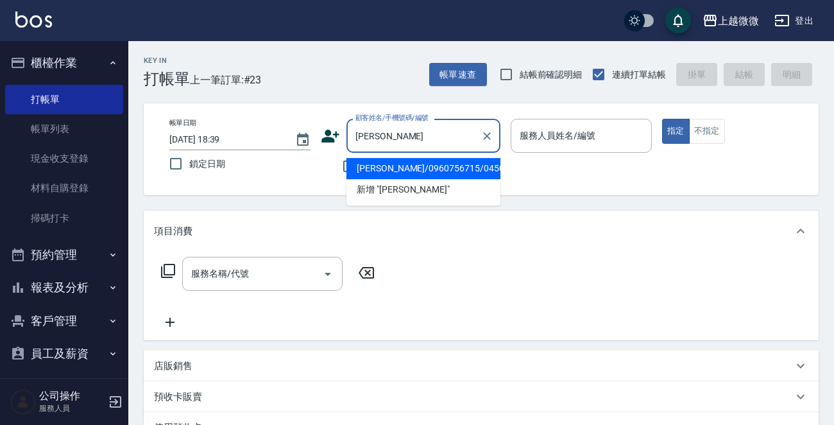
click at [393, 161] on li "[PERSON_NAME]/0960756715/0450" at bounding box center [423, 168] width 154 height 21
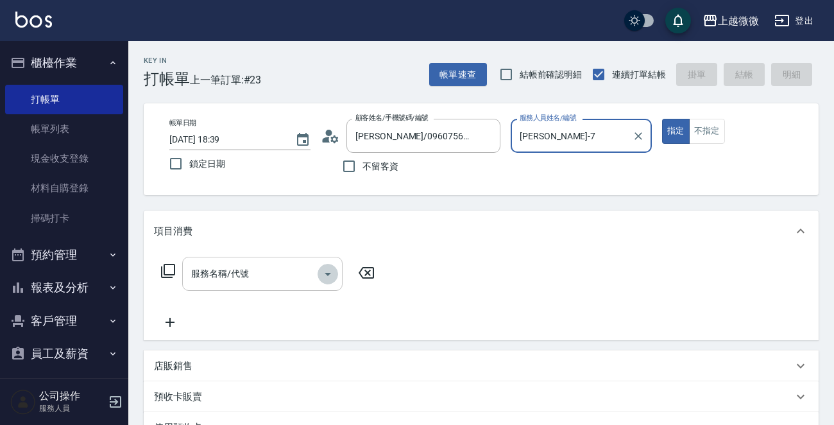
click at [326, 269] on icon "Open" at bounding box center [327, 273] width 15 height 15
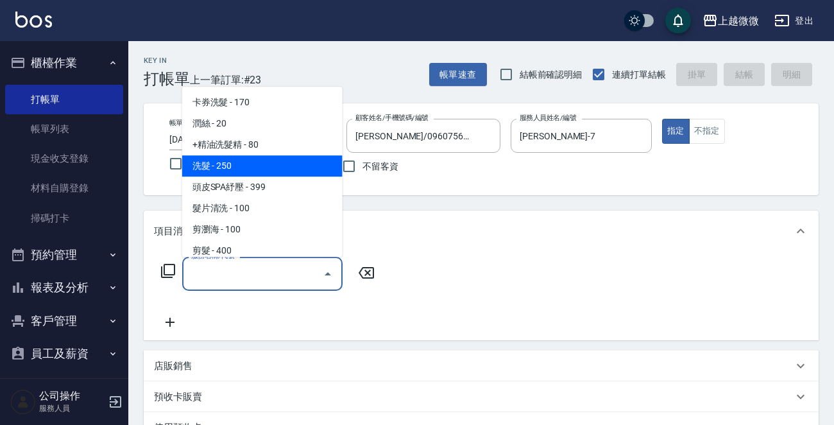
click at [298, 162] on span "洗髮 - 250" at bounding box center [262, 165] width 160 height 21
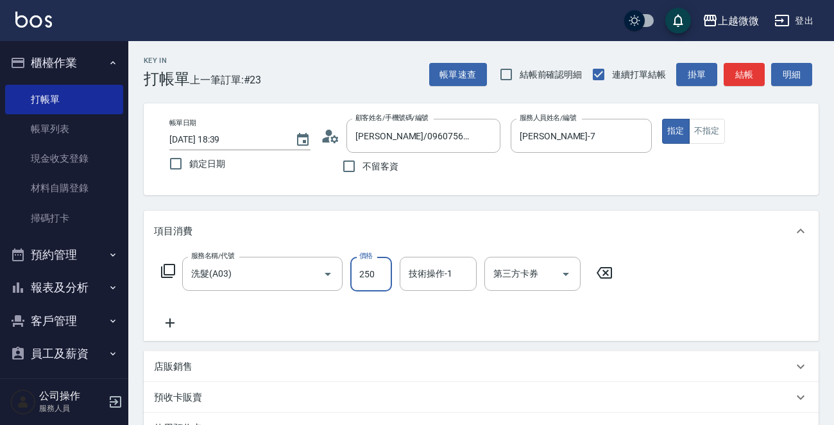
click at [379, 266] on input "250" at bounding box center [371, 274] width 42 height 35
click at [404, 279] on div "技術操作-1" at bounding box center [438, 274] width 77 height 34
click at [173, 315] on icon at bounding box center [170, 322] width 32 height 15
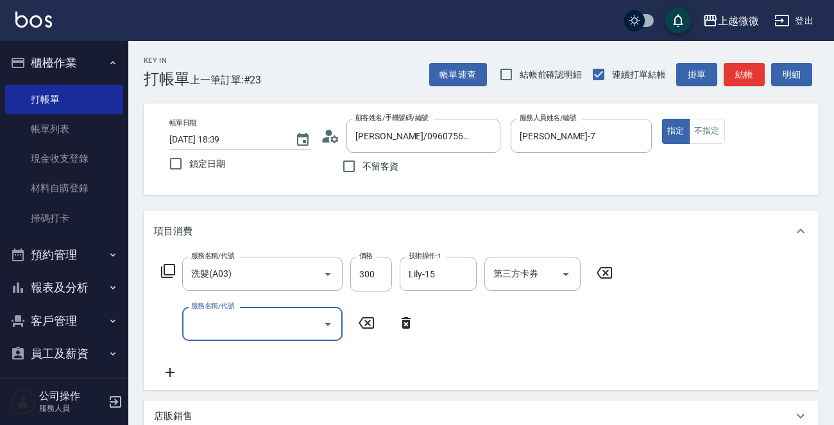
click at [162, 265] on icon at bounding box center [167, 270] width 15 height 15
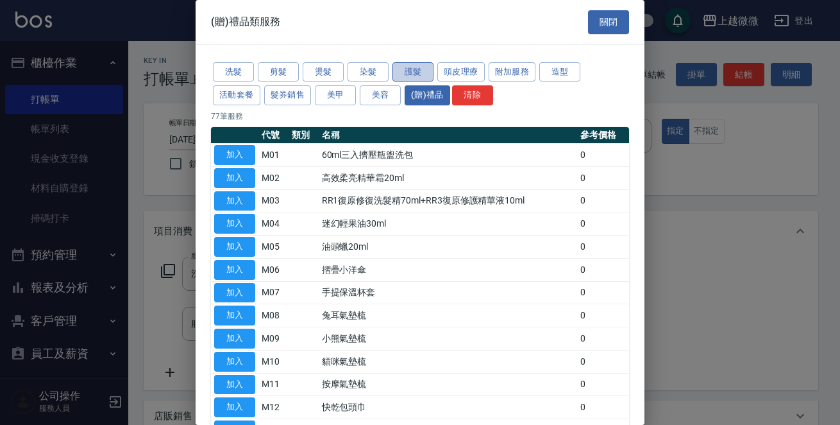
click at [423, 69] on button "護髮" at bounding box center [413, 72] width 41 height 20
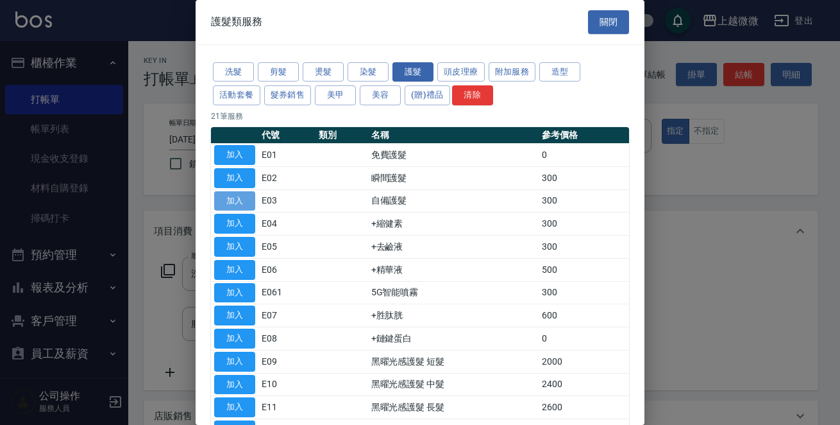
click at [243, 201] on button "加入" at bounding box center [234, 201] width 41 height 20
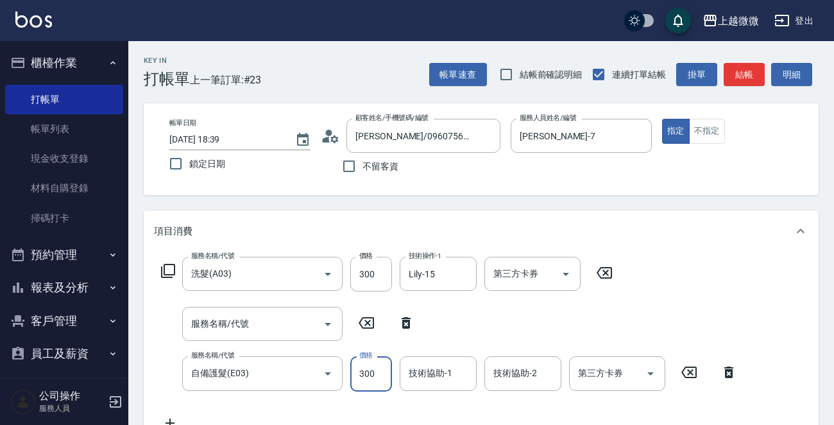
click at [376, 379] on input "300" at bounding box center [371, 373] width 42 height 35
click at [443, 373] on div "技術協助-1 技術協助-1" at bounding box center [438, 373] width 77 height 34
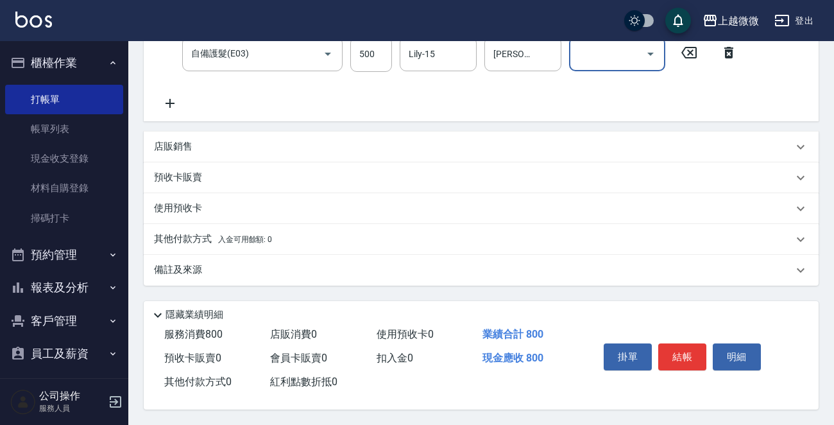
scroll to position [322, 0]
click at [680, 355] on button "結帳" at bounding box center [682, 356] width 48 height 27
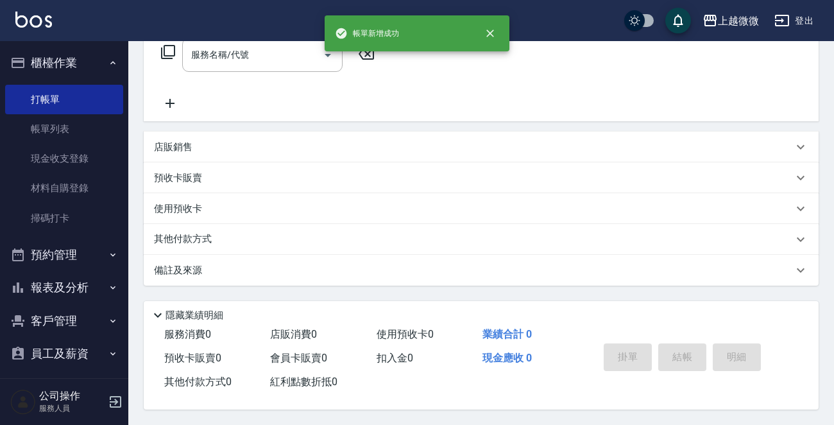
scroll to position [0, 0]
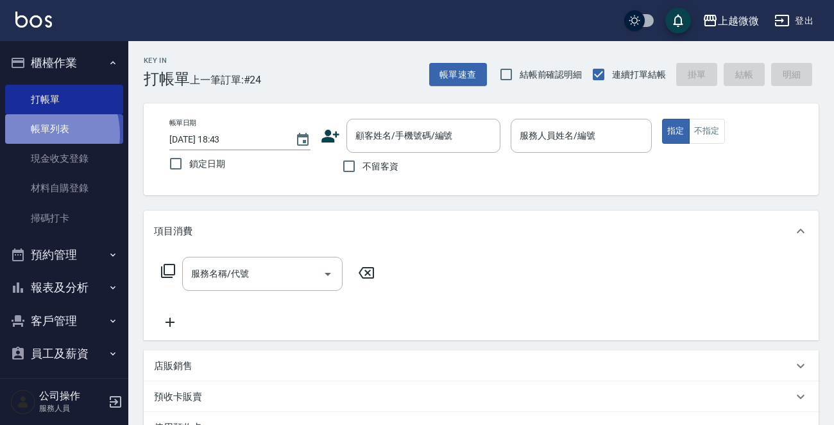
click at [39, 134] on link "帳單列表" at bounding box center [64, 129] width 118 height 30
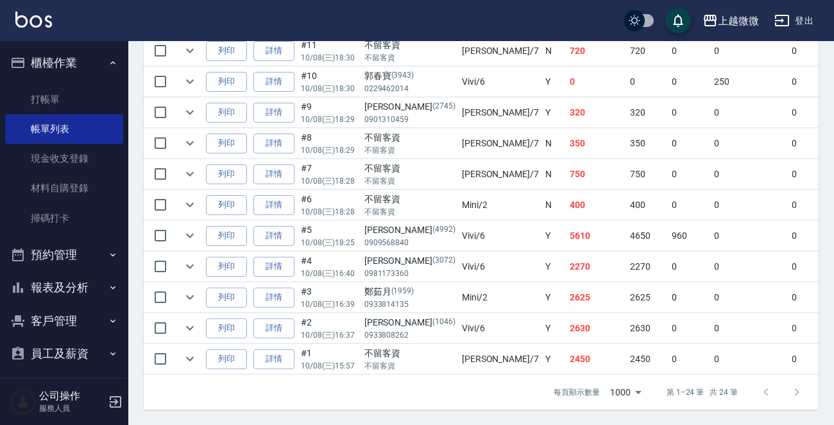
scroll to position [797, 0]
click at [106, 281] on button "報表及分析" at bounding box center [64, 287] width 118 height 33
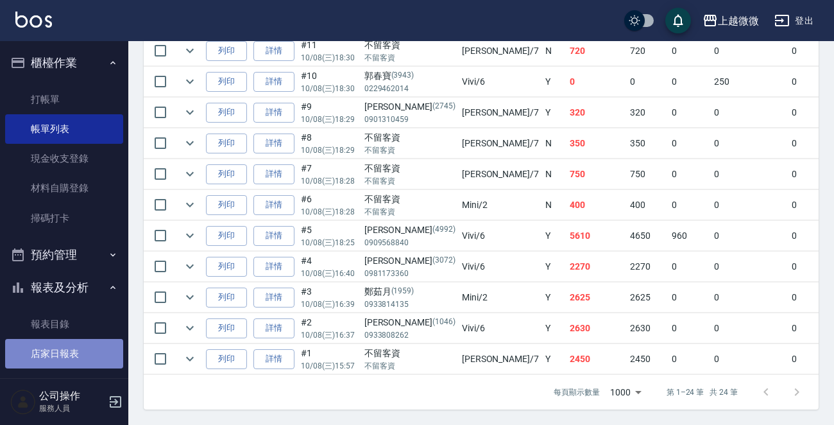
click at [74, 345] on link "店家日報表" at bounding box center [64, 354] width 118 height 30
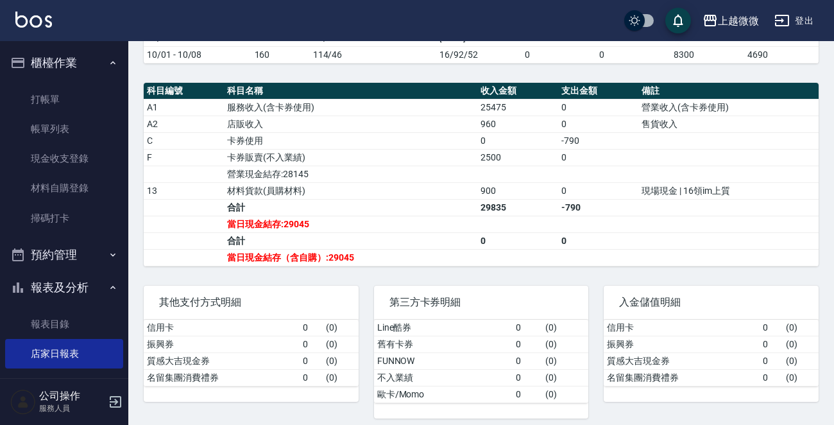
scroll to position [430, 0]
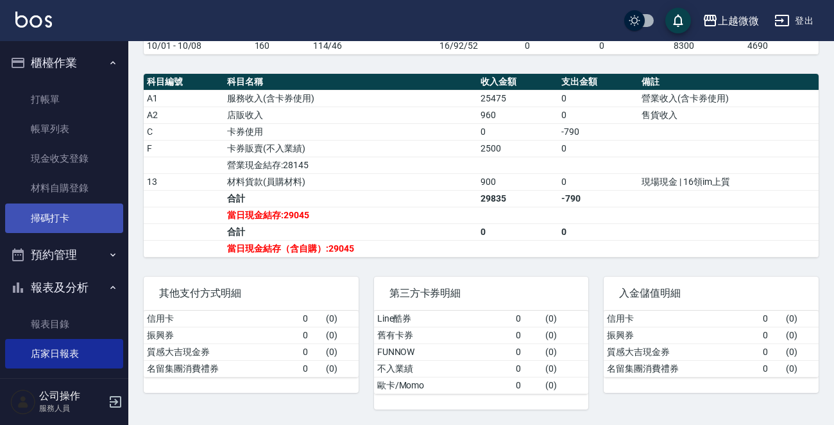
click at [90, 216] on link "掃碼打卡" at bounding box center [64, 218] width 118 height 30
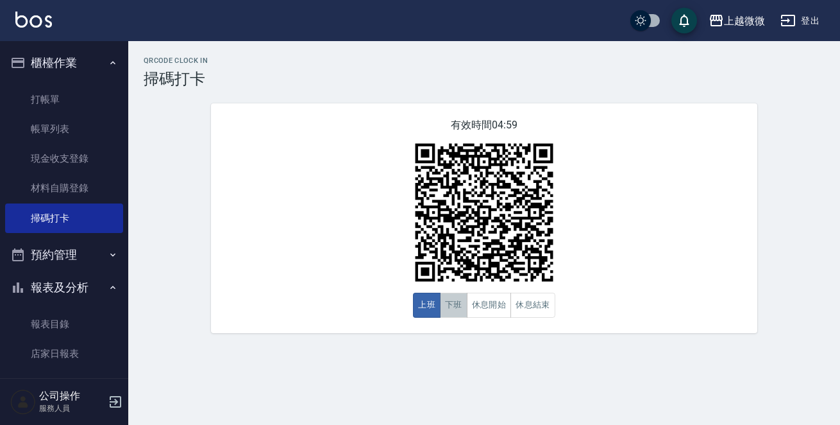
click at [450, 309] on button "下班" at bounding box center [454, 305] width 28 height 25
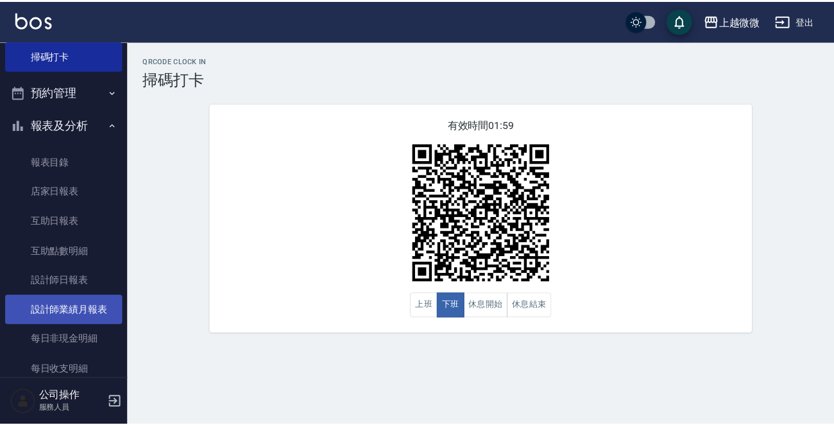
scroll to position [192, 0]
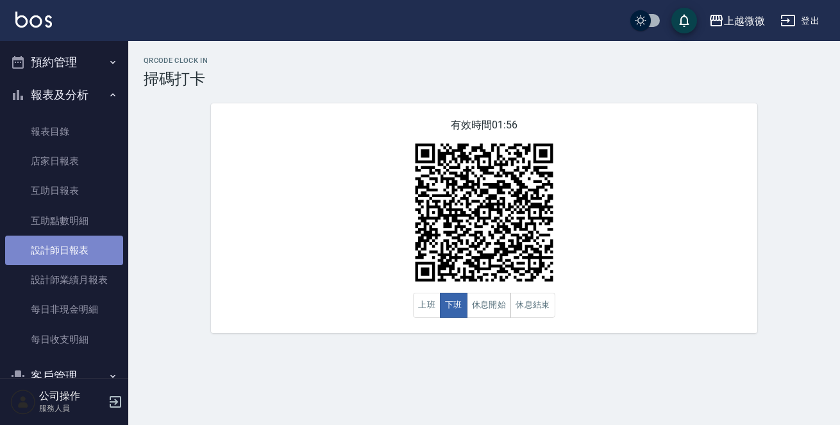
click at [89, 248] on link "設計師日報表" at bounding box center [64, 250] width 118 height 30
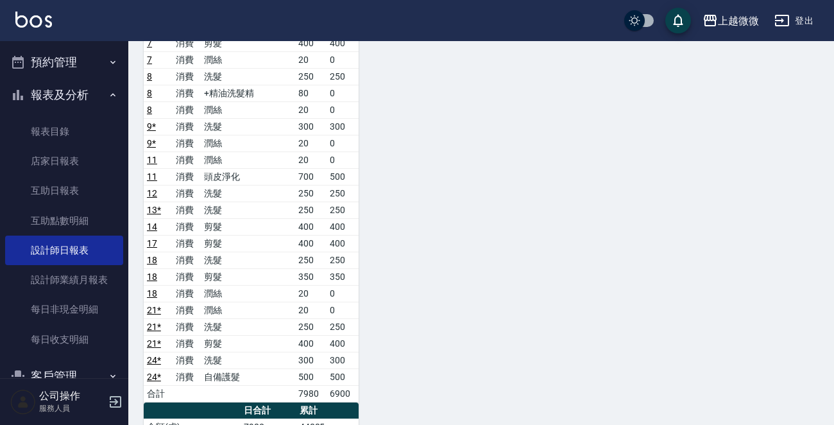
scroll to position [898, 0]
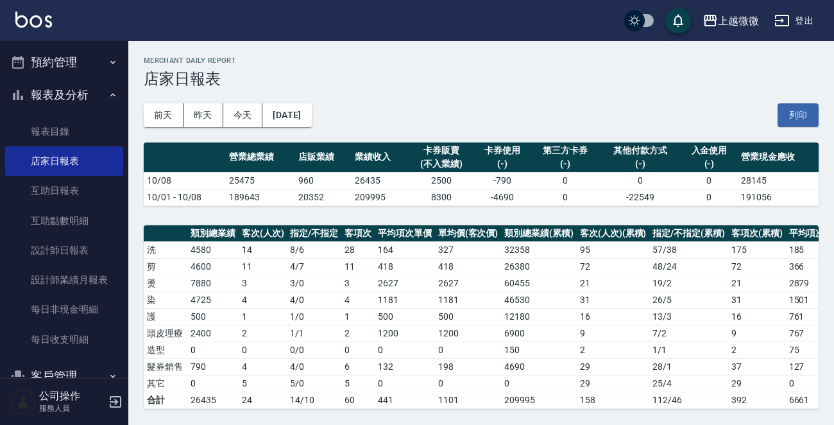
click at [109, 56] on button "預約管理" at bounding box center [64, 62] width 118 height 33
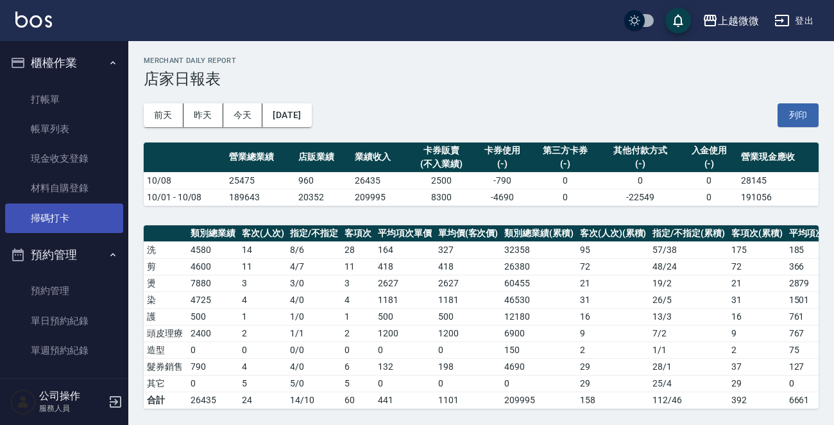
click at [64, 215] on link "掃碼打卡" at bounding box center [64, 218] width 118 height 30
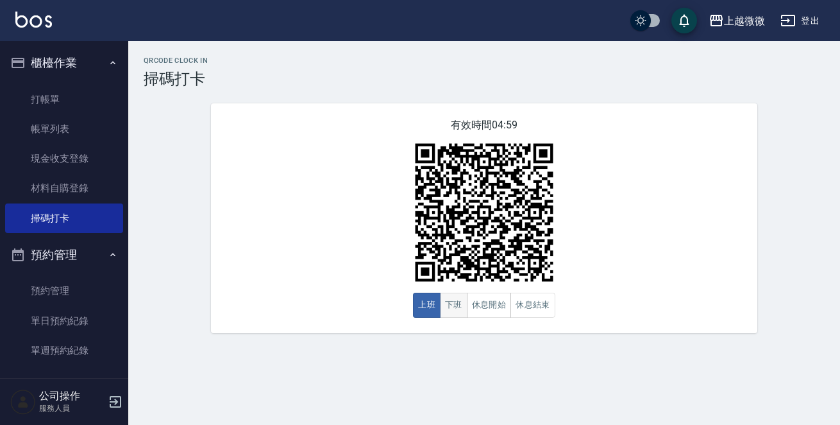
click at [459, 302] on button "下班" at bounding box center [454, 305] width 28 height 25
